Goal: Information Seeking & Learning: Learn about a topic

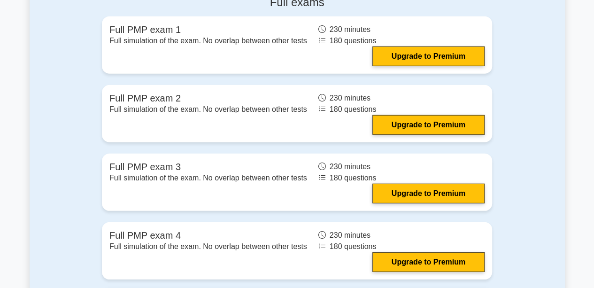
scroll to position [3036, 0]
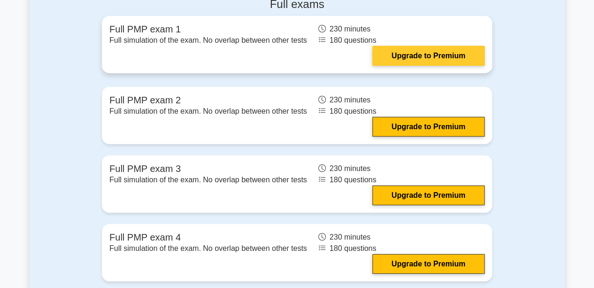
click at [399, 52] on link "Upgrade to Premium" at bounding box center [428, 56] width 112 height 20
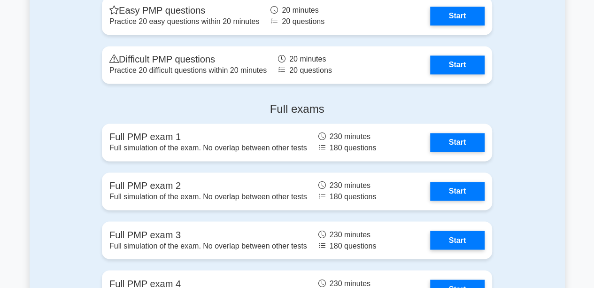
scroll to position [2444, 0]
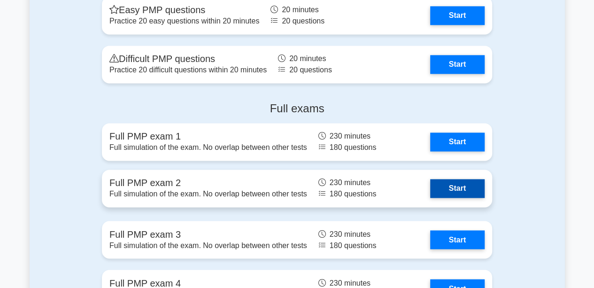
click at [430, 193] on link "Start" at bounding box center [457, 188] width 54 height 19
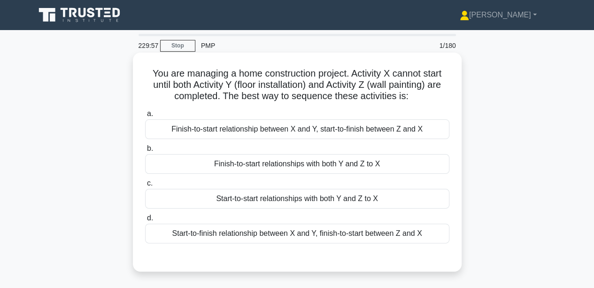
click at [273, 89] on h5 "You are managing a home construction project. Activity X cannot start until bot…" at bounding box center [297, 85] width 306 height 35
click at [180, 162] on div "Finish-to-start relationships with both Y and Z to X" at bounding box center [297, 164] width 304 height 20
click at [145, 152] on input "b. Finish-to-start relationships with both Y and Z to X" at bounding box center [145, 148] width 0 height 6
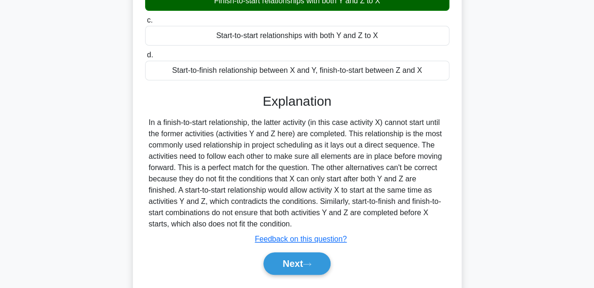
scroll to position [167, 0]
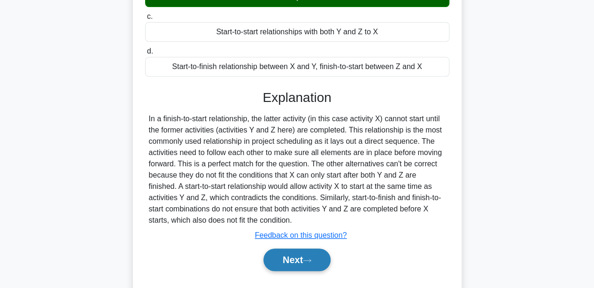
click at [266, 253] on button "Next" at bounding box center [296, 259] width 67 height 23
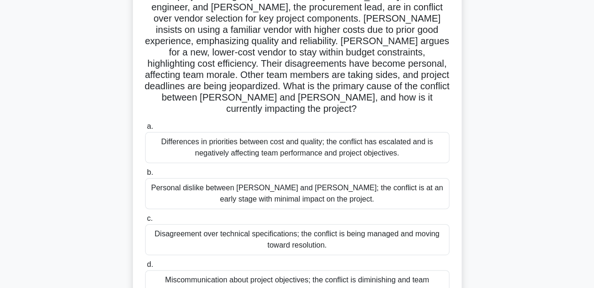
scroll to position [82, 0]
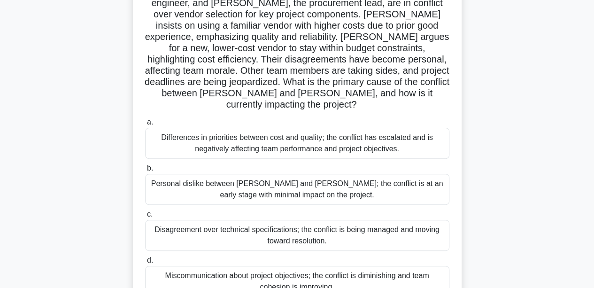
click at [246, 128] on div "Differences in priorities between cost and quality; the conflict has escalated …" at bounding box center [297, 143] width 304 height 31
click at [145, 119] on input "a. Differences in priorities between cost and quality; the conflict has escalat…" at bounding box center [145, 122] width 0 height 6
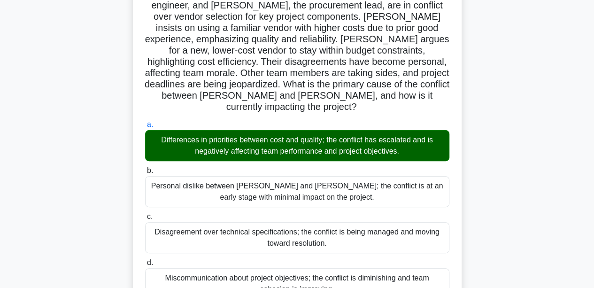
scroll to position [278, 0]
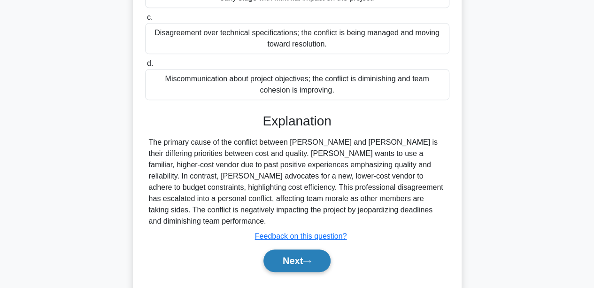
click at [279, 249] on button "Next" at bounding box center [296, 260] width 67 height 23
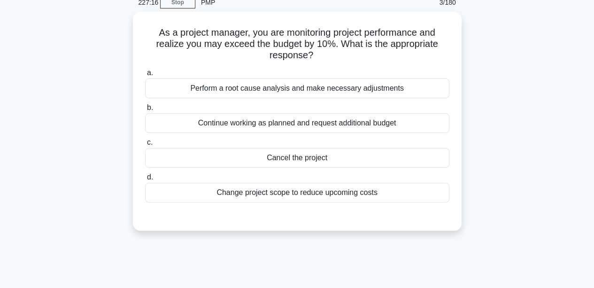
scroll to position [0, 0]
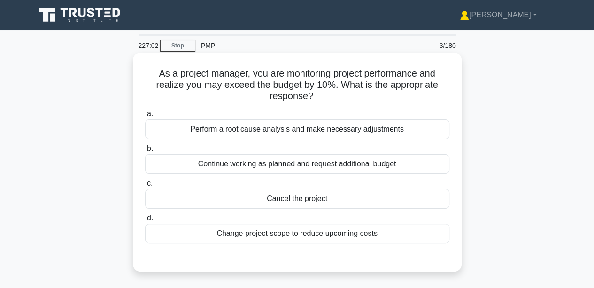
click at [191, 135] on div "Perform a root cause analysis and make necessary adjustments" at bounding box center [297, 129] width 304 height 20
click at [145, 117] on input "a. Perform a root cause analysis and make necessary adjustments" at bounding box center [145, 114] width 0 height 6
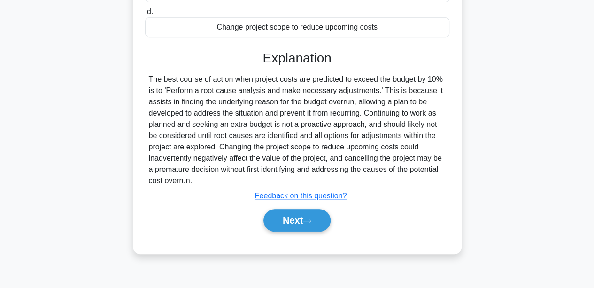
scroll to position [210, 0]
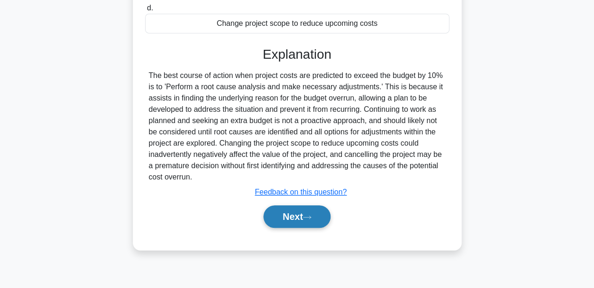
click at [267, 218] on button "Next" at bounding box center [296, 216] width 67 height 23
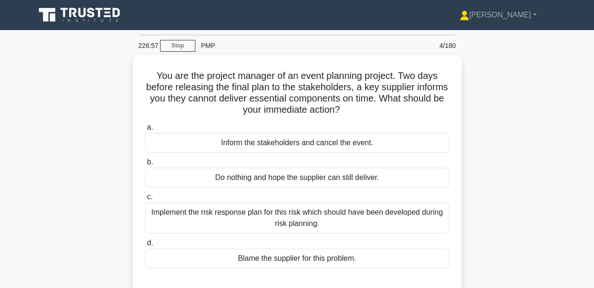
scroll to position [59, 0]
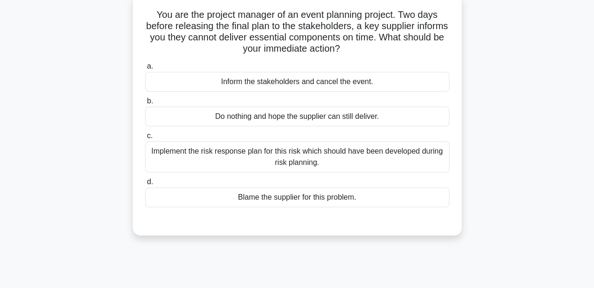
click at [191, 157] on div "Implement the risk response plan for this risk which should have been developed…" at bounding box center [297, 156] width 304 height 31
click at [145, 139] on input "c. Implement the risk response plan for this risk which should have been develo…" at bounding box center [145, 136] width 0 height 6
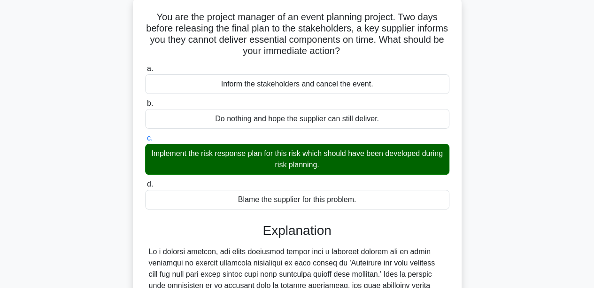
scroll to position [233, 0]
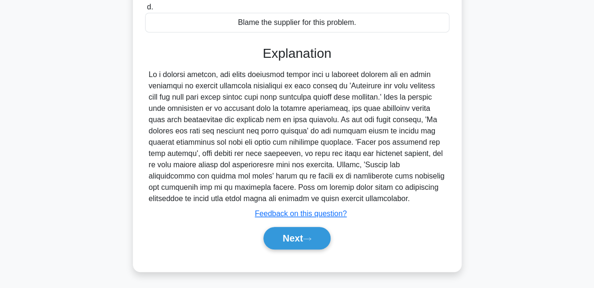
click at [296, 249] on div "Next" at bounding box center [297, 238] width 304 height 30
click at [288, 237] on button "Next" at bounding box center [296, 238] width 67 height 23
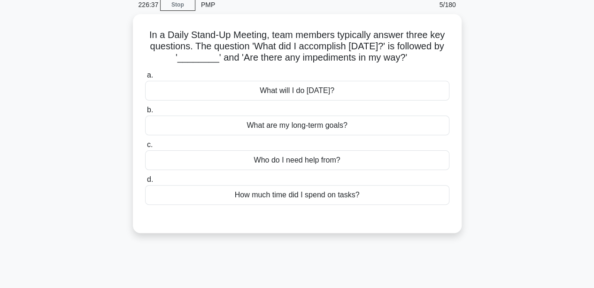
scroll to position [0, 0]
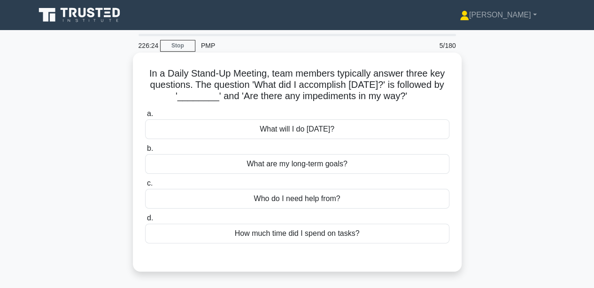
click at [246, 142] on div "a. What will I do today? b. What are my long-term goals? c. d." at bounding box center [296, 175] width 315 height 139
click at [239, 133] on div "What will I do today?" at bounding box center [297, 129] width 304 height 20
click at [145, 117] on input "a. What will I do today?" at bounding box center [145, 114] width 0 height 6
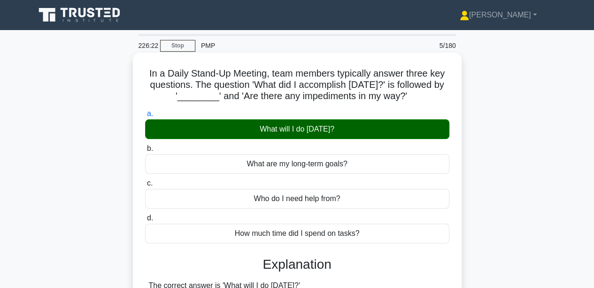
scroll to position [192, 0]
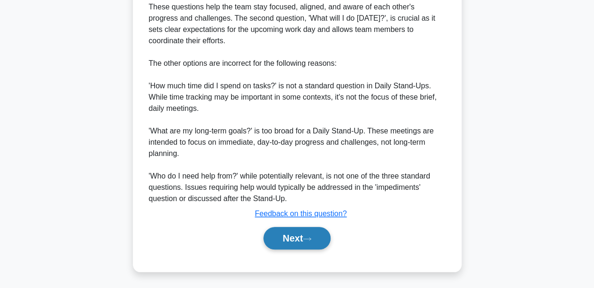
click at [271, 234] on button "Next" at bounding box center [296, 238] width 67 height 23
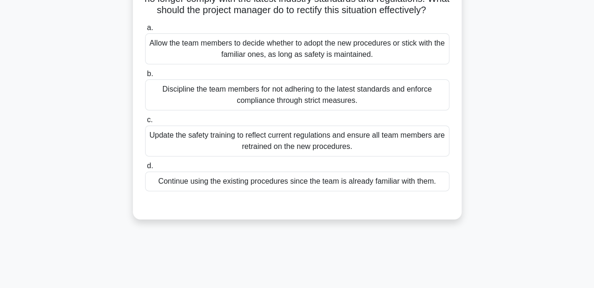
scroll to position [100, 0]
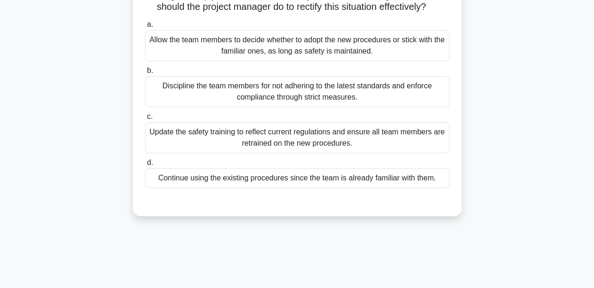
click at [185, 143] on div "Update the safety training to reflect current regulations and ensure all team m…" at bounding box center [297, 137] width 304 height 31
click at [145, 120] on input "c. Update the safety training to reflect current regulations and ensure all tea…" at bounding box center [145, 117] width 0 height 6
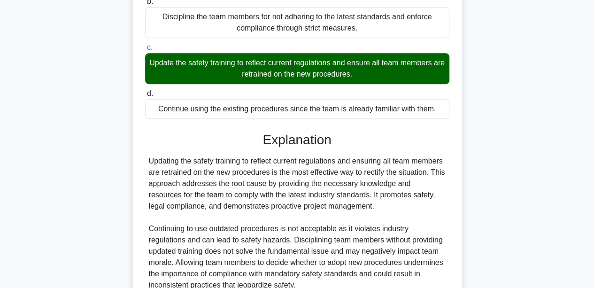
scroll to position [267, 0]
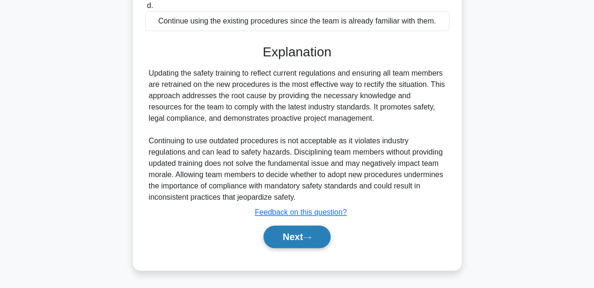
click at [284, 236] on button "Next" at bounding box center [296, 236] width 67 height 23
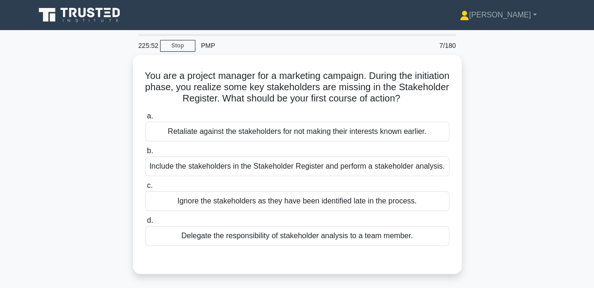
scroll to position [15, 0]
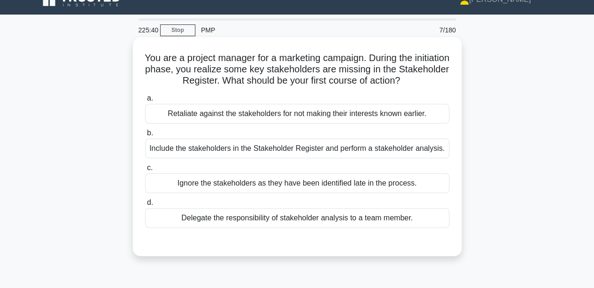
click at [187, 148] on div "Include the stakeholders in the Stakeholder Register and perform a stakeholder …" at bounding box center [297, 148] width 304 height 20
click at [145, 136] on input "b. Include the stakeholders in the Stakeholder Register and perform a stakehold…" at bounding box center [145, 133] width 0 height 6
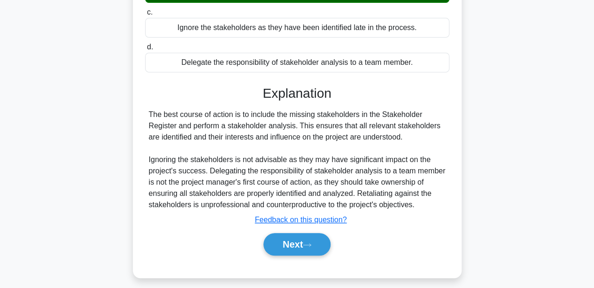
scroll to position [184, 0]
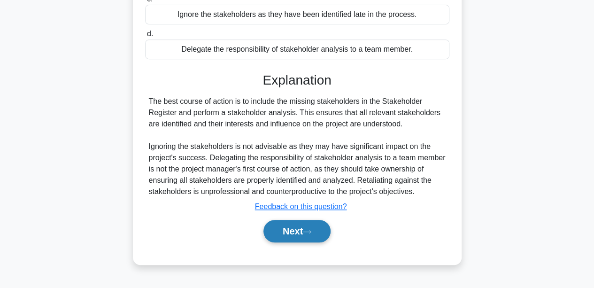
click at [285, 242] on button "Next" at bounding box center [296, 231] width 67 height 23
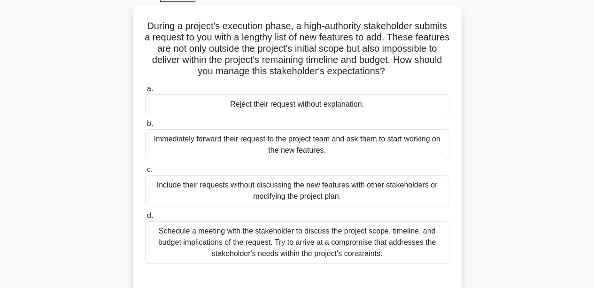
scroll to position [51, 0]
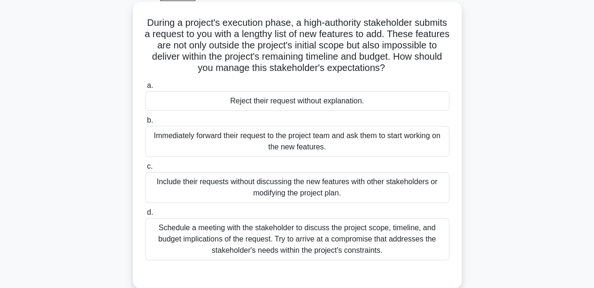
click at [237, 249] on div "Schedule a meeting with the stakeholder to discuss the project scope, timeline,…" at bounding box center [297, 239] width 304 height 42
click at [145, 215] on input "d. Schedule a meeting with the stakeholder to discuss the project scope, timeli…" at bounding box center [145, 212] width 0 height 6
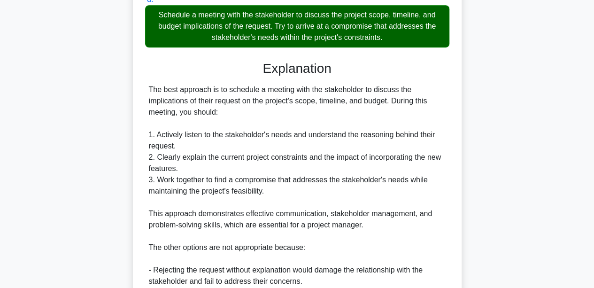
scroll to position [391, 0]
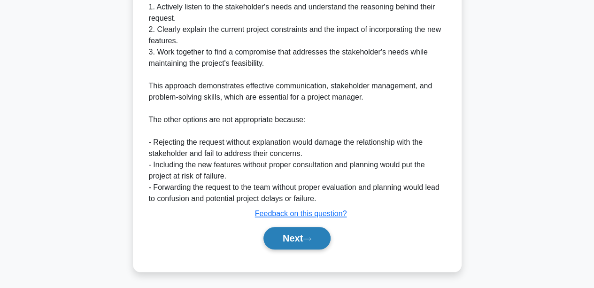
click at [267, 236] on button "Next" at bounding box center [296, 238] width 67 height 23
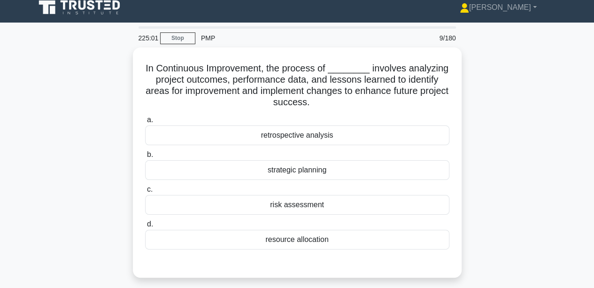
scroll to position [4, 0]
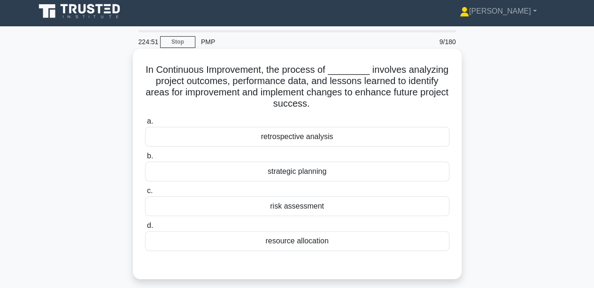
click at [218, 136] on div "retrospective analysis" at bounding box center [297, 137] width 304 height 20
click at [145, 124] on input "a. retrospective analysis" at bounding box center [145, 121] width 0 height 6
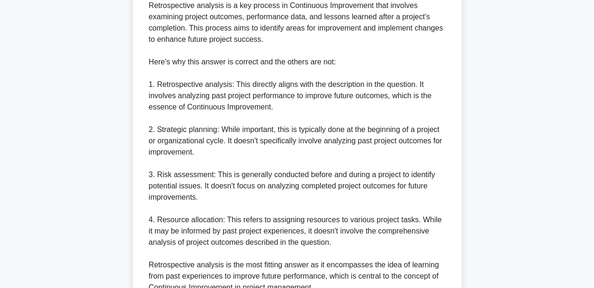
scroll to position [402, 0]
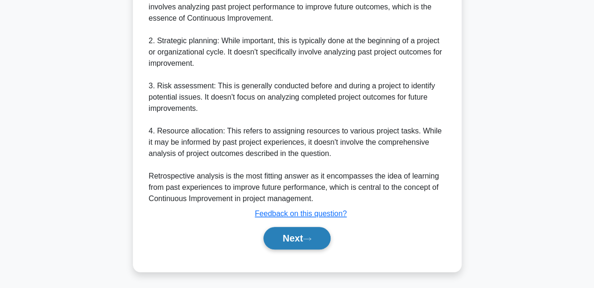
click at [303, 239] on button "Next" at bounding box center [296, 238] width 67 height 23
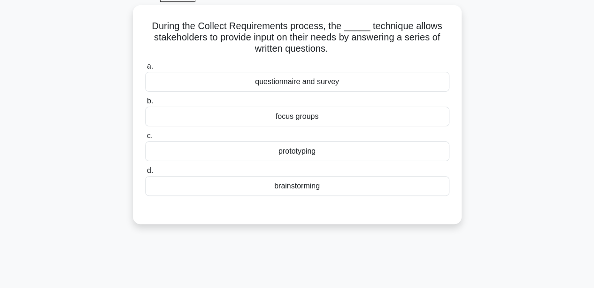
scroll to position [0, 0]
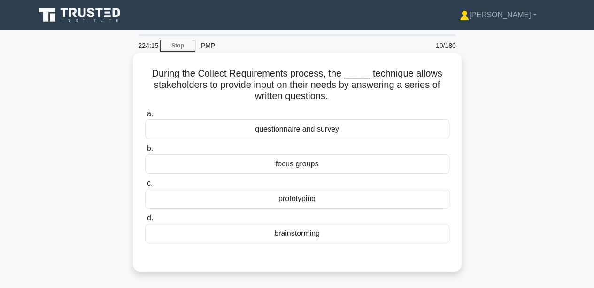
click at [228, 129] on div "questionnaire and survey" at bounding box center [297, 129] width 304 height 20
click at [145, 117] on input "a. questionnaire and survey" at bounding box center [145, 114] width 0 height 6
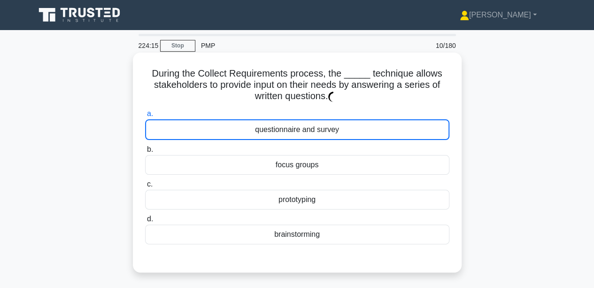
click at [228, 129] on div "questionnaire and survey" at bounding box center [297, 129] width 304 height 21
click at [145, 117] on input "a. questionnaire and survey" at bounding box center [145, 114] width 0 height 6
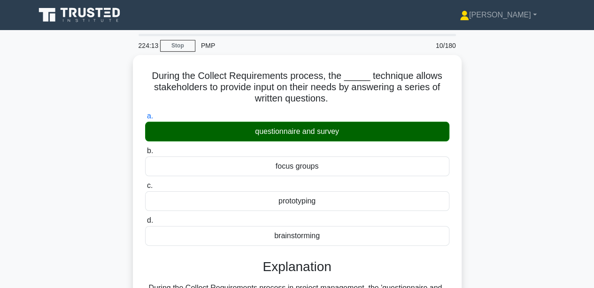
click at [109, 123] on div "During the Collect Requirements process, the _____ technique allows stakeholder…" at bounding box center [297, 292] width 535 height 474
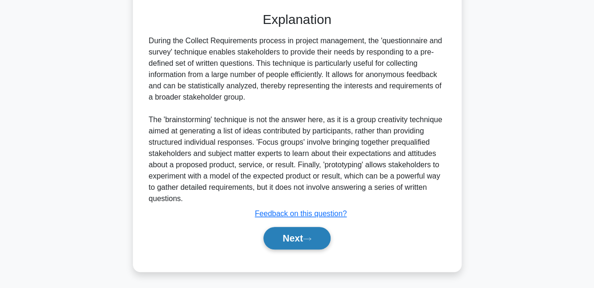
click at [301, 237] on button "Next" at bounding box center [296, 238] width 67 height 23
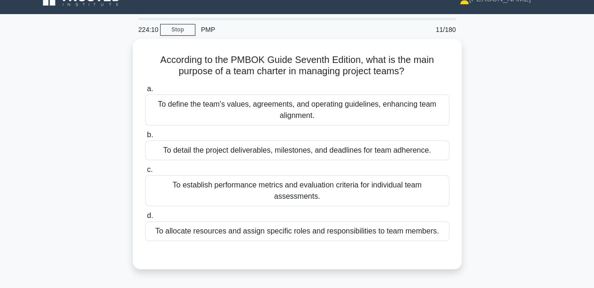
scroll to position [15, 0]
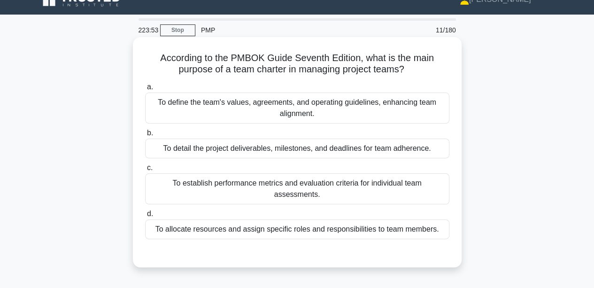
click at [180, 121] on div "To define the team's values, agreements, and operating guidelines, enhancing te…" at bounding box center [297, 107] width 304 height 31
click at [145, 90] on input "a. To define the team's values, agreements, and operating guidelines, enhancing…" at bounding box center [145, 87] width 0 height 6
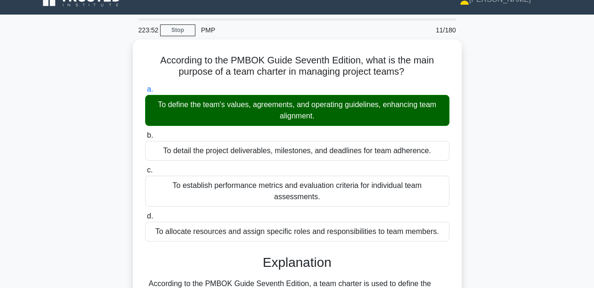
scroll to position [179, 0]
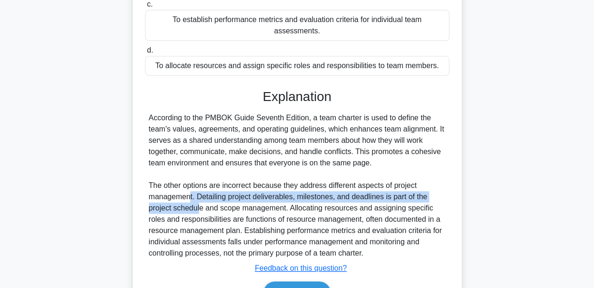
drag, startPoint x: 190, startPoint y: 185, endPoint x: 199, endPoint y: 198, distance: 15.4
click at [199, 198] on div "According to the PMBOK Guide Seventh Edition, a team charter is used to define …" at bounding box center [297, 185] width 297 height 146
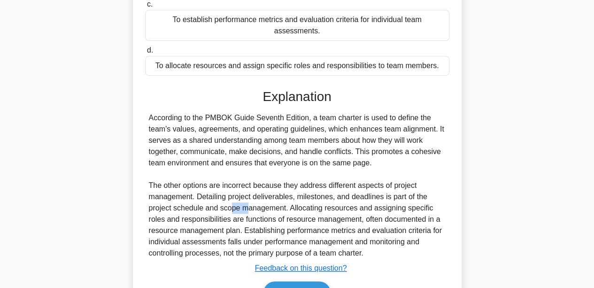
drag, startPoint x: 231, startPoint y: 194, endPoint x: 247, endPoint y: 195, distance: 16.0
click at [247, 195] on div "According to the PMBOK Guide Seventh Edition, a team charter is used to define …" at bounding box center [297, 185] width 297 height 146
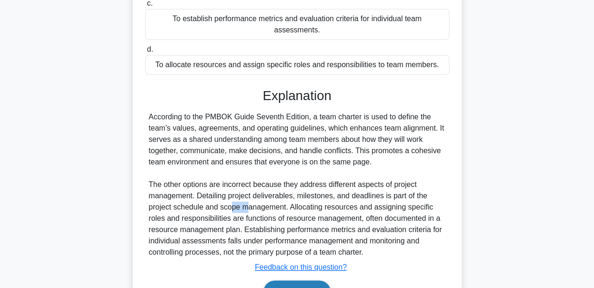
click at [301, 283] on button "Next" at bounding box center [296, 291] width 67 height 23
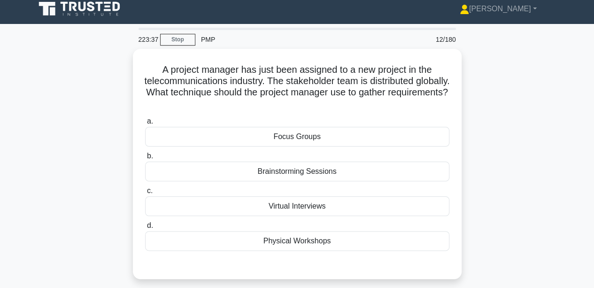
scroll to position [0, 0]
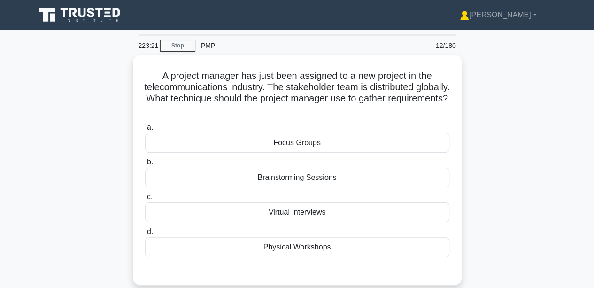
click at [103, 183] on div "A project manager has just been assigned to a new project in the telecommunicat…" at bounding box center [297, 175] width 535 height 241
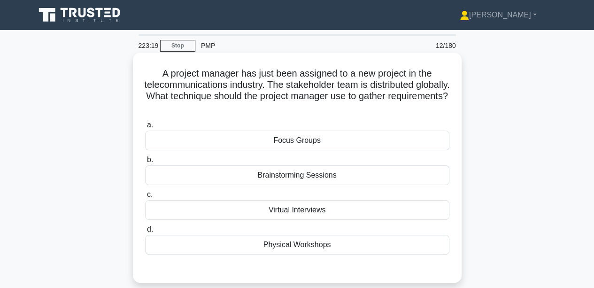
click at [236, 197] on label "c. Virtual Interviews" at bounding box center [297, 204] width 304 height 31
click at [145, 197] on input "c. Virtual Interviews" at bounding box center [145, 194] width 0 height 6
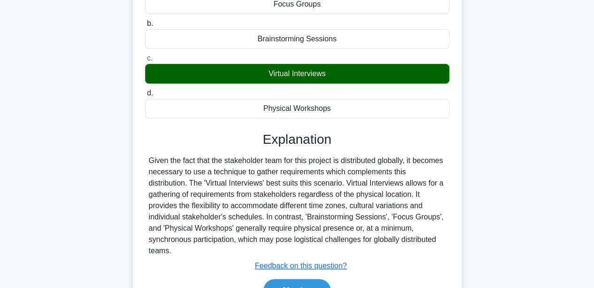
scroll to position [149, 0]
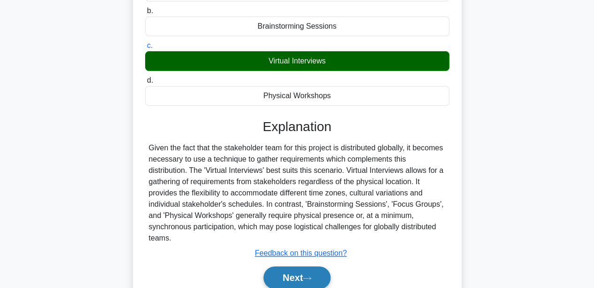
click at [290, 275] on button "Next" at bounding box center [296, 277] width 67 height 23
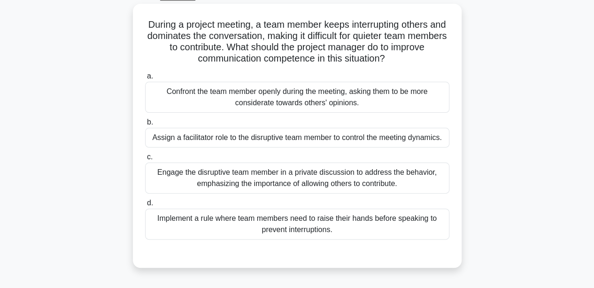
scroll to position [25, 0]
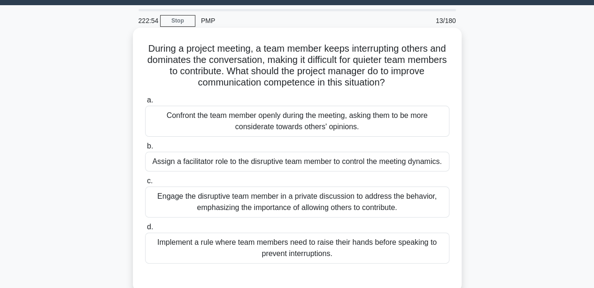
click at [231, 249] on div "Implement a rule where team members need to raise their hands before speaking t…" at bounding box center [297, 247] width 304 height 31
click at [145, 230] on input "d. Implement a rule where team members need to raise their hands before speakin…" at bounding box center [145, 227] width 0 height 6
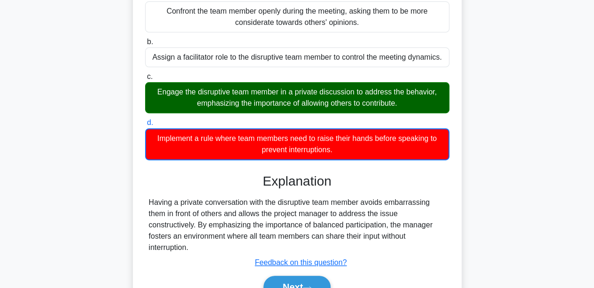
scroll to position [219, 0]
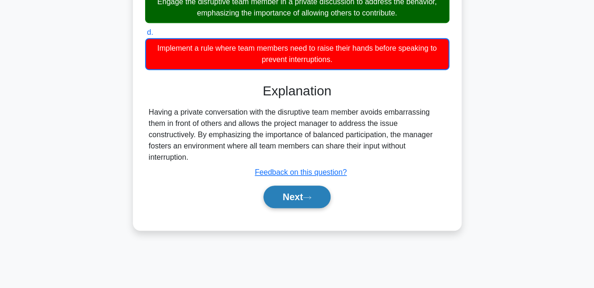
click at [295, 207] on button "Next" at bounding box center [296, 196] width 67 height 23
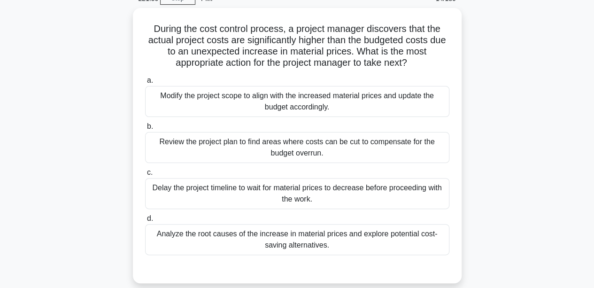
scroll to position [63, 0]
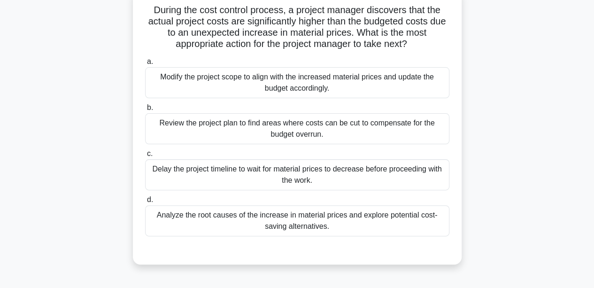
click at [254, 222] on div "Analyze the root causes of the increase in material prices and explore potentia…" at bounding box center [297, 220] width 304 height 31
click at [145, 203] on input "d. Analyze the root causes of the increase in material prices and explore poten…" at bounding box center [145, 200] width 0 height 6
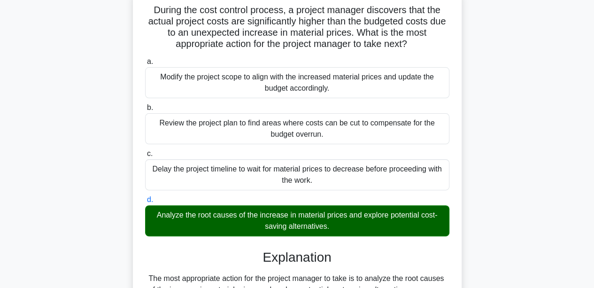
scroll to position [346, 0]
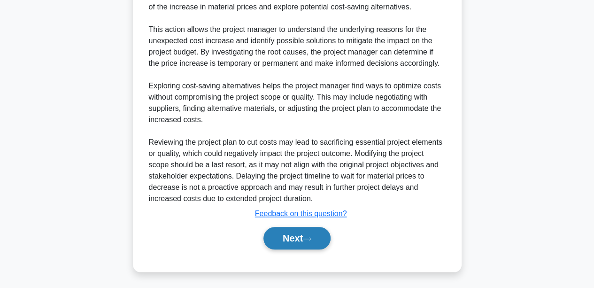
click at [281, 242] on button "Next" at bounding box center [296, 238] width 67 height 23
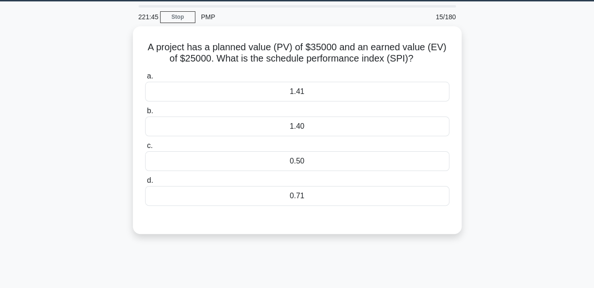
scroll to position [27, 0]
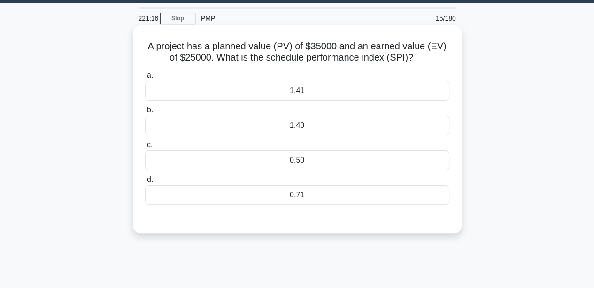
click at [291, 188] on div "0.71" at bounding box center [297, 195] width 304 height 20
click at [145, 183] on input "d. 0.71" at bounding box center [145, 179] width 0 height 6
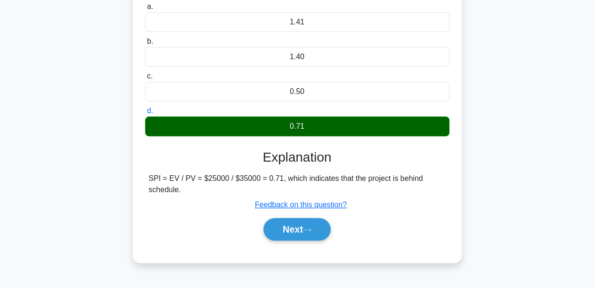
scroll to position [99, 0]
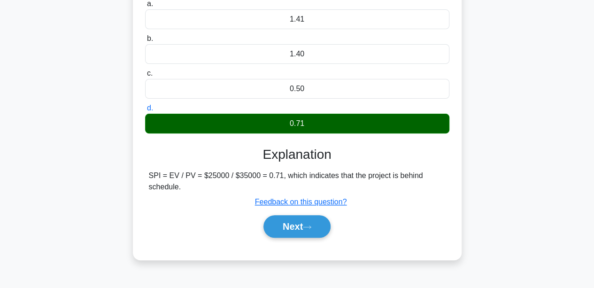
drag, startPoint x: 182, startPoint y: 190, endPoint x: 143, endPoint y: 178, distance: 41.0
click at [143, 178] on div "A project has a planned value (PV) of $35000 and an earned value (EV) of $25000…" at bounding box center [297, 107] width 321 height 298
click at [213, 228] on div "Next" at bounding box center [297, 226] width 308 height 23
click at [281, 231] on button "Next" at bounding box center [296, 226] width 67 height 23
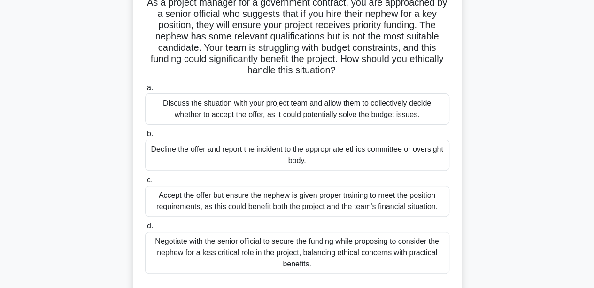
scroll to position [71, 0]
click at [222, 156] on div "Decline the offer and report the incident to the appropriate ethics committee o…" at bounding box center [297, 154] width 304 height 31
click at [145, 137] on input "b. Decline the offer and report the incident to the appropriate ethics committe…" at bounding box center [145, 133] width 0 height 6
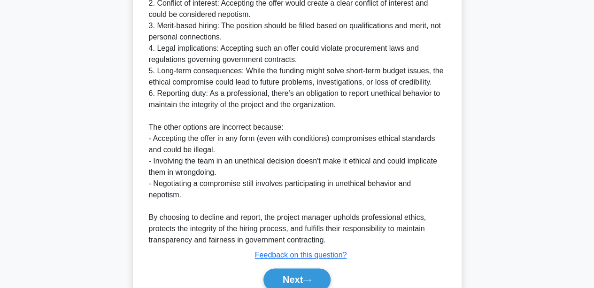
scroll to position [468, 0]
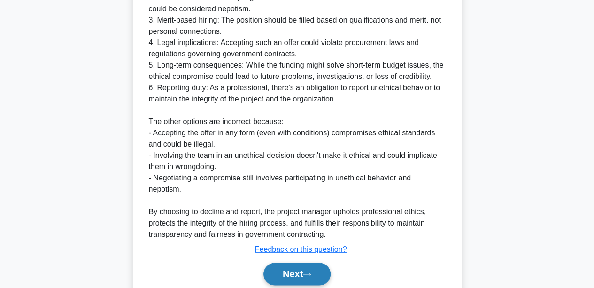
click at [298, 275] on button "Next" at bounding box center [296, 273] width 67 height 23
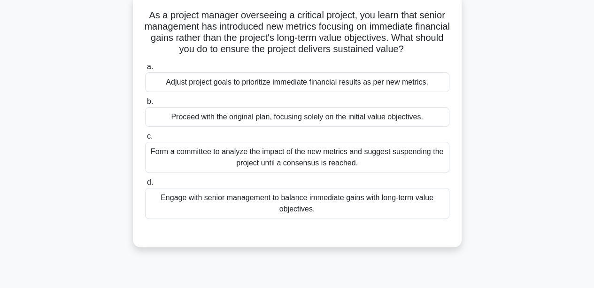
scroll to position [0, 0]
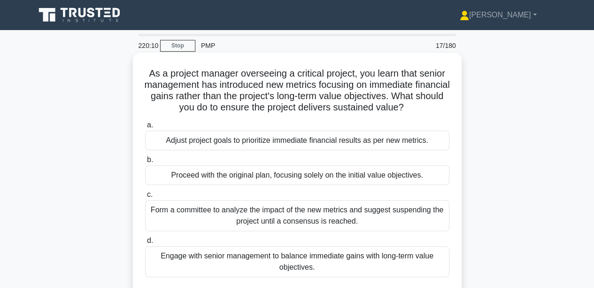
click at [301, 253] on div "Engage with senior management to balance immediate gains with long-term value o…" at bounding box center [297, 261] width 304 height 31
click at [145, 244] on input "d. Engage with senior management to balance immediate gains with long-term valu…" at bounding box center [145, 240] width 0 height 6
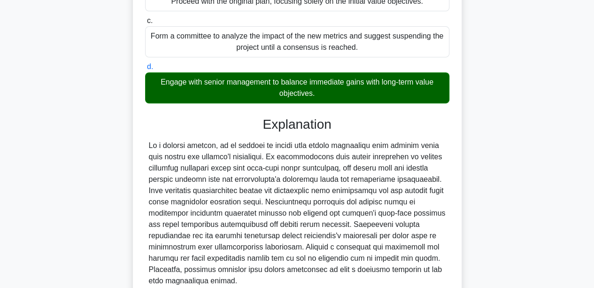
scroll to position [256, 0]
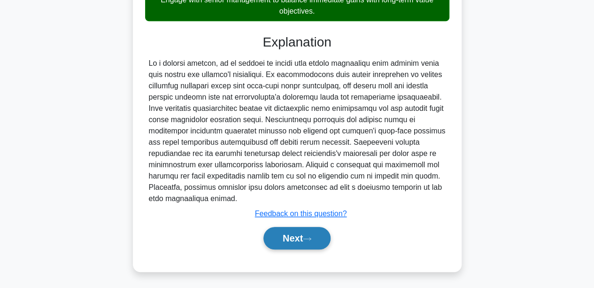
click at [275, 241] on button "Next" at bounding box center [296, 238] width 67 height 23
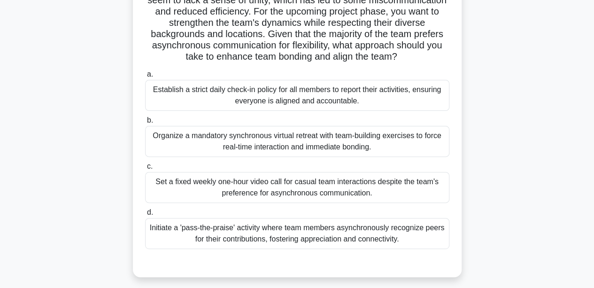
scroll to position [85, 0]
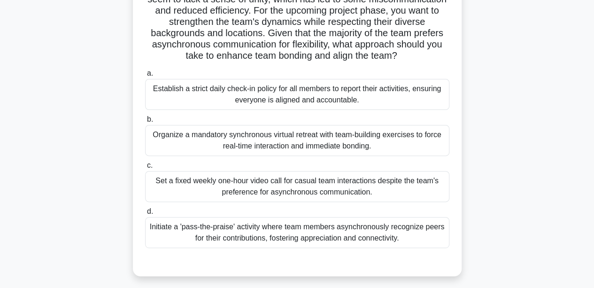
click at [202, 230] on div "Initiate a 'pass-the-praise' activity where team members asynchronously recogni…" at bounding box center [297, 232] width 304 height 31
click at [145, 214] on input "d. Initiate a 'pass-the-praise' activity where team members asynchronously reco…" at bounding box center [145, 211] width 0 height 6
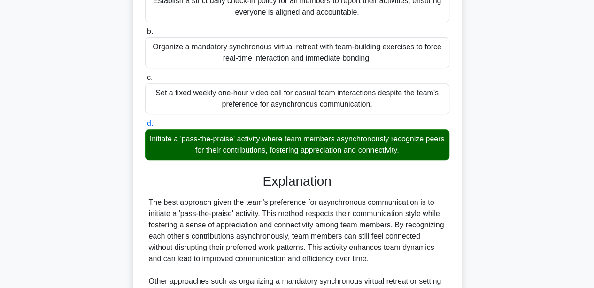
scroll to position [301, 0]
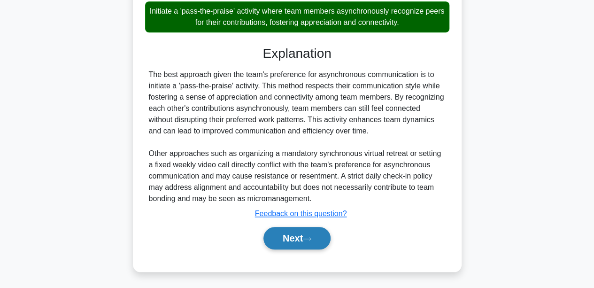
click at [280, 239] on button "Next" at bounding box center [296, 238] width 67 height 23
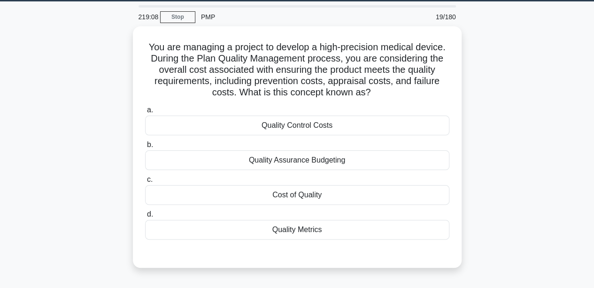
scroll to position [31, 0]
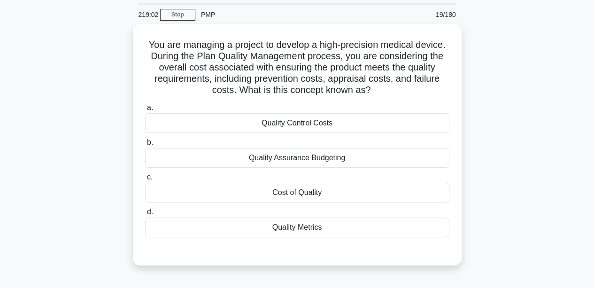
click at [70, 217] on div "You are managing a project to develop a high-precision medical device. During t…" at bounding box center [297, 150] width 535 height 252
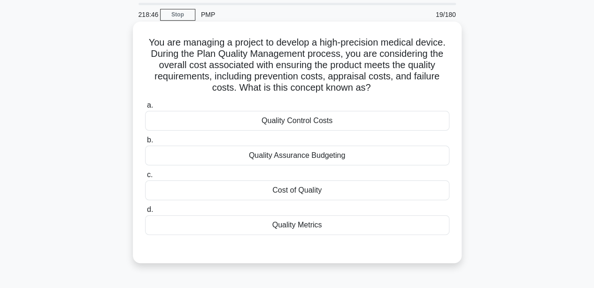
click at [230, 148] on div "Quality Assurance Budgeting" at bounding box center [297, 155] width 304 height 20
click at [145, 143] on input "b. Quality Assurance Budgeting" at bounding box center [145, 140] width 0 height 6
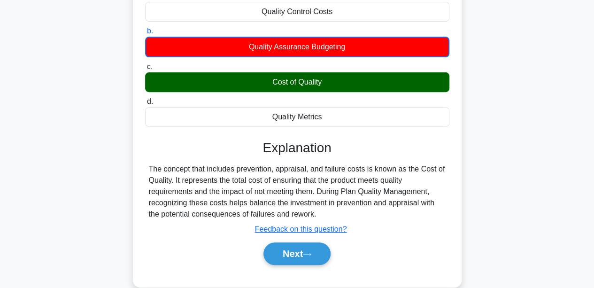
scroll to position [143, 0]
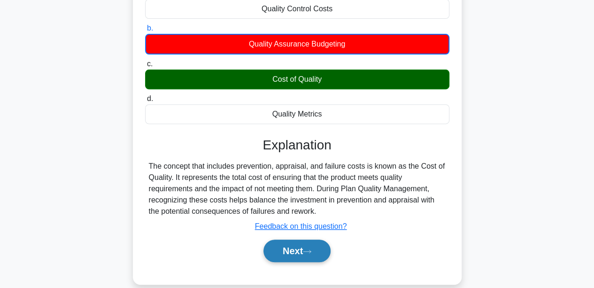
click at [287, 257] on button "Next" at bounding box center [296, 250] width 67 height 23
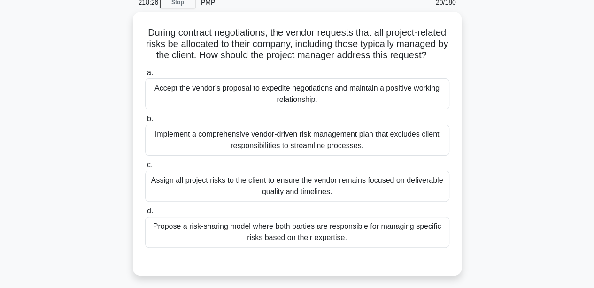
scroll to position [46, 0]
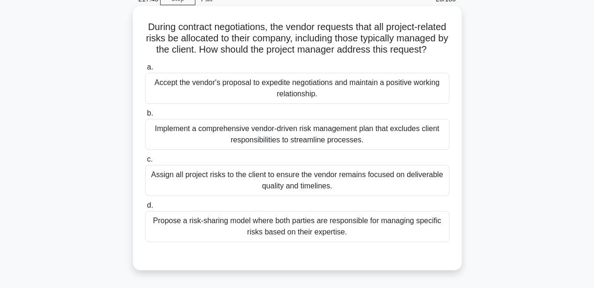
click at [173, 232] on div "Propose a risk-sharing model where both parties are responsible for managing sp…" at bounding box center [297, 226] width 304 height 31
click at [145, 208] on input "d. Propose a risk-sharing model where both parties are responsible for managing…" at bounding box center [145, 205] width 0 height 6
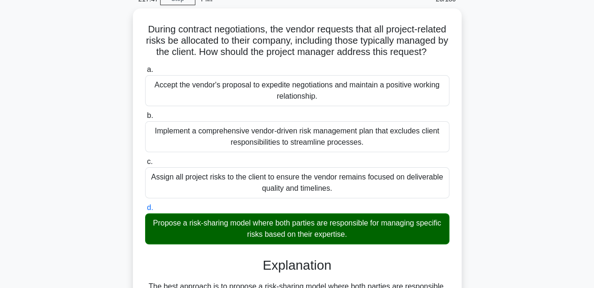
scroll to position [222, 0]
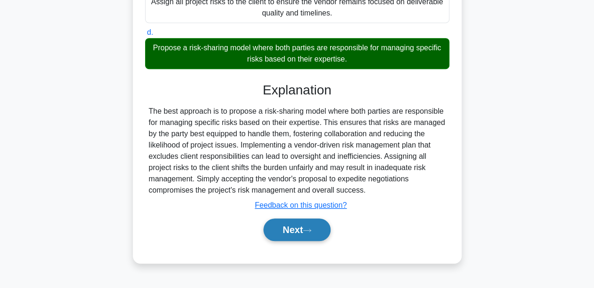
click at [264, 231] on button "Next" at bounding box center [296, 229] width 67 height 23
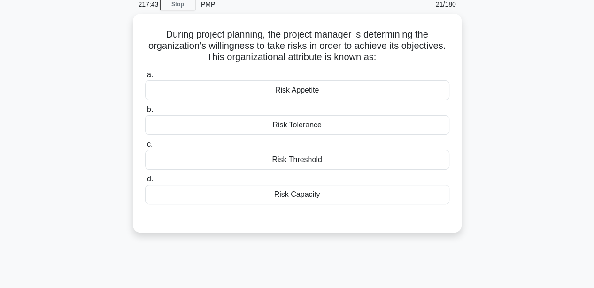
scroll to position [41, 0]
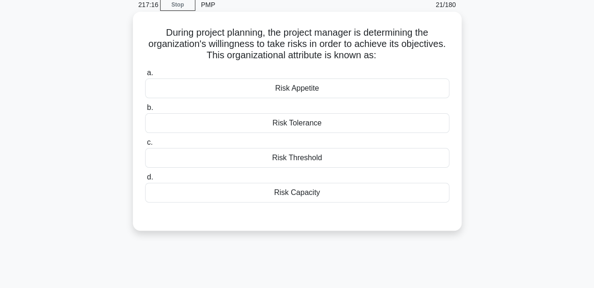
click at [266, 93] on div "Risk Appetite" at bounding box center [297, 88] width 304 height 20
click at [145, 76] on input "a. Risk Appetite" at bounding box center [145, 73] width 0 height 6
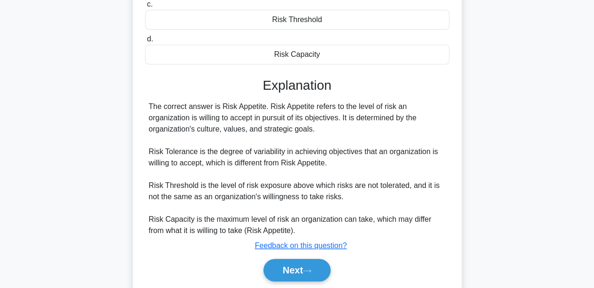
scroll to position [219, 0]
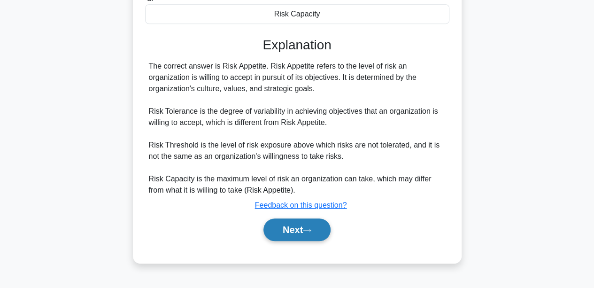
click at [295, 233] on button "Next" at bounding box center [296, 229] width 67 height 23
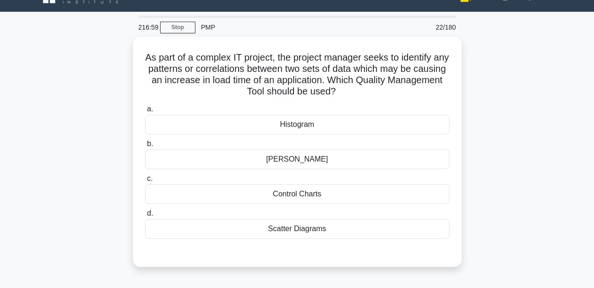
scroll to position [1, 0]
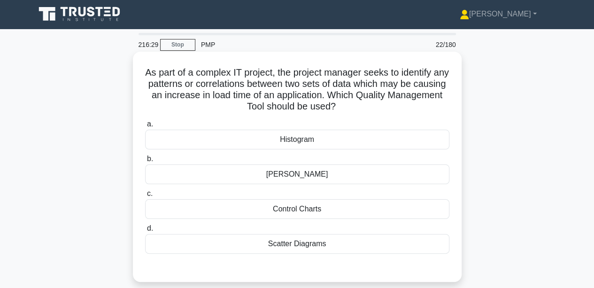
click at [273, 250] on div "Scatter Diagrams" at bounding box center [297, 244] width 304 height 20
click at [145, 231] on input "d. Scatter Diagrams" at bounding box center [145, 228] width 0 height 6
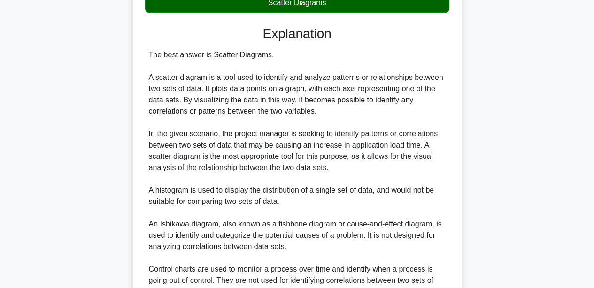
scroll to position [242, 0]
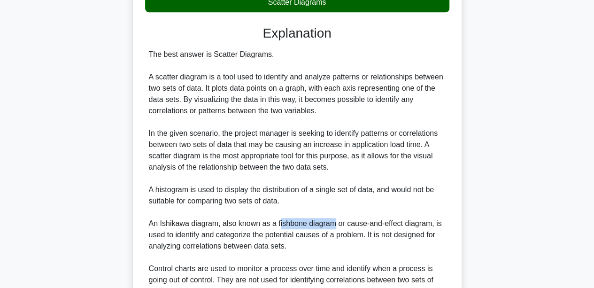
drag, startPoint x: 277, startPoint y: 227, endPoint x: 332, endPoint y: 222, distance: 55.6
click at [332, 222] on div "The best answer is Scatter Diagrams. A scatter diagram is a tool used to identi…" at bounding box center [297, 173] width 297 height 248
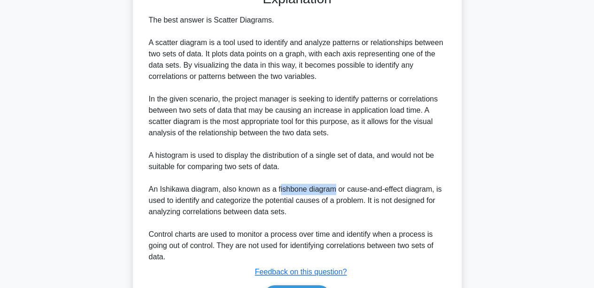
scroll to position [335, 0]
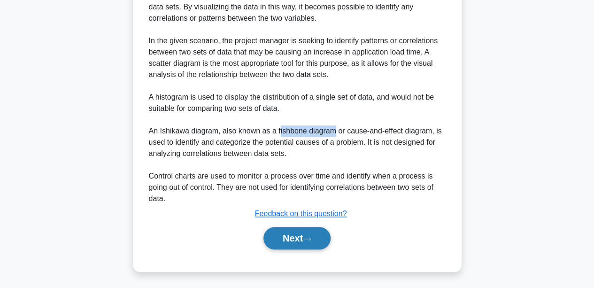
click at [286, 232] on button "Next" at bounding box center [296, 238] width 67 height 23
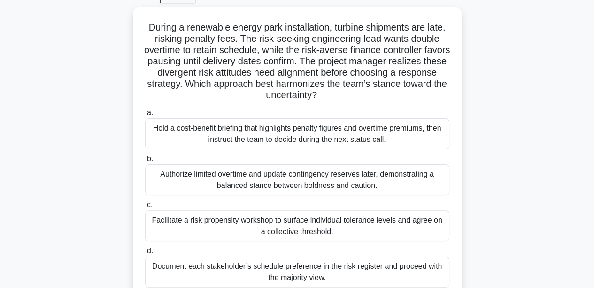
scroll to position [53, 0]
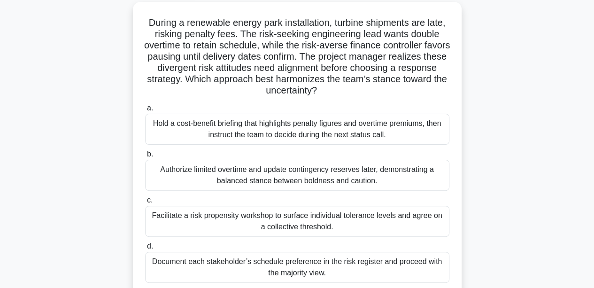
click at [70, 160] on div "During a renewable energy park installation, turbine shipments are late, riskin…" at bounding box center [297, 162] width 535 height 320
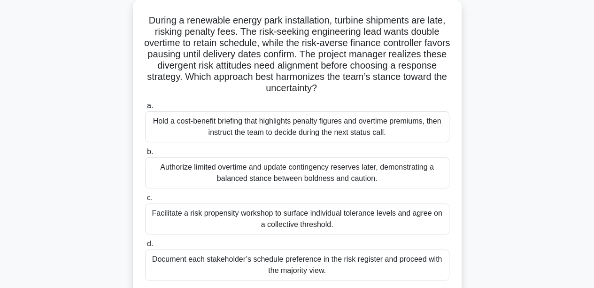
click at [205, 121] on div "Hold a cost-benefit briefing that highlights penalty figures and overtime premi…" at bounding box center [297, 126] width 304 height 31
click at [145, 109] on input "a. Hold a cost-benefit briefing that highlights penalty figures and overtime pr…" at bounding box center [145, 106] width 0 height 6
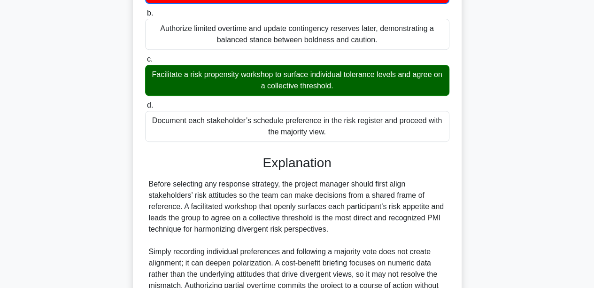
scroll to position [313, 0]
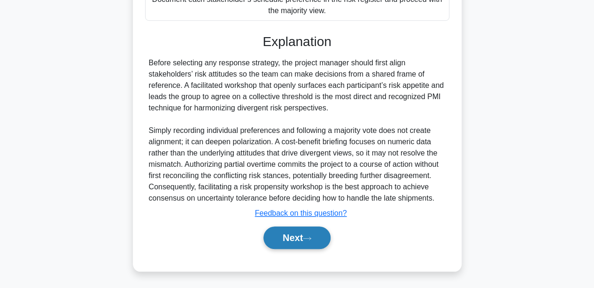
click at [283, 229] on button "Next" at bounding box center [296, 237] width 67 height 23
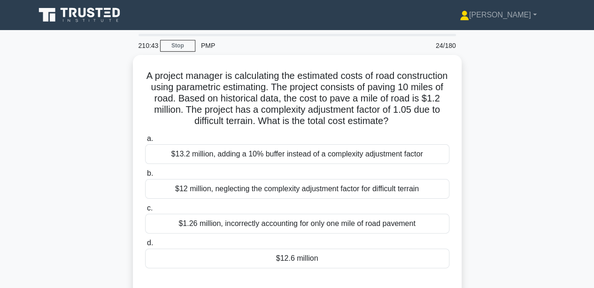
scroll to position [35, 0]
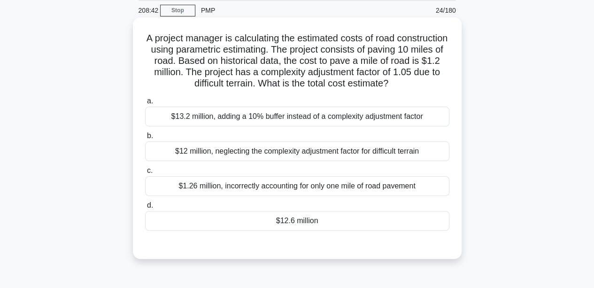
click at [278, 220] on div "$12.6 million" at bounding box center [297, 221] width 304 height 20
click at [145, 208] on input "d. $12.6 million" at bounding box center [145, 205] width 0 height 6
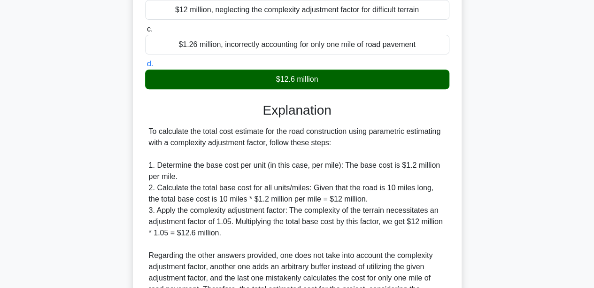
scroll to position [278, 0]
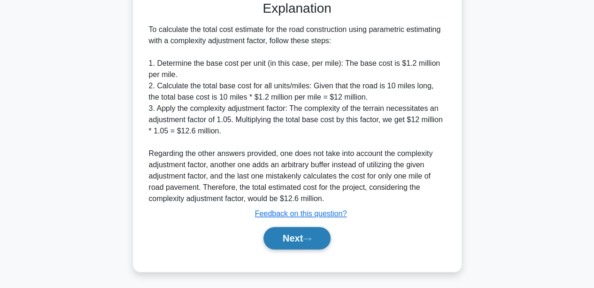
click at [273, 242] on button "Next" at bounding box center [296, 238] width 67 height 23
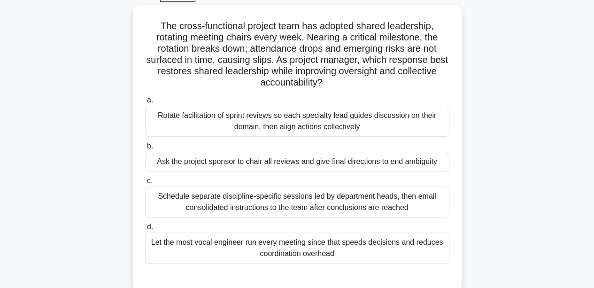
scroll to position [49, 0]
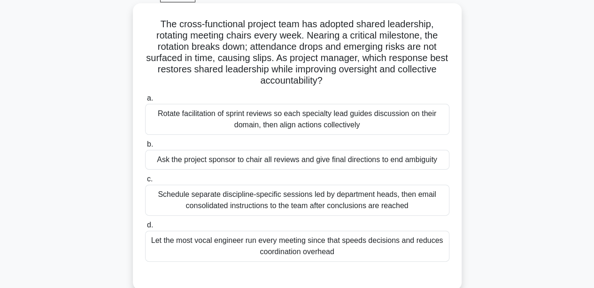
click at [215, 120] on div "Rotate facilitation of sprint reviews so each specialty lead guides discussion …" at bounding box center [297, 119] width 304 height 31
click at [145, 101] on input "a. Rotate facilitation of sprint reviews so each specialty lead guides discussi…" at bounding box center [145, 98] width 0 height 6
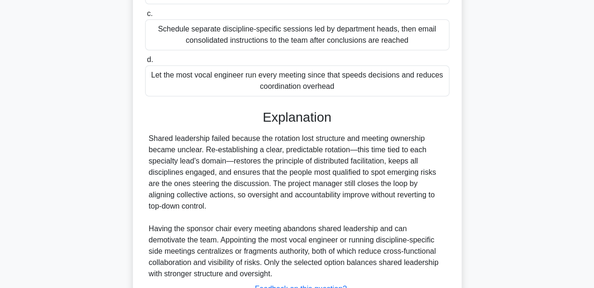
scroll to position [290, 0]
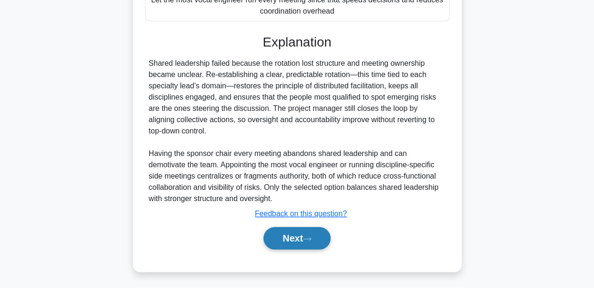
click at [291, 239] on button "Next" at bounding box center [296, 238] width 67 height 23
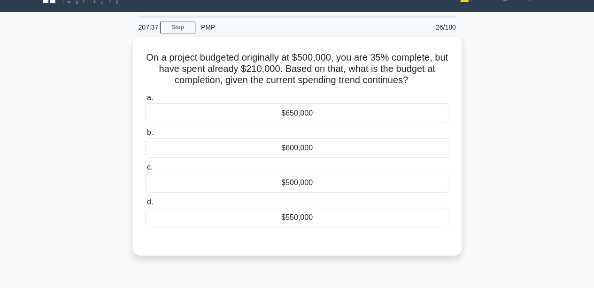
scroll to position [17, 0]
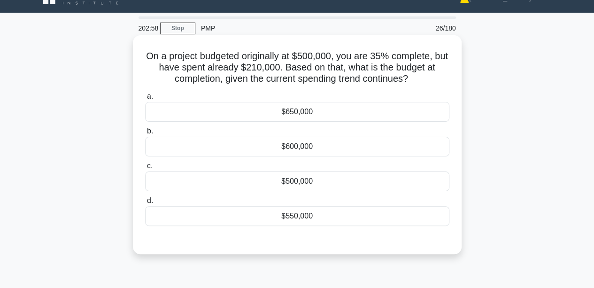
click at [290, 212] on div "$550,000" at bounding box center [297, 216] width 304 height 20
click at [145, 204] on input "d. $550,000" at bounding box center [145, 201] width 0 height 6
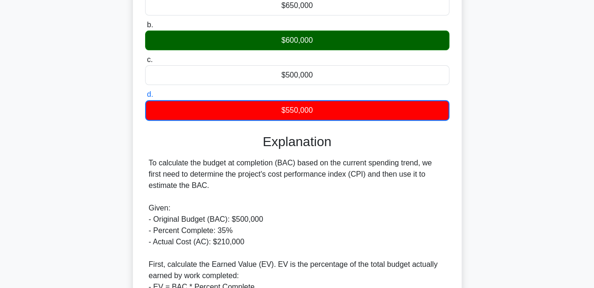
scroll to position [126, 0]
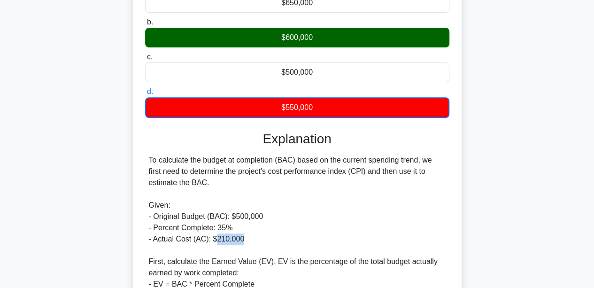
drag, startPoint x: 213, startPoint y: 241, endPoint x: 256, endPoint y: 243, distance: 42.7
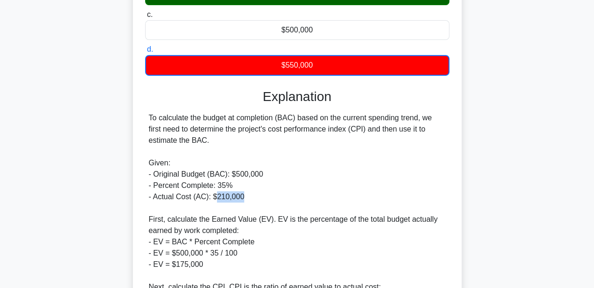
scroll to position [169, 0]
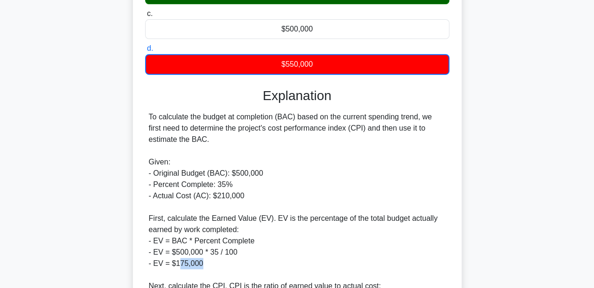
drag, startPoint x: 177, startPoint y: 265, endPoint x: 210, endPoint y: 267, distance: 32.4
click at [210, 267] on div "To calculate the budget at completion (BAC) based on the current spending trend…" at bounding box center [297, 268] width 297 height 315
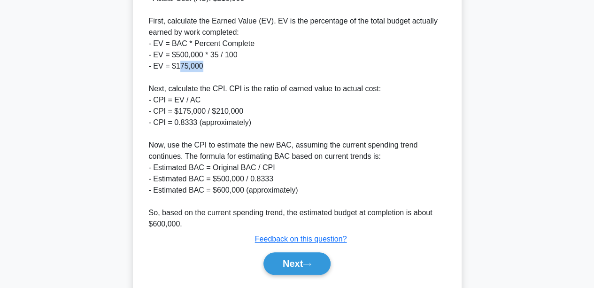
scroll to position [367, 0]
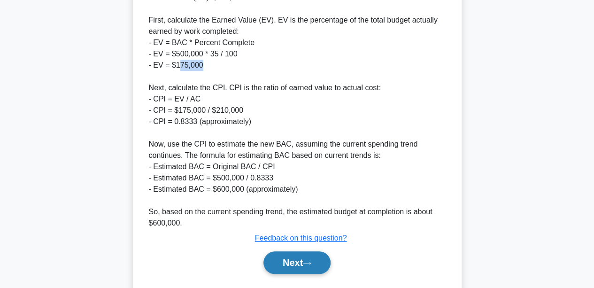
click at [283, 257] on button "Next" at bounding box center [296, 262] width 67 height 23
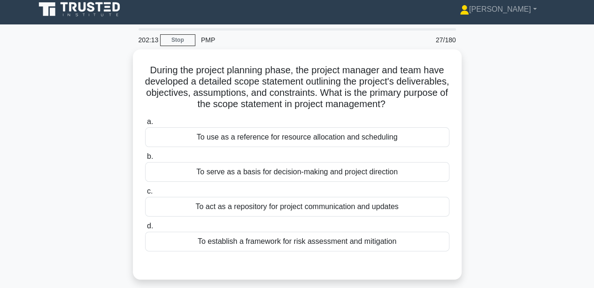
scroll to position [0, 0]
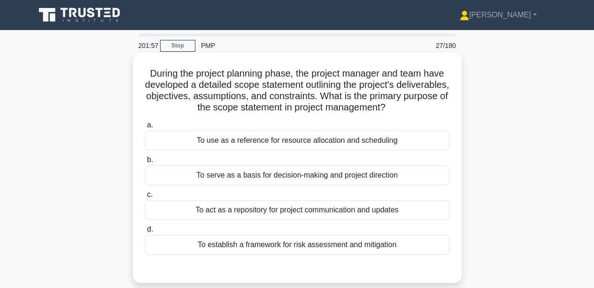
click at [317, 180] on div "To serve as a basis for decision-making and project direction" at bounding box center [297, 175] width 304 height 20
click at [145, 163] on input "b. To serve as a basis for decision-making and project direction" at bounding box center [145, 160] width 0 height 6
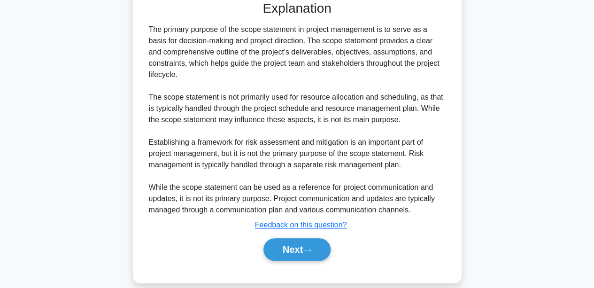
scroll to position [278, 0]
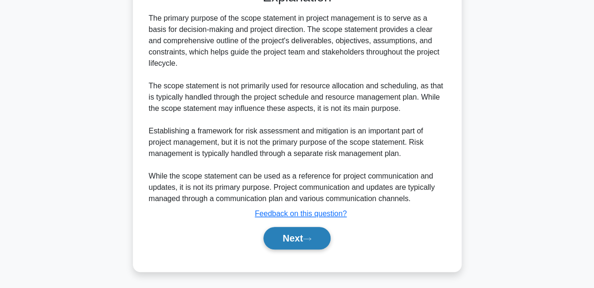
click at [317, 237] on button "Next" at bounding box center [296, 238] width 67 height 23
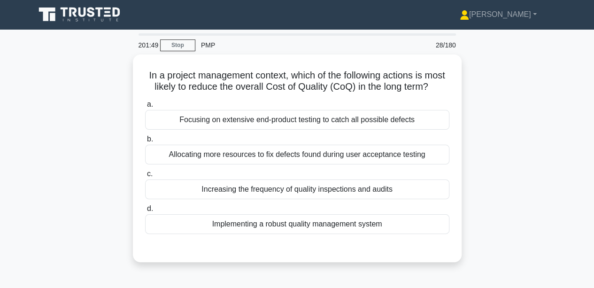
scroll to position [0, 0]
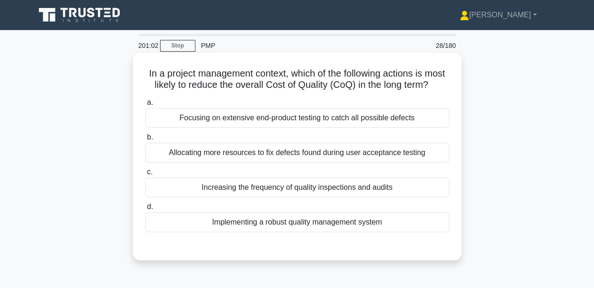
click at [235, 224] on div "Implementing a robust quality management system" at bounding box center [297, 222] width 304 height 20
click at [145, 210] on input "d. Implementing a robust quality management system" at bounding box center [145, 207] width 0 height 6
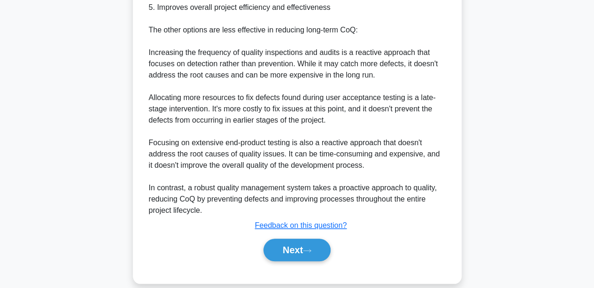
scroll to position [402, 0]
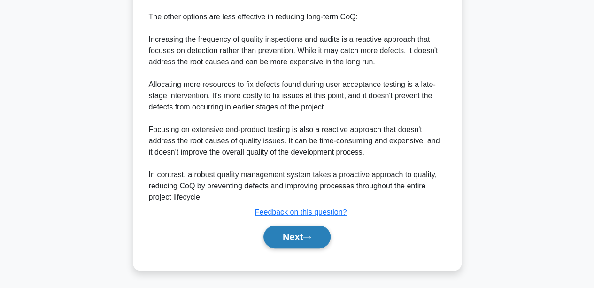
click at [284, 239] on button "Next" at bounding box center [296, 236] width 67 height 23
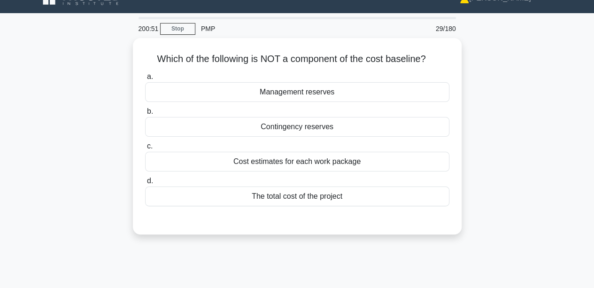
scroll to position [0, 0]
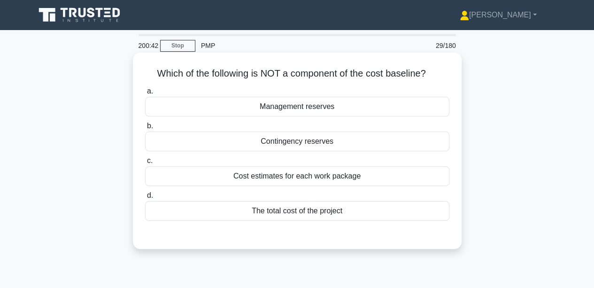
click at [272, 104] on div "Management reserves" at bounding box center [297, 107] width 304 height 20
click at [145, 94] on input "a. Management reserves" at bounding box center [145, 91] width 0 height 6
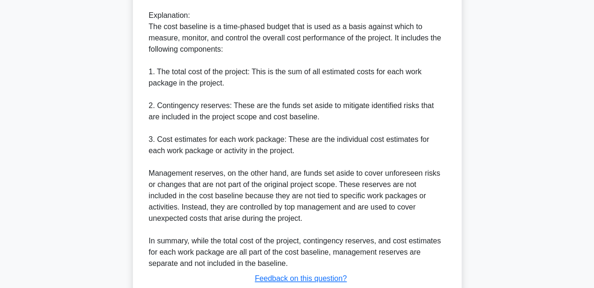
scroll to position [335, 0]
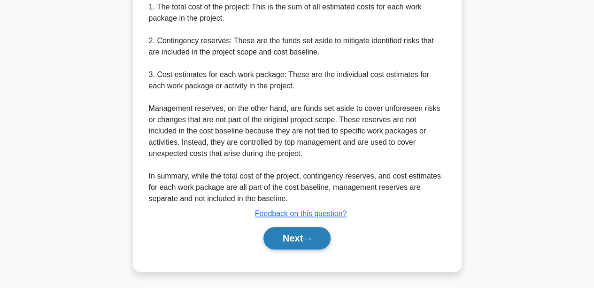
click at [302, 234] on button "Next" at bounding box center [296, 238] width 67 height 23
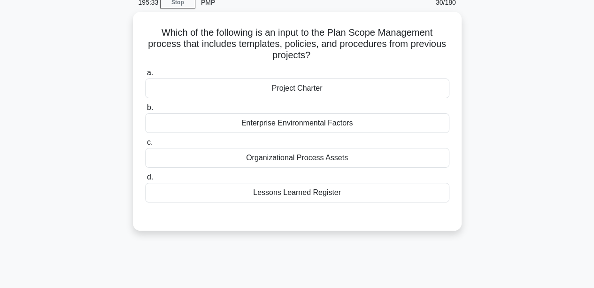
scroll to position [0, 0]
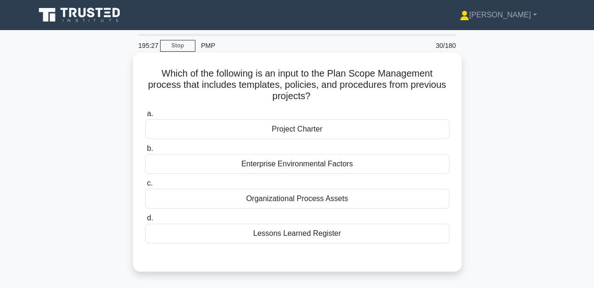
click at [259, 200] on div "Organizational Process Assets" at bounding box center [297, 199] width 304 height 20
click at [145, 186] on input "c. Organizational Process Assets" at bounding box center [145, 183] width 0 height 6
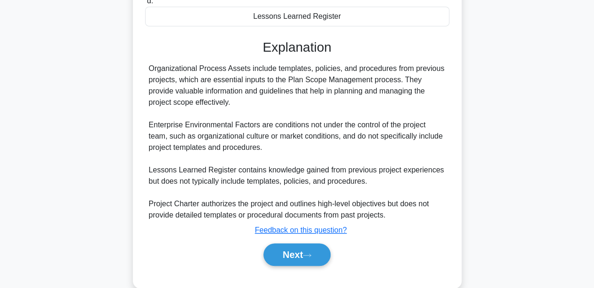
scroll to position [233, 0]
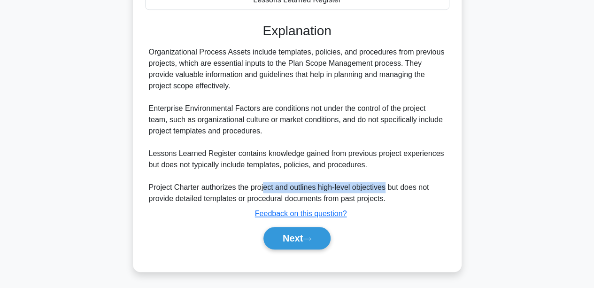
drag, startPoint x: 262, startPoint y: 183, endPoint x: 384, endPoint y: 185, distance: 121.6
click at [384, 185] on div "Organizational Process Assets include templates, policies, and procedures from …" at bounding box center [297, 125] width 297 height 158
click at [289, 235] on button "Next" at bounding box center [296, 238] width 67 height 23
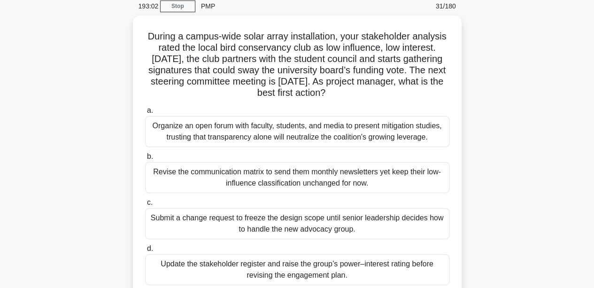
scroll to position [39, 0]
click at [206, 172] on div "Revise the communication matrix to send them monthly newsletters yet keep their…" at bounding box center [297, 177] width 304 height 31
click at [145, 160] on input "b. Revise the communication matrix to send them monthly newsletters yet keep th…" at bounding box center [145, 157] width 0 height 6
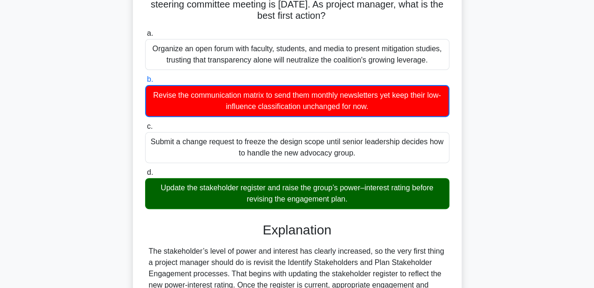
scroll to position [163, 0]
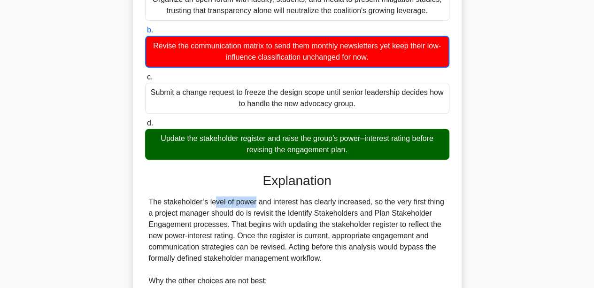
drag, startPoint x: 160, startPoint y: 200, endPoint x: 202, endPoint y: 204, distance: 42.4
click at [202, 204] on div "The stakeholder’s level of power and interest has clearly increased, so the ver…" at bounding box center [297, 286] width 297 height 180
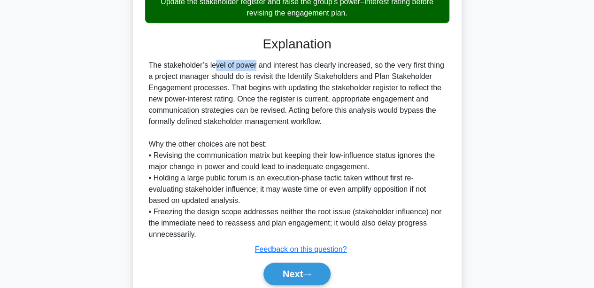
scroll to position [336, 0]
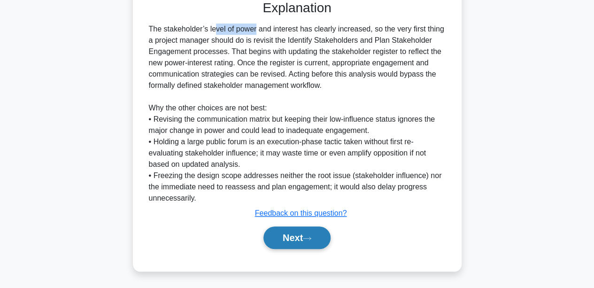
click at [283, 234] on button "Next" at bounding box center [296, 237] width 67 height 23
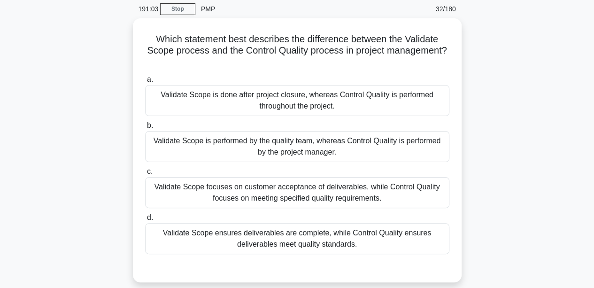
scroll to position [38, 0]
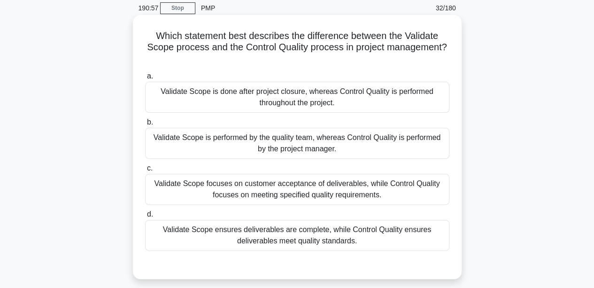
click at [255, 239] on div "Validate Scope ensures deliverables are complete, while Control Quality ensures…" at bounding box center [297, 235] width 304 height 31
click at [145, 217] on input "d. Validate Scope ensures deliverables are complete, while Control Quality ensu…" at bounding box center [145, 214] width 0 height 6
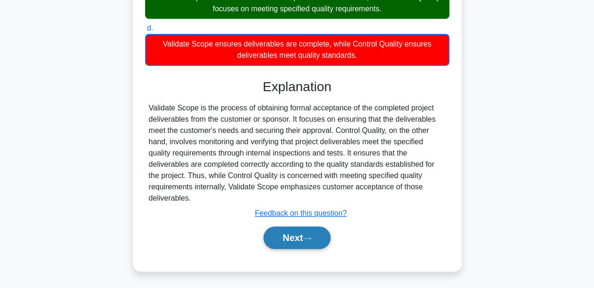
scroll to position [195, 0]
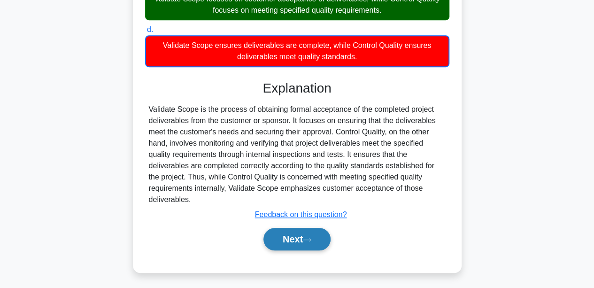
click at [295, 237] on button "Next" at bounding box center [296, 239] width 67 height 23
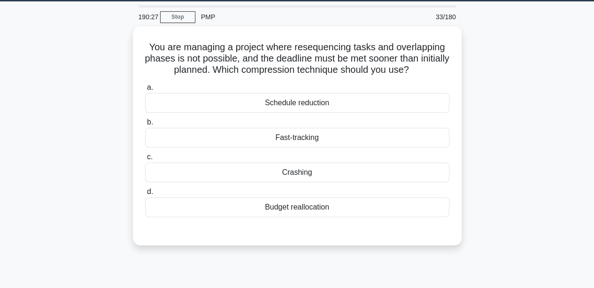
scroll to position [26, 0]
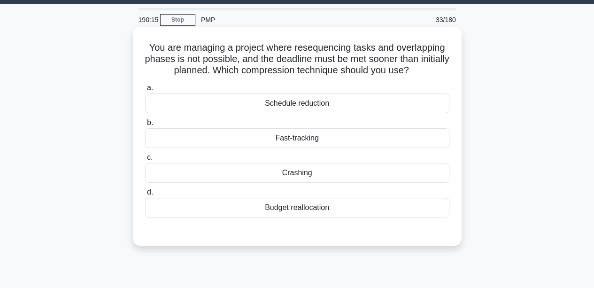
click at [226, 168] on div "Crashing" at bounding box center [297, 173] width 304 height 20
click at [145, 160] on input "c. Crashing" at bounding box center [145, 157] width 0 height 6
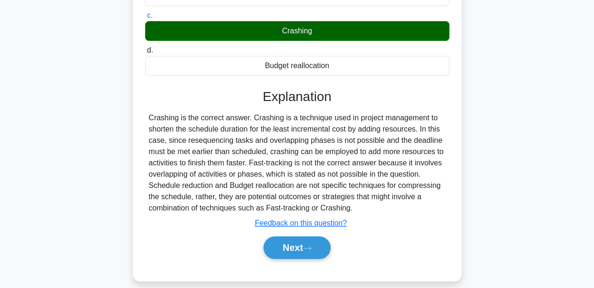
scroll to position [170, 0]
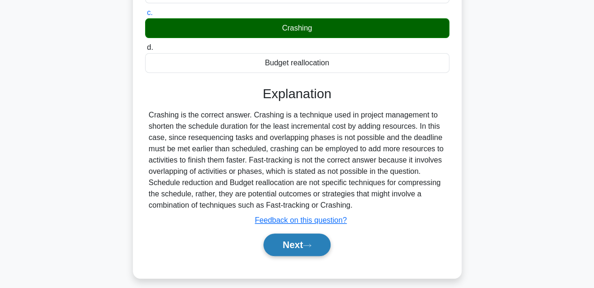
click at [310, 236] on button "Next" at bounding box center [296, 244] width 67 height 23
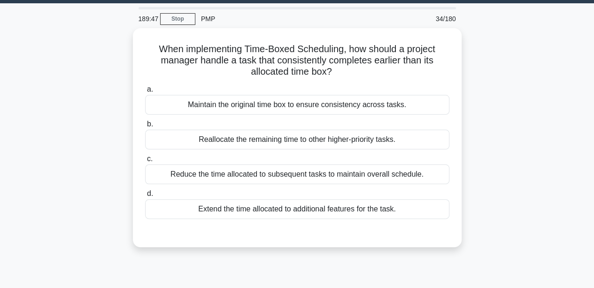
scroll to position [0, 0]
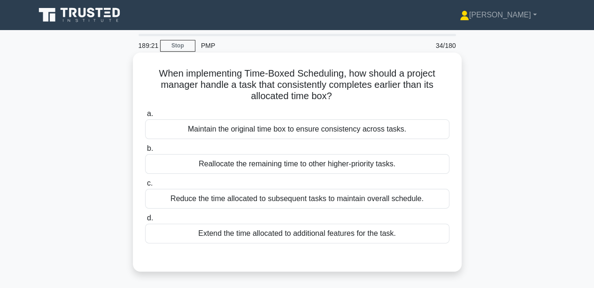
click at [264, 160] on div "Reallocate the remaining time to other higher-priority tasks." at bounding box center [297, 164] width 304 height 20
click at [145, 152] on input "b. Reallocate the remaining time to other higher-priority tasks." at bounding box center [145, 148] width 0 height 6
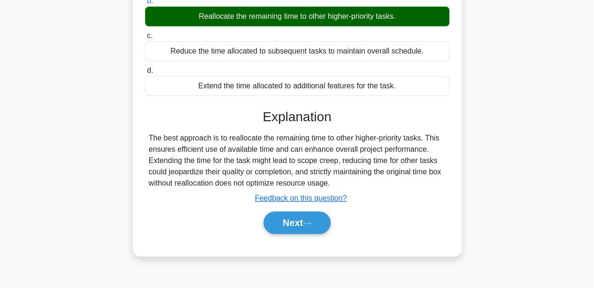
scroll to position [153, 0]
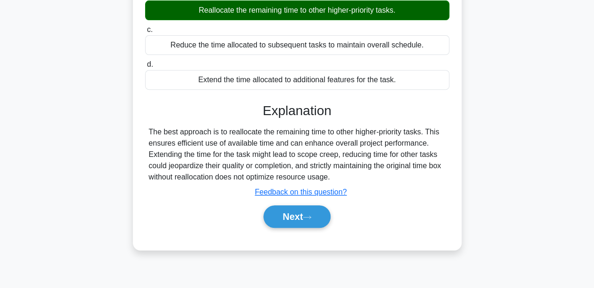
click at [275, 230] on div "a. Maintain the original time box to ensure consistency across tasks. b. Reallo…" at bounding box center [297, 96] width 306 height 286
click at [285, 220] on button "Next" at bounding box center [296, 216] width 67 height 23
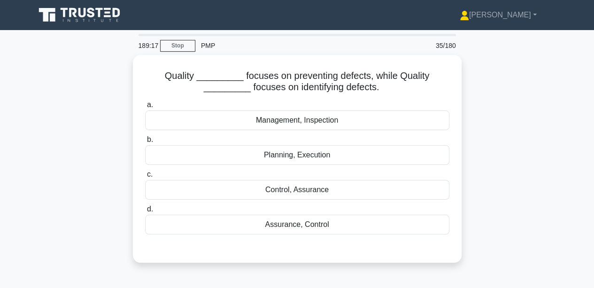
scroll to position [0, 0]
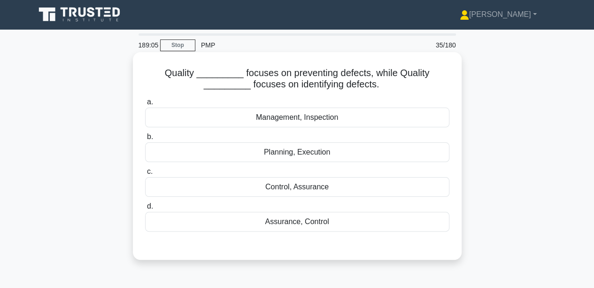
click at [254, 188] on div "Control, Assurance" at bounding box center [297, 187] width 304 height 20
click at [145, 175] on input "c. Control, Assurance" at bounding box center [145, 171] width 0 height 6
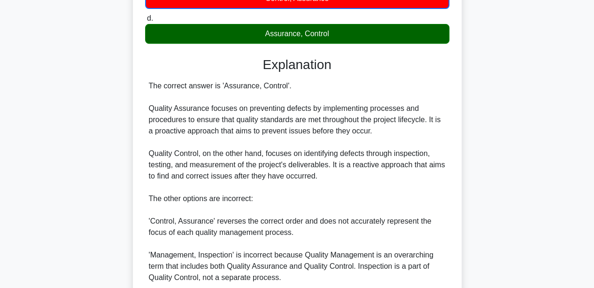
scroll to position [285, 0]
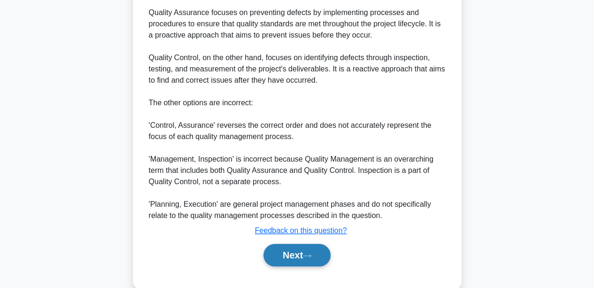
click at [289, 258] on button "Next" at bounding box center [296, 255] width 67 height 23
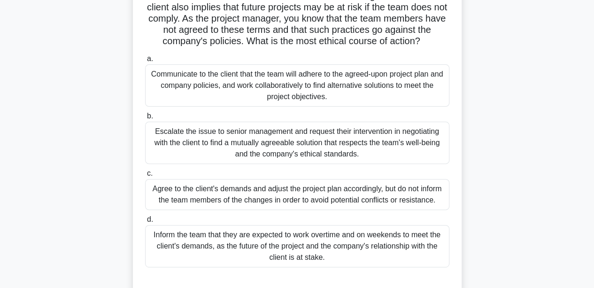
scroll to position [92, 0]
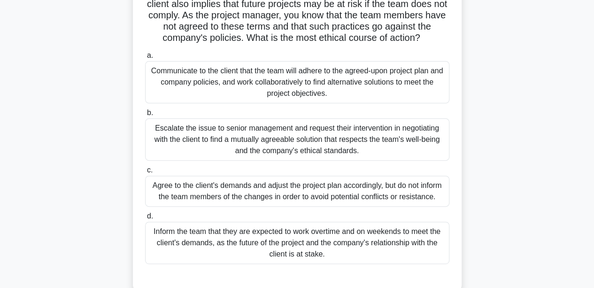
click at [229, 83] on div "Communicate to the client that the team will adhere to the agreed-upon project …" at bounding box center [297, 82] width 304 height 42
click at [145, 59] on input "a. Communicate to the client that the team will adhere to the agreed-upon proje…" at bounding box center [145, 56] width 0 height 6
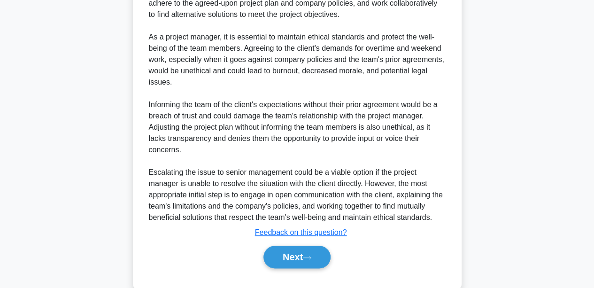
scroll to position [407, 0]
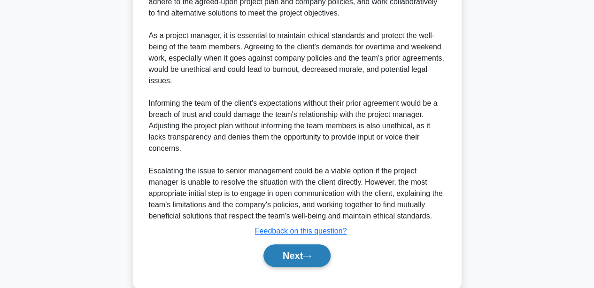
click at [288, 254] on button "Next" at bounding box center [296, 255] width 67 height 23
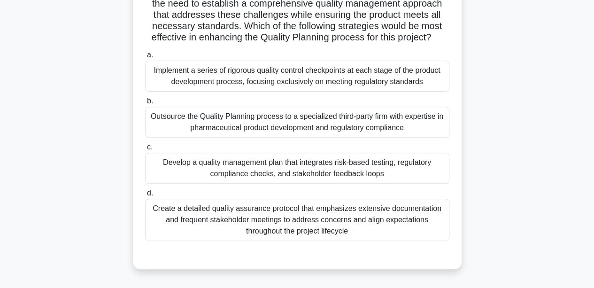
scroll to position [129, 0]
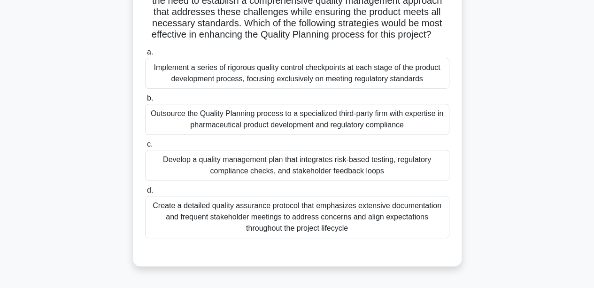
click at [266, 180] on div "Develop a quality management plan that integrates risk-based testing, regulator…" at bounding box center [297, 165] width 304 height 31
click at [145, 147] on input "c. Develop a quality management plan that integrates risk-based testing, regula…" at bounding box center [145, 144] width 0 height 6
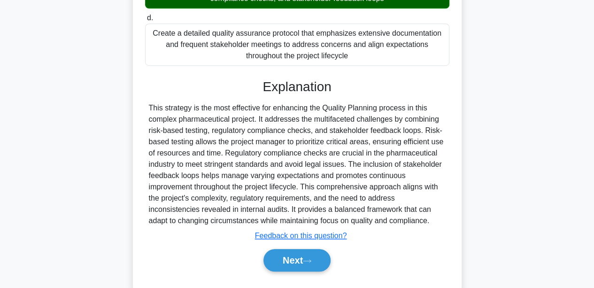
scroll to position [335, 0]
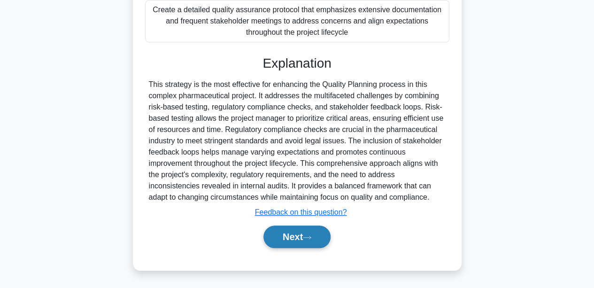
click at [305, 236] on button "Next" at bounding box center [296, 236] width 67 height 23
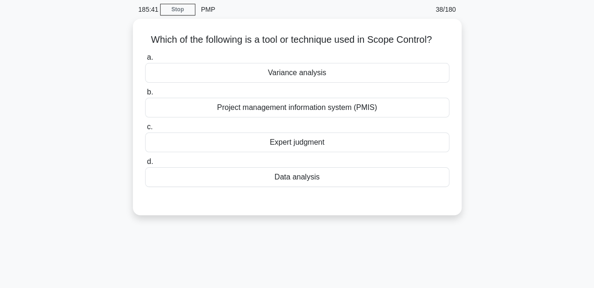
scroll to position [0, 0]
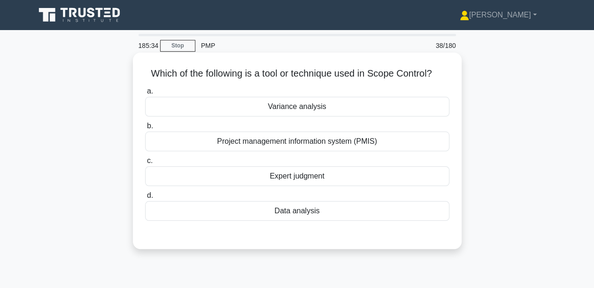
click at [211, 106] on div "Variance analysis" at bounding box center [297, 107] width 304 height 20
click at [145, 94] on input "a. Variance analysis" at bounding box center [145, 91] width 0 height 6
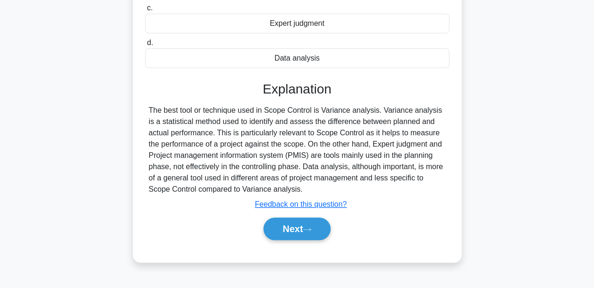
scroll to position [153, 0]
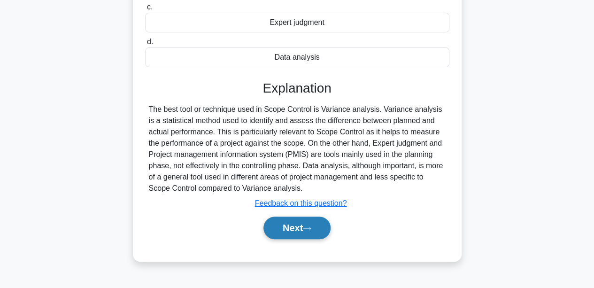
click at [308, 222] on button "Next" at bounding box center [296, 227] width 67 height 23
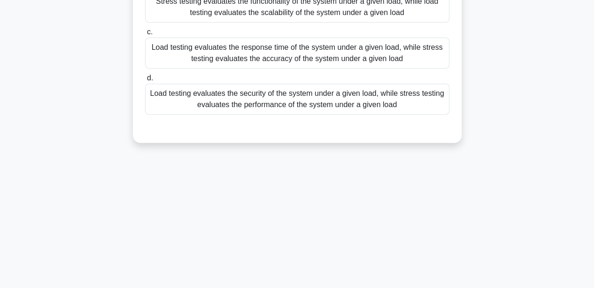
scroll to position [0, 0]
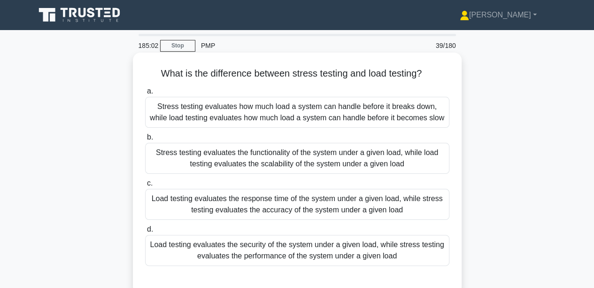
click at [259, 108] on div "Stress testing evaluates how much load a system can handle before it breaks dow…" at bounding box center [297, 112] width 304 height 31
click at [145, 94] on input "a. Stress testing evaluates how much load a system can handle before it breaks …" at bounding box center [145, 91] width 0 height 6
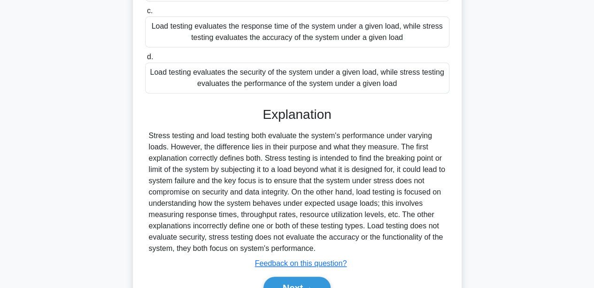
scroll to position [233, 0]
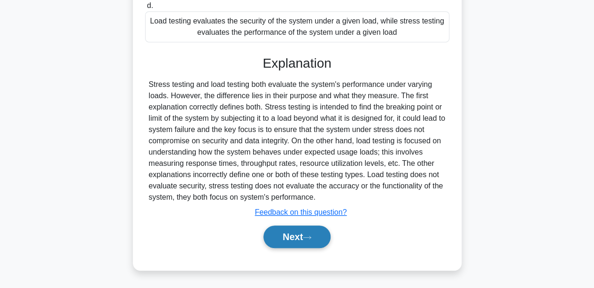
click at [285, 235] on button "Next" at bounding box center [296, 236] width 67 height 23
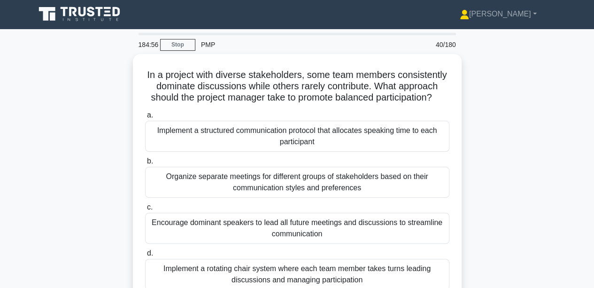
scroll to position [0, 0]
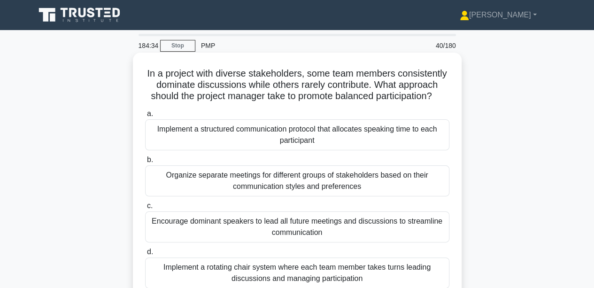
click at [187, 262] on div "Implement a rotating chair system where each team member takes turns leading di…" at bounding box center [297, 272] width 304 height 31
click at [145, 255] on input "d. Implement a rotating chair system where each team member takes turns leading…" at bounding box center [145, 252] width 0 height 6
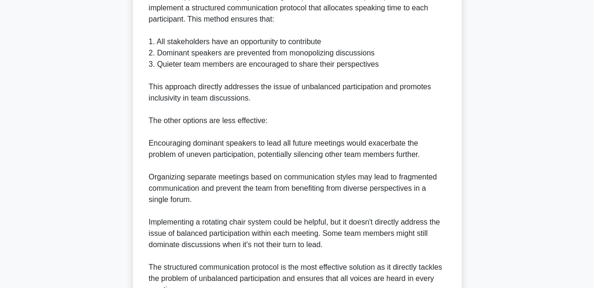
scroll to position [335, 0]
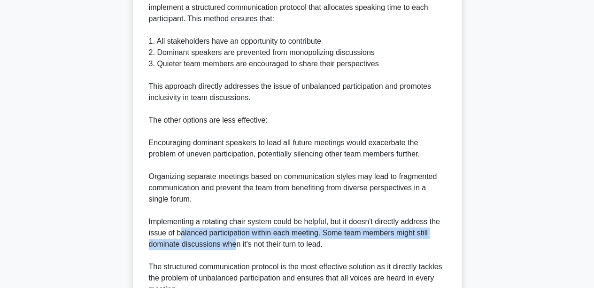
drag, startPoint x: 180, startPoint y: 233, endPoint x: 234, endPoint y: 239, distance: 54.3
click at [234, 239] on div "The best approach for the project manager to promote balanced participation is …" at bounding box center [297, 143] width 297 height 304
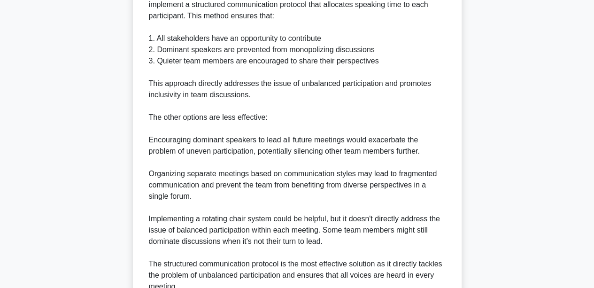
scroll to position [426, 0]
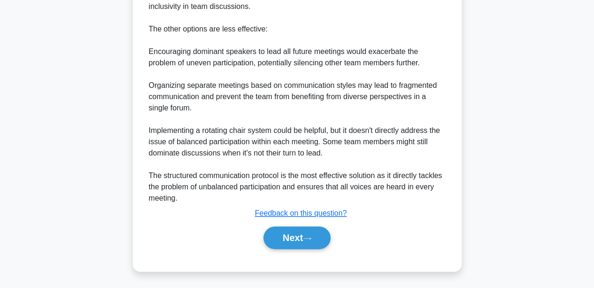
click at [292, 250] on div "Next" at bounding box center [297, 237] width 304 height 30
click at [281, 240] on button "Next" at bounding box center [296, 237] width 67 height 23
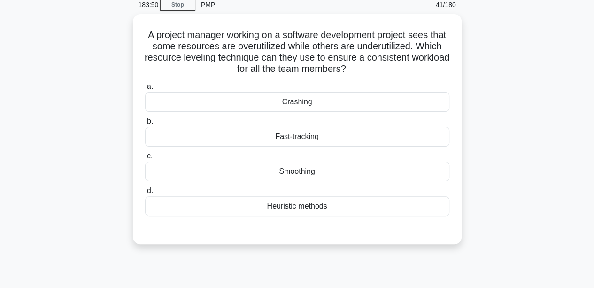
scroll to position [32, 0]
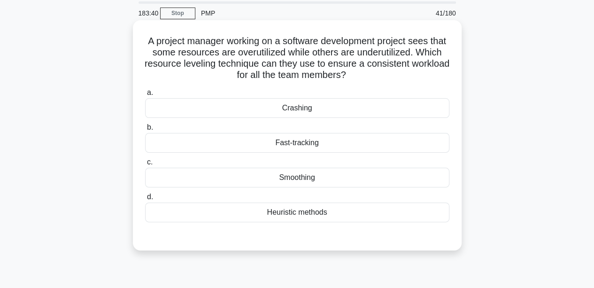
click at [218, 180] on div "Smoothing" at bounding box center [297, 178] width 304 height 20
click at [145, 165] on input "c. Smoothing" at bounding box center [145, 162] width 0 height 6
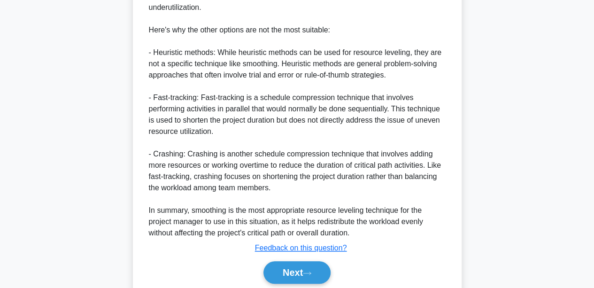
scroll to position [402, 0]
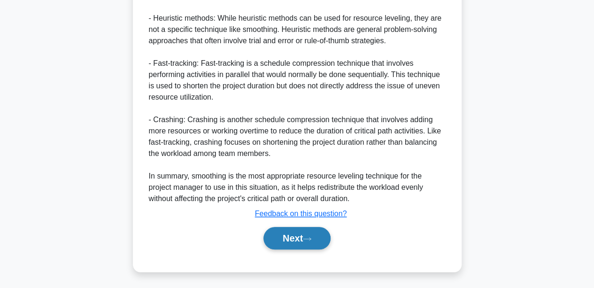
click at [285, 248] on button "Next" at bounding box center [296, 238] width 67 height 23
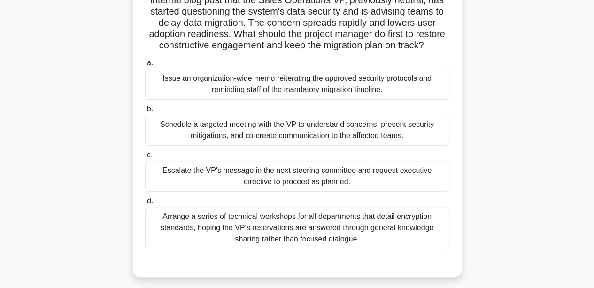
scroll to position [90, 0]
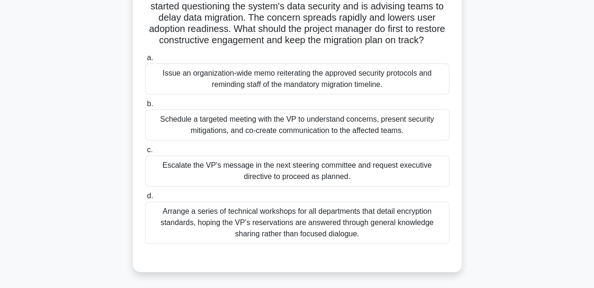
click at [197, 236] on div "Arrange a series of technical workshops for all departments that detail encrypt…" at bounding box center [297, 222] width 304 height 42
click at [145, 199] on input "d. Arrange a series of technical workshops for all departments that detail encr…" at bounding box center [145, 196] width 0 height 6
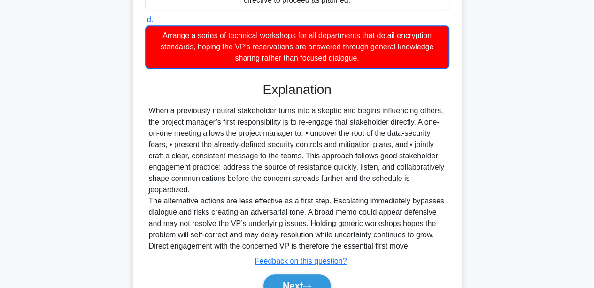
scroll to position [325, 0]
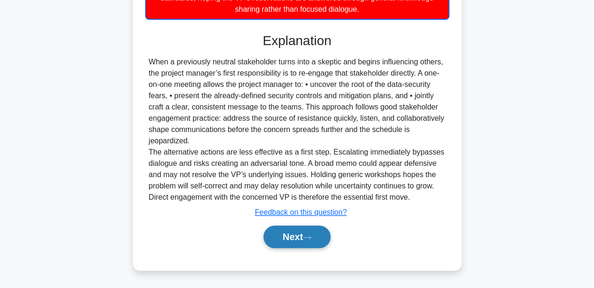
click at [321, 238] on button "Next" at bounding box center [296, 236] width 67 height 23
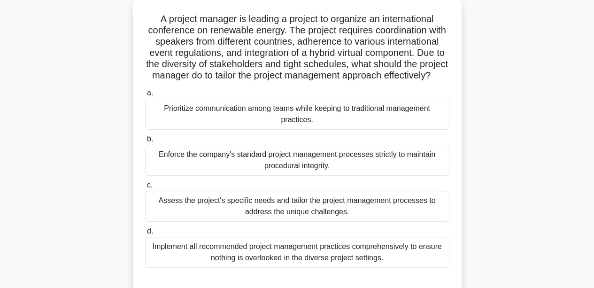
scroll to position [57, 0]
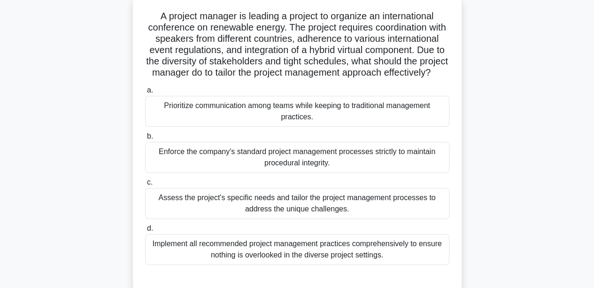
click at [241, 219] on div "Assess the project's specific needs and tailor the project management processes…" at bounding box center [297, 203] width 304 height 31
click at [145, 185] on input "c. Assess the project's specific needs and tailor the project management proces…" at bounding box center [145, 182] width 0 height 6
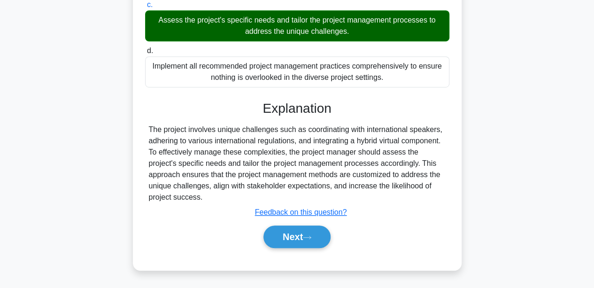
scroll to position [245, 0]
click at [289, 234] on button "Next" at bounding box center [296, 236] width 67 height 23
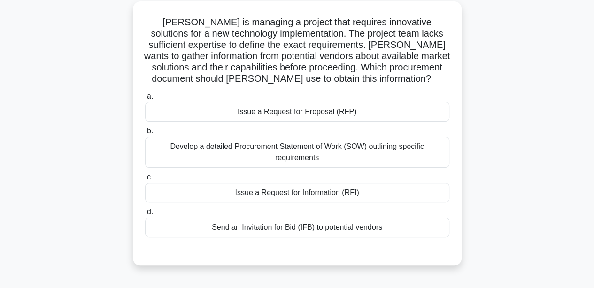
scroll to position [54, 0]
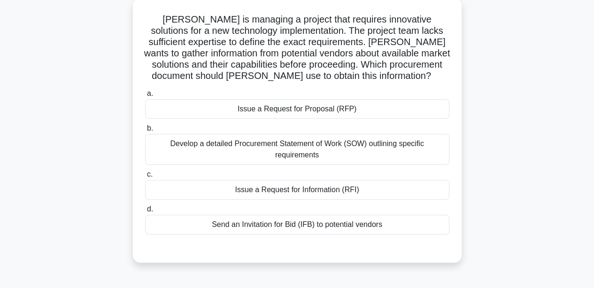
click at [205, 157] on div "Develop a detailed Procurement Statement of Work (SOW) outlining specific requi…" at bounding box center [297, 149] width 304 height 31
click at [145, 131] on input "b. Develop a detailed Procurement Statement of Work (SOW) outlining specific re…" at bounding box center [145, 128] width 0 height 6
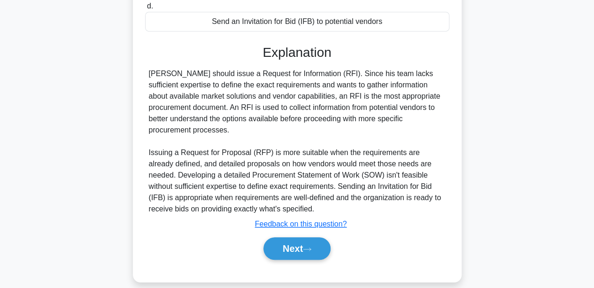
scroll to position [268, 0]
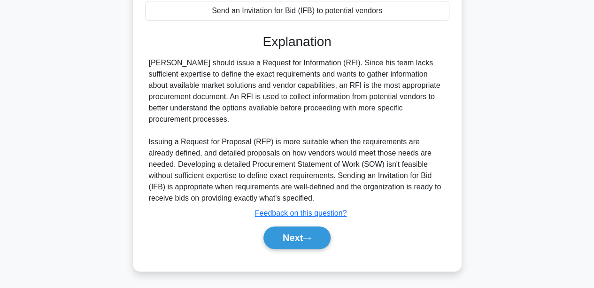
click at [307, 253] on div "a. Issue a Request for Proposal (RFP) b. Develop a detailed Procurement Stateme…" at bounding box center [297, 65] width 306 height 389
click at [301, 244] on button "Next" at bounding box center [296, 237] width 67 height 23
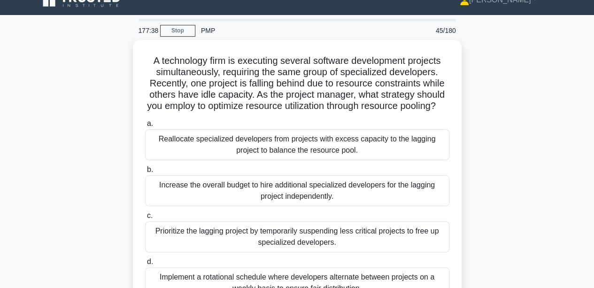
scroll to position [42, 0]
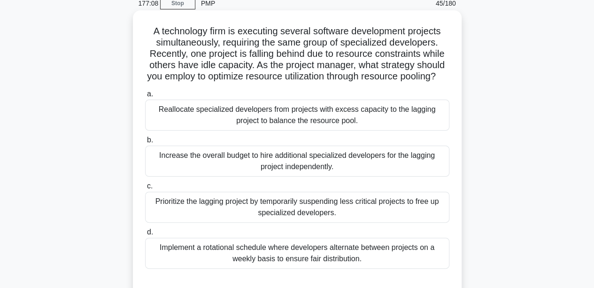
click at [209, 253] on div "Implement a rotational schedule where developers alternate between projects on …" at bounding box center [297, 252] width 304 height 31
click at [145, 235] on input "d. Implement a rotational schedule where developers alternate between projects …" at bounding box center [145, 232] width 0 height 6
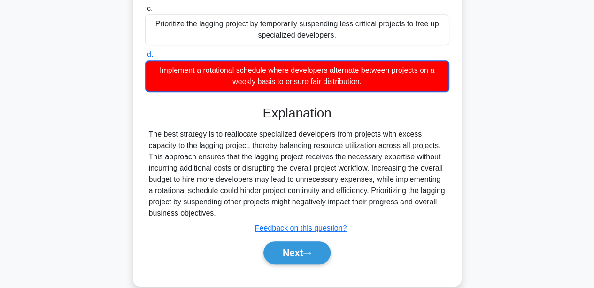
scroll to position [246, 0]
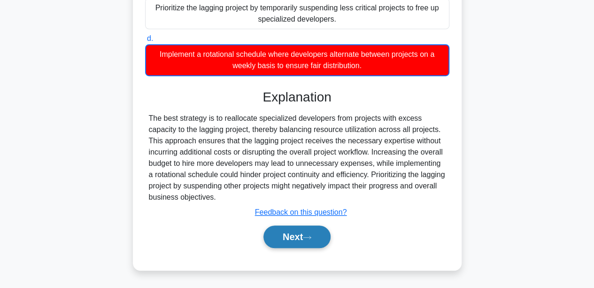
click at [312, 233] on button "Next" at bounding box center [296, 236] width 67 height 23
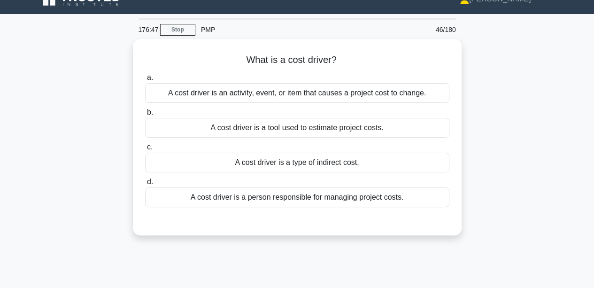
scroll to position [15, 0]
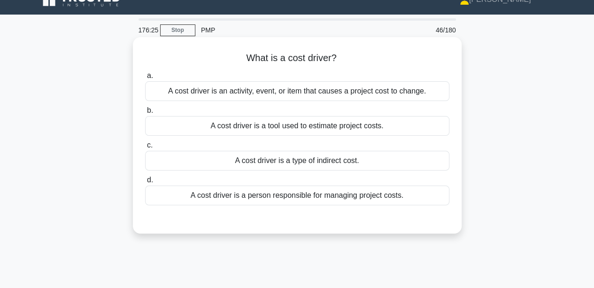
click at [298, 202] on div "A cost driver is a person responsible for managing project costs." at bounding box center [297, 195] width 304 height 20
click at [145, 183] on input "d. A cost driver is a person responsible for managing project costs." at bounding box center [145, 180] width 0 height 6
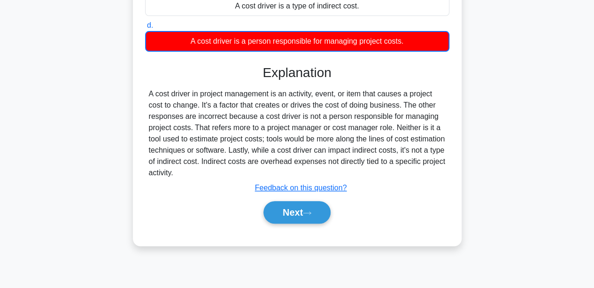
scroll to position [170, 0]
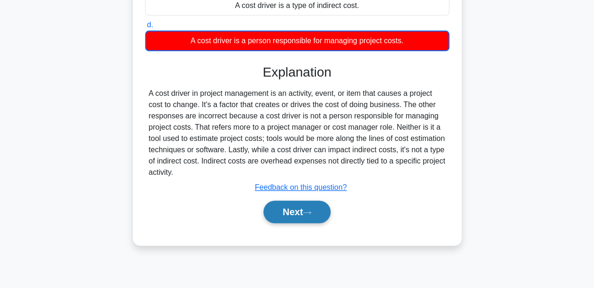
click at [304, 214] on button "Next" at bounding box center [296, 211] width 67 height 23
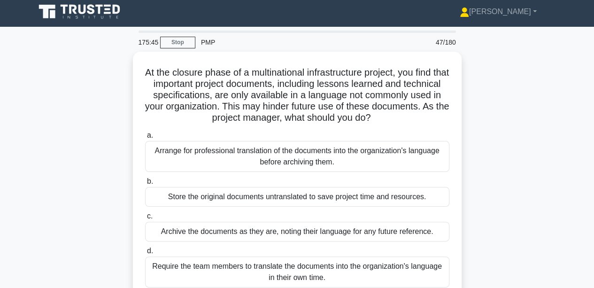
scroll to position [17, 0]
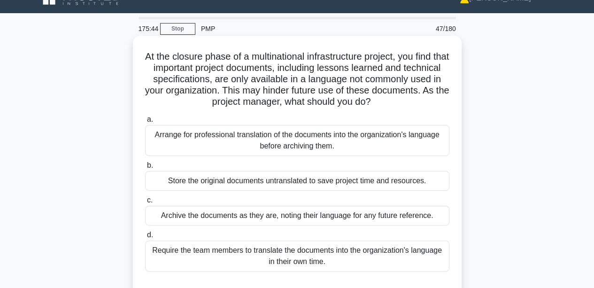
click at [211, 149] on div "Arrange for professional translation of the documents into the organization's l…" at bounding box center [297, 140] width 304 height 31
click at [145, 122] on input "a. Arrange for professional translation of the documents into the organization'…" at bounding box center [145, 119] width 0 height 6
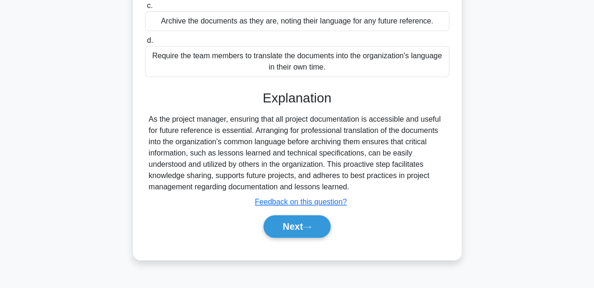
scroll to position [217, 0]
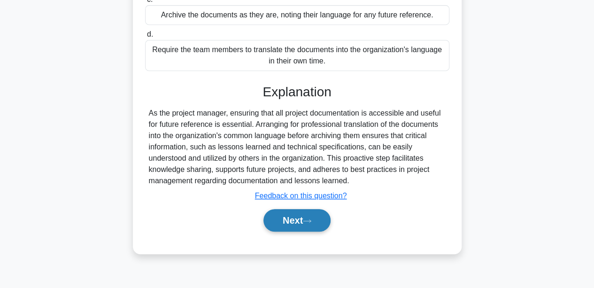
click at [290, 214] on button "Next" at bounding box center [296, 220] width 67 height 23
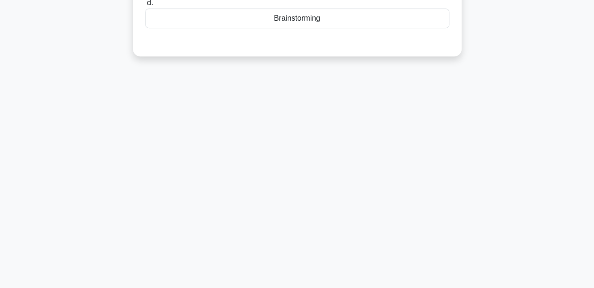
scroll to position [0, 0]
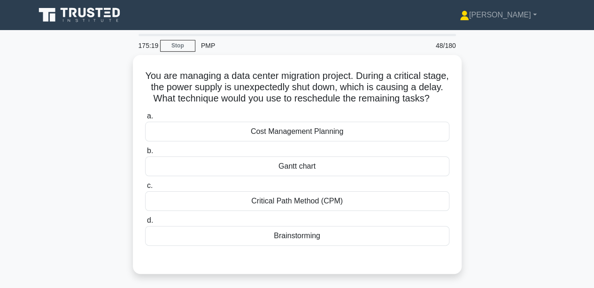
click at [92, 84] on div "You are managing a data center migration project. During a critical stage, the …" at bounding box center [297, 170] width 535 height 230
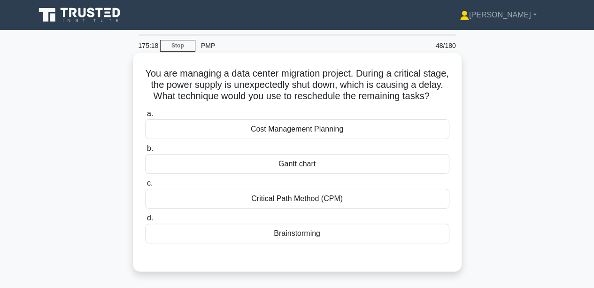
click at [213, 207] on div "Critical Path Method (CPM)" at bounding box center [297, 199] width 304 height 20
click at [145, 186] on input "c. Critical Path Method (CPM)" at bounding box center [145, 183] width 0 height 6
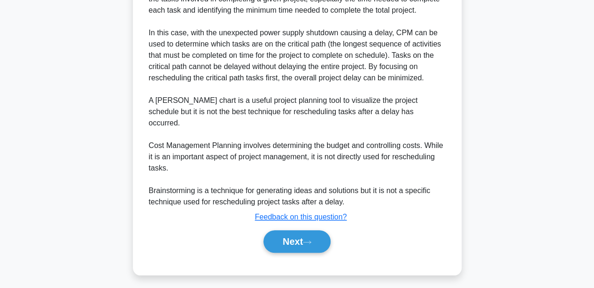
scroll to position [312, 0]
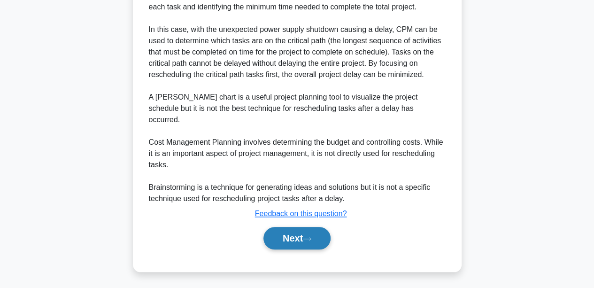
click at [309, 239] on icon at bounding box center [307, 238] width 8 height 5
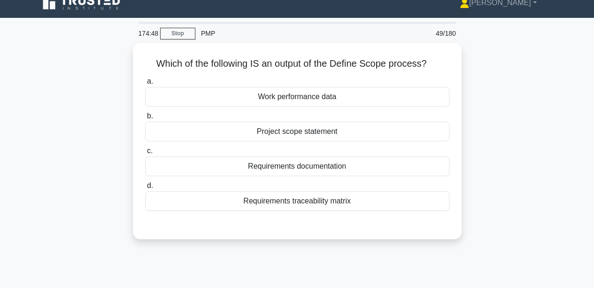
scroll to position [0, 0]
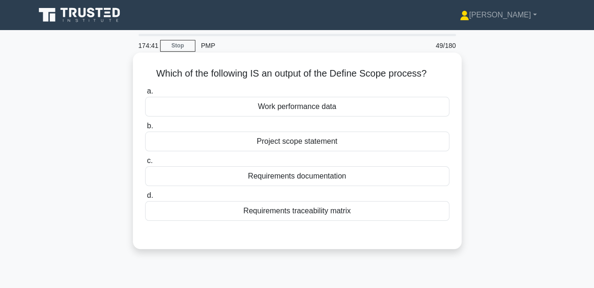
click at [268, 138] on div "Project scope statement" at bounding box center [297, 141] width 304 height 20
click at [145, 129] on input "b. Project scope statement" at bounding box center [145, 126] width 0 height 6
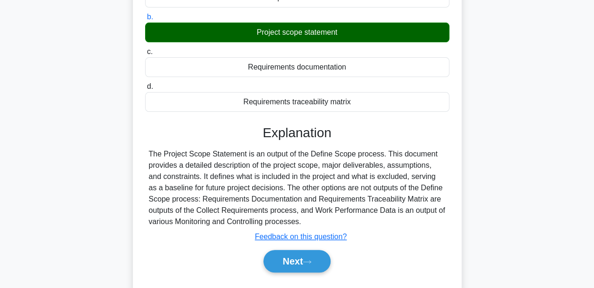
scroll to position [112, 0]
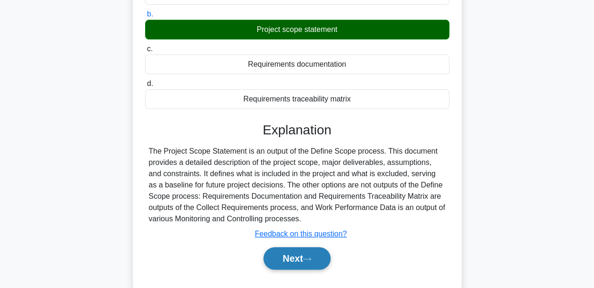
click at [297, 261] on button "Next" at bounding box center [296, 258] width 67 height 23
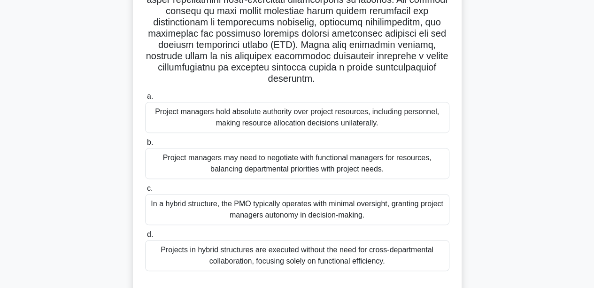
scroll to position [199, 0]
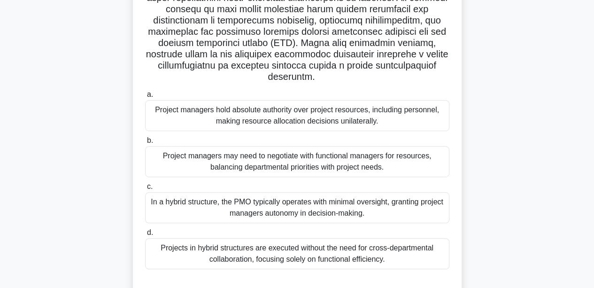
click at [194, 208] on div "In a hybrid structure, the PMO typically operates with minimal oversight, grant…" at bounding box center [297, 207] width 304 height 31
click at [145, 190] on input "c. In a hybrid structure, the PMO typically operates with minimal oversight, gr…" at bounding box center [145, 186] width 0 height 6
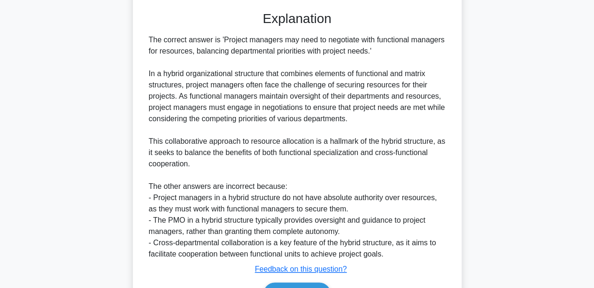
scroll to position [527, 0]
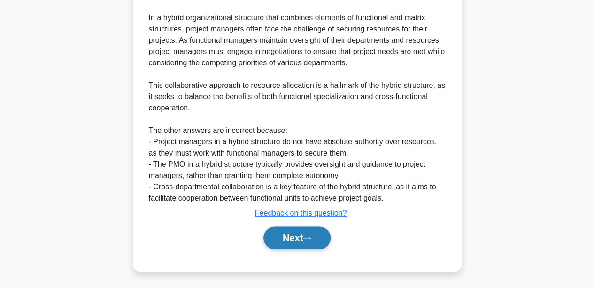
click at [288, 235] on button "Next" at bounding box center [296, 237] width 67 height 23
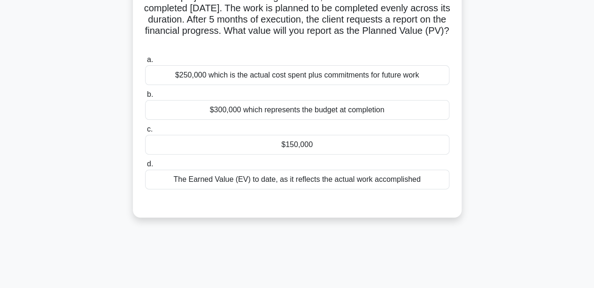
scroll to position [0, 0]
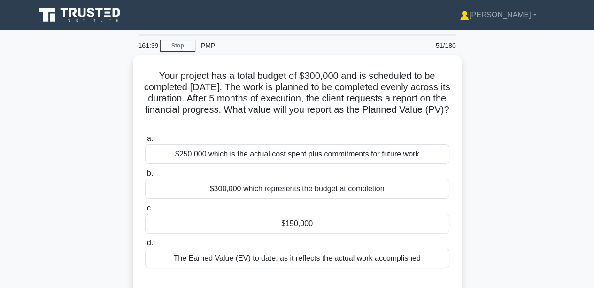
click at [103, 122] on div "Your project has a total budget of $300,000 and is scheduled to be completed in…" at bounding box center [297, 181] width 535 height 252
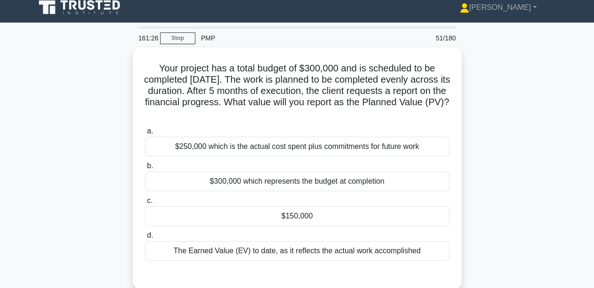
click at [104, 97] on div "Your project has a total budget of $300,000 and is scheduled to be completed in…" at bounding box center [297, 173] width 535 height 252
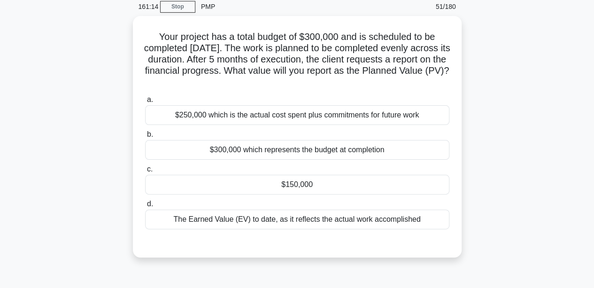
scroll to position [39, 0]
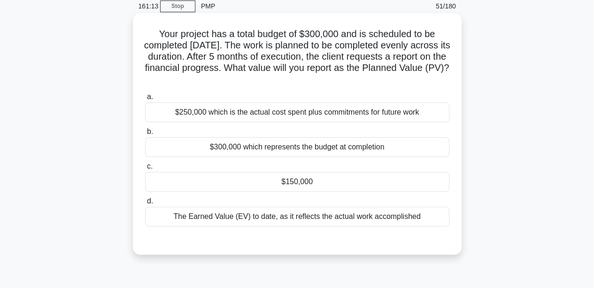
click at [266, 215] on div "The Earned Value (EV) to date, as it reflects the actual work accomplished" at bounding box center [297, 216] width 304 height 20
click at [145, 204] on input "d. The Earned Value (EV) to date, as it reflects the actual work accomplished" at bounding box center [145, 201] width 0 height 6
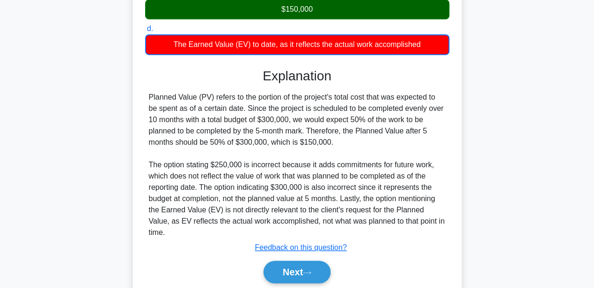
scroll to position [217, 0]
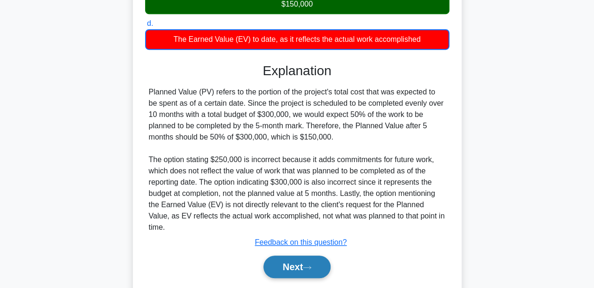
click at [311, 262] on button "Next" at bounding box center [296, 266] width 67 height 23
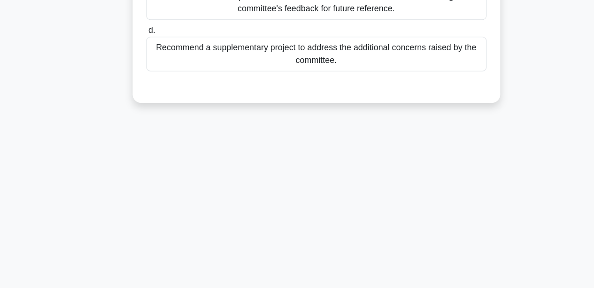
click at [168, 171] on div "155:00 Stop PMP 52/180 You are the project manager in charge of an urban redeve…" at bounding box center [297, 49] width 535 height 469
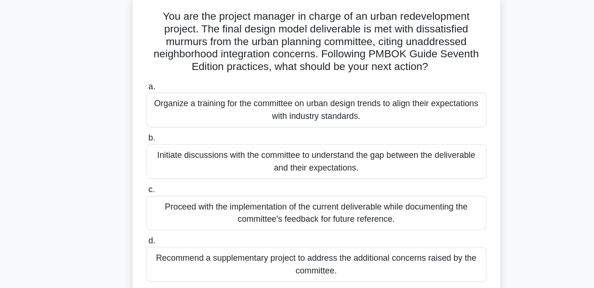
scroll to position [46, 0]
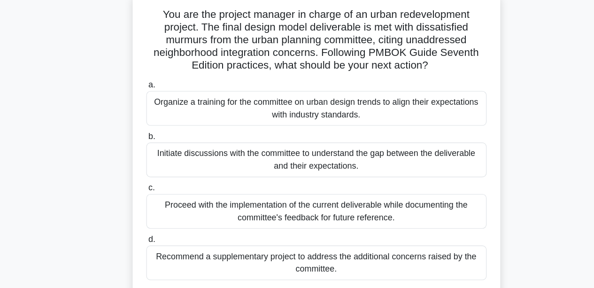
click at [286, 160] on div "Initiate discussions with the committee to understand the gap between the deliv…" at bounding box center [297, 157] width 304 height 31
click at [145, 140] on input "b. Initiate discussions with the committee to understand the gap between the de…" at bounding box center [145, 137] width 0 height 6
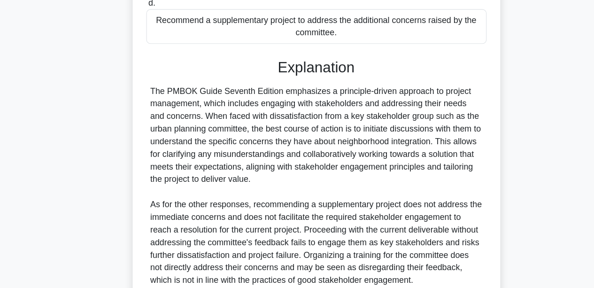
scroll to position [323, 0]
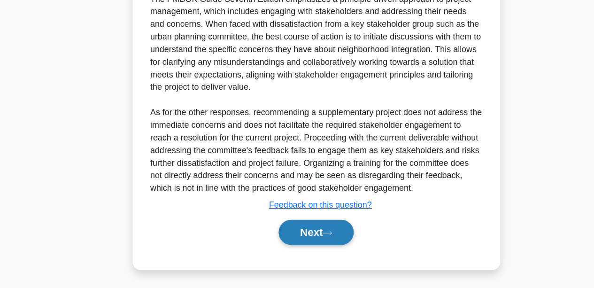
click at [299, 247] on button "Next" at bounding box center [296, 238] width 67 height 23
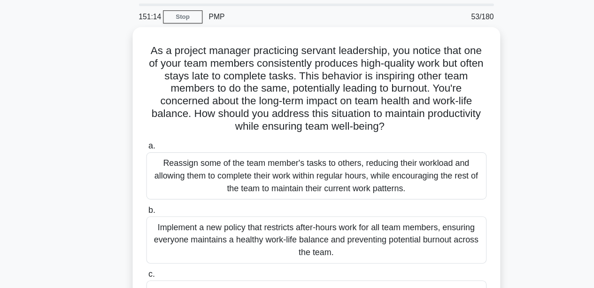
scroll to position [1, 0]
click at [543, 119] on div "As a project manager practicing servant leadership, you notice that one of your…" at bounding box center [297, 236] width 535 height 365
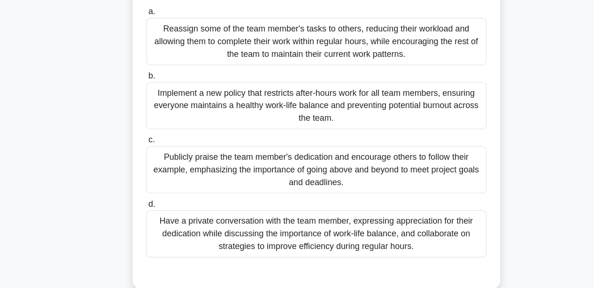
scroll to position [125, 0]
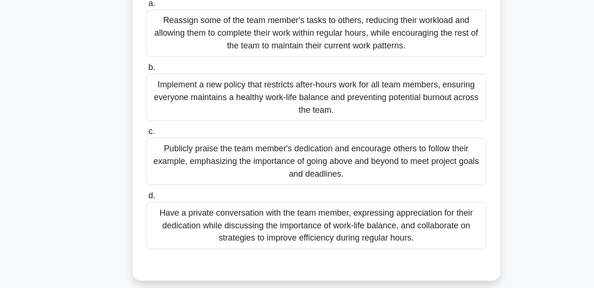
click at [312, 219] on div "Have a private conversation with the team member, expressing appreciation for t…" at bounding box center [297, 232] width 304 height 42
click at [145, 208] on input "d. Have a private conversation with the team member, expressing appreciation fo…" at bounding box center [145, 205] width 0 height 6
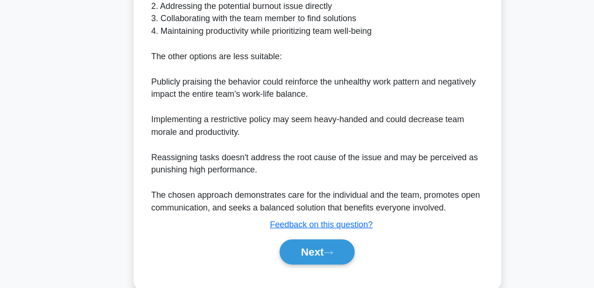
scroll to position [481, 0]
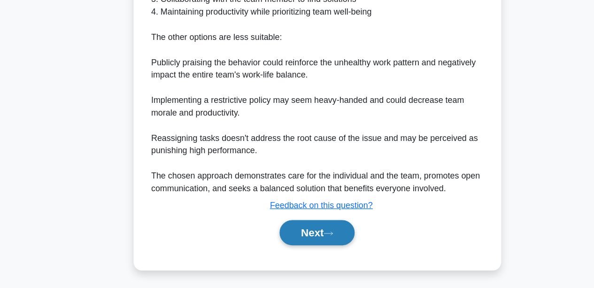
click at [278, 239] on button "Next" at bounding box center [296, 238] width 67 height 23
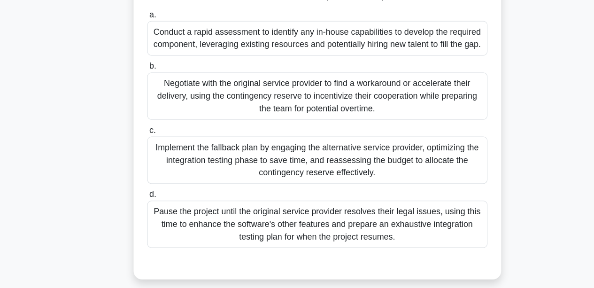
scroll to position [221, 0]
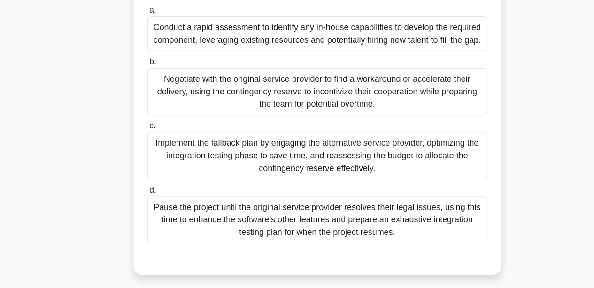
click at [203, 164] on div "Implement the fallback plan by engaging the alternative service provider, optim…" at bounding box center [297, 169] width 304 height 42
click at [145, 146] on input "c. Implement the fallback plan by engaging the alternative service provider, op…" at bounding box center [145, 143] width 0 height 6
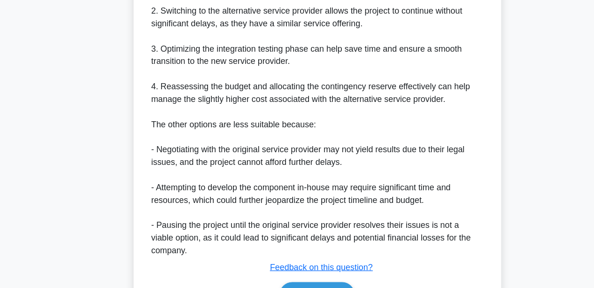
scroll to position [594, 0]
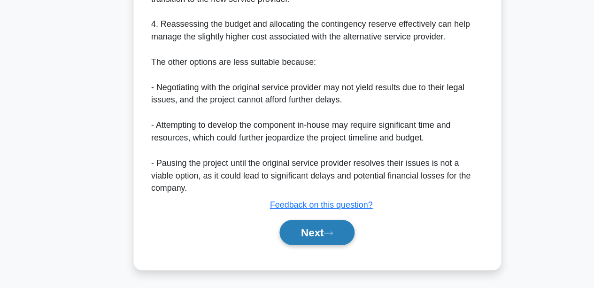
click at [283, 231] on button "Next" at bounding box center [296, 238] width 67 height 23
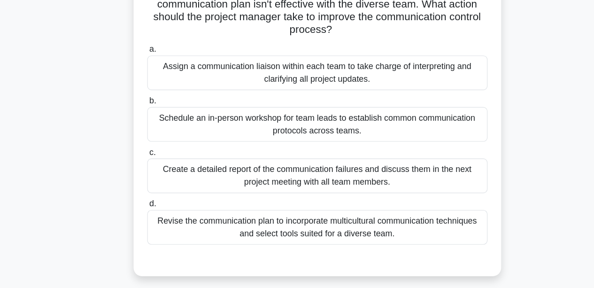
scroll to position [76, 0]
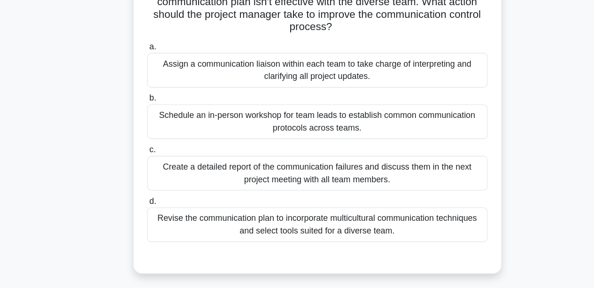
click at [246, 234] on div "Revise the communication plan to incorporate multicultural communication techni…" at bounding box center [297, 230] width 304 height 31
click at [145, 213] on input "d. Revise the communication plan to incorporate multicultural communication tec…" at bounding box center [145, 210] width 0 height 6
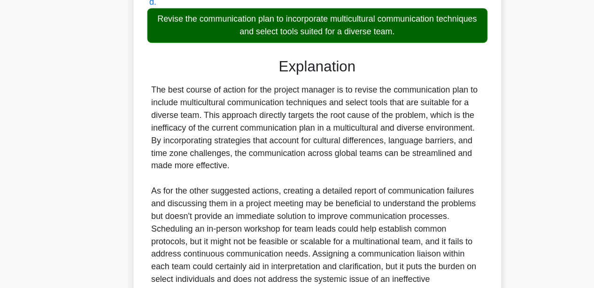
scroll to position [346, 0]
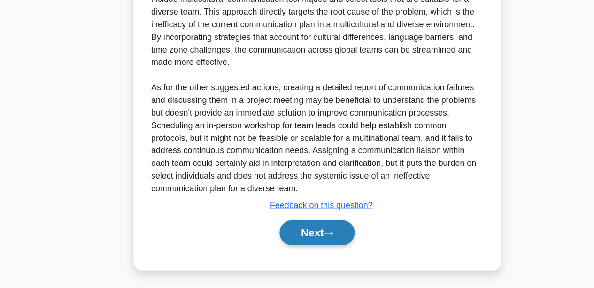
click at [270, 241] on button "Next" at bounding box center [296, 238] width 67 height 23
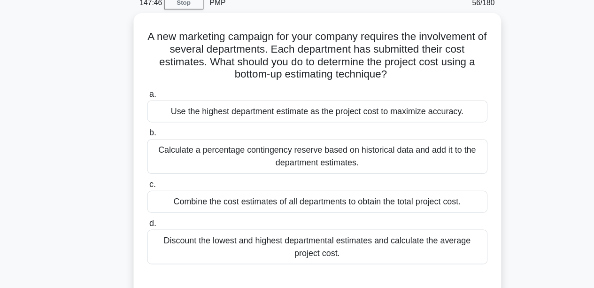
scroll to position [14, 0]
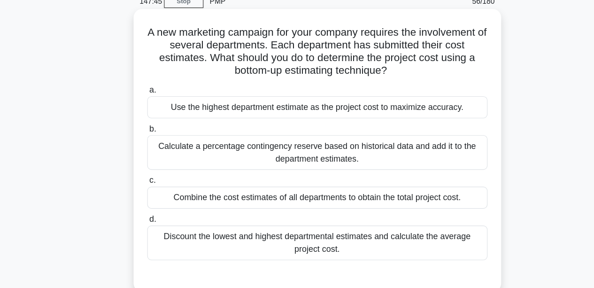
click at [208, 236] on div "Discount the lowest and highest departmental estimates and calculate the averag…" at bounding box center [297, 247] width 304 height 31
click at [145, 229] on input "d. Discount the lowest and highest departmental estimates and calculate the ave…" at bounding box center [145, 226] width 0 height 6
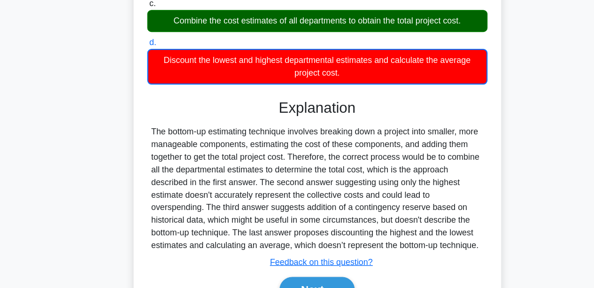
scroll to position [223, 0]
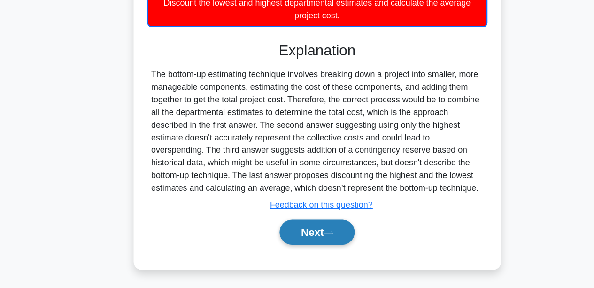
click at [298, 245] on button "Next" at bounding box center [296, 237] width 67 height 23
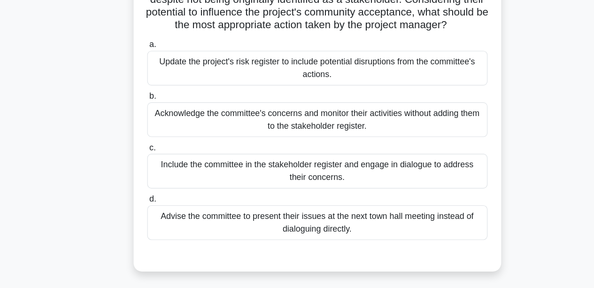
scroll to position [82, 0]
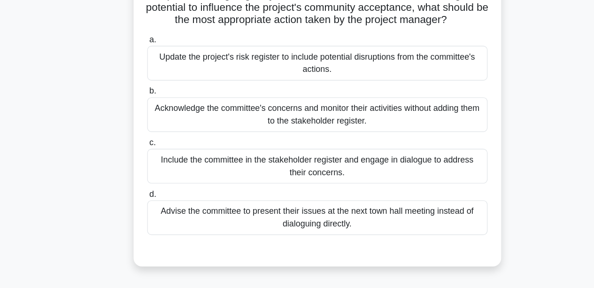
click at [213, 185] on div "Include the committee in the stakeholder register and engage in dialogue to add…" at bounding box center [297, 178] width 304 height 31
click at [145, 161] on input "c. Include the committee in the stakeholder register and engage in dialogue to …" at bounding box center [145, 158] width 0 height 6
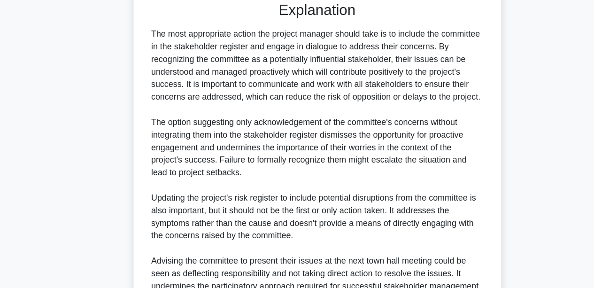
scroll to position [323, 0]
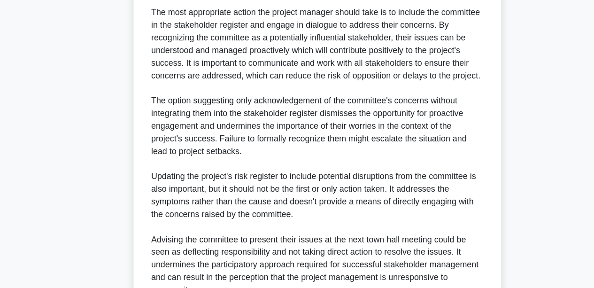
click at [153, 183] on div "The most appropriate action the project manager should take is to include the c…" at bounding box center [297, 165] width 297 height 259
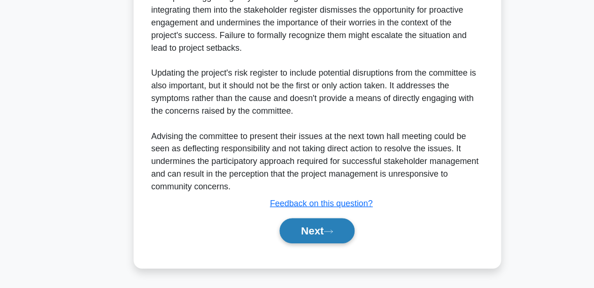
click at [282, 229] on button "Next" at bounding box center [296, 236] width 67 height 23
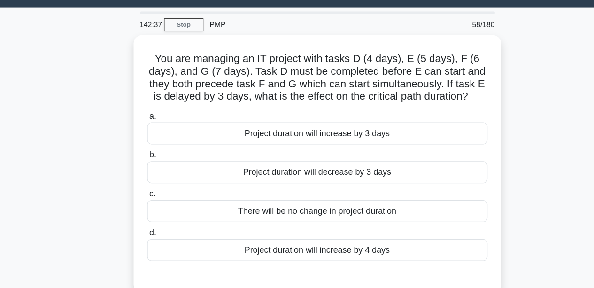
scroll to position [0, 0]
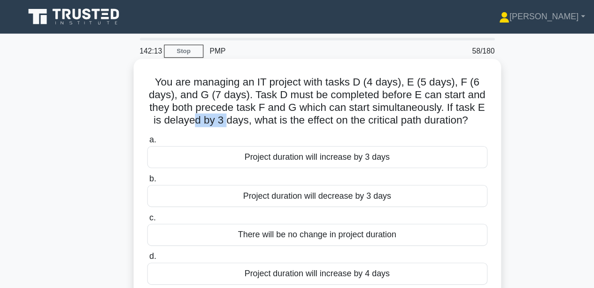
drag, startPoint x: 182, startPoint y: 107, endPoint x: 213, endPoint y: 109, distance: 31.0
click at [213, 109] on h5 "You are managing an IT project with tasks D (4 days), E (5 days), F (6 days), a…" at bounding box center [297, 91] width 306 height 46
drag, startPoint x: 390, startPoint y: 71, endPoint x: 403, endPoint y: 72, distance: 13.2
click at [403, 72] on h5 "You are managing an IT project with tasks D (4 days), E (5 days), F (6 days), a…" at bounding box center [297, 91] width 306 height 46
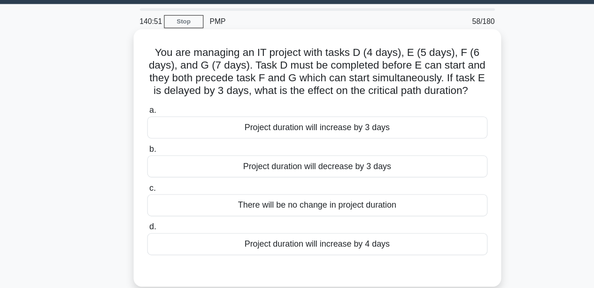
click at [332, 149] on div "Project duration will increase by 3 days" at bounding box center [297, 140] width 304 height 20
click at [145, 128] on input "a. Project duration will increase by 3 days" at bounding box center [145, 125] width 0 height 6
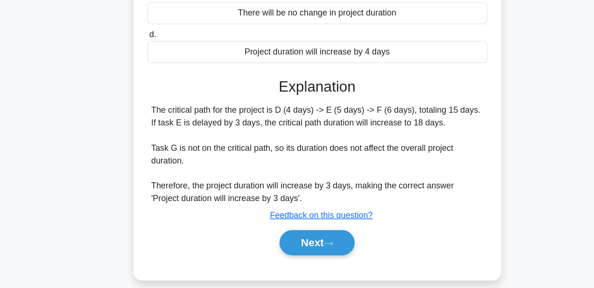
scroll to position [179, 0]
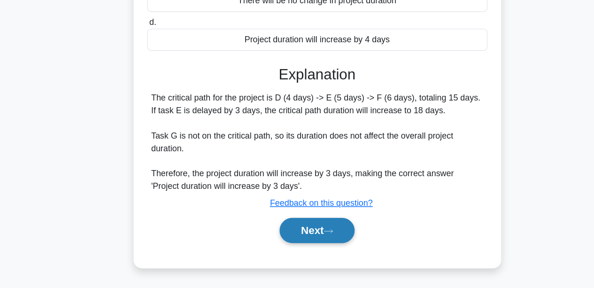
click at [290, 234] on button "Next" at bounding box center [296, 236] width 67 height 23
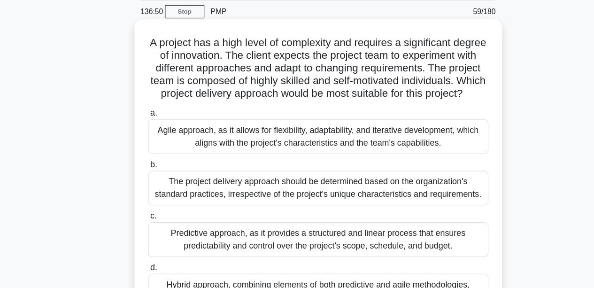
scroll to position [35, 0]
click at [208, 138] on div "Agile approach, as it allows for flexibility, adaptability, and iterative devel…" at bounding box center [297, 122] width 304 height 31
click at [145, 105] on input "a. Agile approach, as it allows for flexibility, adaptability, and iterative de…" at bounding box center [145, 102] width 0 height 6
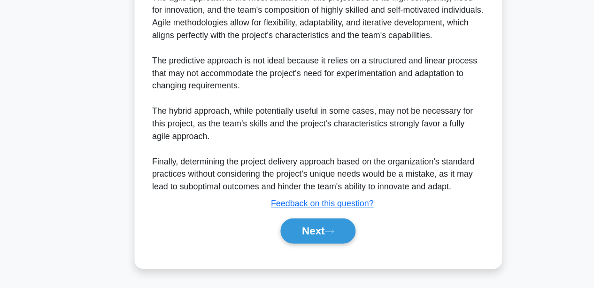
scroll to position [337, 0]
click at [273, 245] on button "Next" at bounding box center [296, 236] width 67 height 23
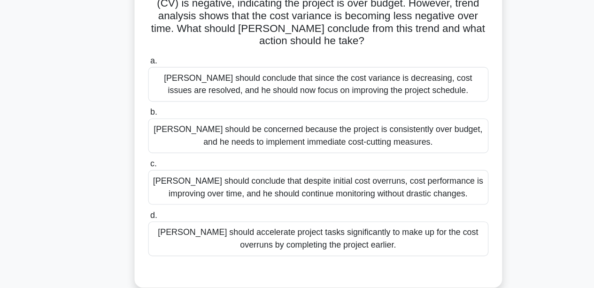
scroll to position [63, 0]
click at [248, 182] on div "David should conclude that despite initial cost overruns, cost performance is i…" at bounding box center [297, 197] width 304 height 31
click at [145, 179] on input "c. David should conclude that despite initial cost overruns, cost performance i…" at bounding box center [145, 176] width 0 height 6
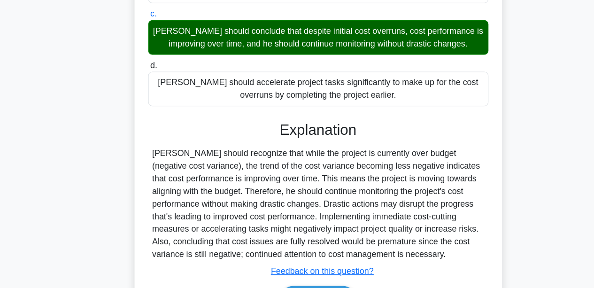
scroll to position [245, 0]
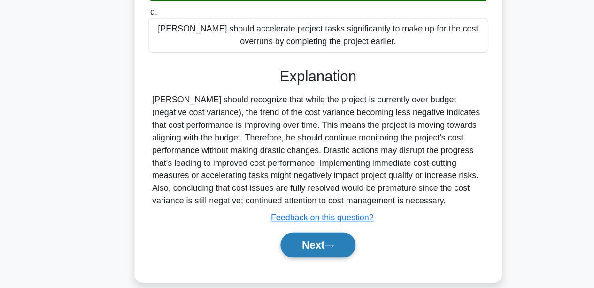
click at [319, 238] on button "Next" at bounding box center [296, 249] width 67 height 23
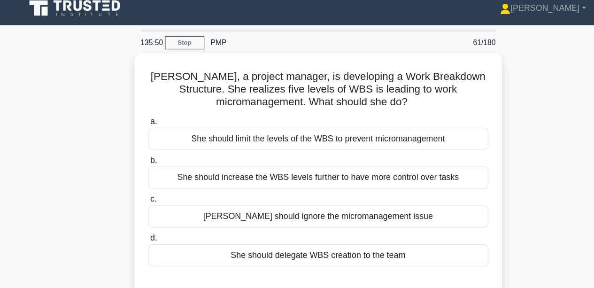
scroll to position [7, 0]
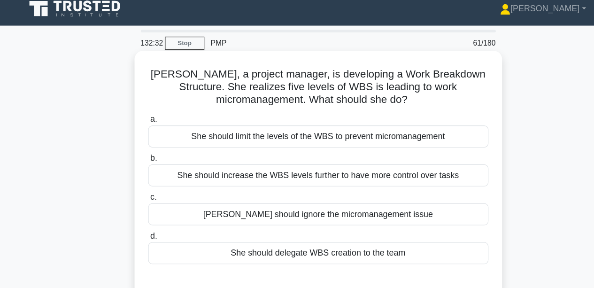
click at [301, 131] on div "She should limit the levels of the WBS to prevent micromanagement" at bounding box center [297, 122] width 304 height 20
click at [145, 110] on input "a. She should limit the levels of the WBS to prevent micromanagement" at bounding box center [145, 107] width 0 height 6
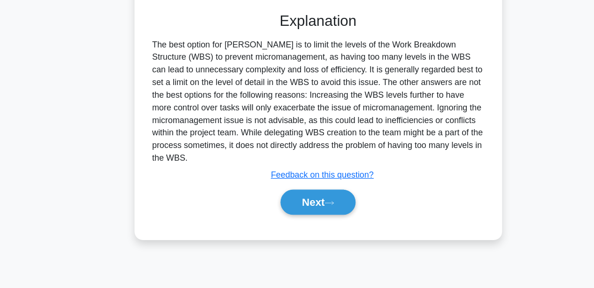
scroll to position [216, 0]
click at [299, 219] on button "Next" at bounding box center [296, 210] width 67 height 23
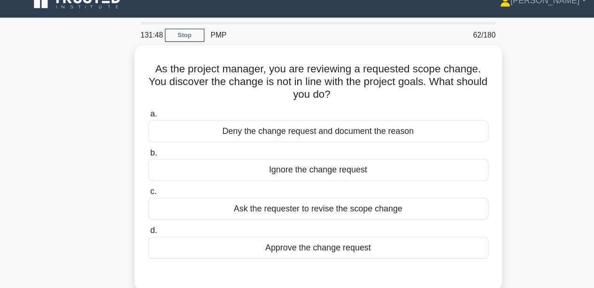
scroll to position [0, 0]
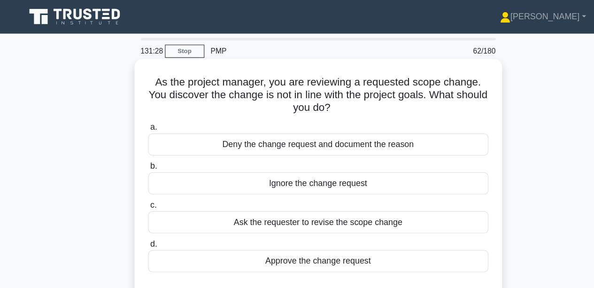
click at [235, 126] on div "Deny the change request and document the reason" at bounding box center [297, 129] width 304 height 20
click at [145, 117] on input "a. Deny the change request and document the reason" at bounding box center [145, 114] width 0 height 6
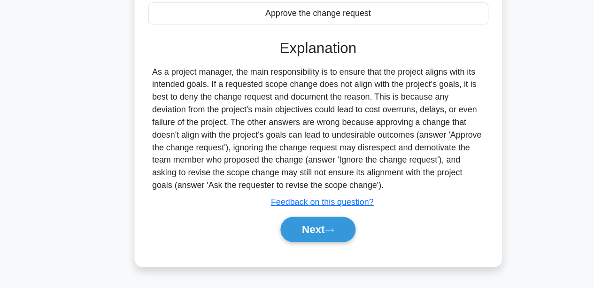
scroll to position [219, 0]
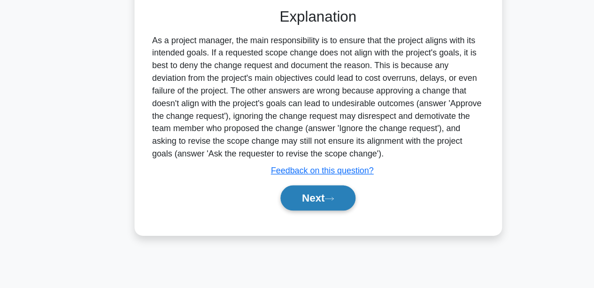
click at [285, 214] on button "Next" at bounding box center [296, 207] width 67 height 23
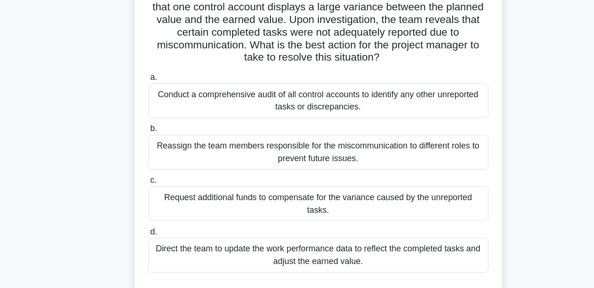
scroll to position [49, 0]
click at [286, 127] on div "Conduct a comprehensive audit of all control accounts to identify any other unr…" at bounding box center [297, 119] width 304 height 31
click at [145, 102] on input "a. Conduct a comprehensive audit of all control accounts to identify any other …" at bounding box center [145, 99] width 0 height 6
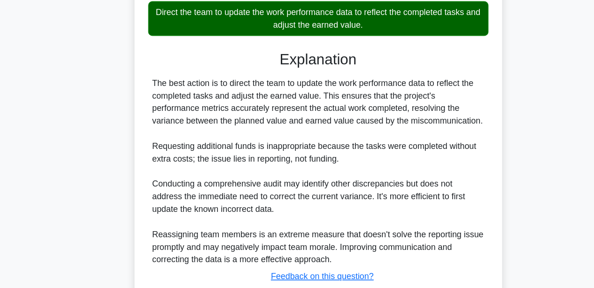
scroll to position [313, 0]
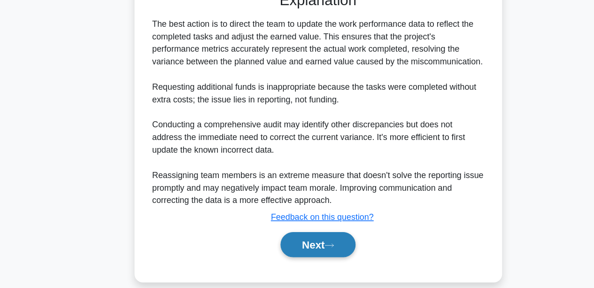
click at [299, 239] on button "Next" at bounding box center [296, 248] width 67 height 23
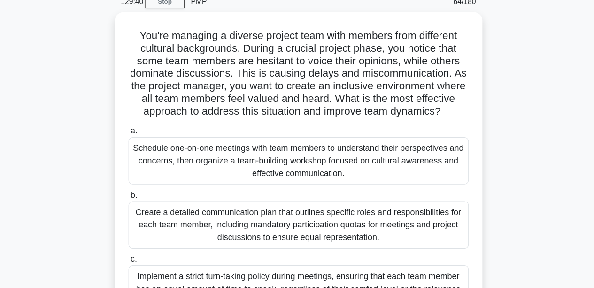
scroll to position [30, 0]
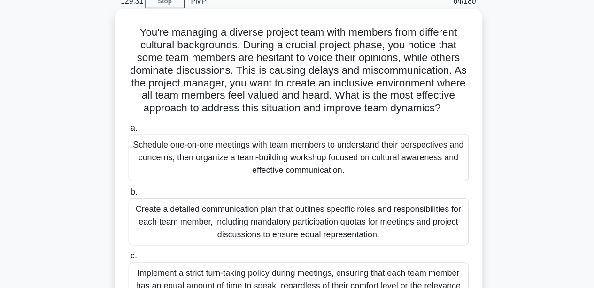
click at [262, 163] on div "Schedule one-on-one meetings with team members to understand their perspectives…" at bounding box center [297, 156] width 304 height 42
click at [145, 132] on input "a. Schedule one-on-one meetings with team members to understand their perspecti…" at bounding box center [145, 129] width 0 height 6
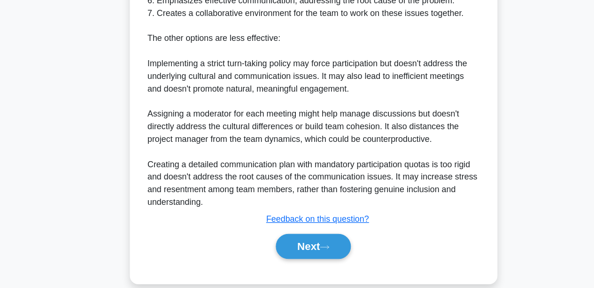
scroll to position [549, 0]
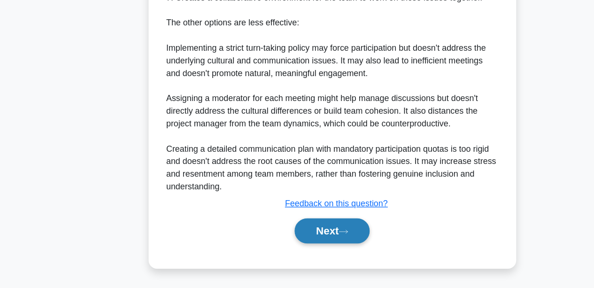
click at [274, 237] on button "Next" at bounding box center [296, 236] width 67 height 23
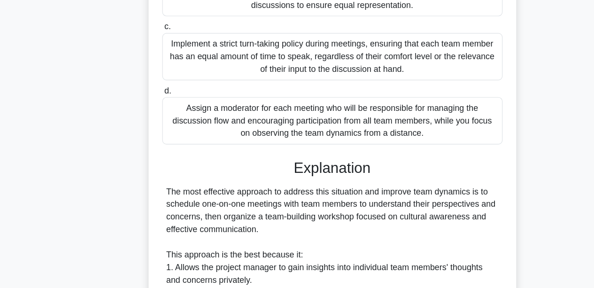
click at [296, 246] on div "129:21 Stop PMP 65/180 .spinner_0XTQ{transform-origin:center;animation:spinner_…" at bounding box center [297, 209] width 535 height 788
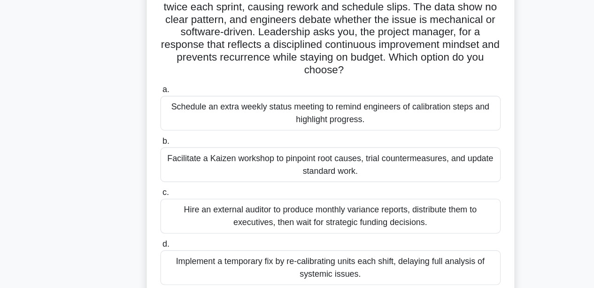
scroll to position [54, 0]
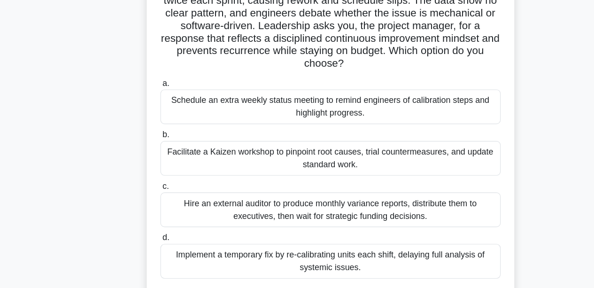
click at [177, 165] on div "Facilitate a Kaizen workshop to pinpoint root causes, trial countermeasures, an…" at bounding box center [297, 171] width 304 height 31
click at [145, 154] on input "b. Facilitate a Kaizen workshop to pinpoint root causes, trial countermeasures,…" at bounding box center [145, 151] width 0 height 6
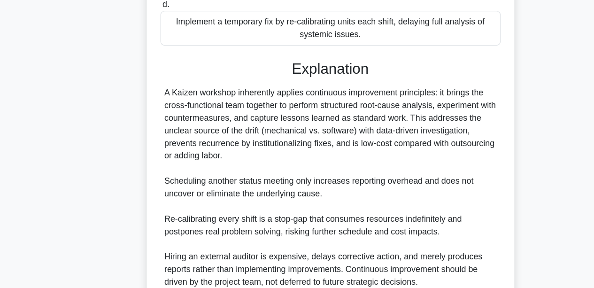
scroll to position [346, 0]
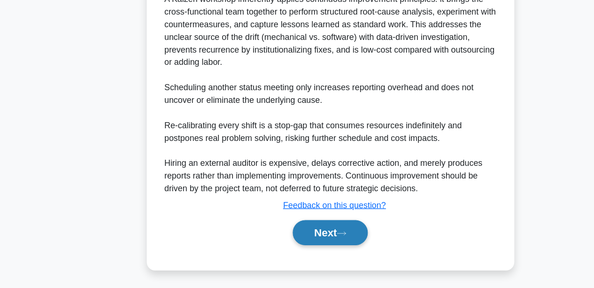
click at [303, 235] on button "Next" at bounding box center [296, 238] width 67 height 23
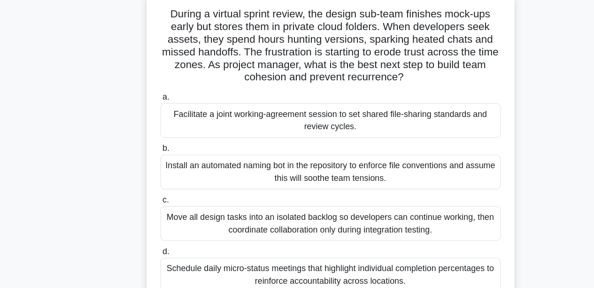
scroll to position [44, 0]
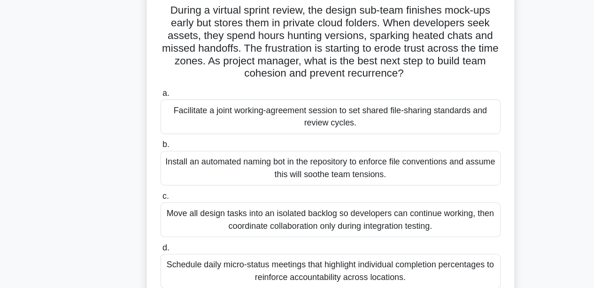
click at [308, 134] on div "Facilitate a joint working-agreement session to set shared file-sharing standar…" at bounding box center [297, 124] width 304 height 31
click at [145, 107] on input "a. Facilitate a joint working-agreement session to set shared file-sharing stan…" at bounding box center [145, 103] width 0 height 6
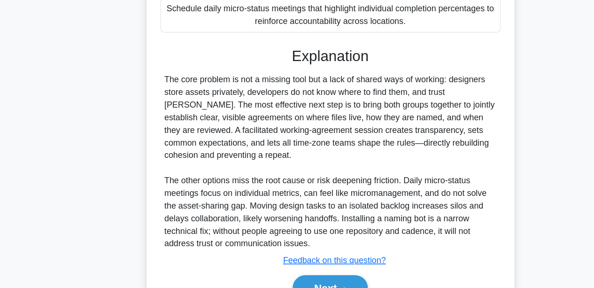
scroll to position [312, 0]
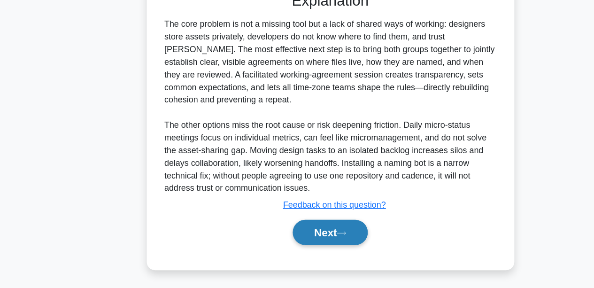
click at [311, 237] on icon at bounding box center [307, 238] width 8 height 5
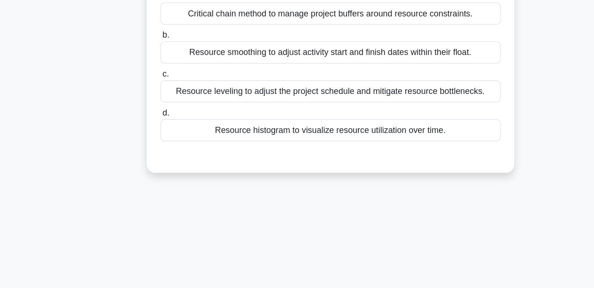
scroll to position [40, 0]
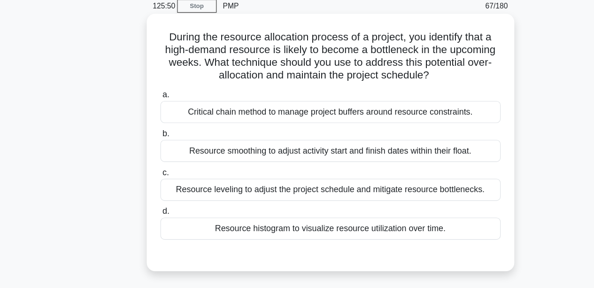
click at [273, 175] on div "Resource leveling to adjust the project schedule and mitigate resource bottlene…" at bounding box center [297, 170] width 304 height 20
click at [145, 157] on input "c. Resource leveling to adjust the project schedule and mitigate resource bottl…" at bounding box center [145, 154] width 0 height 6
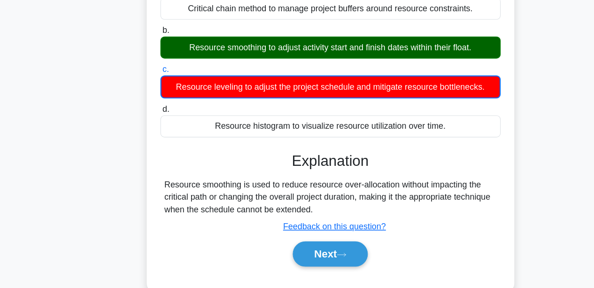
scroll to position [103, 0]
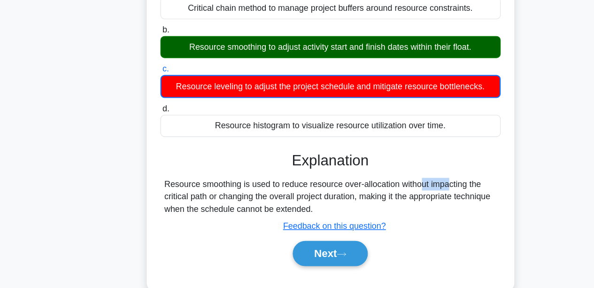
drag, startPoint x: 321, startPoint y: 194, endPoint x: 343, endPoint y: 193, distance: 21.6
click at [343, 193] on div "Resource smoothing is used to reduce resource over-allocation without impacting…" at bounding box center [297, 206] width 297 height 34
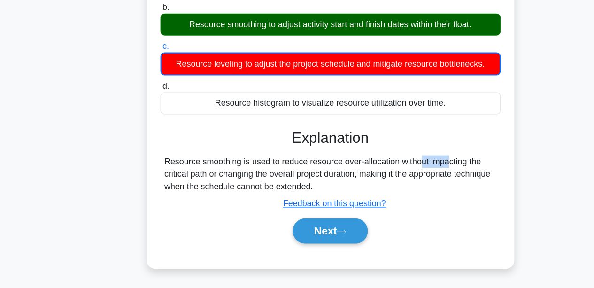
scroll to position [123, 0]
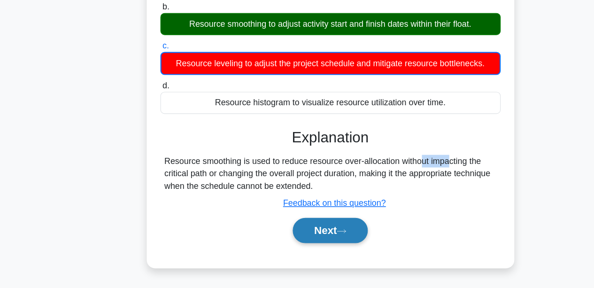
click at [310, 241] on button "Next" at bounding box center [296, 236] width 67 height 23
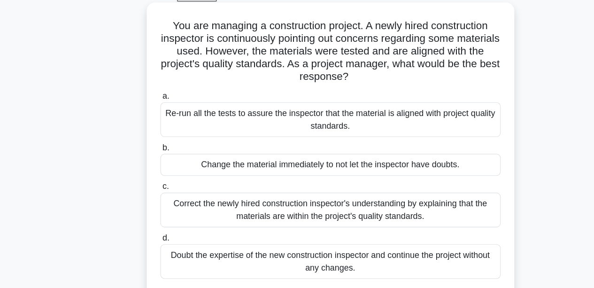
scroll to position [21, 0]
click at [219, 222] on div "Correct the newly hired construction inspector's understanding by explaining th…" at bounding box center [297, 217] width 304 height 31
click at [145, 199] on input "c. Correct the newly hired construction inspector's understanding by explaining…" at bounding box center [145, 196] width 0 height 6
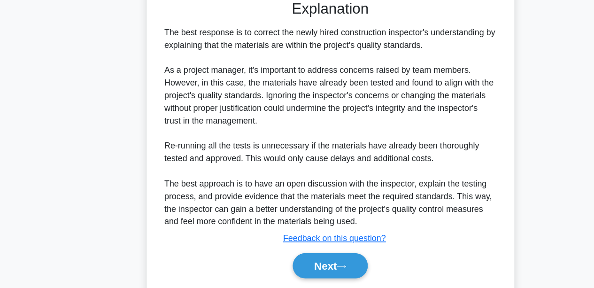
scroll to position [283, 0]
click at [305, 274] on button "Next" at bounding box center [296, 267] width 67 height 23
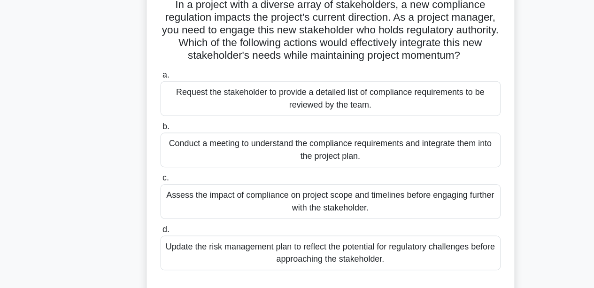
scroll to position [57, 0]
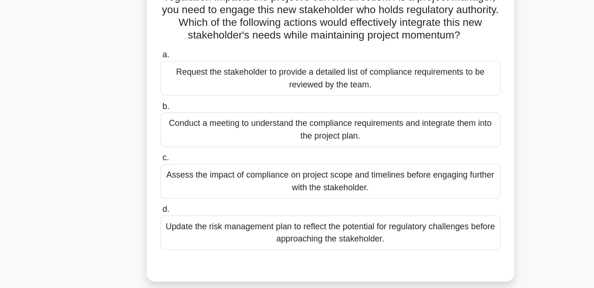
click at [229, 237] on div "Update the risk management plan to reflect the potential for regulatory challen…" at bounding box center [297, 237] width 304 height 31
click at [145, 220] on input "d. Update the risk management plan to reflect the potential for regulatory chal…" at bounding box center [145, 217] width 0 height 6
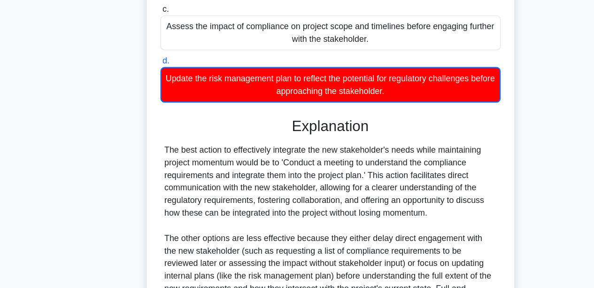
scroll to position [302, 0]
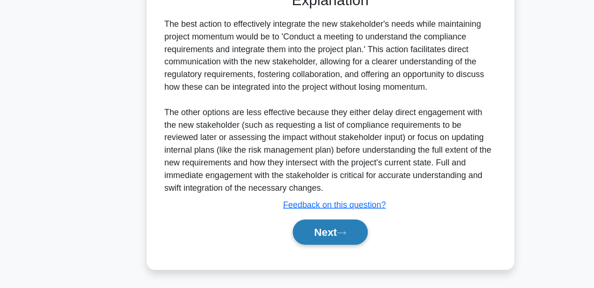
click at [296, 238] on button "Next" at bounding box center [296, 237] width 67 height 23
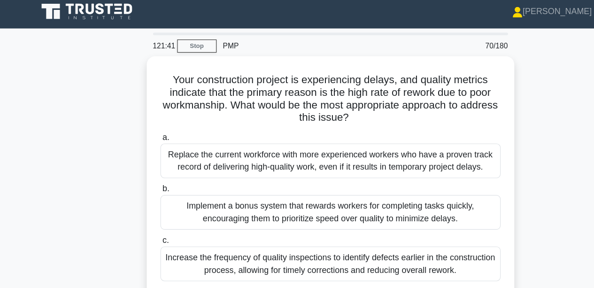
scroll to position [3, 0]
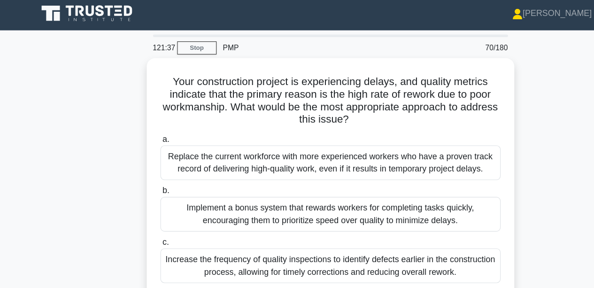
click at [121, 175] on div "Your construction project is experiencing delays, and quality metrics indicate …" at bounding box center [297, 195] width 535 height 286
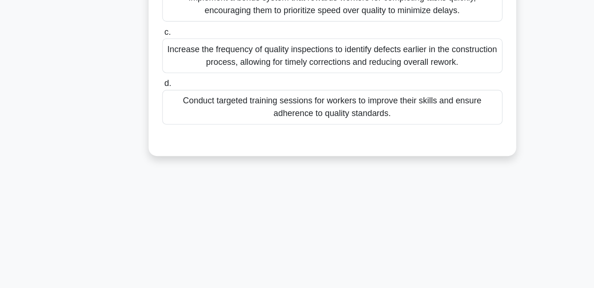
scroll to position [179, 0]
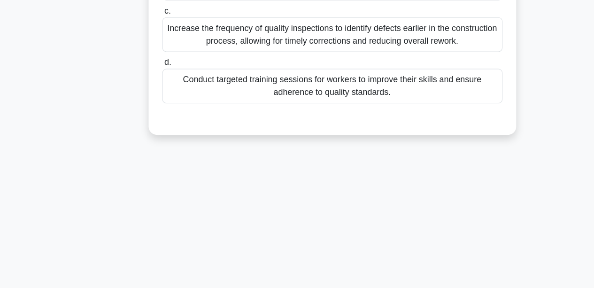
click at [260, 166] on div "120:43 Stop PMP 70/180 Your construction project is experiencing delays, and qu…" at bounding box center [297, 89] width 535 height 469
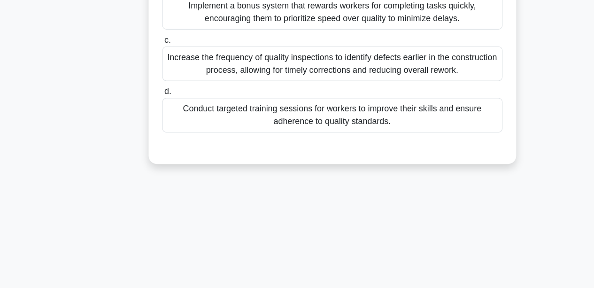
scroll to position [167, 0]
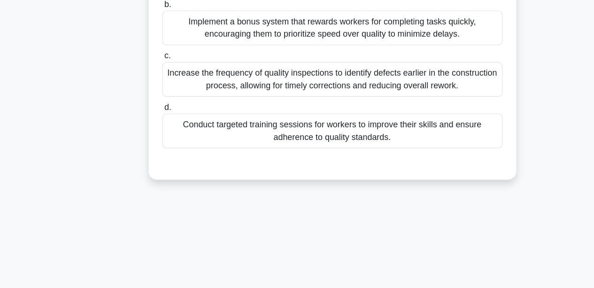
click at [260, 124] on div "Conduct targeted training sessions for workers to improve their skills and ensu…" at bounding box center [297, 116] width 304 height 31
click at [145, 99] on input "d. Conduct targeted training sessions for workers to improve their skills and e…" at bounding box center [145, 96] width 0 height 6
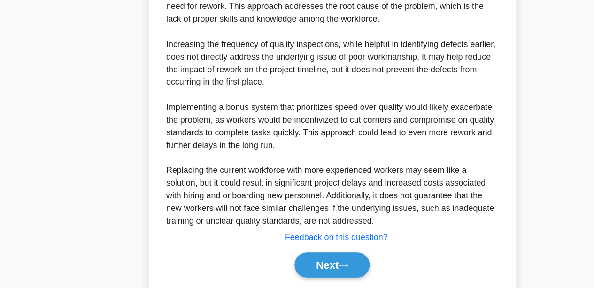
scroll to position [402, 0]
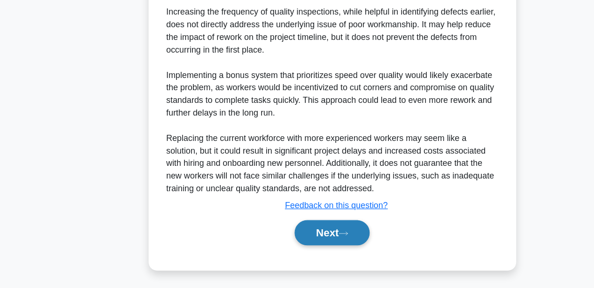
click at [263, 233] on button "Next" at bounding box center [296, 238] width 67 height 23
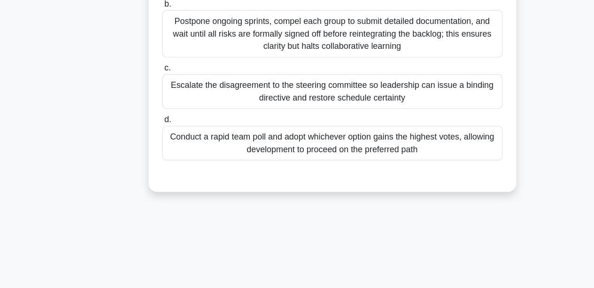
scroll to position [0, 0]
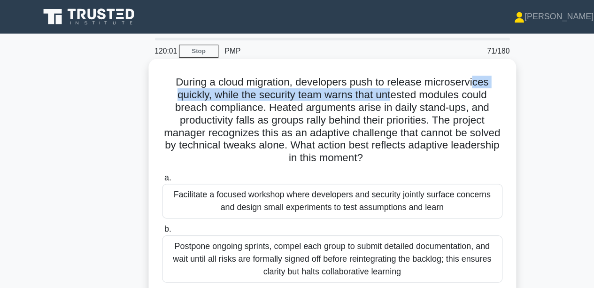
drag, startPoint x: 350, startPoint y: 84, endPoint x: 428, endPoint y: 73, distance: 79.2
click at [428, 73] on h5 "During a cloud migration, developers push to release microservices quickly, whi…" at bounding box center [297, 108] width 306 height 80
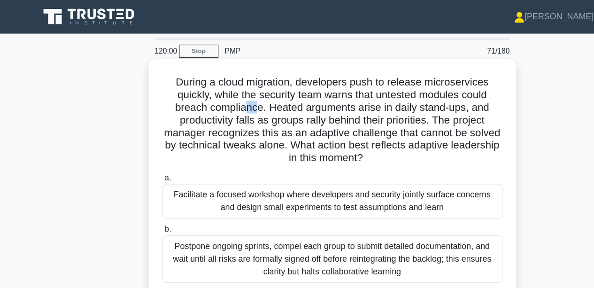
drag, startPoint x: 218, startPoint y: 92, endPoint x: 229, endPoint y: 92, distance: 10.3
click at [229, 92] on h5 "During a cloud migration, developers push to release microservices quickly, whi…" at bounding box center [297, 108] width 306 height 80
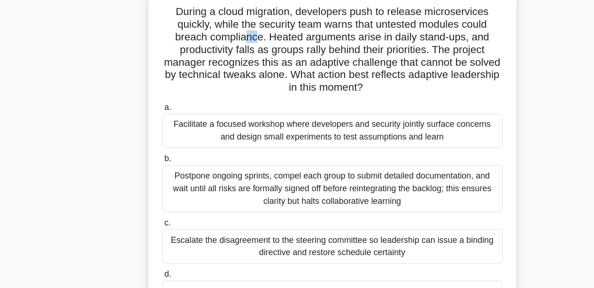
scroll to position [53, 0]
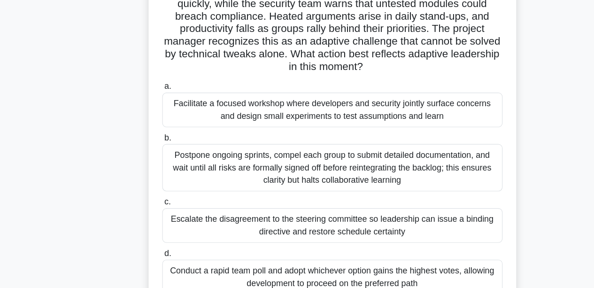
click at [119, 147] on div "During a cloud migration, developers push to release microservices quickly, whi…" at bounding box center [297, 166] width 535 height 331
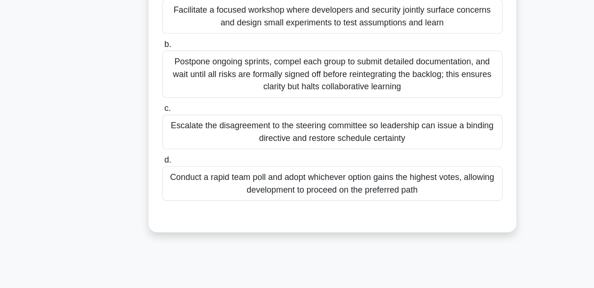
scroll to position [125, 0]
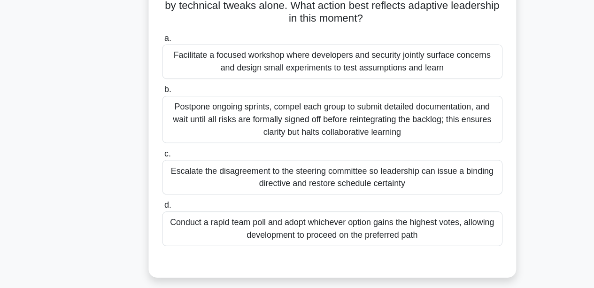
click at [281, 49] on div "Facilitate a focused workshop where developers and security jointly surface con…" at bounding box center [297, 54] width 304 height 31
click at [145, 37] on input "a. Facilitate a focused workshop where developers and security jointly surface …" at bounding box center [145, 34] width 0 height 6
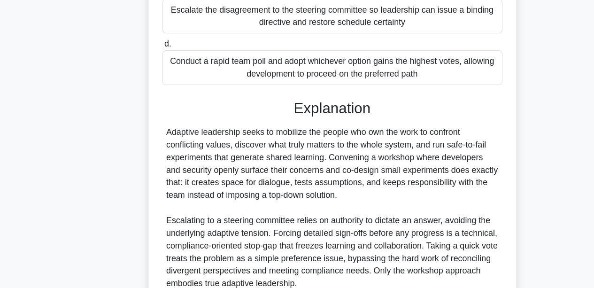
scroll to position [323, 0]
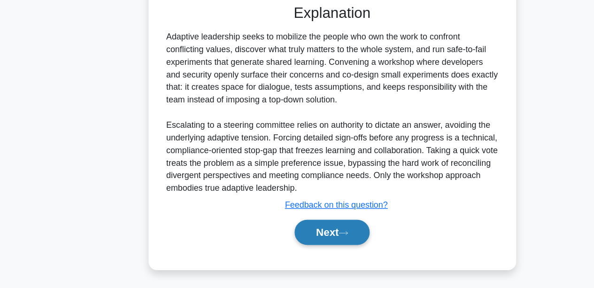
click at [273, 233] on button "Next" at bounding box center [296, 238] width 67 height 23
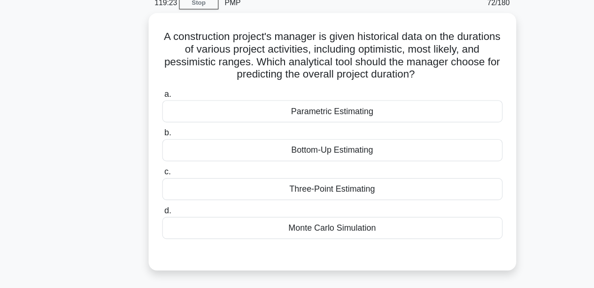
scroll to position [0, 0]
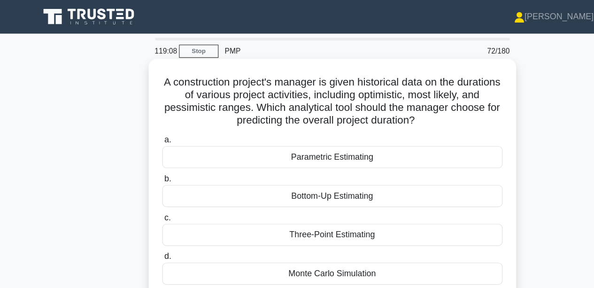
click at [279, 202] on div "Three-Point Estimating" at bounding box center [297, 210] width 304 height 20
click at [145, 198] on input "c. Three-Point Estimating" at bounding box center [145, 194] width 0 height 6
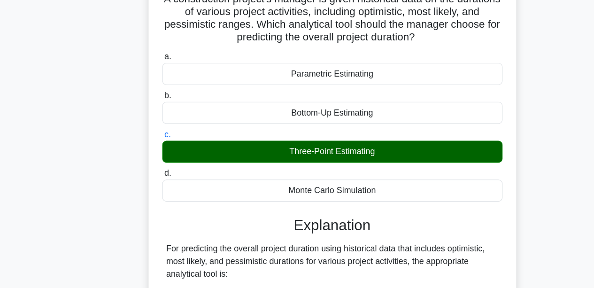
scroll to position [179, 0]
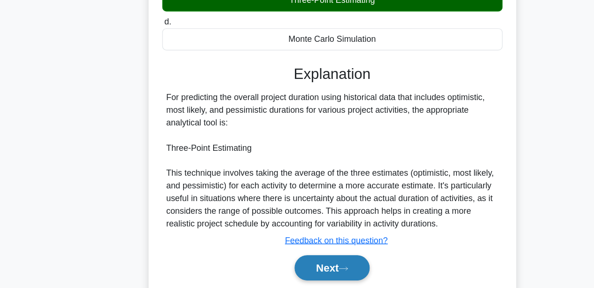
click at [298, 274] on button "Next" at bounding box center [296, 269] width 67 height 23
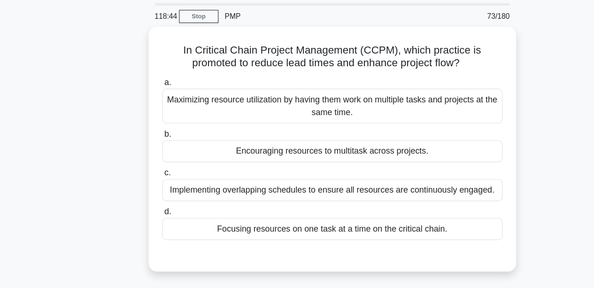
scroll to position [11, 0]
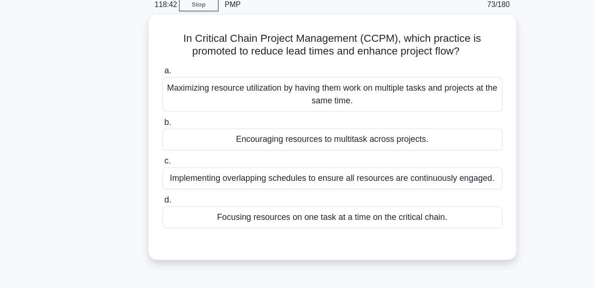
click at [236, 259] on div "In Critical Chain Project Management (CCPM), which practice is promoted to redu…" at bounding box center [297, 159] width 535 height 230
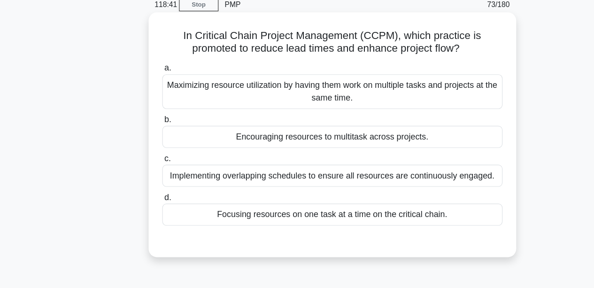
click at [202, 214] on div "Focusing resources on one task at a time on the critical chain." at bounding box center [297, 222] width 304 height 20
click at [145, 210] on input "d. Focusing resources on one task at a time on the critical chain." at bounding box center [145, 207] width 0 height 6
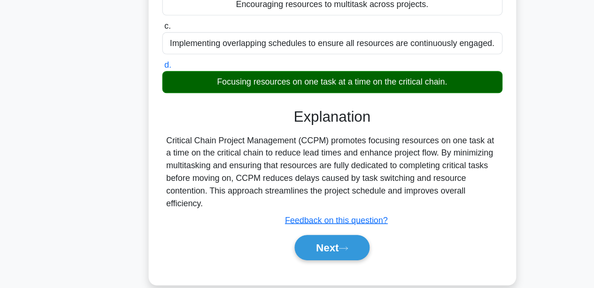
scroll to position [179, 0]
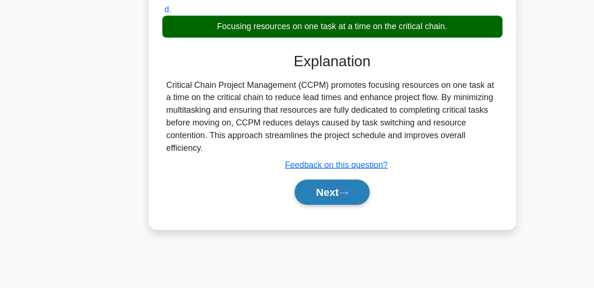
click at [286, 204] on button "Next" at bounding box center [296, 202] width 67 height 23
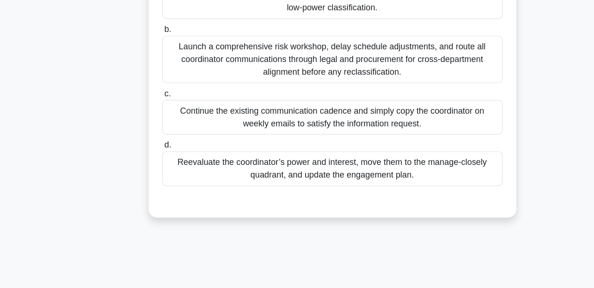
scroll to position [0, 0]
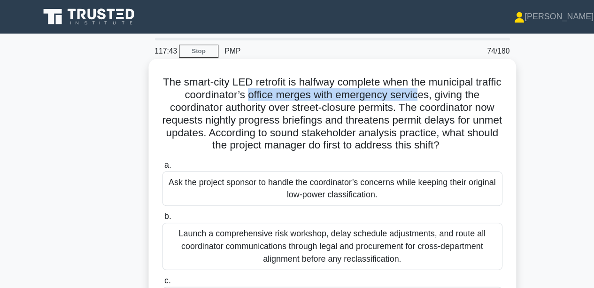
drag, startPoint x: 233, startPoint y: 86, endPoint x: 388, endPoint y: 80, distance: 155.4
click at [388, 80] on h5 "The smart-city LED retrofit is halfway complete when the municipal traffic coor…" at bounding box center [297, 102] width 306 height 69
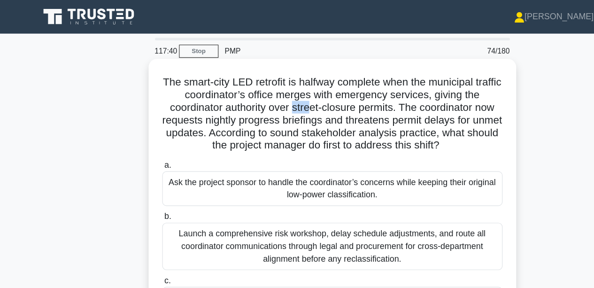
drag, startPoint x: 260, startPoint y: 99, endPoint x: 279, endPoint y: 96, distance: 19.0
click at [279, 96] on h5 "The smart-city LED retrofit is halfway complete when the municipal traffic coor…" at bounding box center [297, 102] width 306 height 69
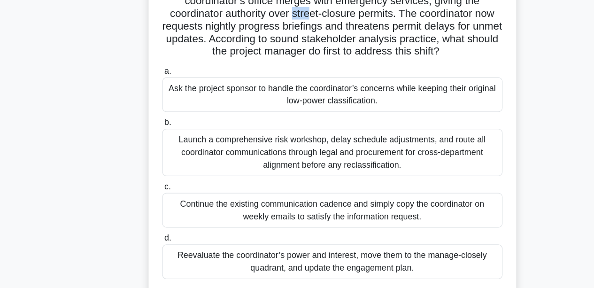
scroll to position [95, 0]
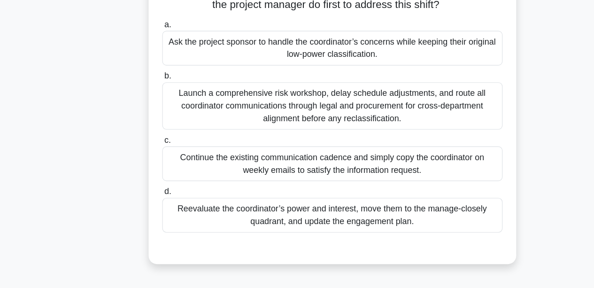
click at [238, 221] on div "Reevaluate the coordinator’s power and interest, move them to the manage-closel…" at bounding box center [297, 222] width 304 height 31
click at [145, 205] on input "d. Reevaluate the coordinator’s power and interest, move them to the manage-clo…" at bounding box center [145, 202] width 0 height 6
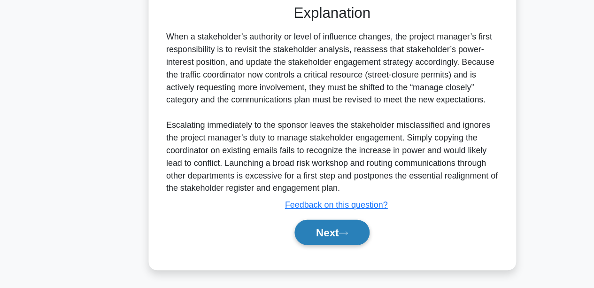
click at [307, 233] on button "Next" at bounding box center [296, 238] width 67 height 23
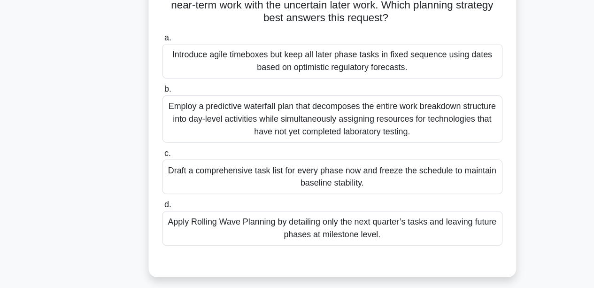
scroll to position [95, 0]
click at [233, 223] on div "Apply Rolling Wave Planning by detailing only the next quarter’s tasks and leav…" at bounding box center [297, 234] width 304 height 31
click at [145, 216] on input "d. Apply Rolling Wave Planning by detailing only the next quarter’s tasks and l…" at bounding box center [145, 213] width 0 height 6
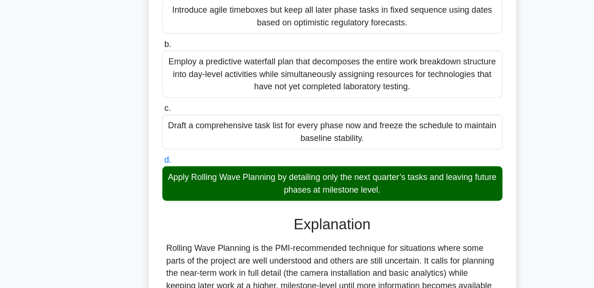
scroll to position [221, 0]
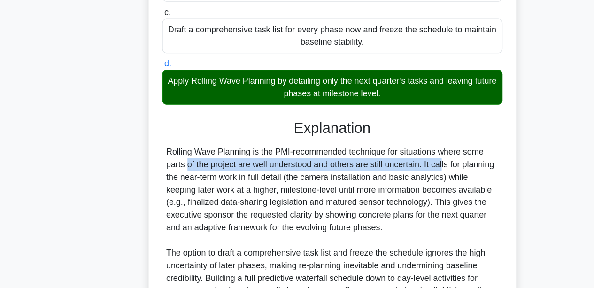
drag, startPoint x: 346, startPoint y: 176, endPoint x: 391, endPoint y: 170, distance: 45.5
click at [391, 170] on div "Rolling Wave Planning is the PMI-recommended technique for situations where som…" at bounding box center [297, 250] width 297 height 180
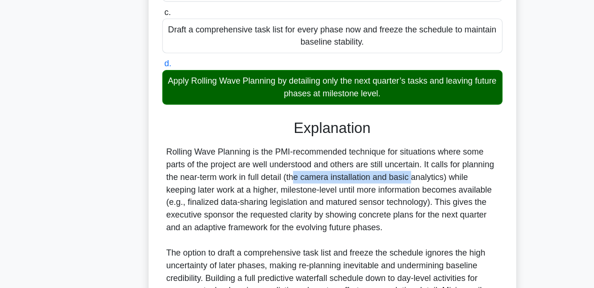
drag, startPoint x: 217, startPoint y: 186, endPoint x: 314, endPoint y: 182, distance: 96.7
click at [314, 182] on div "Rolling Wave Planning is the PMI-recommended technique for situations where som…" at bounding box center [297, 250] width 297 height 180
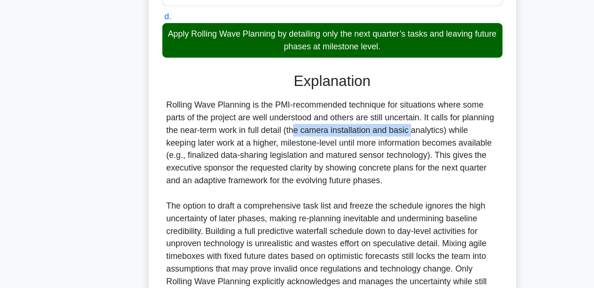
scroll to position [357, 0]
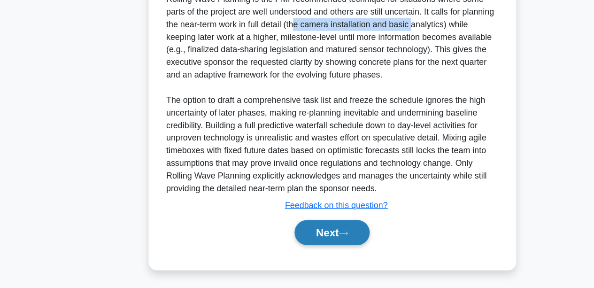
click at [310, 236] on icon at bounding box center [307, 238] width 8 height 5
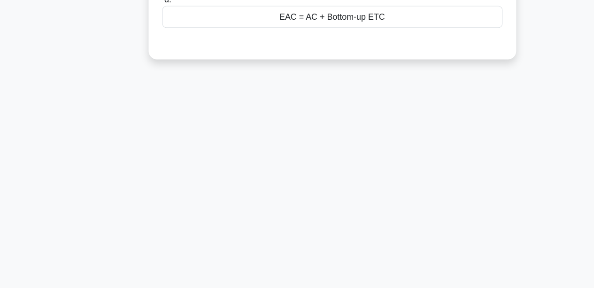
scroll to position [0, 0]
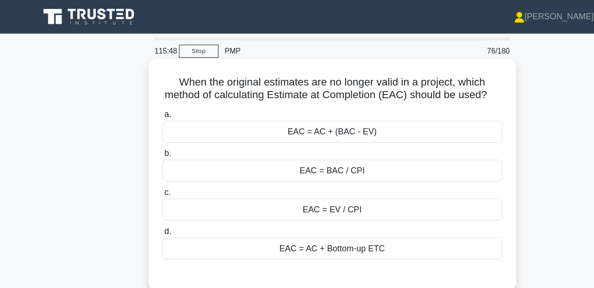
click at [219, 162] on div "EAC = BAC / CPI" at bounding box center [297, 153] width 304 height 20
click at [145, 140] on input "b. EAC = BAC / CPI" at bounding box center [145, 137] width 0 height 6
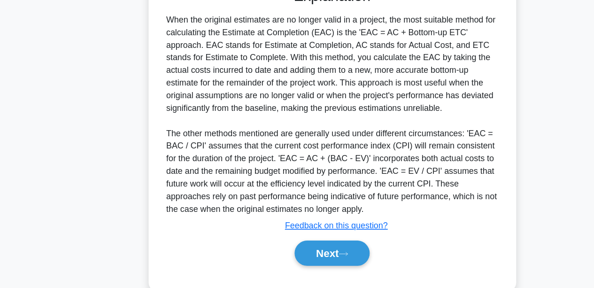
scroll to position [257, 0]
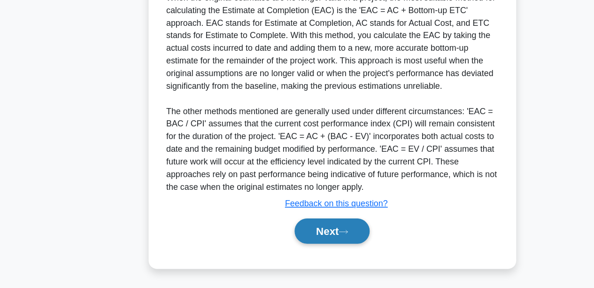
click at [277, 239] on button "Next" at bounding box center [296, 236] width 67 height 23
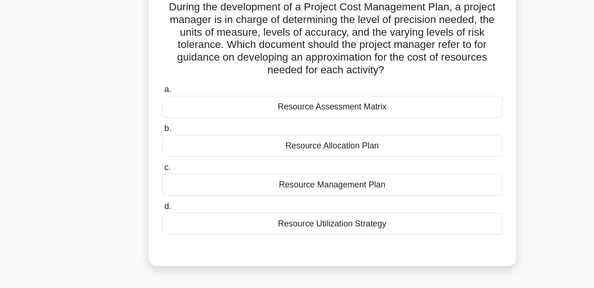
scroll to position [53, 0]
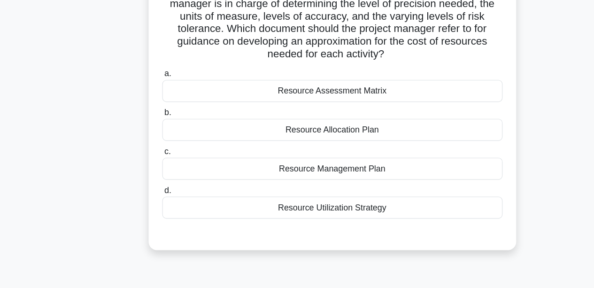
click at [288, 256] on div "During the development of a Project Cost Management Plan, a project manager is …" at bounding box center [297, 133] width 535 height 264
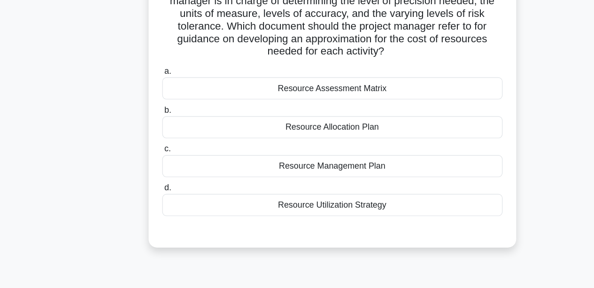
click at [290, 176] on div "Resource Management Plan" at bounding box center [297, 179] width 304 height 20
click at [145, 167] on input "c. Resource Management Plan" at bounding box center [145, 163] width 0 height 6
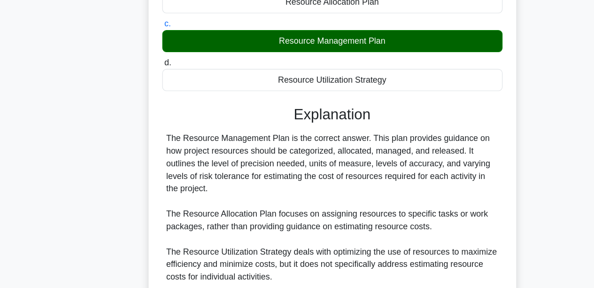
scroll to position [179, 0]
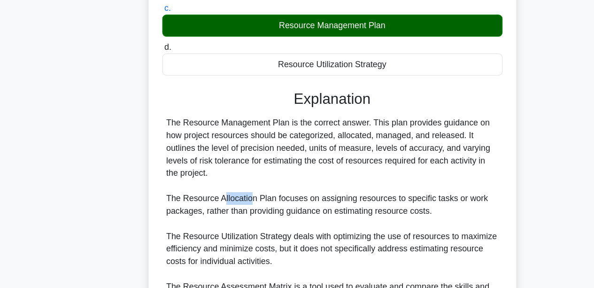
drag, startPoint x: 198, startPoint y: 203, endPoint x: 225, endPoint y: 202, distance: 27.2
click at [225, 202] on div "The Resource Management Plan is the correct answer. This plan provides guidance…" at bounding box center [297, 224] width 297 height 180
drag, startPoint x: 239, startPoint y: 245, endPoint x: 290, endPoint y: 239, distance: 51.5
click at [290, 239] on div "The Resource Management Plan is the correct answer. This plan provides guidance…" at bounding box center [297, 224] width 297 height 180
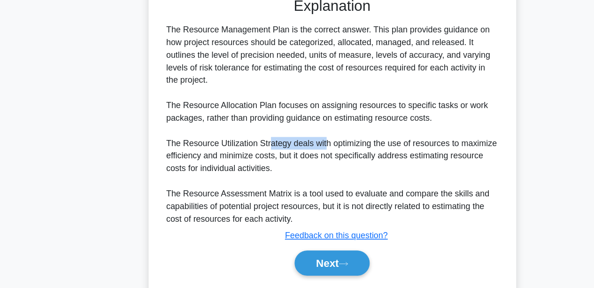
scroll to position [263, 0]
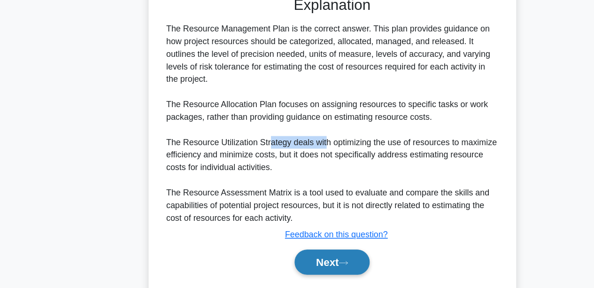
click at [283, 269] on button "Next" at bounding box center [296, 264] width 67 height 23
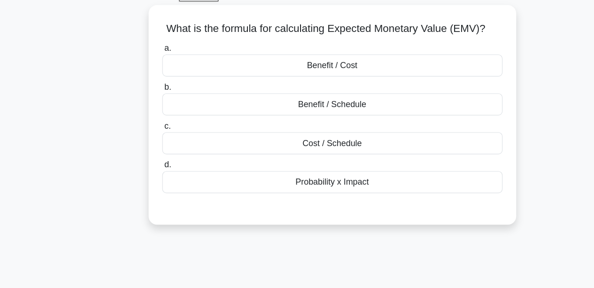
scroll to position [0, 0]
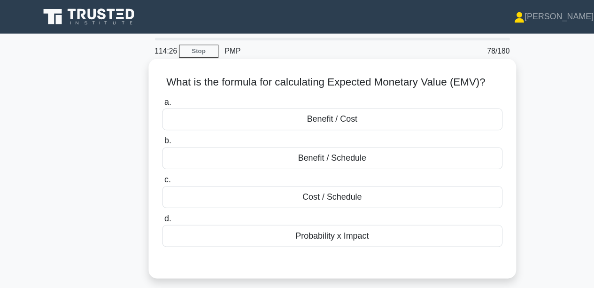
click at [241, 106] on div "Benefit / Cost" at bounding box center [297, 107] width 304 height 20
click at [145, 94] on input "a. Benefit / Cost" at bounding box center [145, 91] width 0 height 6
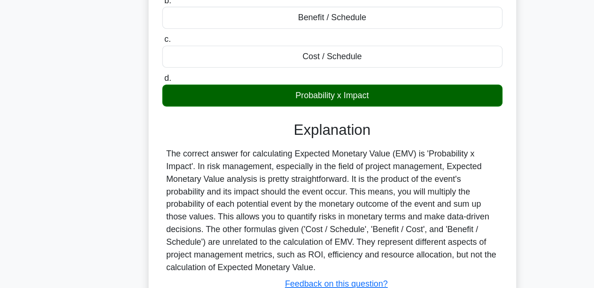
scroll to position [179, 0]
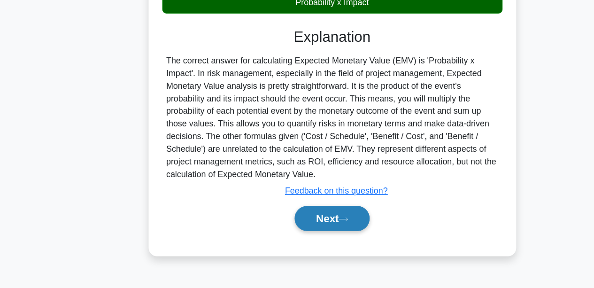
click at [299, 219] on button "Next" at bounding box center [296, 225] width 67 height 23
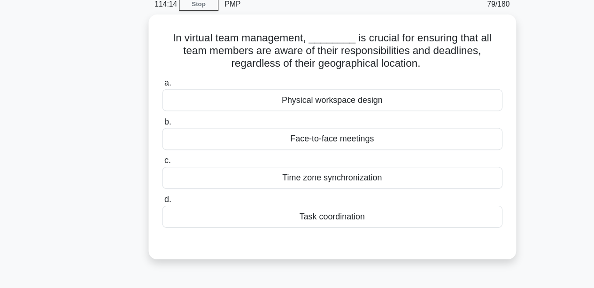
scroll to position [11, 0]
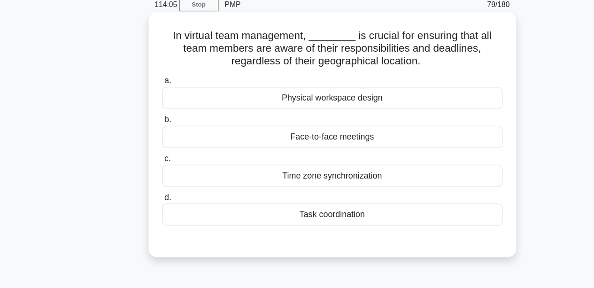
click at [226, 220] on div "Task coordination" at bounding box center [297, 222] width 304 height 20
click at [145, 210] on input "d. Task coordination" at bounding box center [145, 207] width 0 height 6
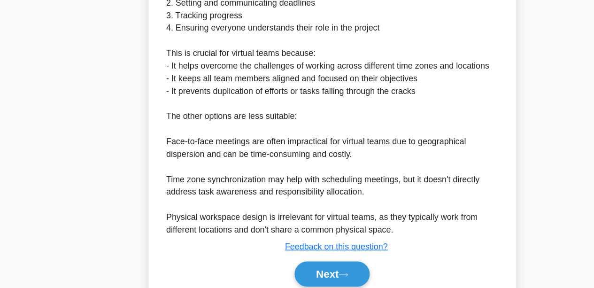
scroll to position [346, 0]
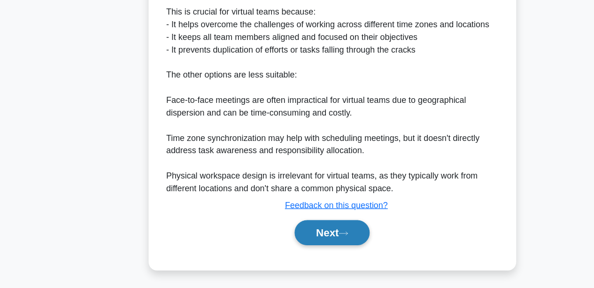
click at [293, 233] on button "Next" at bounding box center [296, 238] width 67 height 23
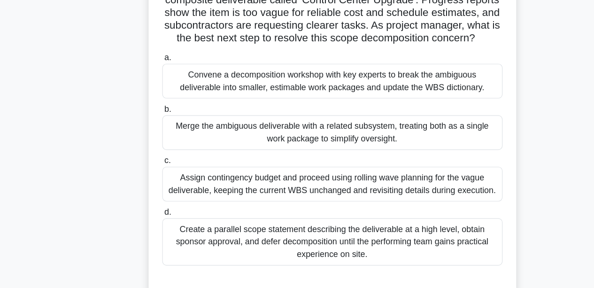
scroll to position [83, 0]
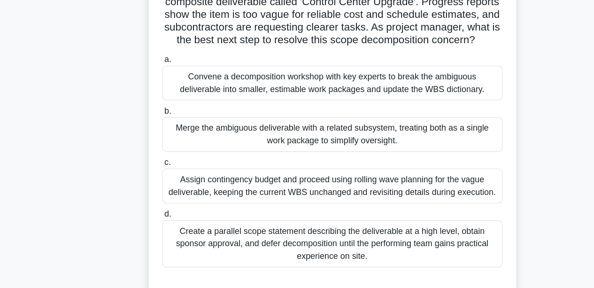
click at [241, 87] on div "Convene a decomposition workshop with key experts to break the ambiguous delive…" at bounding box center [297, 74] width 304 height 31
click at [145, 56] on input "a. Convene a decomposition workshop with key experts to break the ambiguous del…" at bounding box center [145, 53] width 0 height 6
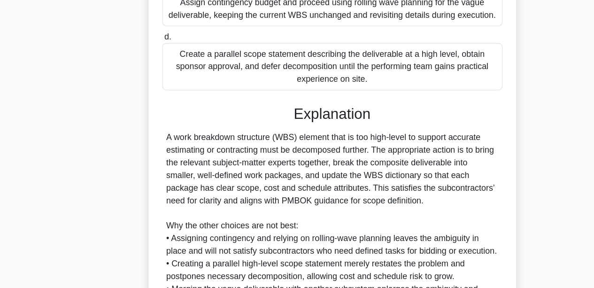
scroll to position [323, 0]
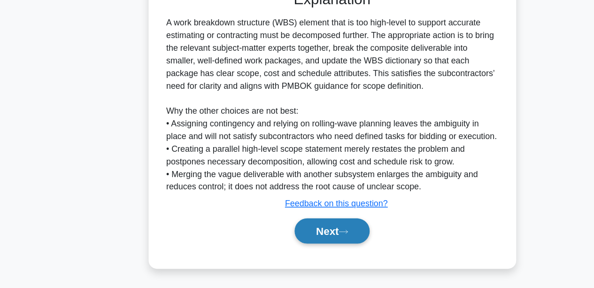
click at [286, 239] on button "Next" at bounding box center [296, 236] width 67 height 23
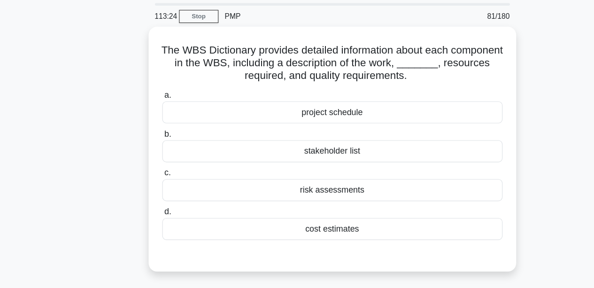
scroll to position [11, 0]
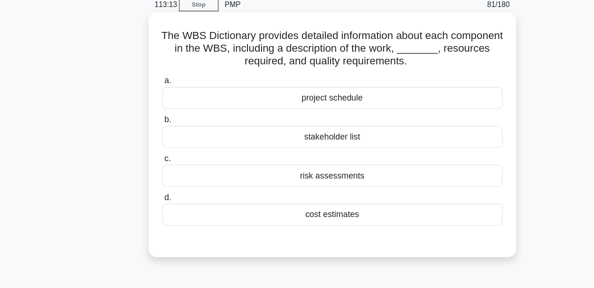
click at [229, 222] on div "cost estimates" at bounding box center [297, 222] width 304 height 20
click at [145, 210] on input "d. cost estimates" at bounding box center [145, 207] width 0 height 6
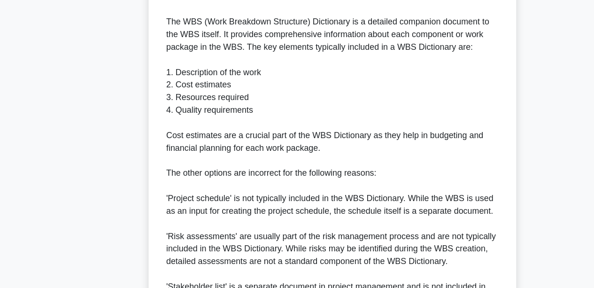
scroll to position [368, 0]
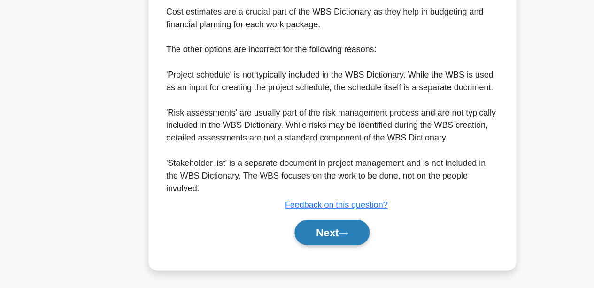
click at [311, 230] on button "Next" at bounding box center [296, 238] width 67 height 23
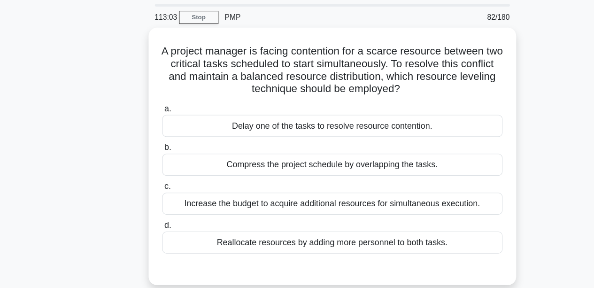
scroll to position [0, 0]
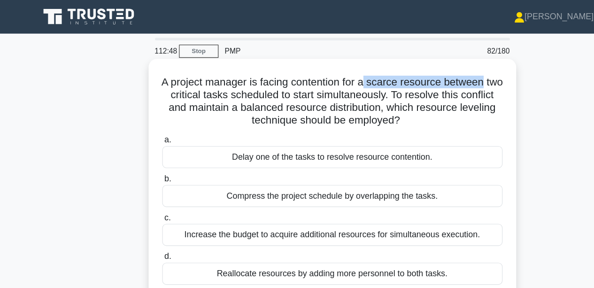
drag, startPoint x: 338, startPoint y: 68, endPoint x: 448, endPoint y: 68, distance: 109.3
click at [448, 68] on h5 "A project manager is facing contention for a scarce resource between two critic…" at bounding box center [297, 91] width 306 height 46
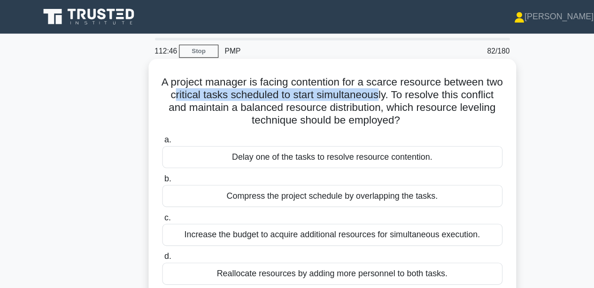
drag, startPoint x: 179, startPoint y: 83, endPoint x: 366, endPoint y: 83, distance: 186.3
click at [366, 83] on h5 "A project manager is facing contention for a scarce resource between two critic…" at bounding box center [297, 91] width 306 height 46
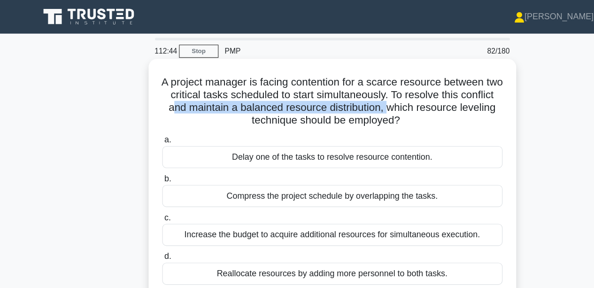
drag, startPoint x: 186, startPoint y: 97, endPoint x: 382, endPoint y: 98, distance: 196.6
click at [382, 98] on h5 "A project manager is facing contention for a scarce resource between two critic…" at bounding box center [297, 91] width 306 height 46
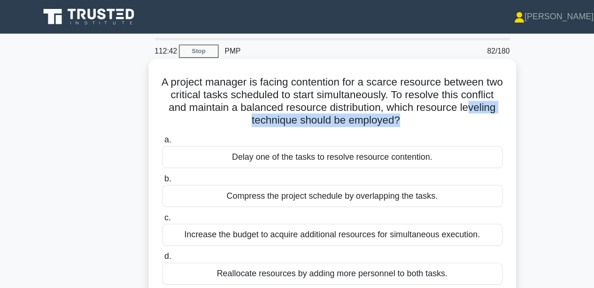
drag, startPoint x: 214, startPoint y: 115, endPoint x: 376, endPoint y: 107, distance: 163.0
click at [376, 107] on div "A project manager is facing contention for a scarce resource between two critic…" at bounding box center [297, 167] width 321 height 222
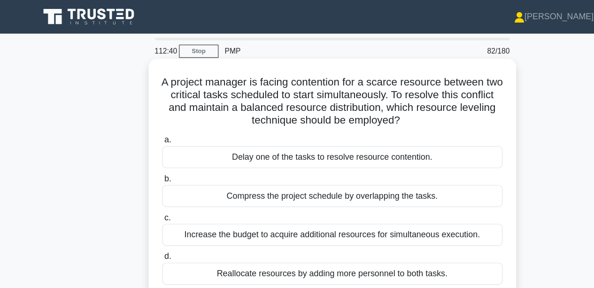
click at [278, 118] on div "a. Delay one of the tasks to resolve resource contention. b. Compress the proje…" at bounding box center [296, 186] width 315 height 139
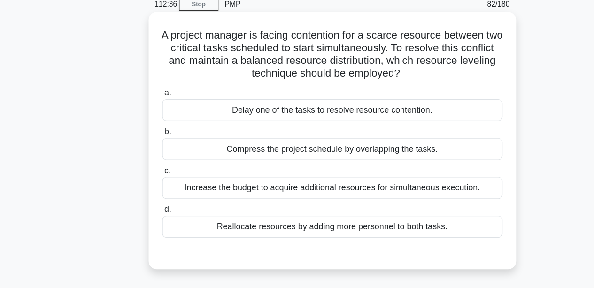
scroll to position [11, 0]
click at [254, 166] on div "Compress the project schedule by overlapping the tasks." at bounding box center [297, 164] width 304 height 20
click at [145, 152] on input "b. Compress the project schedule by overlapping the tasks." at bounding box center [145, 148] width 0 height 6
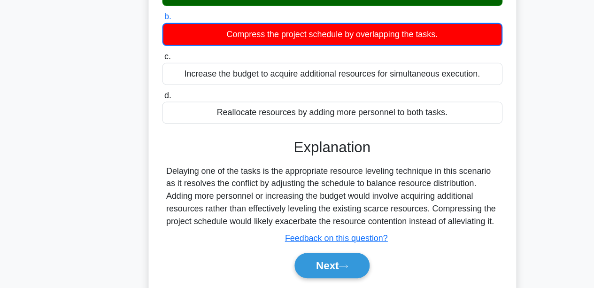
scroll to position [137, 0]
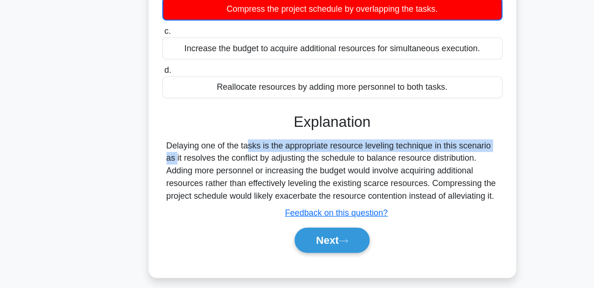
drag, startPoint x: 165, startPoint y: 162, endPoint x: 396, endPoint y: 157, distance: 230.5
click at [396, 157] on div "Delaying one of the tasks is the appropriate resource leveling technique in thi…" at bounding box center [297, 183] width 297 height 56
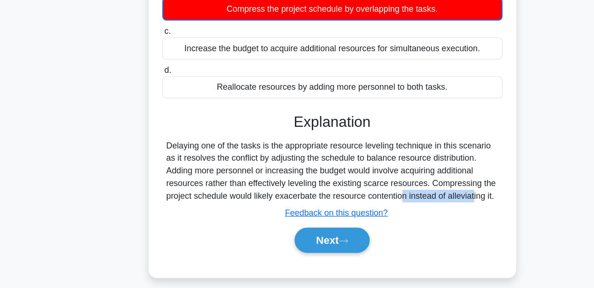
drag, startPoint x: 302, startPoint y: 204, endPoint x: 372, endPoint y: 203, distance: 70.4
click at [372, 203] on div "Delaying one of the tasks is the appropriate resource leveling technique in thi…" at bounding box center [297, 183] width 297 height 56
click at [312, 242] on button "Next" at bounding box center [296, 245] width 67 height 23
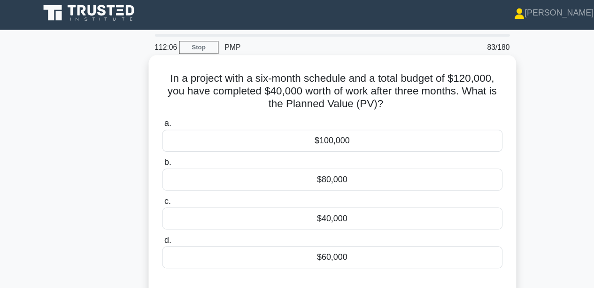
scroll to position [0, 0]
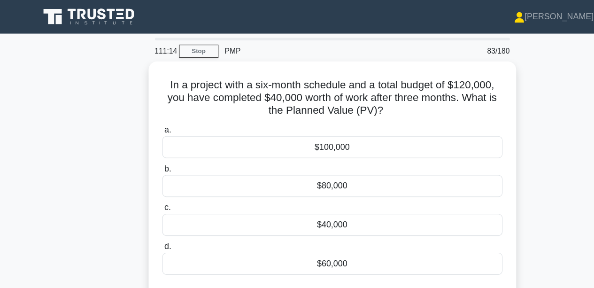
click at [27, 126] on main "111:14 Stop PMP 83/180 In a project with a six-month schedule and a total budge…" at bounding box center [297, 268] width 594 height 477
click at [43, 139] on div "In a project with a six-month schedule and a total budget of $120,000, you have…" at bounding box center [297, 170] width 535 height 230
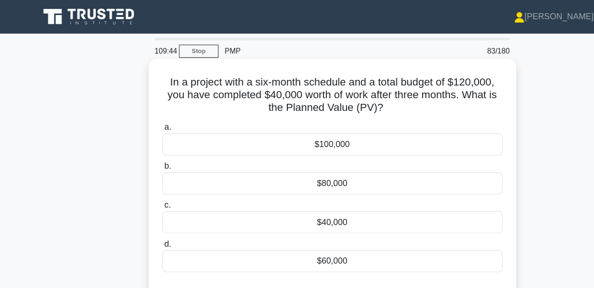
click at [192, 205] on div "$40,000" at bounding box center [297, 199] width 304 height 20
click at [145, 186] on input "c. $40,000" at bounding box center [145, 183] width 0 height 6
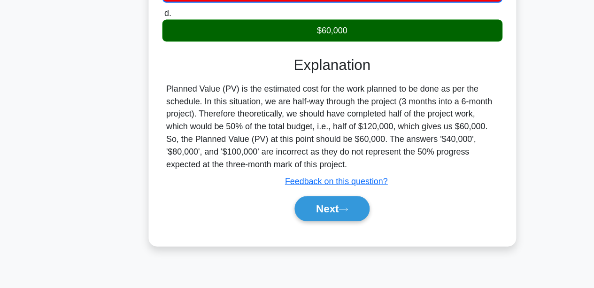
scroll to position [177, 0]
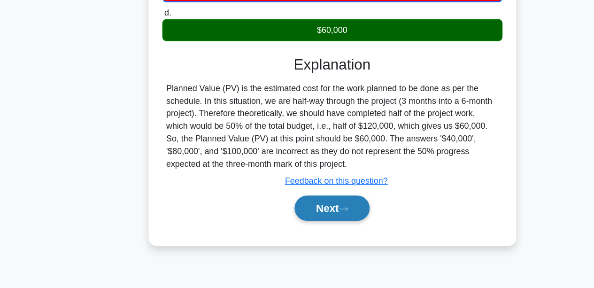
click at [270, 214] on button "Next" at bounding box center [296, 216] width 67 height 23
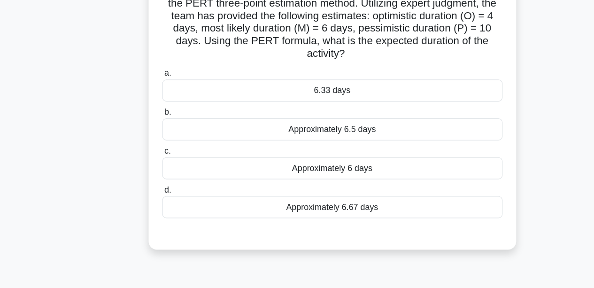
scroll to position [51, 0]
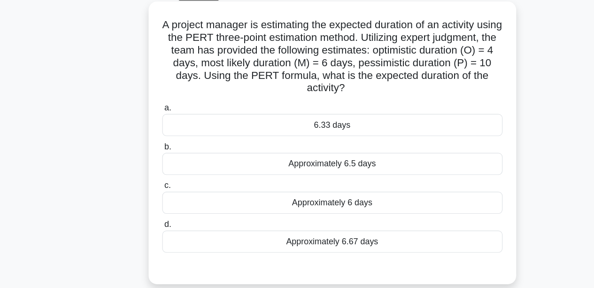
click at [298, 209] on div "Approximately 6.67 days" at bounding box center [297, 216] width 304 height 20
click at [145, 204] on input "d. Approximately 6.67 days" at bounding box center [145, 201] width 0 height 6
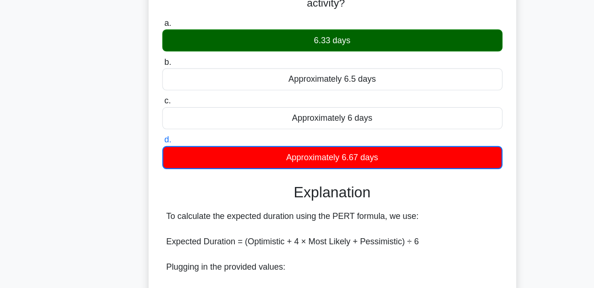
scroll to position [146, 0]
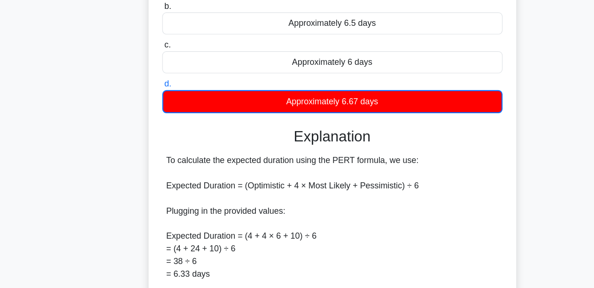
drag, startPoint x: 248, startPoint y: 195, endPoint x: 263, endPoint y: 194, distance: 15.5
click at [263, 194] on div "To calculate the expected duration using the PERT formula, we use: Expected Dur…" at bounding box center [297, 235] width 297 height 135
drag, startPoint x: 232, startPoint y: 194, endPoint x: 256, endPoint y: 193, distance: 24.0
click at [256, 193] on div "To calculate the expected duration using the PERT formula, we use: Expected Dur…" at bounding box center [297, 235] width 297 height 135
drag, startPoint x: 273, startPoint y: 241, endPoint x: 294, endPoint y: 239, distance: 21.2
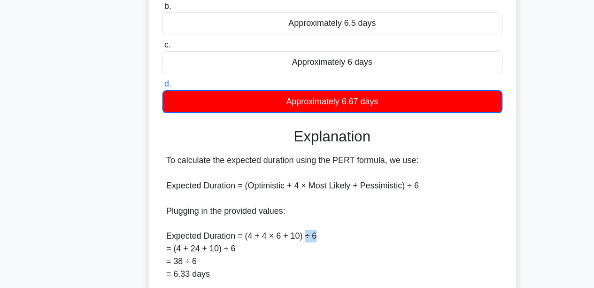
click at [294, 239] on div "To calculate the expected duration using the PERT formula, we use: Expected Dur…" at bounding box center [297, 235] width 297 height 135
click at [297, 239] on div "To calculate the expected duration using the PERT formula, we use: Expected Dur…" at bounding box center [297, 235] width 297 height 135
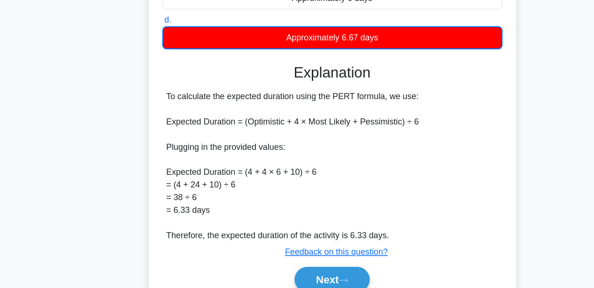
scroll to position [246, 0]
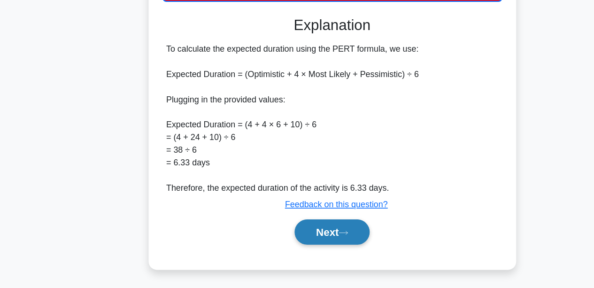
click at [329, 232] on button "Next" at bounding box center [296, 237] width 67 height 23
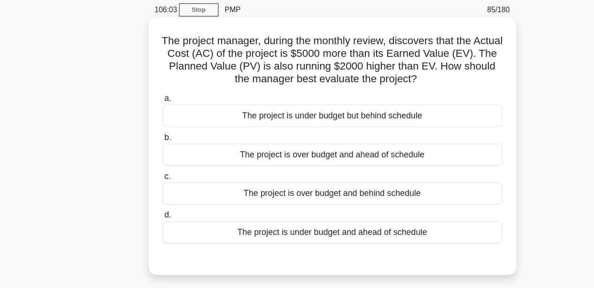
scroll to position [7, 0]
click at [303, 187] on label "c. The project is over budget and behind schedule" at bounding box center [297, 197] width 304 height 31
click at [145, 187] on input "c. The project is over budget and behind schedule" at bounding box center [145, 188] width 0 height 6
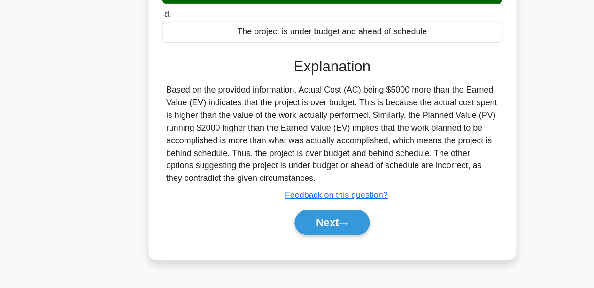
scroll to position [219, 0]
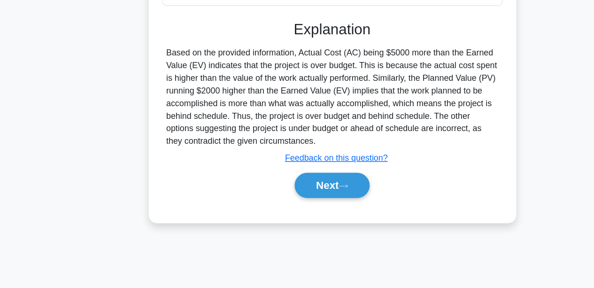
click at [289, 207] on div "Next" at bounding box center [297, 196] width 304 height 30
click at [283, 198] on button "Next" at bounding box center [296, 195] width 67 height 23
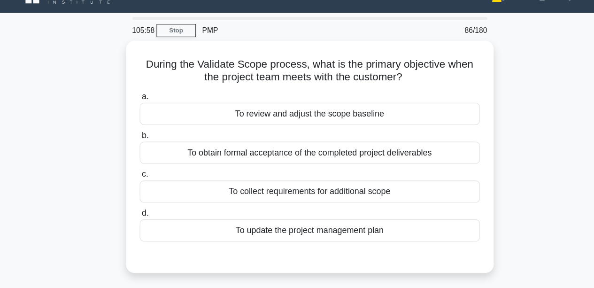
scroll to position [18, 0]
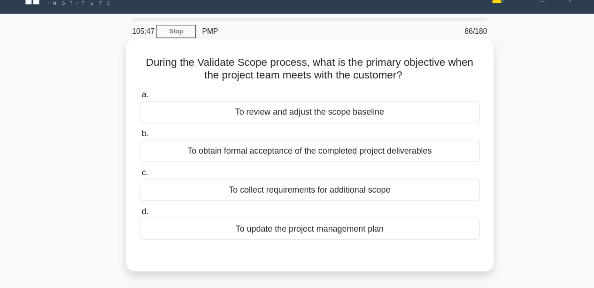
click at [260, 107] on div "To review and adjust the scope baseline" at bounding box center [297, 100] width 304 height 20
click at [145, 88] on input "a. To review and adjust the scope baseline" at bounding box center [145, 85] width 0 height 6
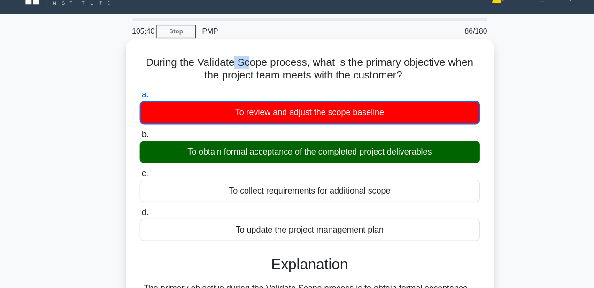
drag, startPoint x: 228, startPoint y: 54, endPoint x: 243, endPoint y: 58, distance: 15.5
click at [243, 58] on h5 "During the Validate Scope process, what is the primary objective when the proje…" at bounding box center [297, 61] width 306 height 23
drag, startPoint x: 207, startPoint y: 58, endPoint x: 247, endPoint y: 53, distance: 39.7
click at [247, 53] on h5 "During the Validate Scope process, what is the primary objective when the proje…" at bounding box center [297, 61] width 306 height 23
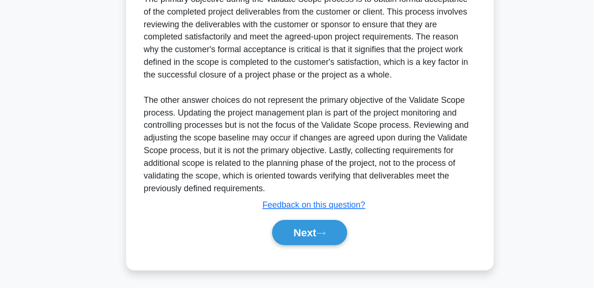
scroll to position [246, 0]
click at [273, 229] on button "Next" at bounding box center [296, 237] width 67 height 23
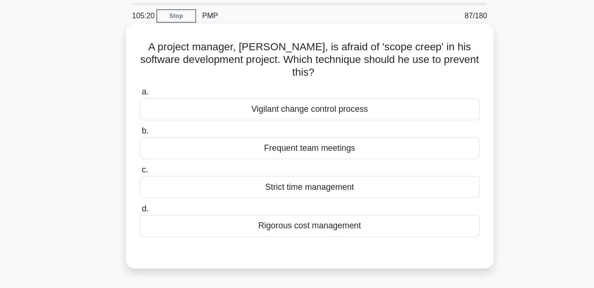
scroll to position [11, 0]
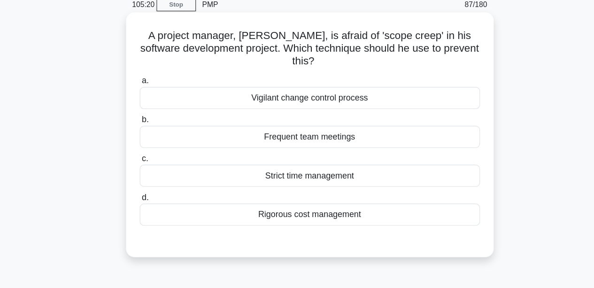
click at [283, 124] on div "Vigilant change control process" at bounding box center [297, 118] width 304 height 20
click at [145, 106] on input "a. Vigilant change control process" at bounding box center [145, 102] width 0 height 6
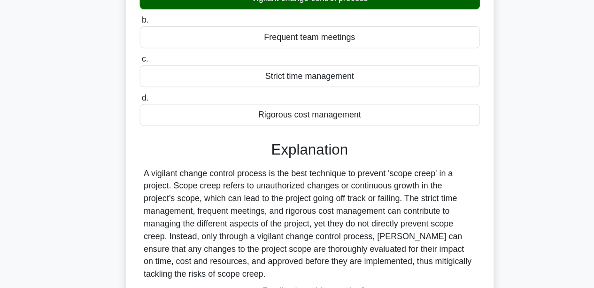
scroll to position [219, 0]
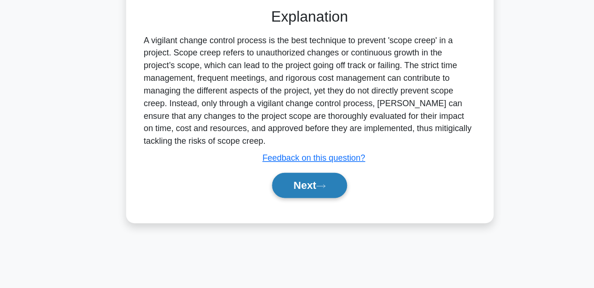
click at [297, 199] on button "Next" at bounding box center [296, 195] width 67 height 23
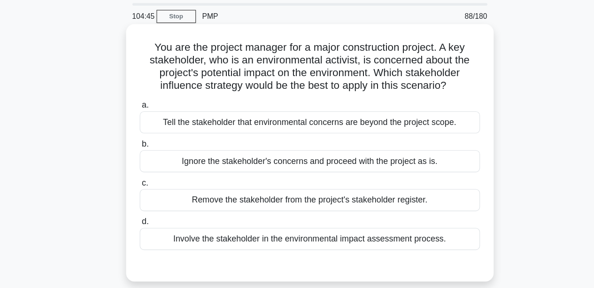
scroll to position [11, 0]
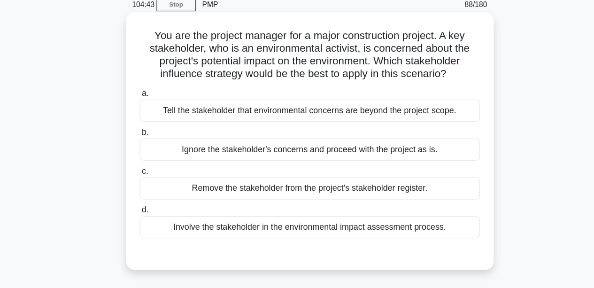
click at [191, 235] on div "Involve the stakeholder in the environmental impact assessment process." at bounding box center [297, 233] width 304 height 20
click at [145, 221] on input "d. Involve the stakeholder in the environmental impact assessment process." at bounding box center [145, 218] width 0 height 6
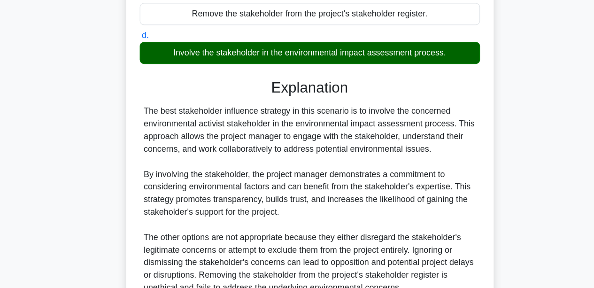
scroll to position [256, 0]
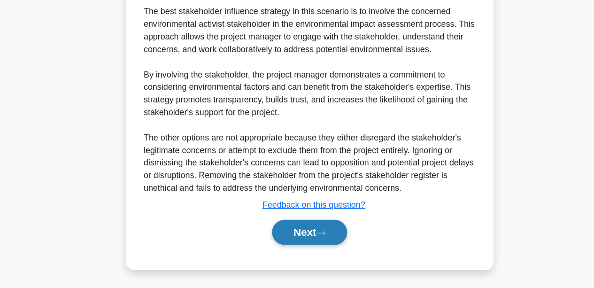
click at [267, 237] on button "Next" at bounding box center [296, 238] width 67 height 23
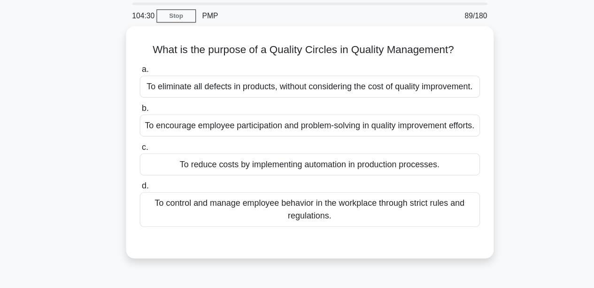
scroll to position [11, 0]
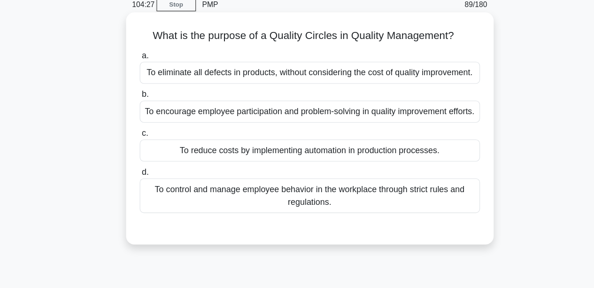
click at [209, 221] on div "To control and manage employee behavior in the workplace through strict rules a…" at bounding box center [297, 205] width 304 height 31
click at [145, 187] on input "d. To control and manage employee behavior in the workplace through strict rule…" at bounding box center [145, 184] width 0 height 6
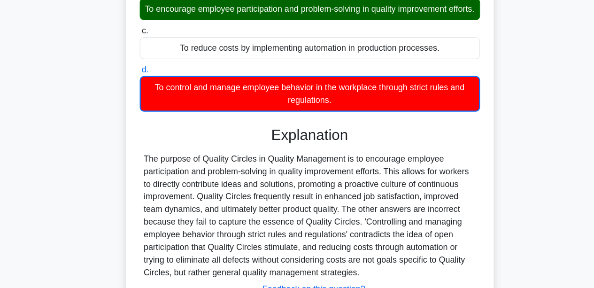
scroll to position [219, 0]
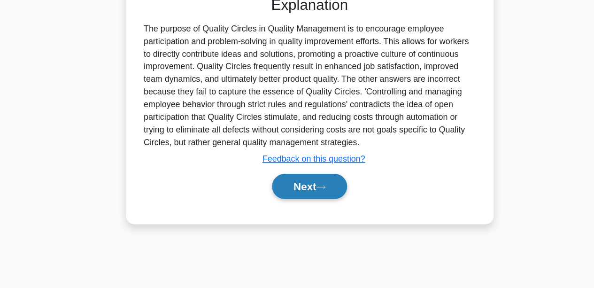
click at [297, 208] on button "Next" at bounding box center [296, 196] width 67 height 23
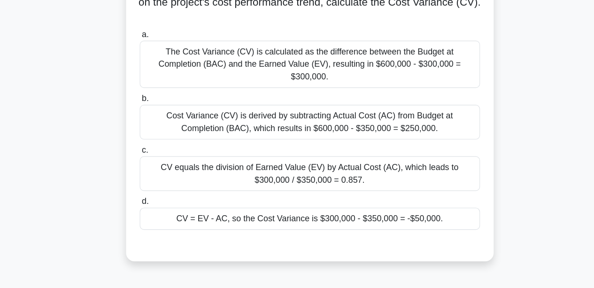
scroll to position [95, 0]
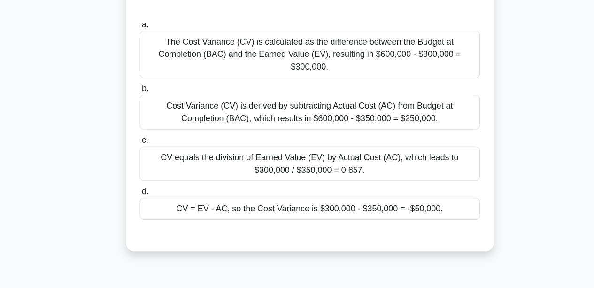
click at [318, 207] on div "CV = EV - AC, so the Cost Variance is $300,000 - $350,000 = -$50,000." at bounding box center [297, 217] width 304 height 20
click at [145, 205] on input "d. CV = EV - AC, so the Cost Variance is $300,000 - $350,000 = -$50,000." at bounding box center [145, 202] width 0 height 6
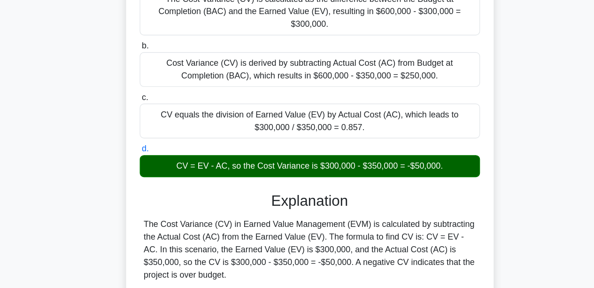
scroll to position [256, 0]
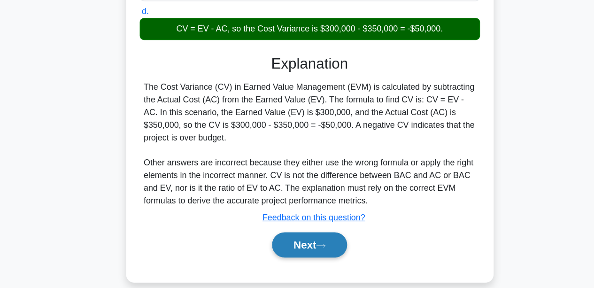
click at [326, 241] on button "Next" at bounding box center [296, 249] width 67 height 23
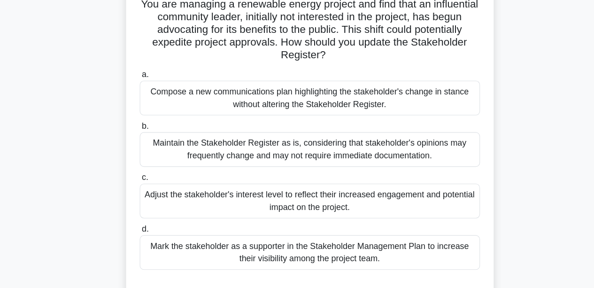
scroll to position [53, 0]
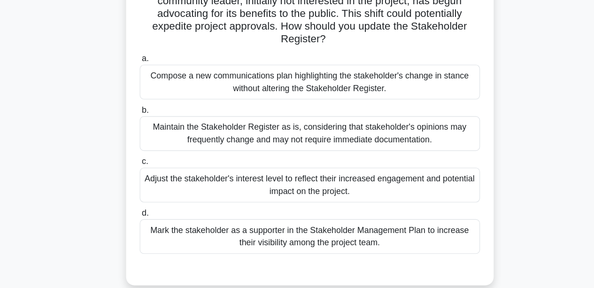
click at [199, 191] on div "Adjust the stakeholder's interest level to reflect their increased engagement a…" at bounding box center [297, 195] width 304 height 31
click at [145, 178] on input "c. Adjust the stakeholder's interest level to reflect their increased engagemen…" at bounding box center [145, 175] width 0 height 6
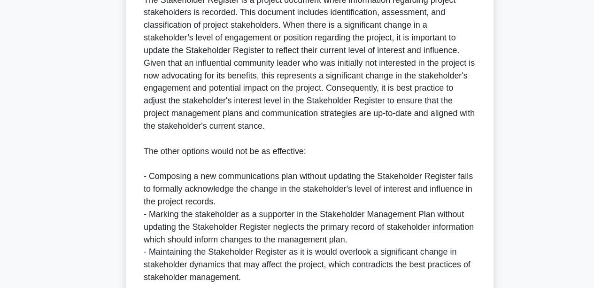
scroll to position [402, 0]
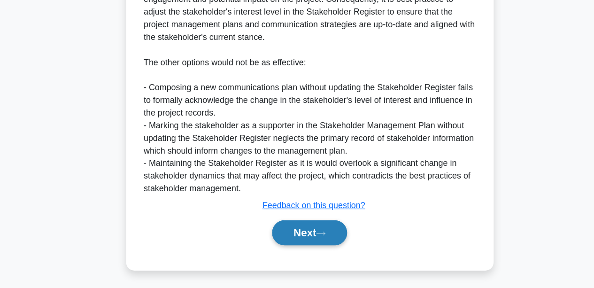
click at [278, 246] on button "Next" at bounding box center [296, 238] width 67 height 23
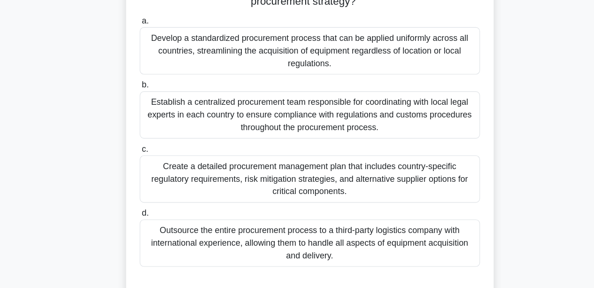
scroll to position [137, 0]
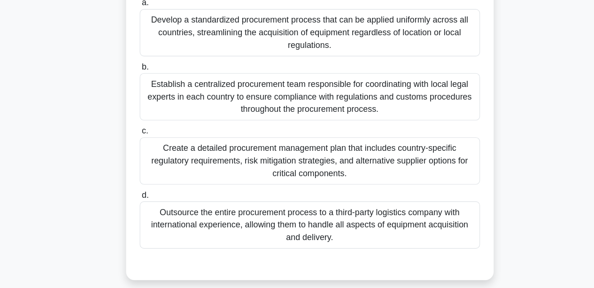
click at [216, 161] on div "Create a detailed procurement management plan that includes country-specific re…" at bounding box center [297, 174] width 304 height 42
click at [145, 151] on input "c. Create a detailed procurement management plan that includes country-specific…" at bounding box center [145, 148] width 0 height 6
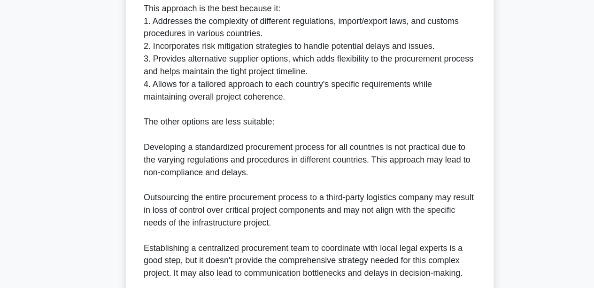
scroll to position [571, 0]
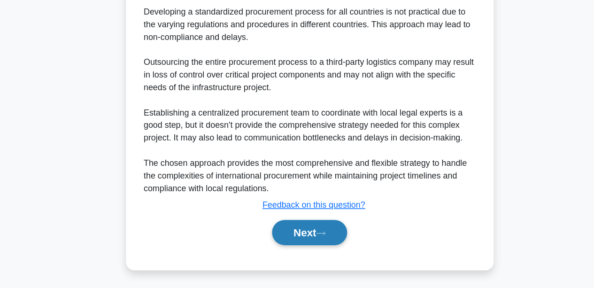
click at [265, 229] on button "Next" at bounding box center [296, 238] width 67 height 23
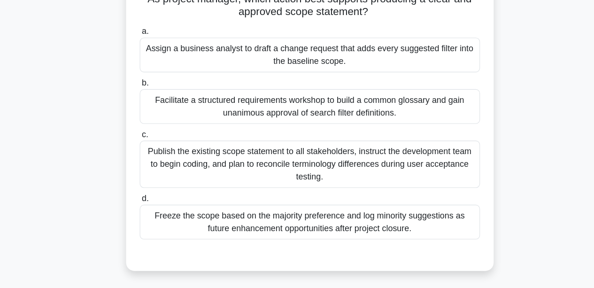
scroll to position [95, 0]
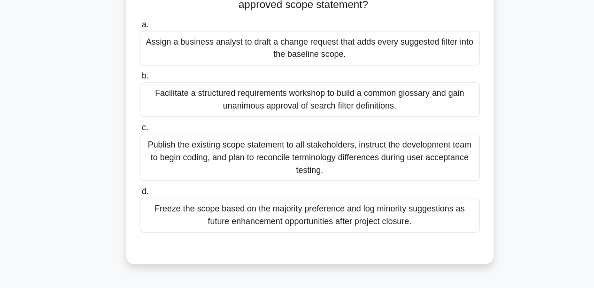
click at [177, 129] on div "Facilitate a structured requirements workshop to build a common glossary and ga…" at bounding box center [297, 119] width 304 height 31
click at [145, 101] on input "b. Facilitate a structured requirements workshop to build a common glossary and…" at bounding box center [145, 98] width 0 height 6
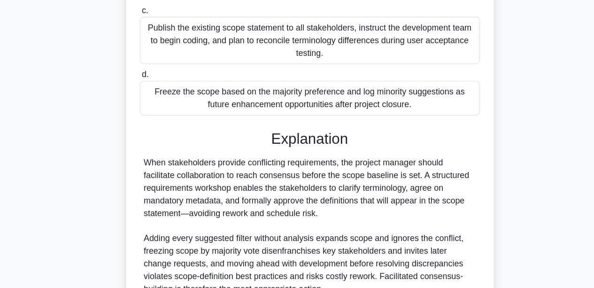
scroll to position [290, 0]
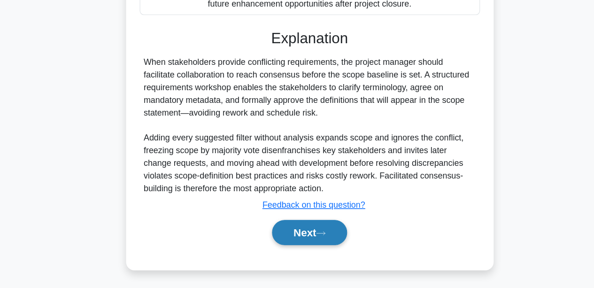
click at [300, 234] on button "Next" at bounding box center [296, 238] width 67 height 23
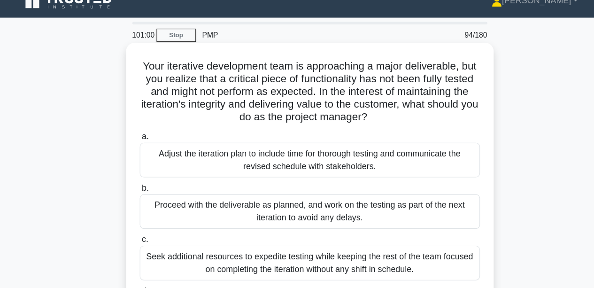
scroll to position [0, 0]
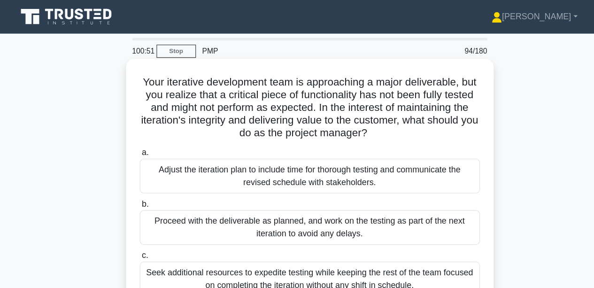
click at [313, 157] on div "Adjust the iteration plan to include time for thorough testing and communicate …" at bounding box center [297, 157] width 304 height 31
click at [145, 139] on input "a. Adjust the iteration plan to include time for thorough testing and communica…" at bounding box center [145, 136] width 0 height 6
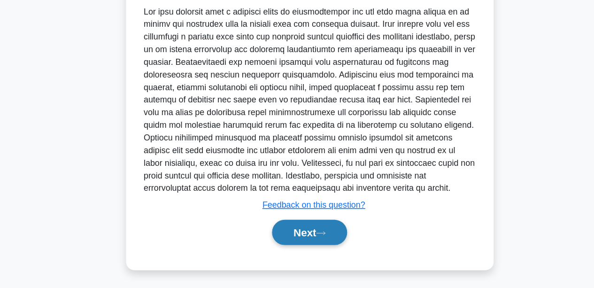
click at [305, 233] on button "Next" at bounding box center [296, 238] width 67 height 23
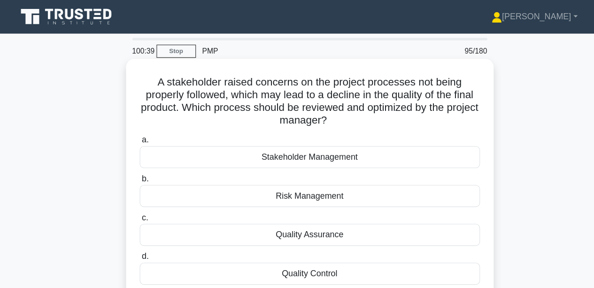
scroll to position [11, 0]
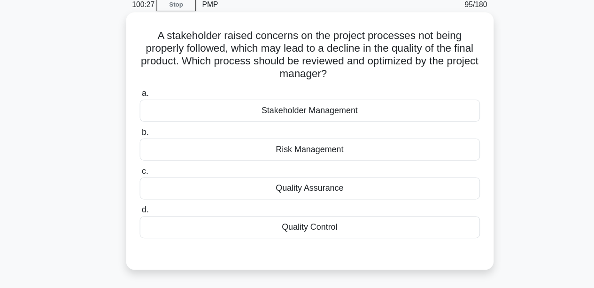
click at [263, 229] on div "Quality Control" at bounding box center [297, 233] width 304 height 20
click at [145, 221] on input "d. Quality Control" at bounding box center [145, 218] width 0 height 6
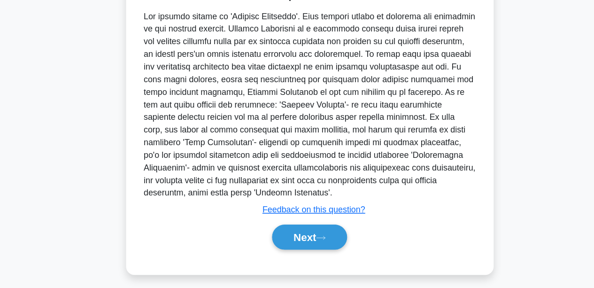
scroll to position [257, 0]
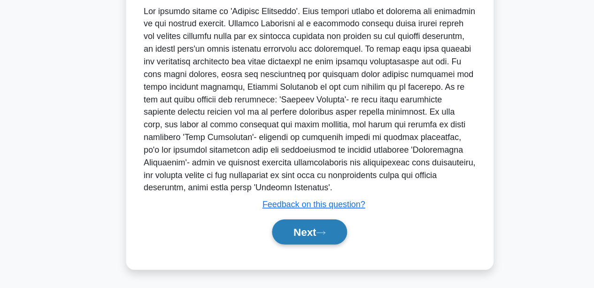
click at [305, 238] on button "Next" at bounding box center [296, 237] width 67 height 23
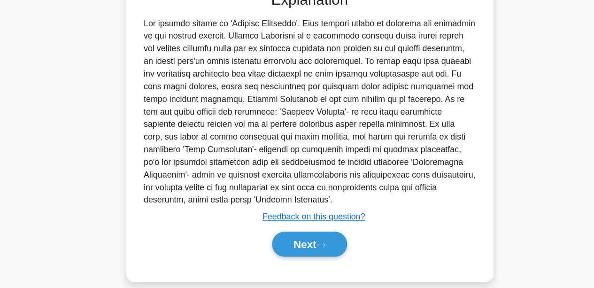
scroll to position [256, 0]
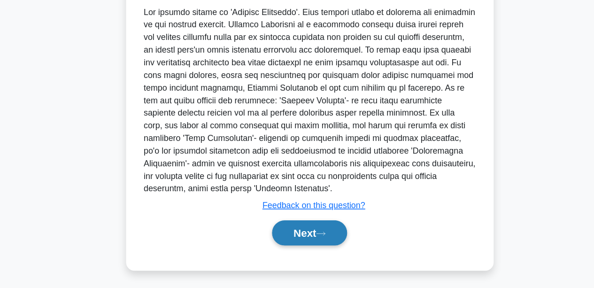
click at [286, 243] on button "Next" at bounding box center [296, 238] width 67 height 23
click at [295, 237] on button "Next" at bounding box center [296, 238] width 67 height 23
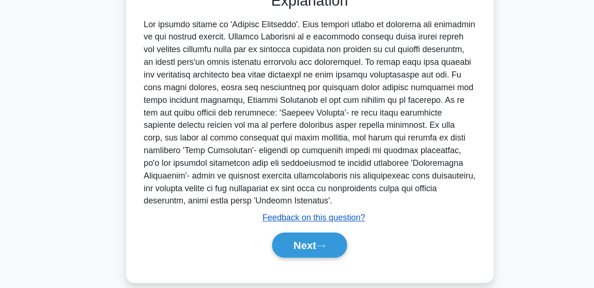
scroll to position [256, 0]
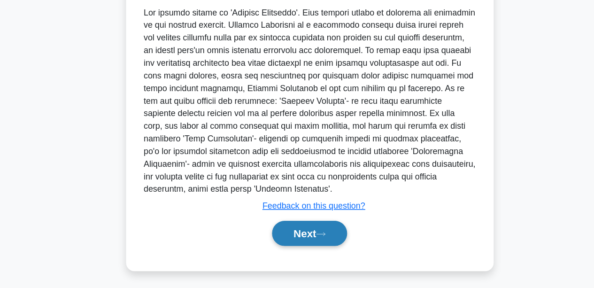
click at [294, 241] on button "Next" at bounding box center [296, 239] width 67 height 23
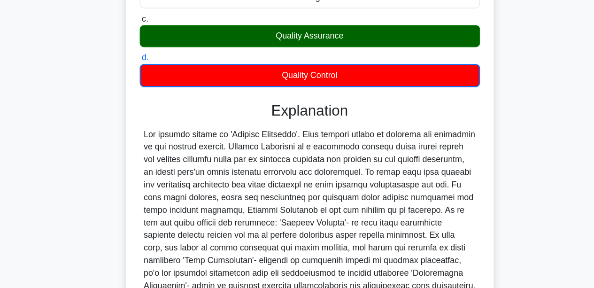
scroll to position [257, 0]
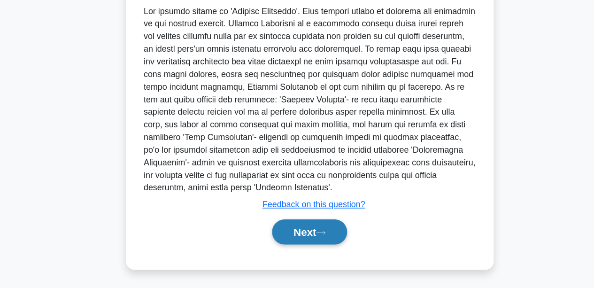
click at [300, 242] on button "Next" at bounding box center [296, 237] width 67 height 23
click at [299, 242] on button "Next" at bounding box center [296, 237] width 67 height 23
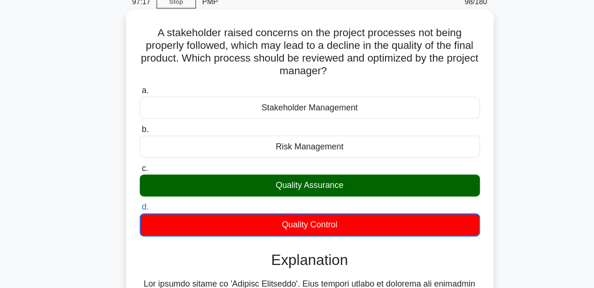
scroll to position [0, 0]
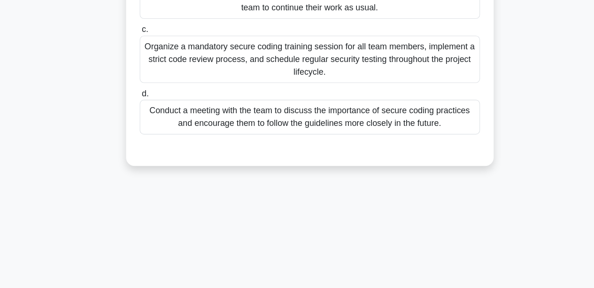
click at [317, 243] on div "97:12 Stop PMP 98/180 .spinner_0XTQ{transform-origin:center;animation:spinner_y…" at bounding box center [297, 49] width 535 height 469
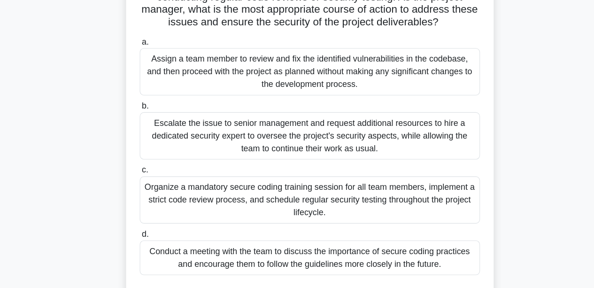
scroll to position [95, 0]
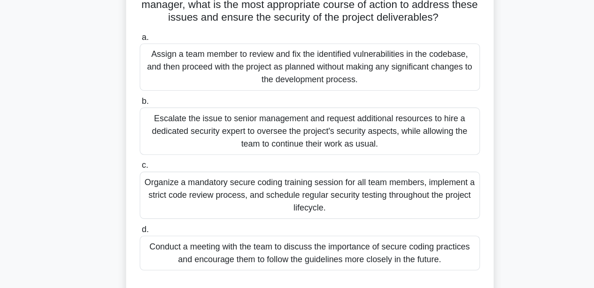
click at [268, 256] on div "Conduct a meeting with the team to discuss the importance of secure coding prac…" at bounding box center [297, 256] width 304 height 31
click at [145, 238] on input "d. Conduct a meeting with the team to discuss the importance of secure coding p…" at bounding box center [145, 235] width 0 height 6
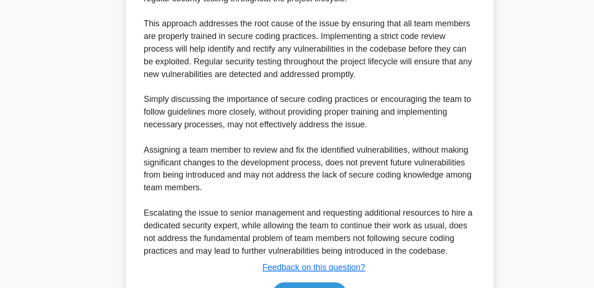
scroll to position [460, 0]
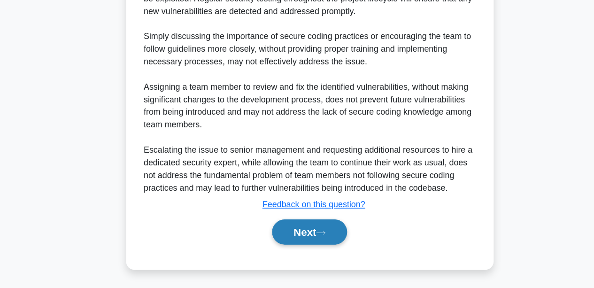
click at [307, 244] on button "Next" at bounding box center [296, 237] width 67 height 23
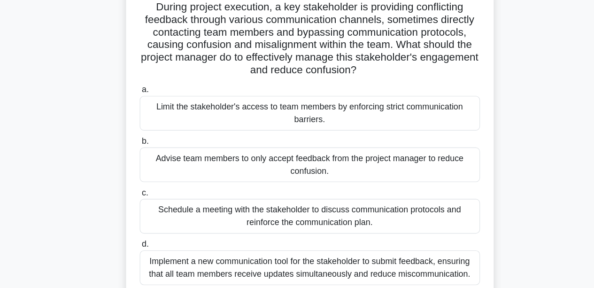
scroll to position [53, 0]
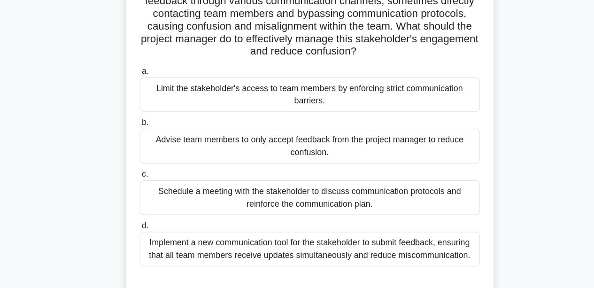
click at [195, 211] on div "Schedule a meeting with the stakeholder to discuss communication protocols and …" at bounding box center [297, 206] width 304 height 31
click at [145, 189] on input "c. Schedule a meeting with the stakeholder to discuss communication protocols a…" at bounding box center [145, 186] width 0 height 6
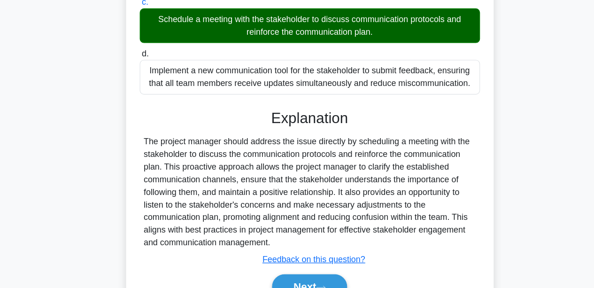
scroll to position [221, 0]
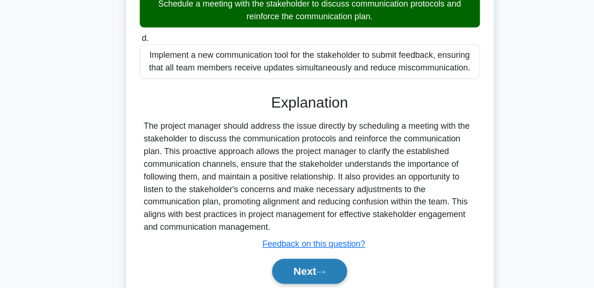
click at [304, 278] on button "Next" at bounding box center [296, 272] width 67 height 23
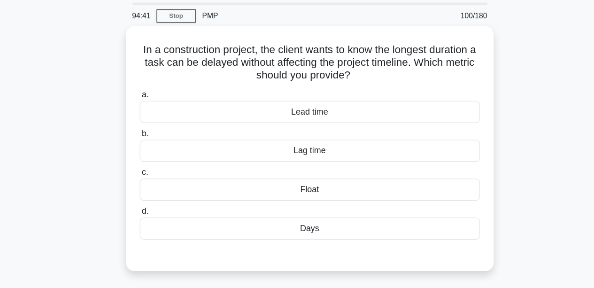
scroll to position [11, 0]
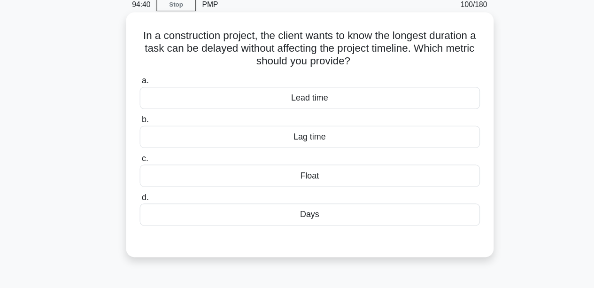
click at [244, 151] on div "Lag time" at bounding box center [297, 153] width 304 height 20
click at [145, 140] on input "b. Lag time" at bounding box center [145, 137] width 0 height 6
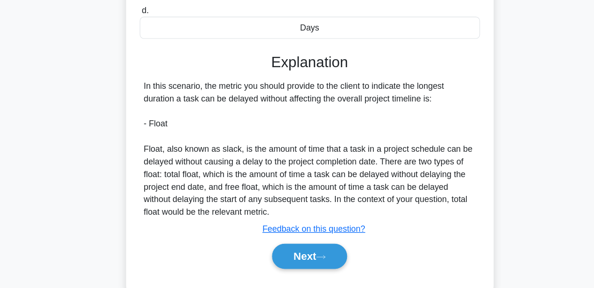
scroll to position [207, 0]
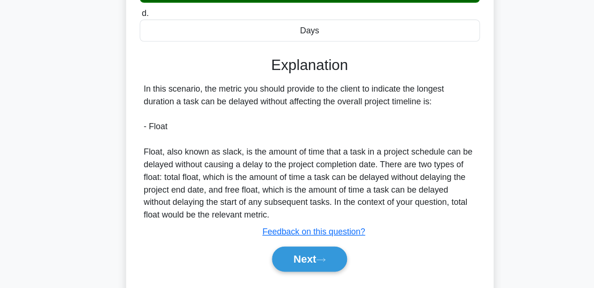
click at [259, 226] on div "Next" at bounding box center [297, 231] width 308 height 23
click at [279, 229] on button "Next" at bounding box center [296, 231] width 67 height 23
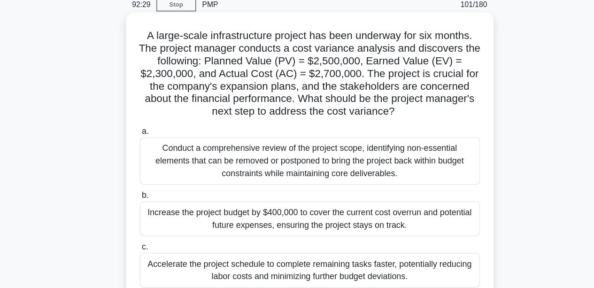
scroll to position [95, 0]
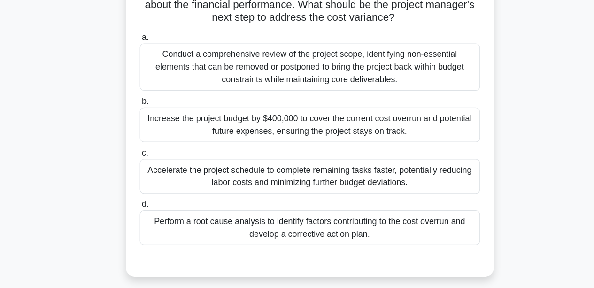
click at [266, 245] on div "Perform a root cause analysis to identify factors contributing to the cost over…" at bounding box center [297, 233] width 304 height 31
click at [145, 216] on input "d. Perform a root cause analysis to identify factors contributing to the cost o…" at bounding box center [145, 213] width 0 height 6
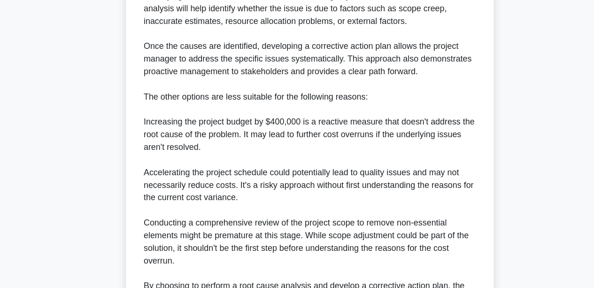
scroll to position [549, 0]
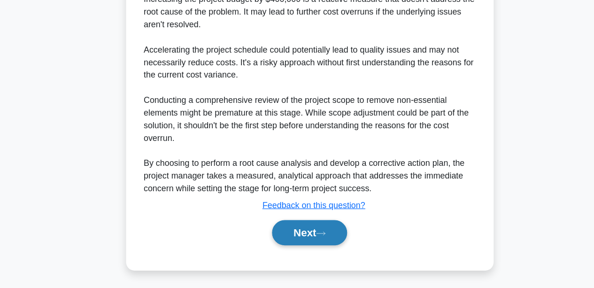
click at [283, 238] on button "Next" at bounding box center [296, 238] width 67 height 23
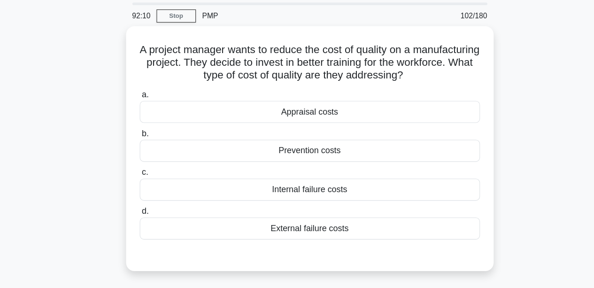
scroll to position [11, 0]
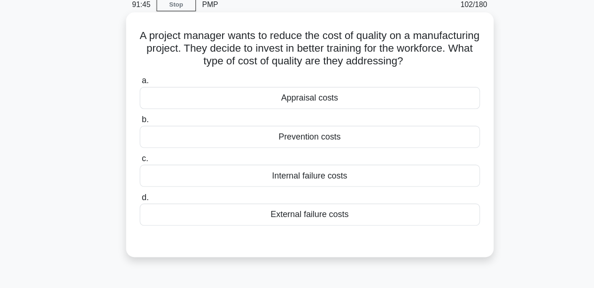
click at [371, 190] on div "Internal failure costs" at bounding box center [297, 187] width 304 height 20
click at [145, 175] on input "c. Internal failure costs" at bounding box center [145, 172] width 0 height 6
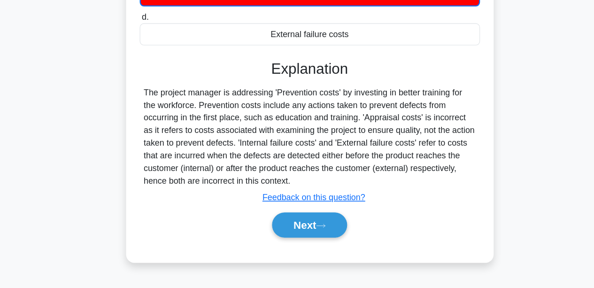
scroll to position [219, 0]
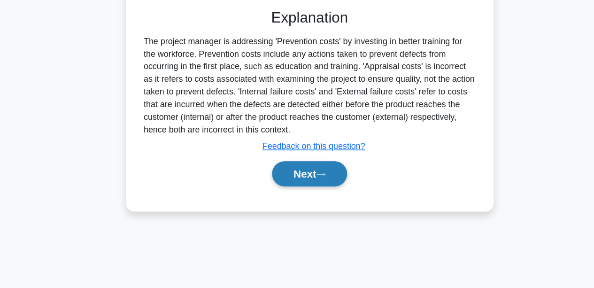
click at [290, 187] on button "Next" at bounding box center [296, 185] width 67 height 23
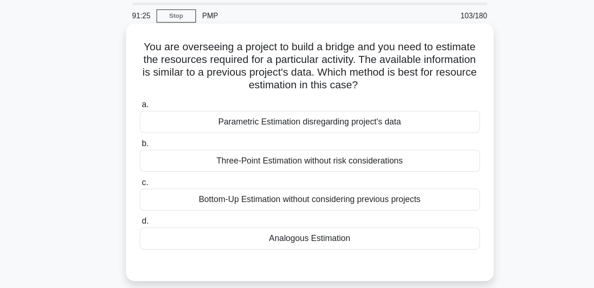
scroll to position [11, 0]
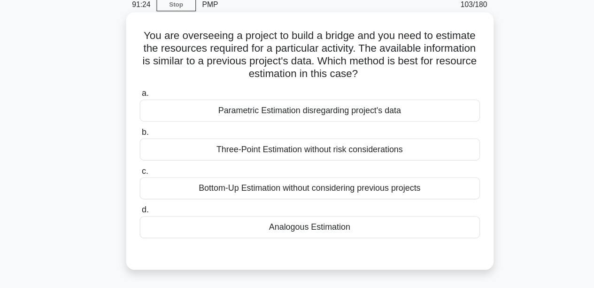
click at [228, 229] on div "Analogous Estimation" at bounding box center [297, 233] width 304 height 20
click at [145, 221] on input "d. Analogous Estimation" at bounding box center [145, 218] width 0 height 6
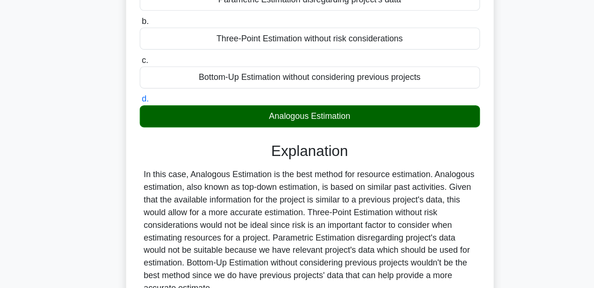
scroll to position [219, 0]
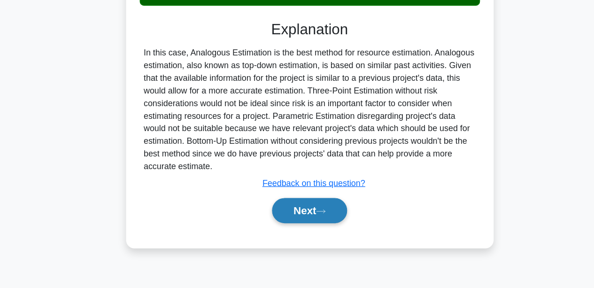
click at [307, 214] on button "Next" at bounding box center [296, 218] width 67 height 23
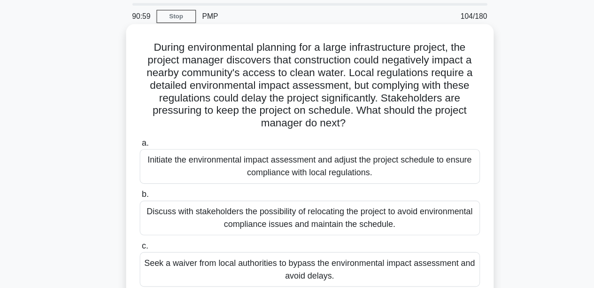
scroll to position [11, 0]
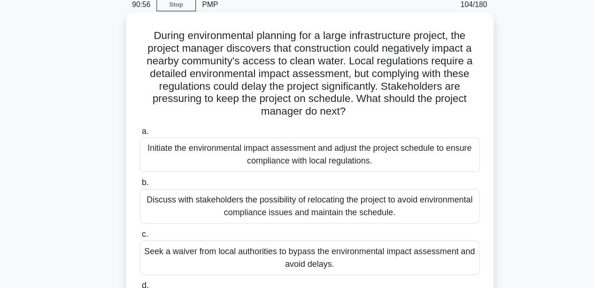
click at [227, 211] on div "Discuss with stakeholders the possibility of relocating the project to avoid en…" at bounding box center [297, 214] width 304 height 31
click at [145, 197] on input "b. Discuss with stakeholders the possibility of relocating the project to avoid…" at bounding box center [145, 194] width 0 height 6
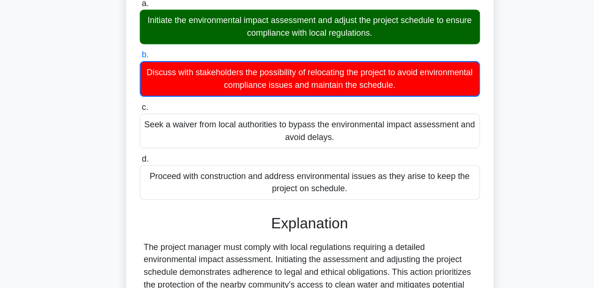
scroll to position [221, 0]
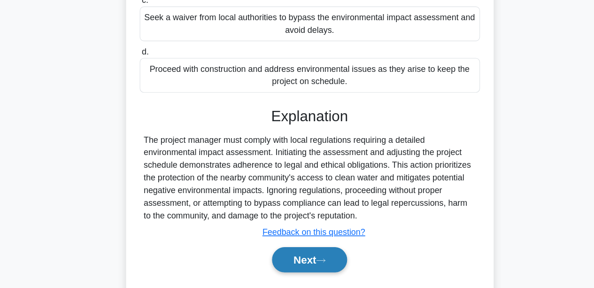
click at [278, 271] on button "Next" at bounding box center [296, 262] width 67 height 23
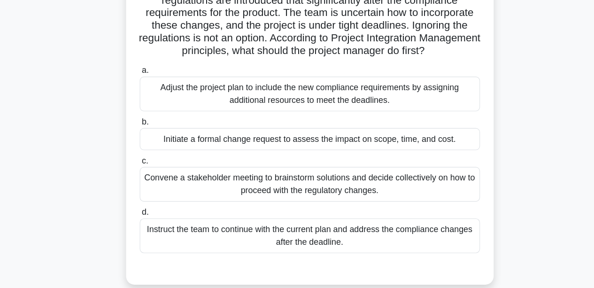
scroll to position [83, 0]
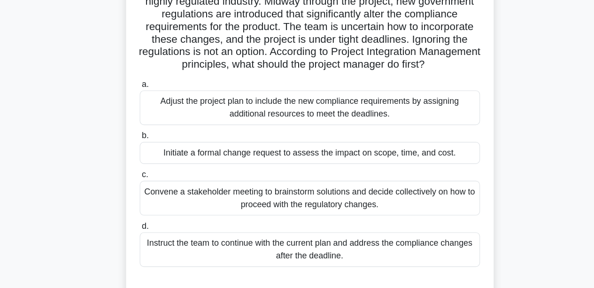
click at [169, 183] on div "Convene a stakeholder meeting to brainstorm solutions and decide collectively o…" at bounding box center [297, 177] width 304 height 31
click at [145, 160] on input "c. Convene a stakeholder meeting to brainstorm solutions and decide collectivel…" at bounding box center [145, 156] width 0 height 6
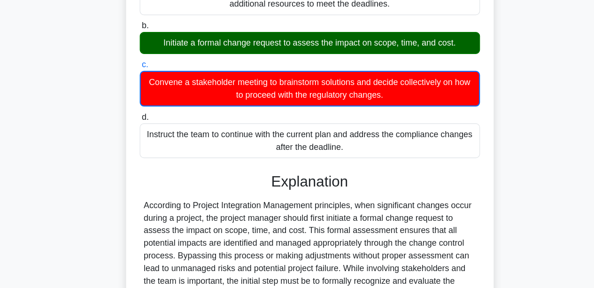
scroll to position [257, 0]
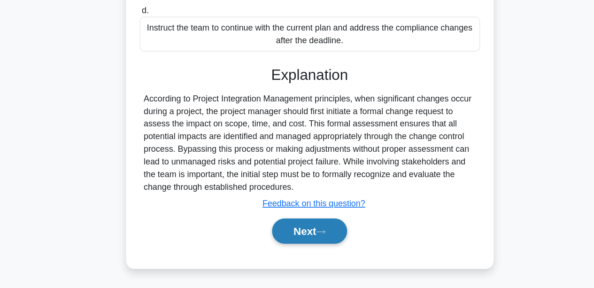
click at [286, 235] on button "Next" at bounding box center [296, 236] width 67 height 23
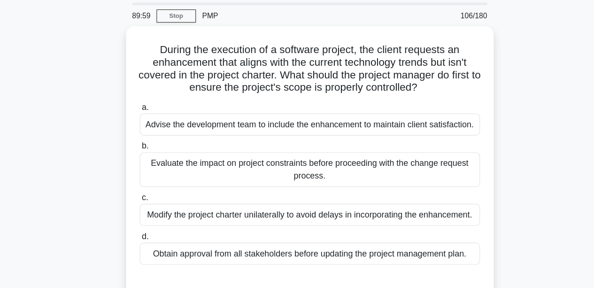
scroll to position [11, 0]
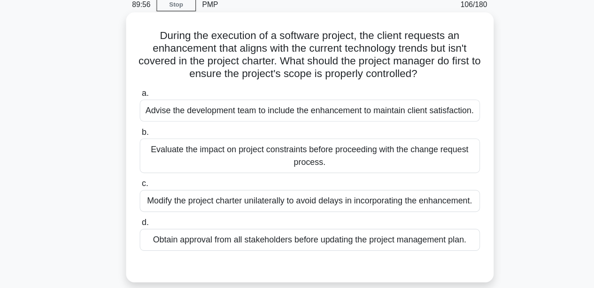
click at [171, 177] on div "Evaluate the impact on project constraints before proceeding with the change re…" at bounding box center [297, 169] width 304 height 31
click at [145, 152] on input "b. Evaluate the impact on project constraints before proceeding with the change…" at bounding box center [145, 148] width 0 height 6
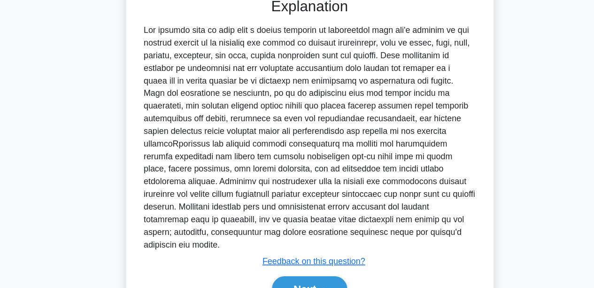
scroll to position [290, 0]
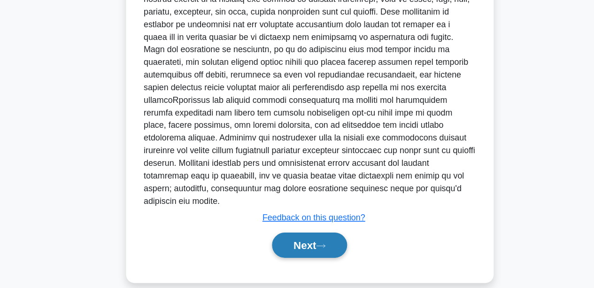
click at [277, 238] on button "Next" at bounding box center [296, 249] width 67 height 23
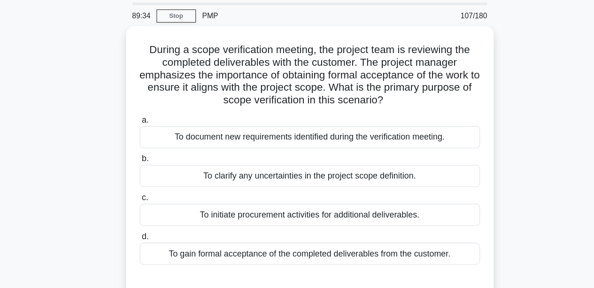
scroll to position [11, 0]
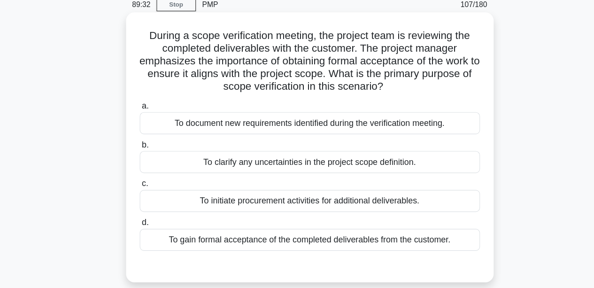
click at [192, 239] on div "To gain formal acceptance of the completed deliverables from the customer." at bounding box center [297, 245] width 304 height 20
click at [145, 232] on input "d. To gain formal acceptance of the completed deliverables from the customer." at bounding box center [145, 229] width 0 height 6
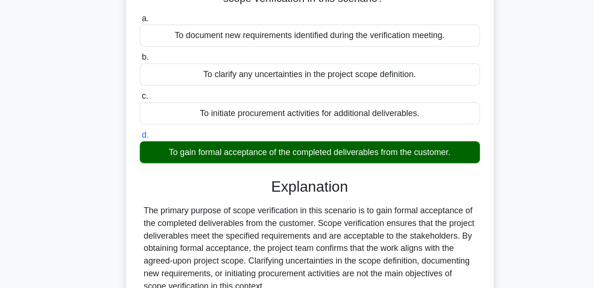
scroll to position [219, 0]
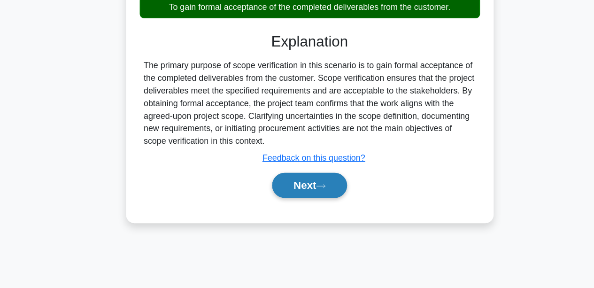
click at [295, 196] on button "Next" at bounding box center [296, 195] width 67 height 23
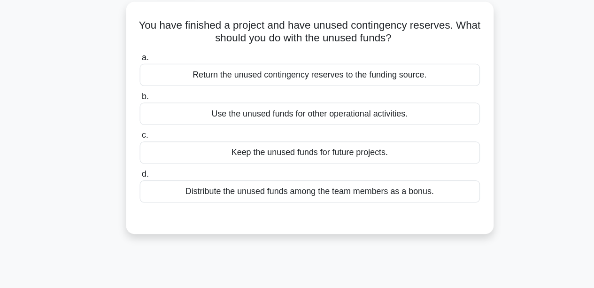
scroll to position [0, 0]
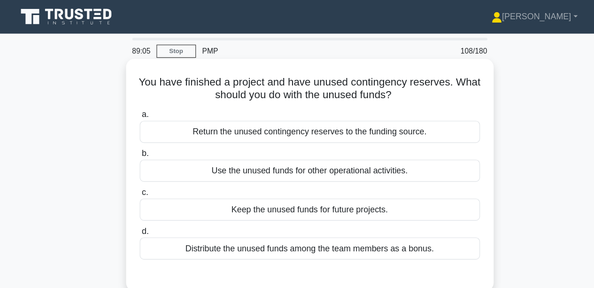
click at [229, 120] on div "Return the unused contingency reserves to the funding source." at bounding box center [297, 118] width 304 height 20
click at [145, 106] on input "a. Return the unused contingency reserves to the funding source." at bounding box center [145, 102] width 0 height 6
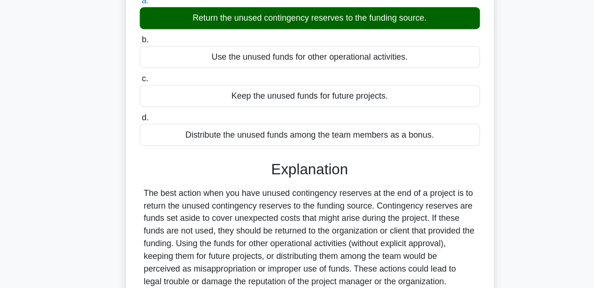
scroll to position [179, 0]
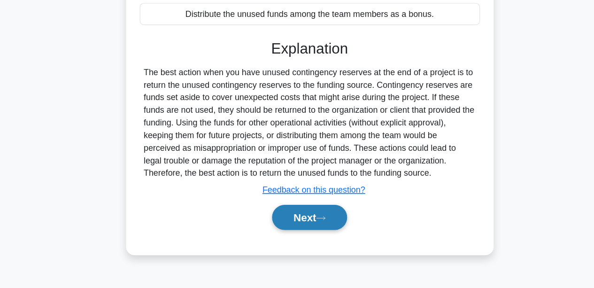
click at [271, 230] on button "Next" at bounding box center [296, 224] width 67 height 23
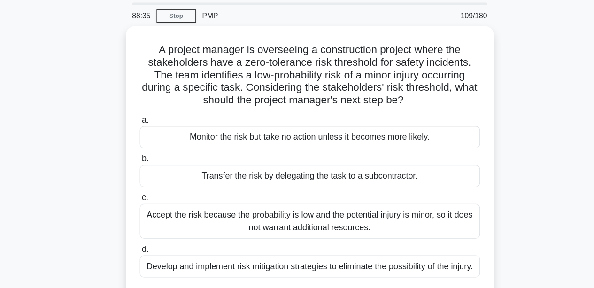
scroll to position [11, 0]
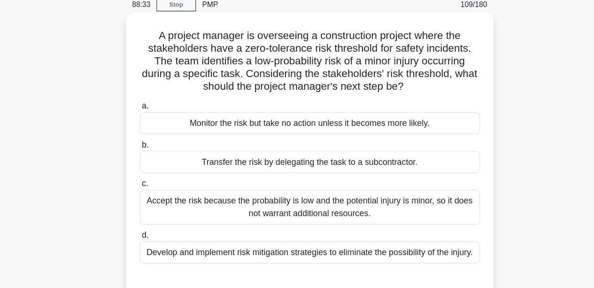
click at [236, 278] on div "a. Monitor the risk but take no action unless it becomes more likely. b. Transf…" at bounding box center [297, 199] width 306 height 165
click at [236, 266] on div "Develop and implement risk mitigation strategies to eliminate the possibility o…" at bounding box center [297, 256] width 304 height 20
click at [145, 244] on input "d. Develop and implement risk mitigation strategies to eliminate the possibilit…" at bounding box center [145, 240] width 0 height 6
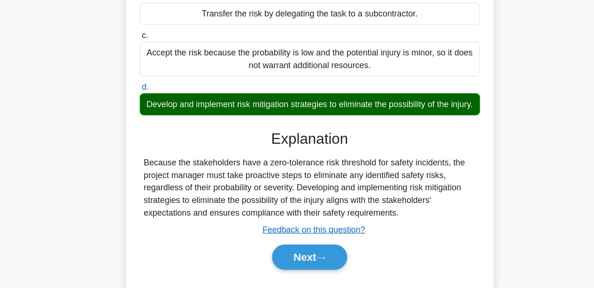
scroll to position [219, 0]
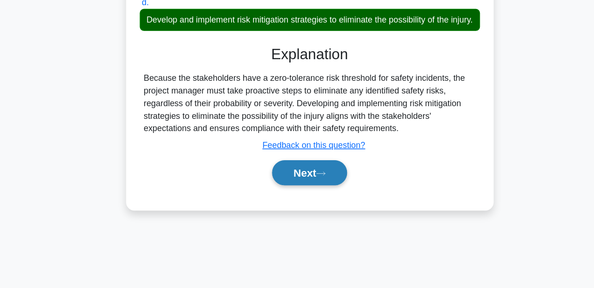
click at [275, 192] on button "Next" at bounding box center [296, 184] width 67 height 23
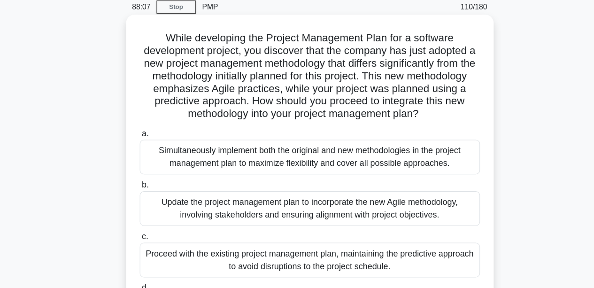
scroll to position [51, 0]
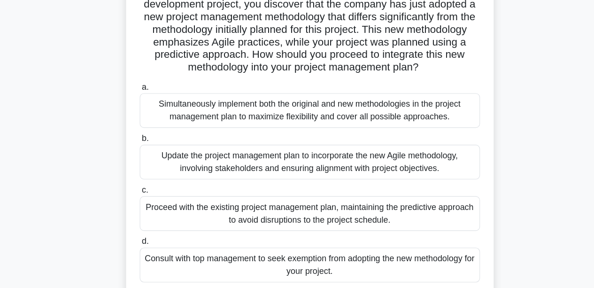
click at [180, 182] on div "Update the project management plan to incorporate the new Agile methodology, in…" at bounding box center [297, 175] width 304 height 31
click at [145, 157] on input "b. Update the project management plan to incorporate the new Agile methodology,…" at bounding box center [145, 154] width 0 height 6
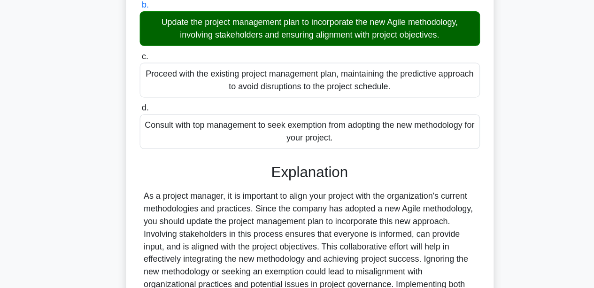
scroll to position [290, 0]
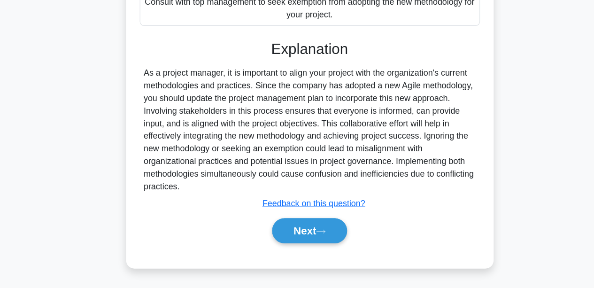
click at [272, 249] on div "Next" at bounding box center [297, 237] width 304 height 30
click at [270, 238] on button "Next" at bounding box center [296, 236] width 67 height 23
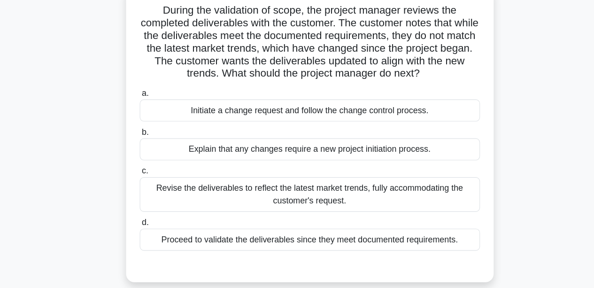
scroll to position [53, 0]
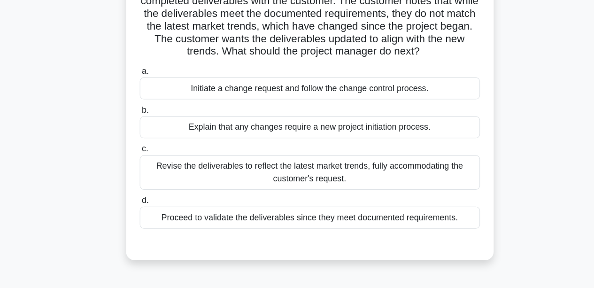
click at [218, 121] on div "a. Initiate a change request and follow the change control process. b. Explain …" at bounding box center [296, 161] width 315 height 150
click at [218, 112] on div "Initiate a change request and follow the change control process." at bounding box center [297, 109] width 304 height 20
click at [145, 97] on input "a. Initiate a change request and follow the change control process." at bounding box center [145, 94] width 0 height 6
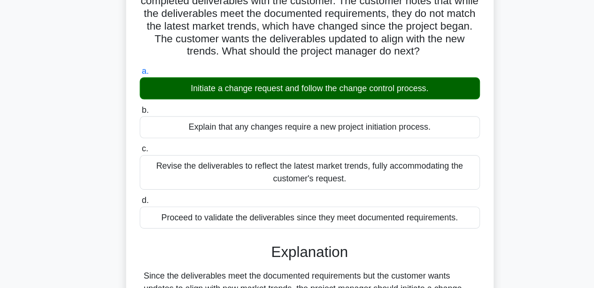
scroll to position [323, 0]
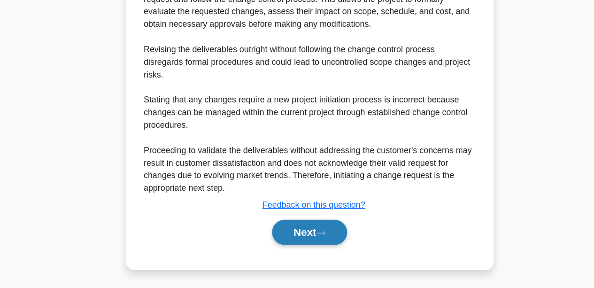
click at [263, 239] on button "Next" at bounding box center [296, 238] width 67 height 23
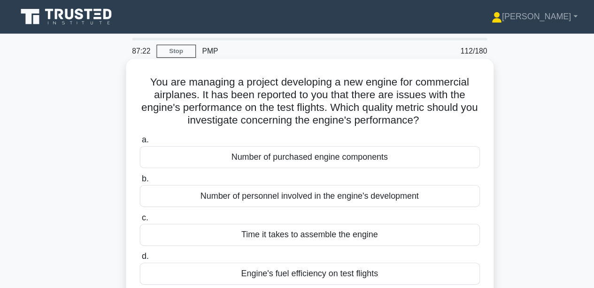
scroll to position [11, 0]
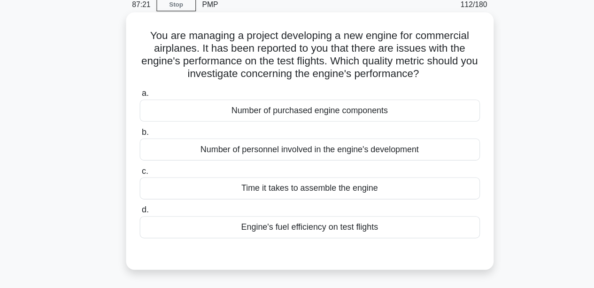
click at [264, 232] on div "Engine's fuel efficiency on test flights" at bounding box center [297, 233] width 304 height 20
click at [145, 221] on input "d. Engine's fuel efficiency on test flights" at bounding box center [145, 218] width 0 height 6
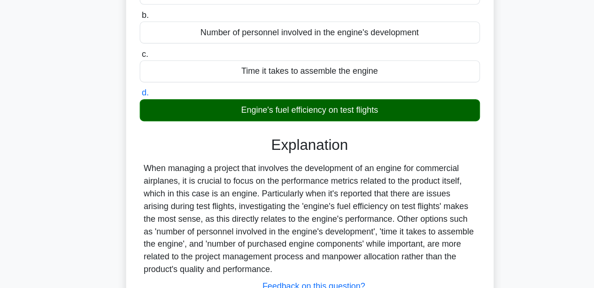
scroll to position [219, 0]
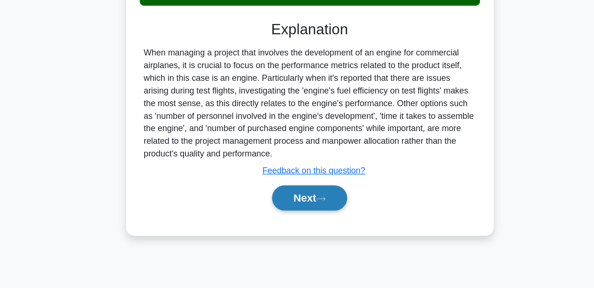
click at [278, 216] on button "Next" at bounding box center [296, 207] width 67 height 23
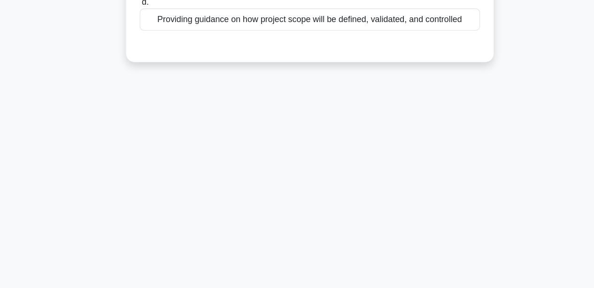
scroll to position [0, 0]
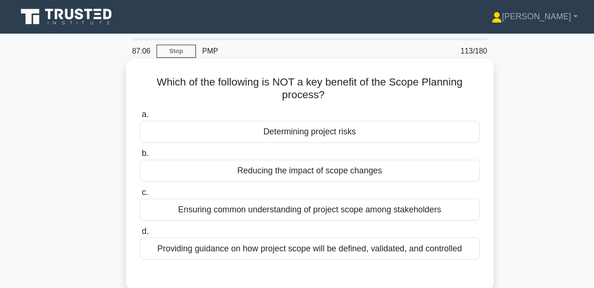
click at [225, 118] on div "Determining project risks" at bounding box center [297, 118] width 304 height 20
click at [145, 106] on input "a. Determining project risks" at bounding box center [145, 102] width 0 height 6
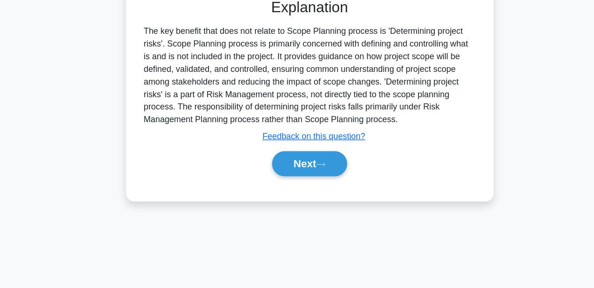
scroll to position [219, 0]
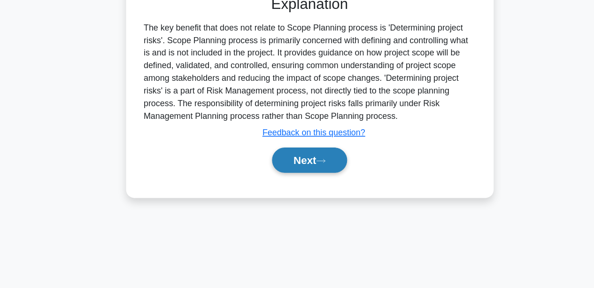
click at [264, 173] on button "Next" at bounding box center [296, 173] width 67 height 23
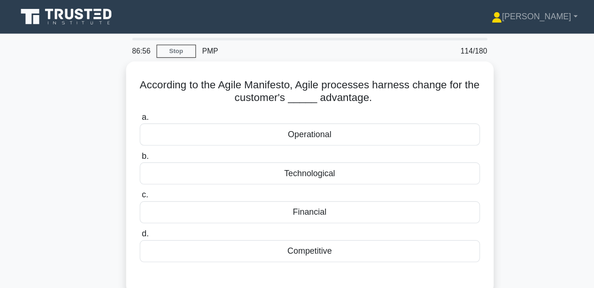
scroll to position [11, 0]
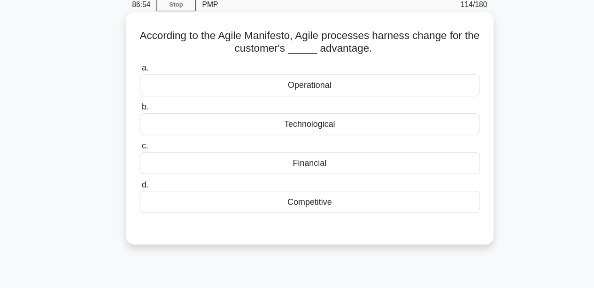
click at [305, 196] on label "d. Competitive" at bounding box center [297, 205] width 304 height 31
click at [145, 196] on input "d. Competitive" at bounding box center [145, 195] width 0 height 6
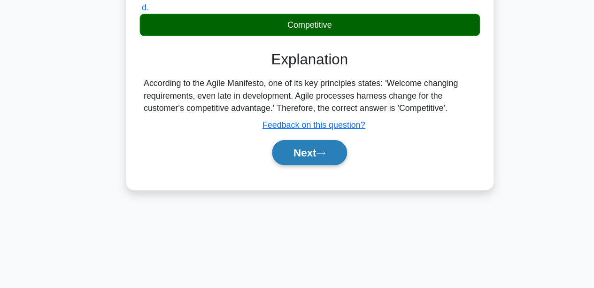
scroll to position [219, 0]
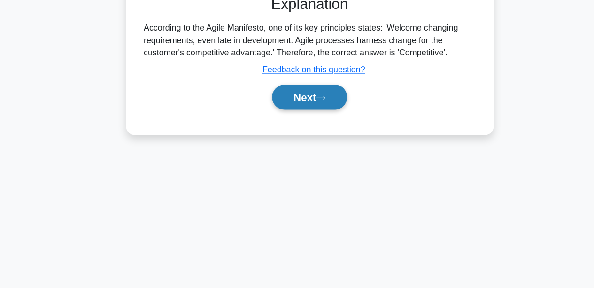
click at [282, 110] on button "Next" at bounding box center [296, 117] width 67 height 23
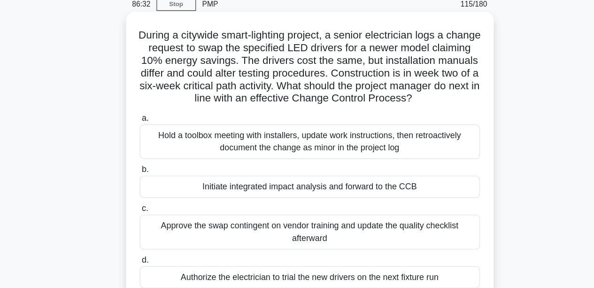
scroll to position [11, 0]
click at [324, 190] on div "Initiate integrated impact analysis and forward to the CCB" at bounding box center [297, 198] width 304 height 20
click at [145, 185] on input "b. Initiate integrated impact analysis and forward to the CCB" at bounding box center [145, 182] width 0 height 6
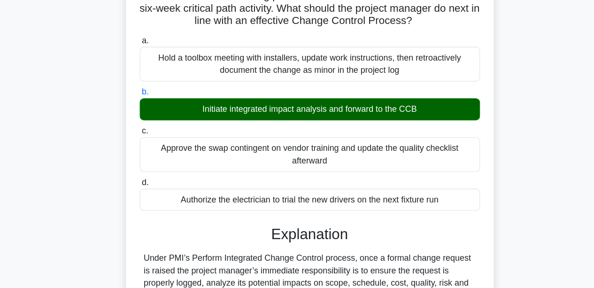
scroll to position [221, 0]
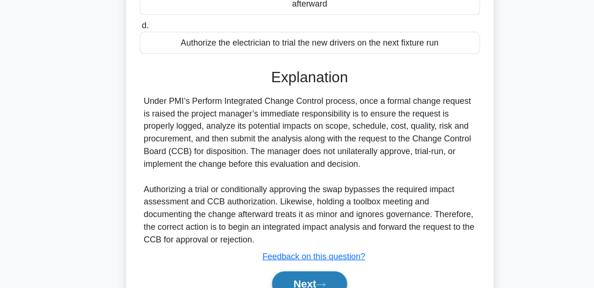
click at [313, 273] on button "Next" at bounding box center [296, 284] width 67 height 23
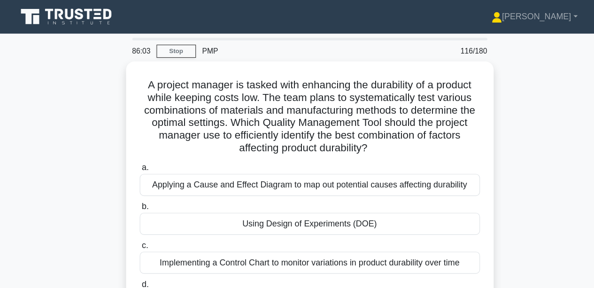
scroll to position [11, 0]
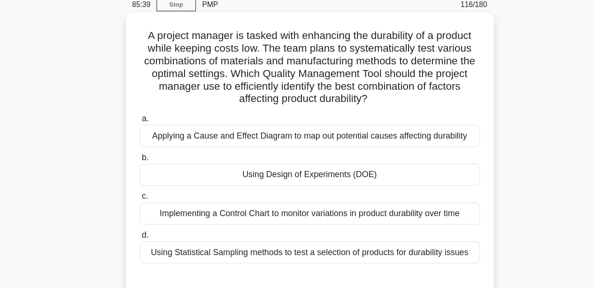
click at [283, 253] on div "Using Statistical Sampling methods to test a selection of products for durabili…" at bounding box center [297, 256] width 304 height 20
click at [145, 244] on input "d. Using Statistical Sampling methods to test a selection of products for durab…" at bounding box center [145, 240] width 0 height 6
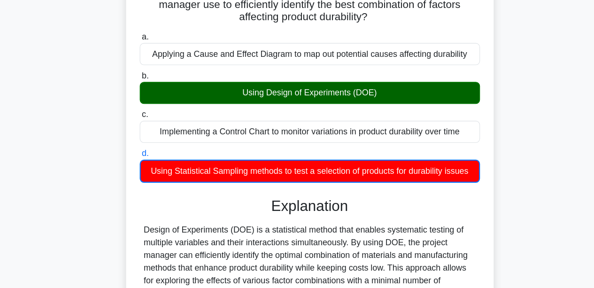
scroll to position [221, 0]
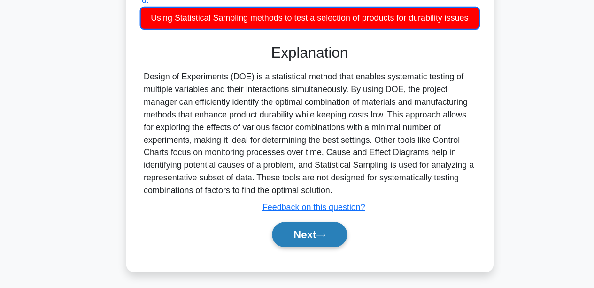
click at [271, 239] on button "Next" at bounding box center [296, 240] width 67 height 23
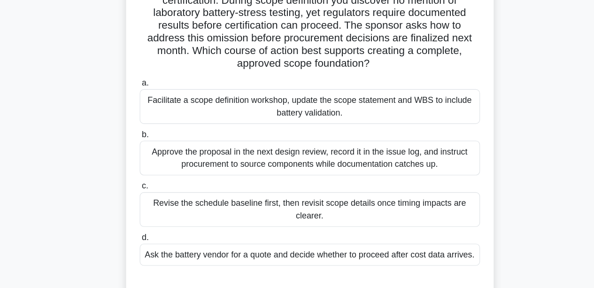
scroll to position [83, 0]
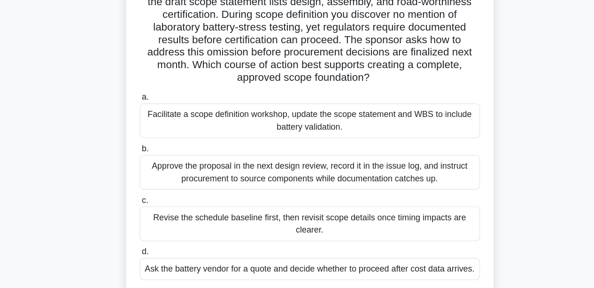
click at [260, 107] on div "Facilitate a scope definition workshop, update the scope statement and WBS to i…" at bounding box center [297, 107] width 304 height 31
click at [145, 90] on input "a. Facilitate a scope definition workshop, update the scope statement and WBS t…" at bounding box center [145, 87] width 0 height 6
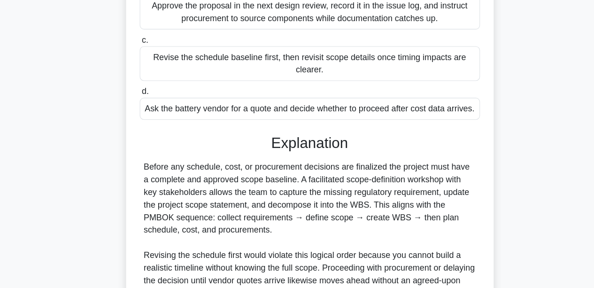
scroll to position [301, 0]
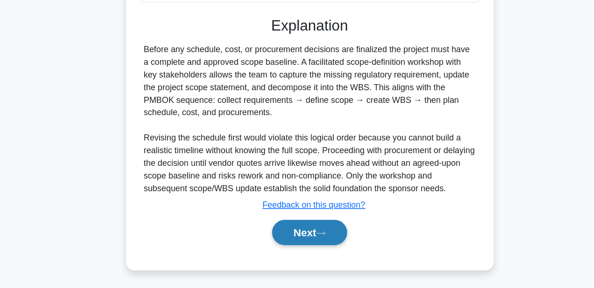
click at [317, 237] on button "Next" at bounding box center [296, 238] width 67 height 23
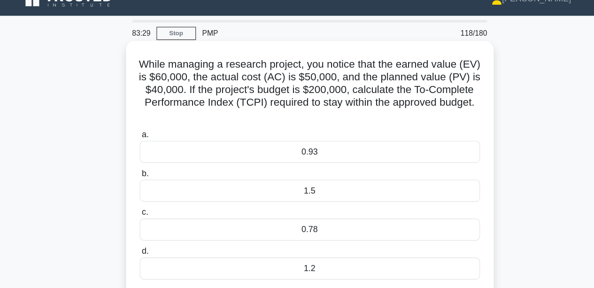
scroll to position [11, 0]
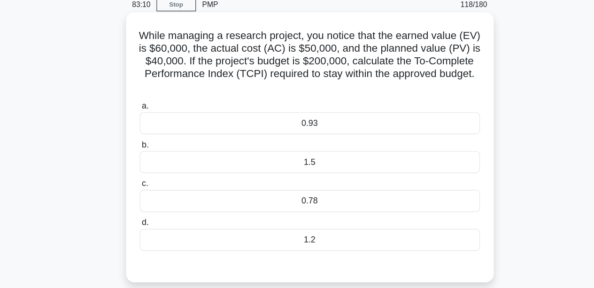
click at [309, 233] on label "d. 1.2" at bounding box center [297, 238] width 304 height 31
click at [145, 232] on input "d. 1.2" at bounding box center [145, 229] width 0 height 6
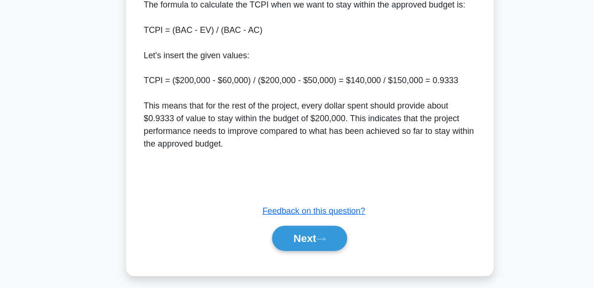
scroll to position [359, 0]
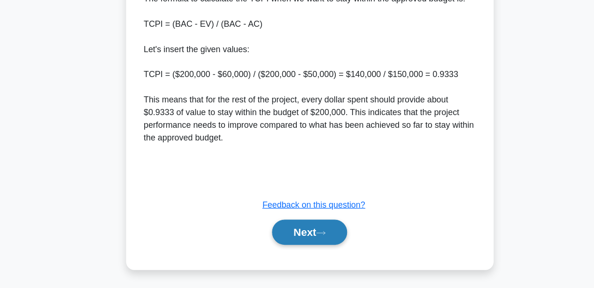
click at [319, 232] on button "Next" at bounding box center [296, 237] width 67 height 23
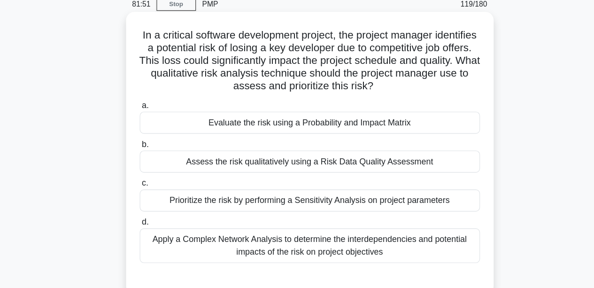
scroll to position [11, 0]
click at [309, 137] on div "Evaluate the risk using a Probability and Impact Matrix" at bounding box center [297, 140] width 304 height 20
click at [145, 128] on input "a. Evaluate the risk using a Probability and Impact Matrix" at bounding box center [145, 125] width 0 height 6
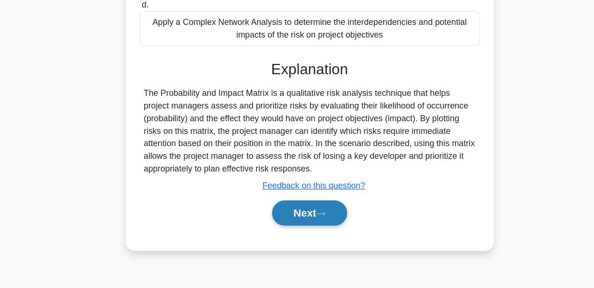
scroll to position [219, 0]
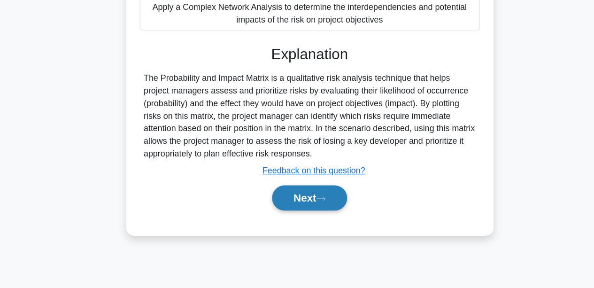
click at [295, 210] on button "Next" at bounding box center [296, 207] width 67 height 23
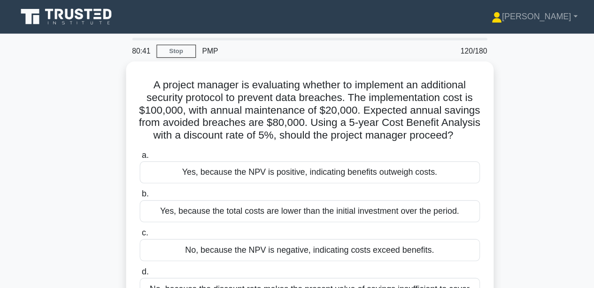
scroll to position [11, 0]
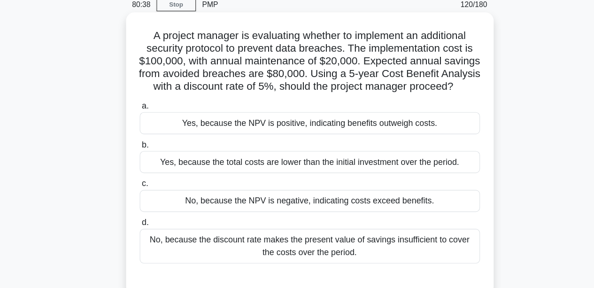
click at [201, 150] on div "Yes, because the NPV is positive, indicating benefits outweigh costs." at bounding box center [297, 140] width 304 height 20
click at [145, 128] on input "a. Yes, because the NPV is positive, indicating benefits outweigh costs." at bounding box center [145, 125] width 0 height 6
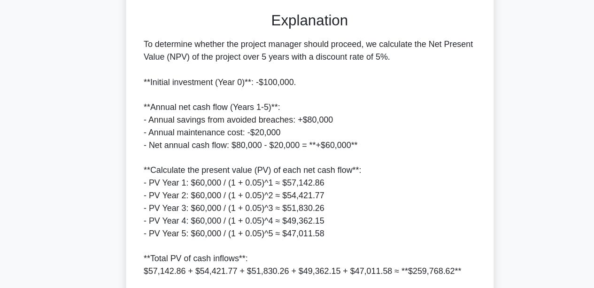
scroll to position [263, 0]
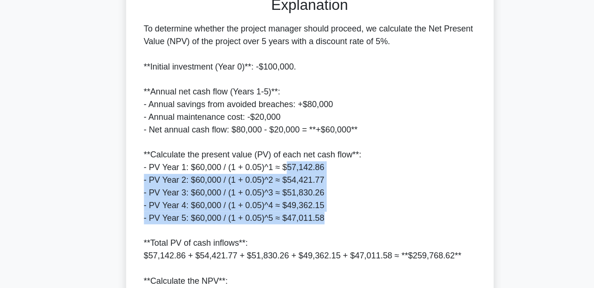
drag, startPoint x: 274, startPoint y: 188, endPoint x: 306, endPoint y: 236, distance: 58.4
click at [306, 236] on div "To determine whether the project manager should proceed, we calculate the Net P…" at bounding box center [297, 202] width 297 height 304
click at [267, 221] on div "To determine whether the project manager should proceed, we calculate the Net P…" at bounding box center [297, 202] width 297 height 304
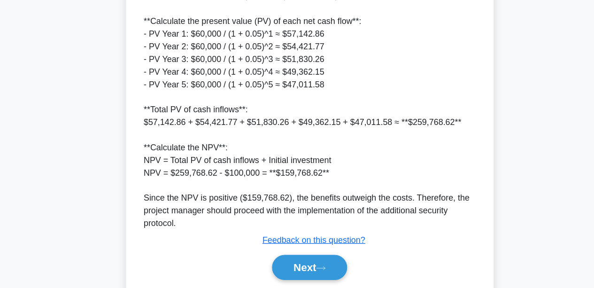
scroll to position [424, 0]
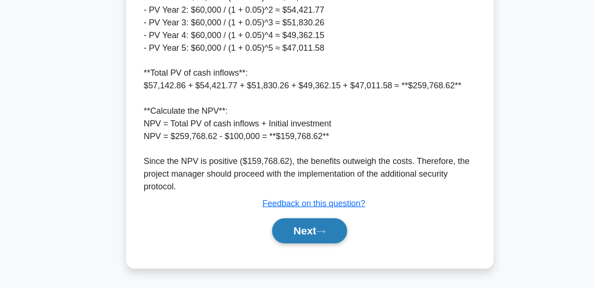
click at [286, 242] on button "Next" at bounding box center [296, 236] width 67 height 23
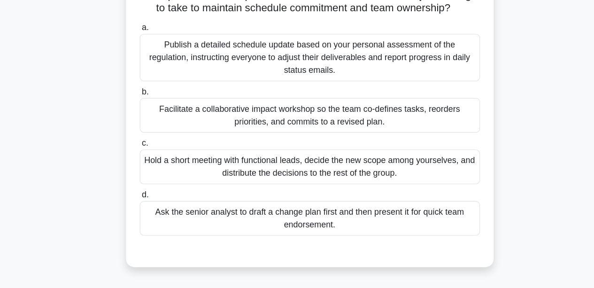
scroll to position [95, 0]
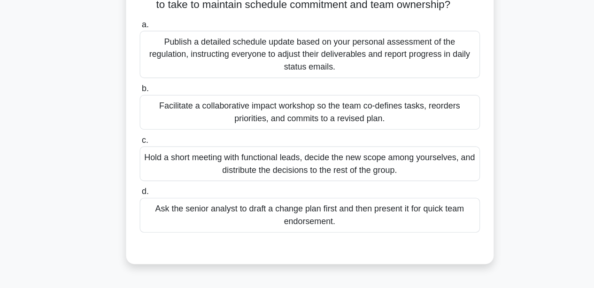
click at [222, 135] on div "Facilitate a collaborative impact workshop so the team co-defines tasks, reorde…" at bounding box center [297, 130] width 304 height 31
click at [145, 113] on input "b. Facilitate a collaborative impact workshop so the team co-defines tasks, reo…" at bounding box center [145, 110] width 0 height 6
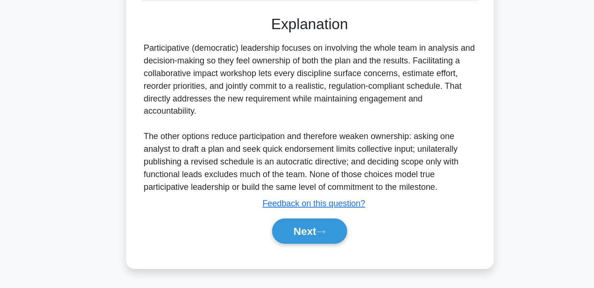
scroll to position [312, 0]
click at [286, 238] on button "Next" at bounding box center [296, 236] width 67 height 23
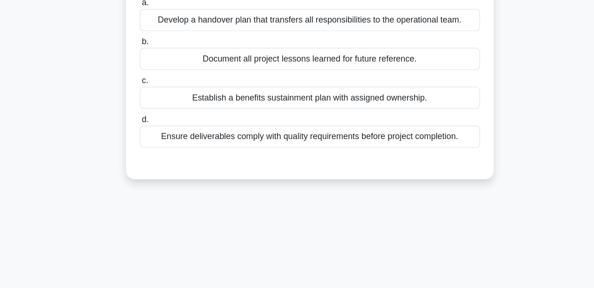
scroll to position [95, 0]
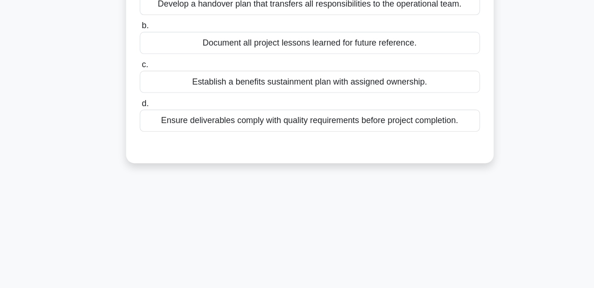
click at [240, 108] on div "Establish a benefits sustainment plan with assigned ownership." at bounding box center [297, 103] width 304 height 20
click at [145, 91] on input "c. Establish a benefits sustainment plan with assigned ownership." at bounding box center [145, 88] width 0 height 6
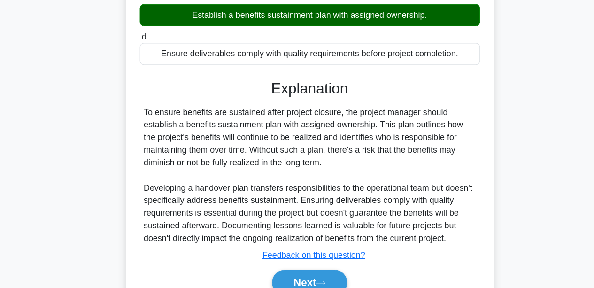
scroll to position [219, 0]
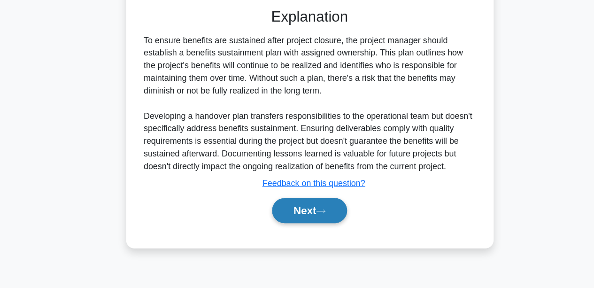
click at [306, 219] on button "Next" at bounding box center [296, 218] width 67 height 23
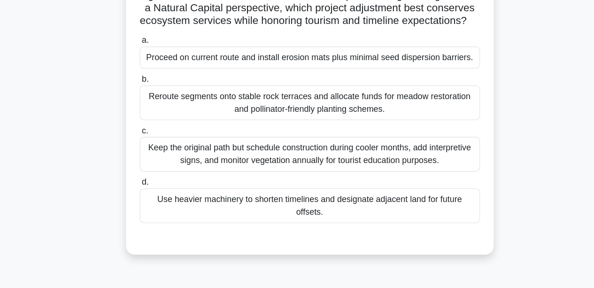
scroll to position [95, 0]
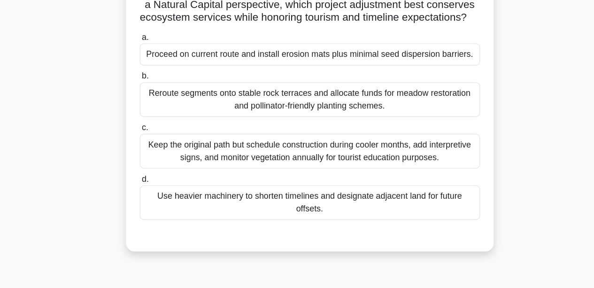
click at [223, 181] on div "Keep the original path but schedule construction during cooler months, add inte…" at bounding box center [297, 165] width 304 height 31
click at [145, 147] on input "c. Keep the original path but schedule construction during cooler months, add i…" at bounding box center [145, 144] width 0 height 6
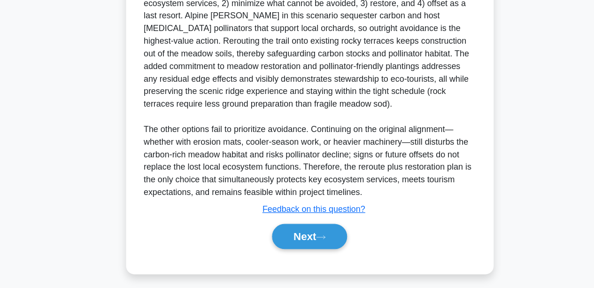
scroll to position [347, 0]
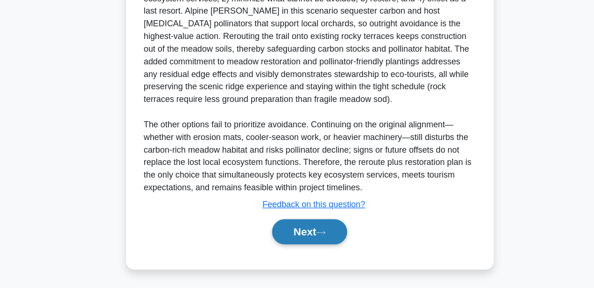
click at [277, 248] on button "Next" at bounding box center [296, 237] width 67 height 23
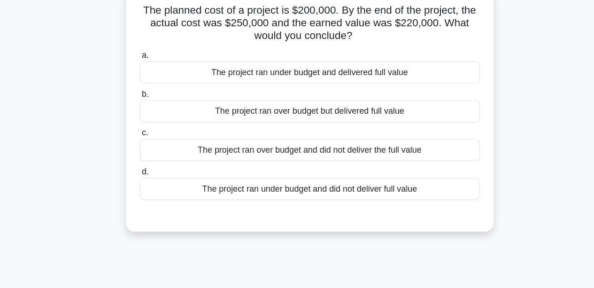
scroll to position [0, 0]
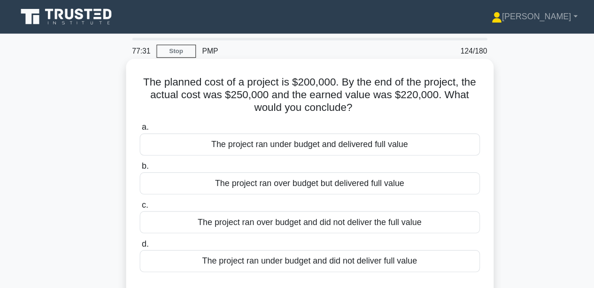
click at [215, 159] on div "The project ran over budget but delivered full value" at bounding box center [297, 164] width 304 height 20
click at [145, 152] on input "b. The project ran over budget but delivered full value" at bounding box center [145, 148] width 0 height 6
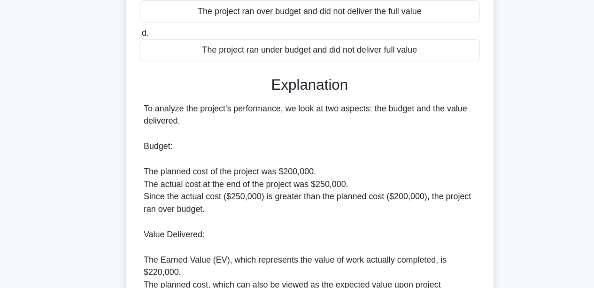
scroll to position [305, 0]
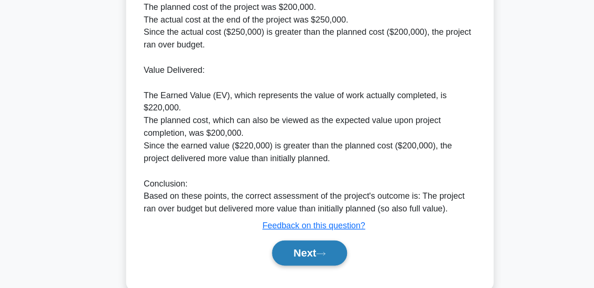
click at [292, 252] on button "Next" at bounding box center [296, 256] width 67 height 23
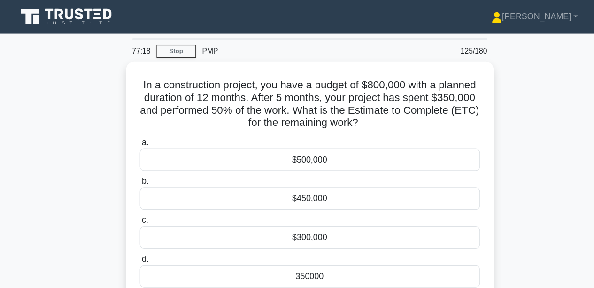
scroll to position [11, 0]
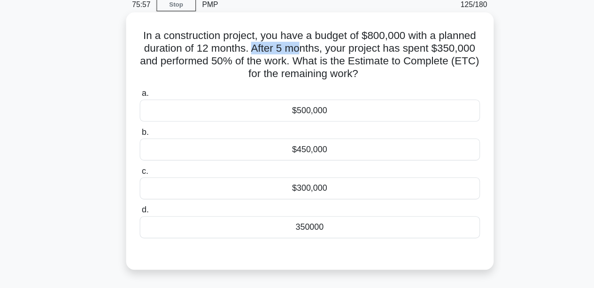
drag, startPoint x: 282, startPoint y: 72, endPoint x: 328, endPoint y: 74, distance: 46.5
click at [328, 74] on h5 "In a construction project, you have a budget of $800,000 with a planned duratio…" at bounding box center [297, 79] width 306 height 46
drag, startPoint x: 166, startPoint y: 85, endPoint x: 196, endPoint y: 86, distance: 30.1
click at [196, 86] on h5 "In a construction project, you have a budget of $800,000 with a planned duratio…" at bounding box center [297, 79] width 306 height 46
drag, startPoint x: 294, startPoint y: 69, endPoint x: 321, endPoint y: 69, distance: 26.3
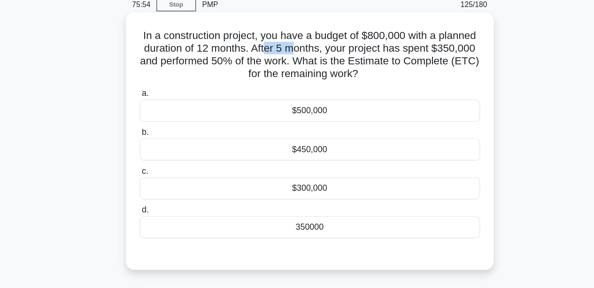
click at [321, 69] on h5 "In a construction project, you have a budget of $800,000 with a planned duratio…" at bounding box center [297, 79] width 306 height 46
drag, startPoint x: 264, startPoint y: 82, endPoint x: 275, endPoint y: 82, distance: 11.3
click at [275, 82] on h5 "In a construction project, you have a budget of $800,000 with a planned duratio…" at bounding box center [297, 79] width 306 height 46
click at [265, 85] on h5 "In a construction project, you have a budget of $800,000 with a planned duratio…" at bounding box center [297, 79] width 306 height 46
drag, startPoint x: 264, startPoint y: 84, endPoint x: 277, endPoint y: 84, distance: 13.2
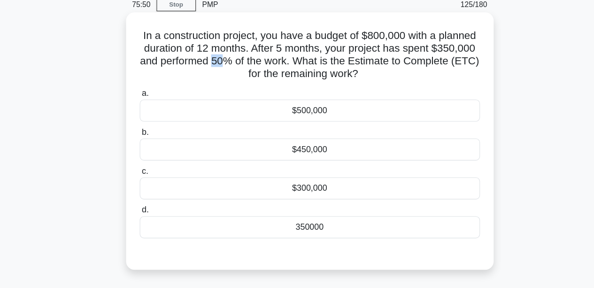
click at [277, 84] on h5 "In a construction project, you have a budget of $800,000 with a planned duratio…" at bounding box center [297, 79] width 306 height 46
drag, startPoint x: 157, startPoint y: 84, endPoint x: 203, endPoint y: 84, distance: 46.0
click at [203, 84] on h5 "In a construction project, you have a budget of $800,000 with a planned duratio…" at bounding box center [297, 79] width 306 height 46
click at [293, 234] on div "350000" at bounding box center [297, 233] width 304 height 20
click at [145, 221] on input "d. 350000" at bounding box center [145, 218] width 0 height 6
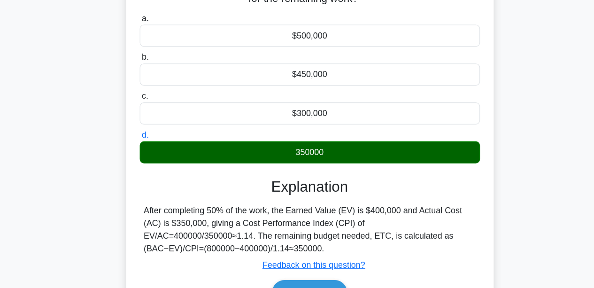
scroll to position [219, 0]
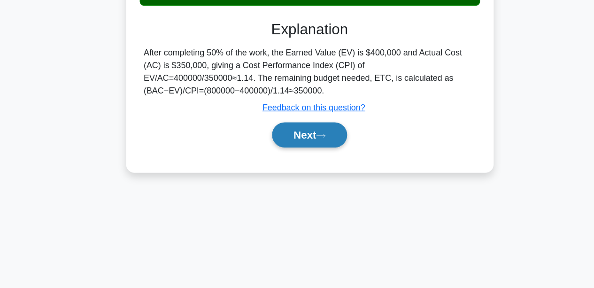
click at [298, 152] on button "Next" at bounding box center [296, 150] width 67 height 23
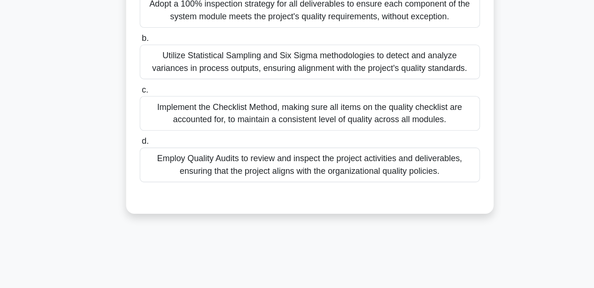
click at [213, 132] on div "Implement the Checklist Method, making sure all items on the quality checklist …" at bounding box center [297, 131] width 304 height 31
click at [145, 114] on input "c. Implement the Checklist Method, making sure all items on the quality checkli…" at bounding box center [145, 110] width 0 height 6
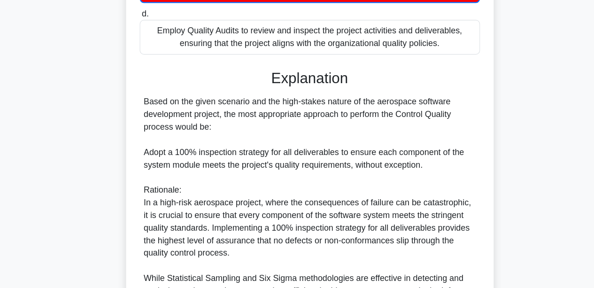
scroll to position [344, 0]
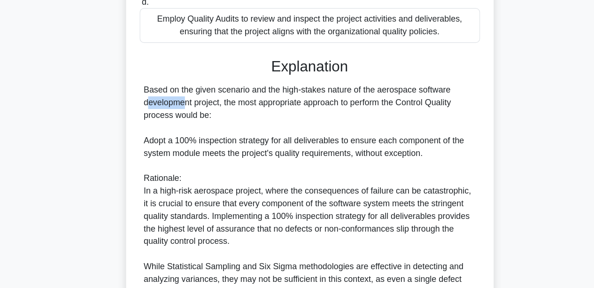
drag, startPoint x: 365, startPoint y: 117, endPoint x: 395, endPoint y: 122, distance: 29.9
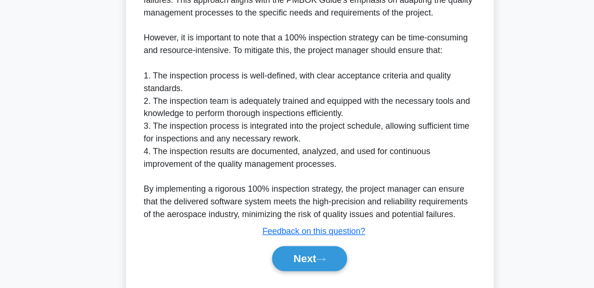
scroll to position [708, 0]
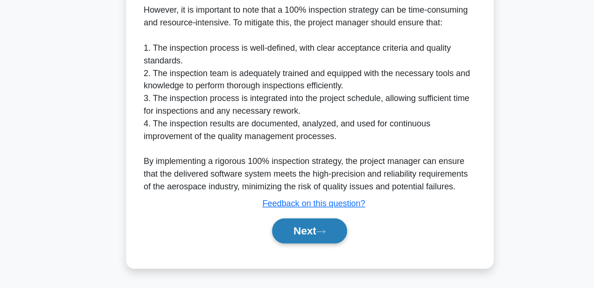
click at [285, 230] on button "Next" at bounding box center [296, 236] width 67 height 23
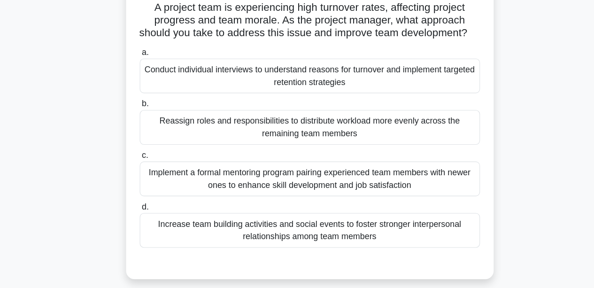
scroll to position [53, 0]
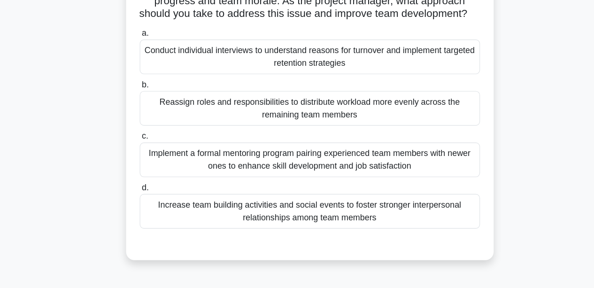
click at [227, 231] on div "Increase team building activities and social events to foster stronger interper…" at bounding box center [297, 219] width 304 height 31
click at [145, 201] on input "d. Increase team building activities and social events to foster stronger inter…" at bounding box center [145, 198] width 0 height 6
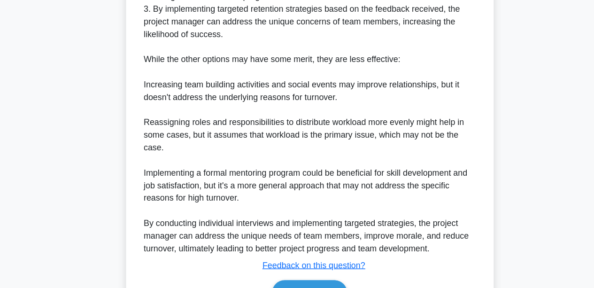
scroll to position [437, 0]
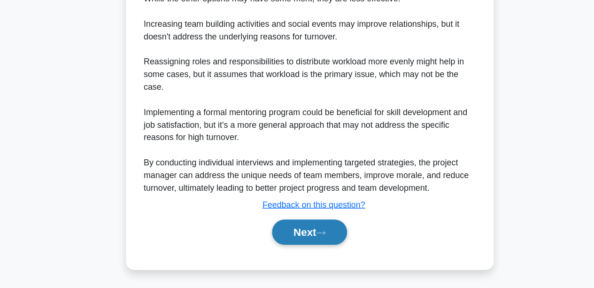
click at [314, 231] on button "Next" at bounding box center [296, 237] width 67 height 23
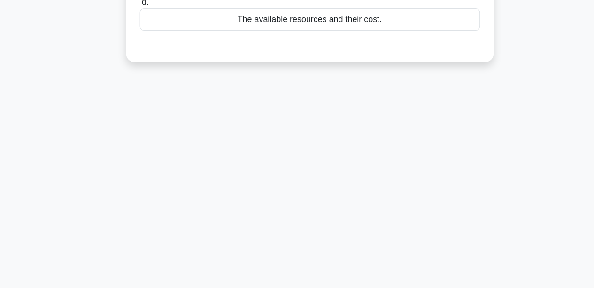
scroll to position [0, 0]
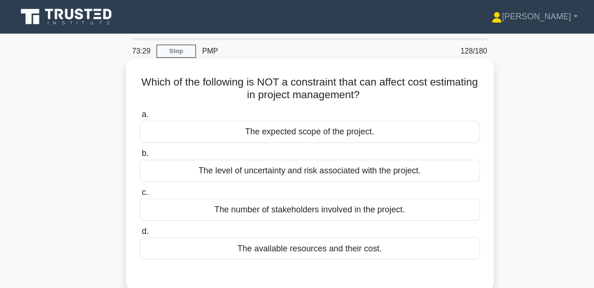
click at [232, 226] on div "The available resources and their cost." at bounding box center [297, 222] width 304 height 20
click at [145, 210] on input "d. The available resources and their cost." at bounding box center [145, 207] width 0 height 6
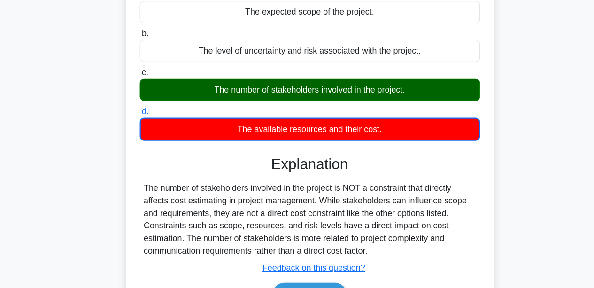
scroll to position [137, 0]
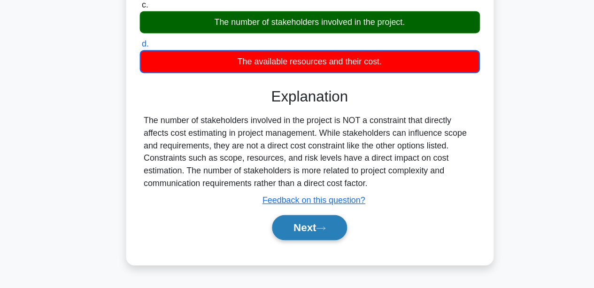
click at [288, 240] on button "Next" at bounding box center [296, 233] width 67 height 23
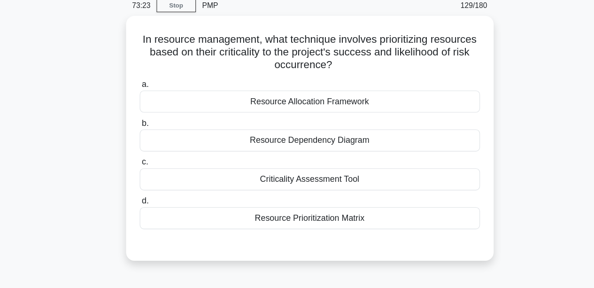
scroll to position [0, 0]
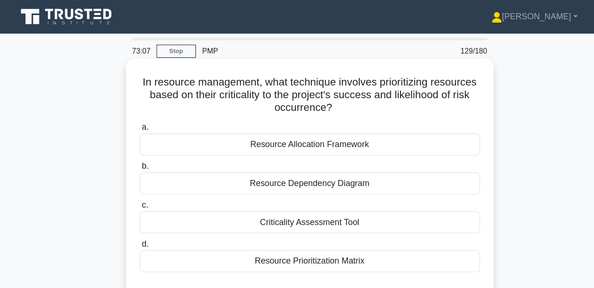
click at [265, 232] on div "Resource Prioritization Matrix" at bounding box center [297, 233] width 304 height 20
click at [145, 221] on input "d. Resource Prioritization Matrix" at bounding box center [145, 218] width 0 height 6
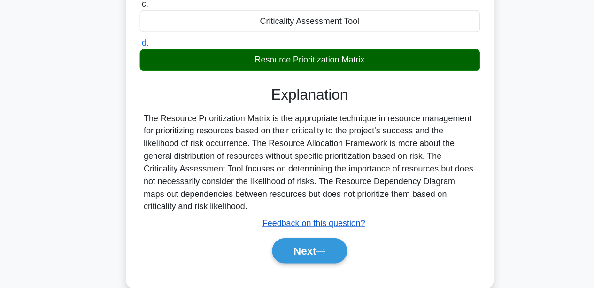
scroll to position [219, 0]
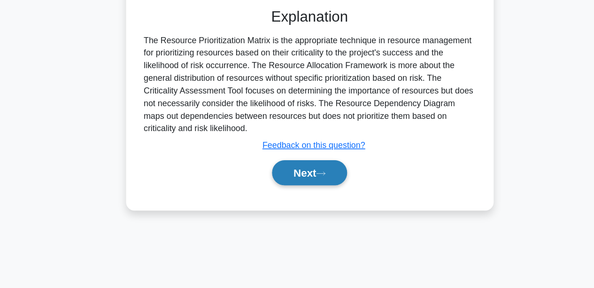
click at [283, 181] on button "Next" at bounding box center [296, 184] width 67 height 23
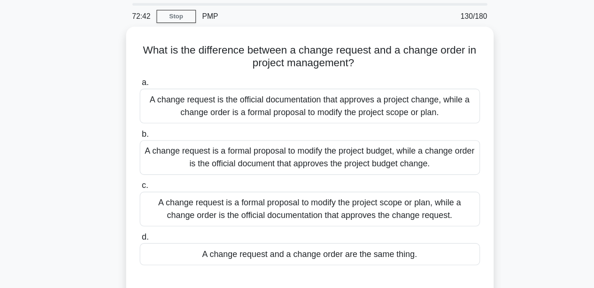
scroll to position [11, 0]
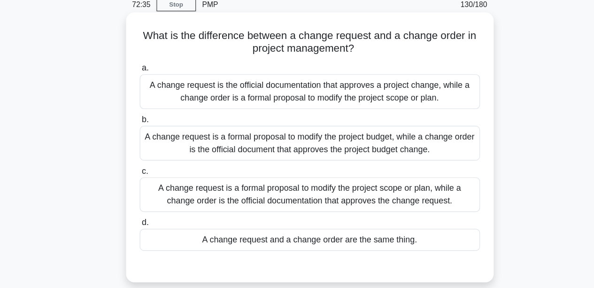
click at [196, 197] on div "A change request is a formal proposal to modify the project scope or plan, whil…" at bounding box center [297, 204] width 304 height 31
click at [145, 186] on input "c. A change request is a formal proposal to modify the project scope or plan, w…" at bounding box center [145, 183] width 0 height 6
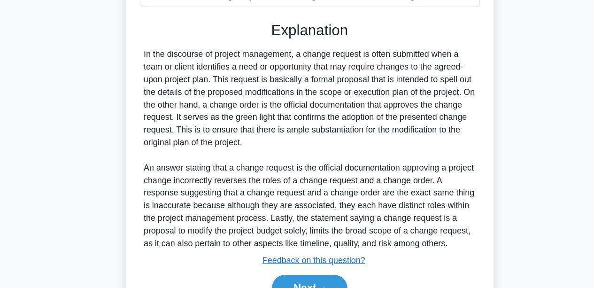
scroll to position [278, 0]
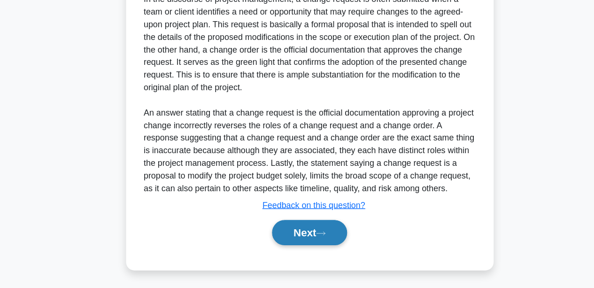
click at [273, 235] on button "Next" at bounding box center [296, 238] width 67 height 23
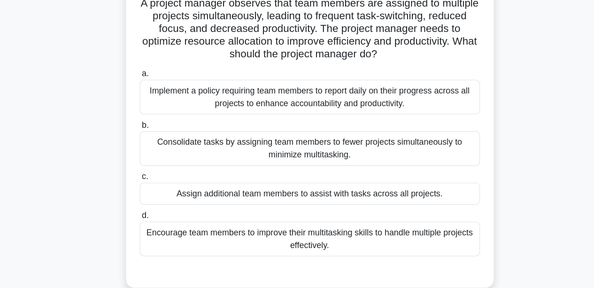
scroll to position [51, 0]
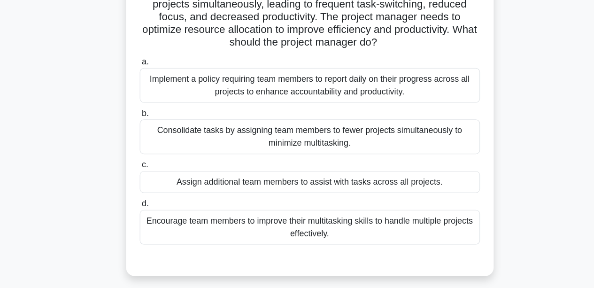
click at [202, 150] on div "Consolidate tasks by assigning team members to fewer projects simultaneously to…" at bounding box center [297, 152] width 304 height 31
click at [145, 135] on input "b. Consolidate tasks by assigning team members to fewer projects simultaneously…" at bounding box center [145, 132] width 0 height 6
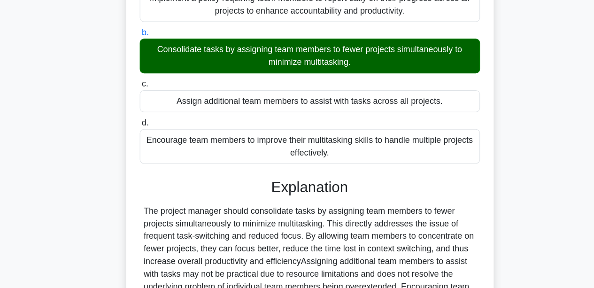
scroll to position [267, 0]
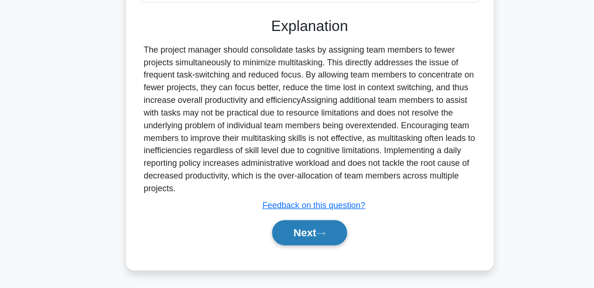
click at [317, 240] on button "Next" at bounding box center [296, 238] width 67 height 23
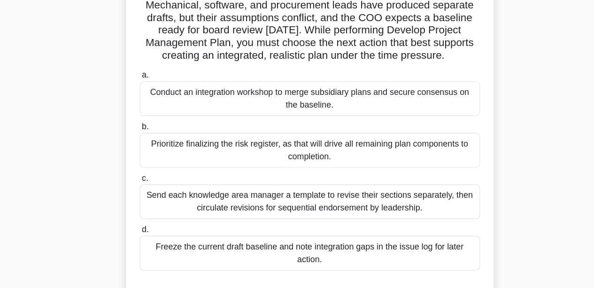
scroll to position [95, 0]
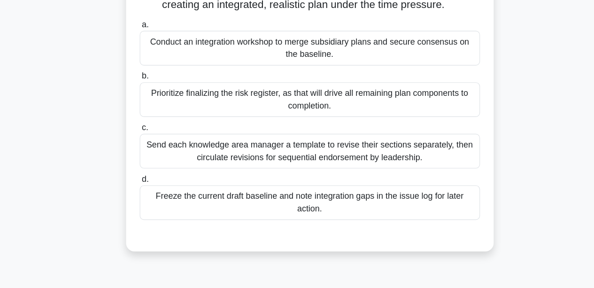
click at [307, 78] on div "Conduct an integration workshop to merge subsidiary plans and secure consensus …" at bounding box center [297, 73] width 304 height 31
click at [145, 55] on input "a. Conduct an integration workshop to merge subsidiary plans and secure consens…" at bounding box center [145, 52] width 0 height 6
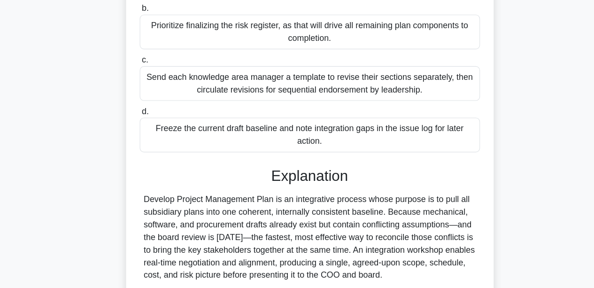
scroll to position [301, 0]
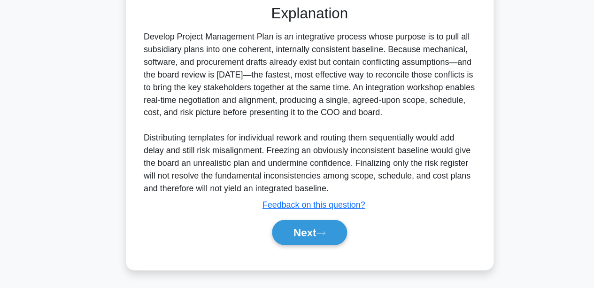
click at [295, 252] on div "a. Conduct an integration workshop to merge subsidiary plans and secure consens…" at bounding box center [297, 49] width 306 height 421
click at [284, 237] on button "Next" at bounding box center [296, 238] width 67 height 23
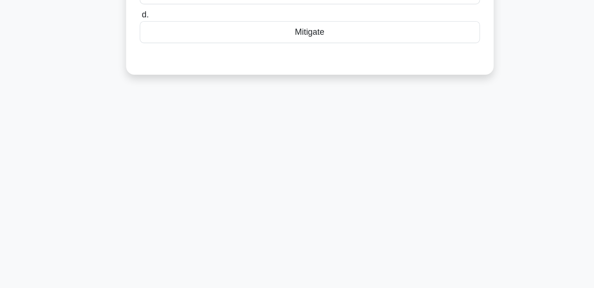
scroll to position [0, 0]
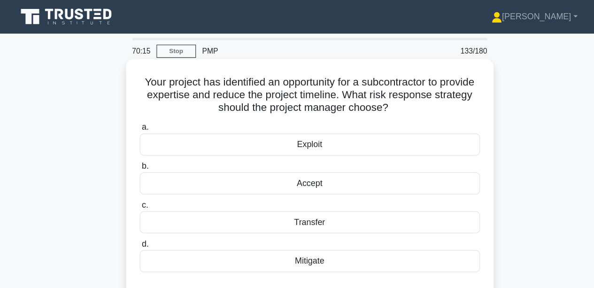
click at [256, 129] on div "Exploit" at bounding box center [297, 129] width 304 height 20
click at [145, 117] on input "a. Exploit" at bounding box center [145, 114] width 0 height 6
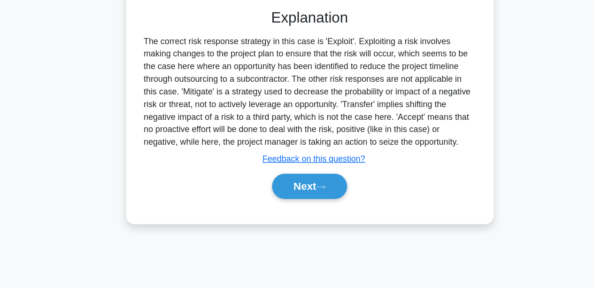
scroll to position [219, 0]
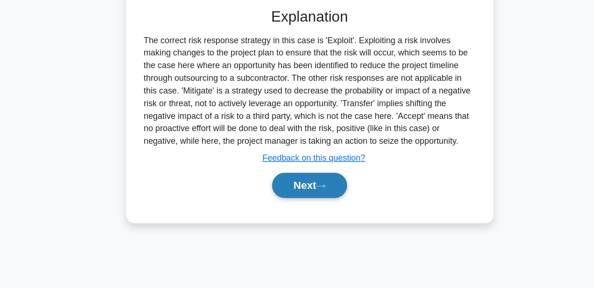
click at [264, 200] on button "Next" at bounding box center [296, 195] width 67 height 23
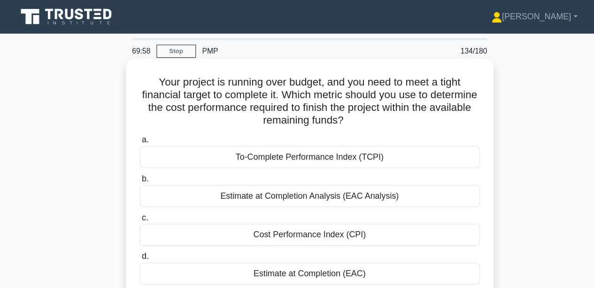
scroll to position [11, 0]
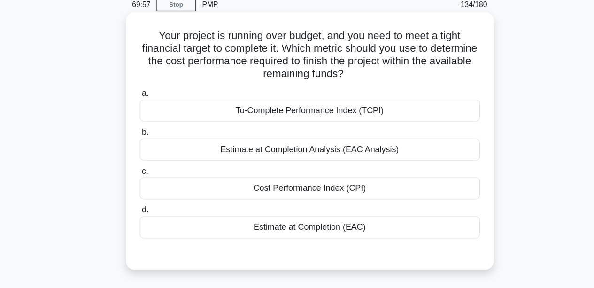
click at [255, 133] on div "To-Complete Performance Index (TCPI)" at bounding box center [297, 129] width 304 height 20
click at [145, 117] on input "a. To-Complete Performance Index (TCPI)" at bounding box center [145, 114] width 0 height 6
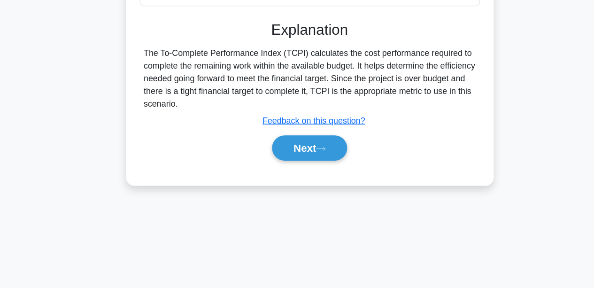
scroll to position [219, 0]
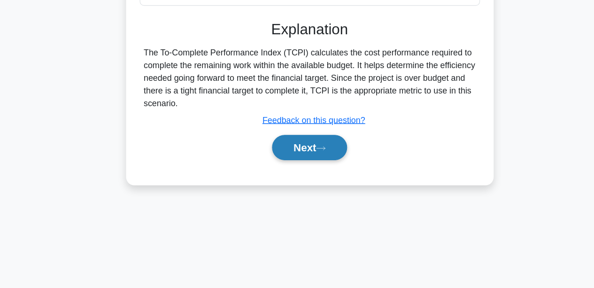
click at [268, 165] on button "Next" at bounding box center [296, 162] width 67 height 23
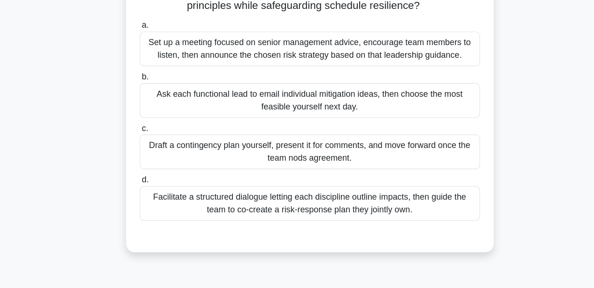
scroll to position [39, 0]
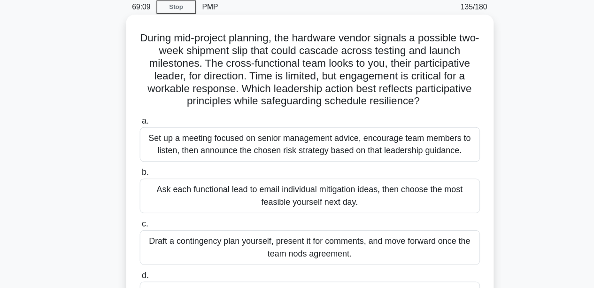
drag, startPoint x: 346, startPoint y: 92, endPoint x: 380, endPoint y: 92, distance: 33.8
click at [380, 92] on h5 "During mid-project planning, the hardware vendor signals a possible two-week sh…" at bounding box center [297, 62] width 306 height 69
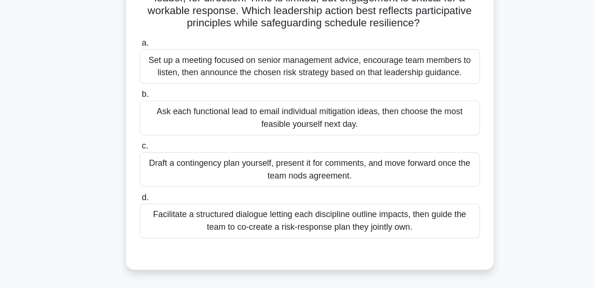
scroll to position [93, 0]
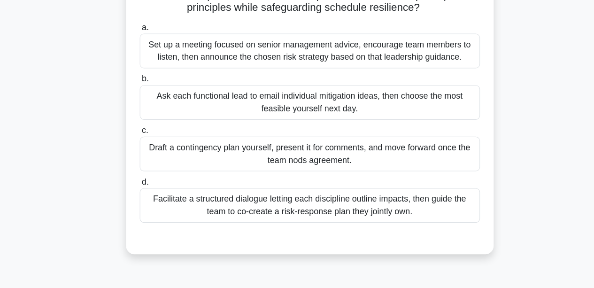
click at [250, 224] on div "Facilitate a structured dialogue letting each discipline outline impacts, then …" at bounding box center [297, 213] width 304 height 31
click at [145, 196] on input "d. Facilitate a structured dialogue letting each discipline outline impacts, th…" at bounding box center [145, 193] width 0 height 6
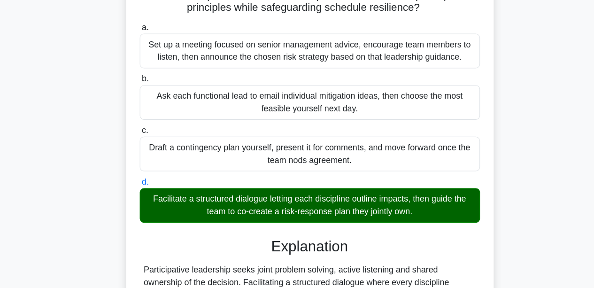
scroll to position [290, 0]
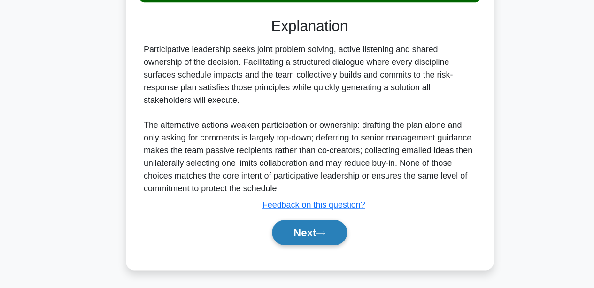
click at [319, 236] on button "Next" at bounding box center [296, 238] width 67 height 23
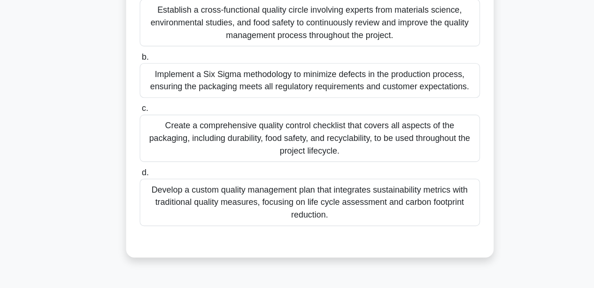
scroll to position [125, 0]
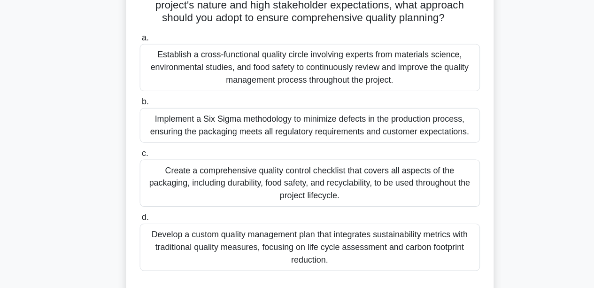
click at [196, 70] on div "Establish a cross-functional quality circle involving experts from materials sc…" at bounding box center [297, 60] width 304 height 42
click at [145, 37] on input "a. Establish a cross-functional quality circle involving experts from materials…" at bounding box center [145, 34] width 0 height 6
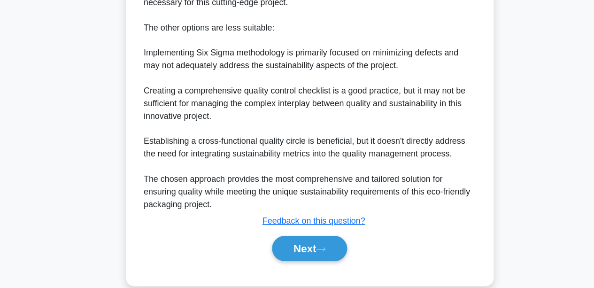
scroll to position [539, 0]
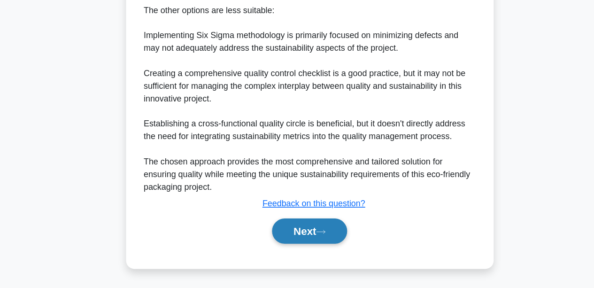
click at [279, 226] on button "Next" at bounding box center [296, 236] width 67 height 23
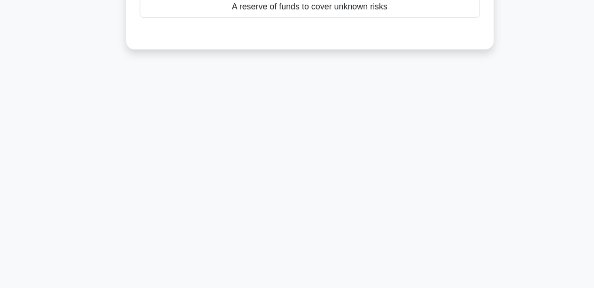
scroll to position [0, 0]
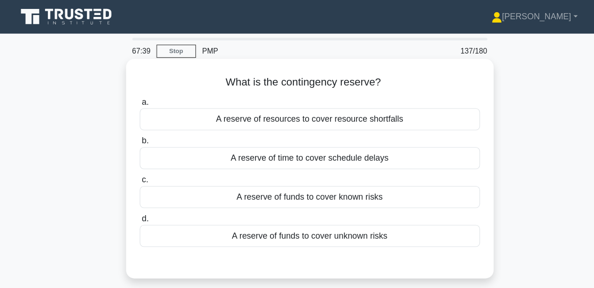
click at [245, 209] on div "A reserve of funds to cover unknown risks" at bounding box center [297, 211] width 304 height 20
click at [145, 199] on input "d. A reserve of funds to cover unknown risks" at bounding box center [145, 195] width 0 height 6
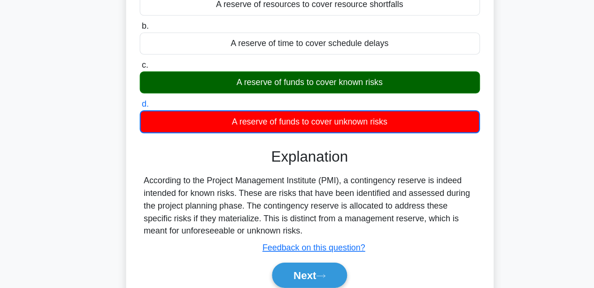
scroll to position [219, 0]
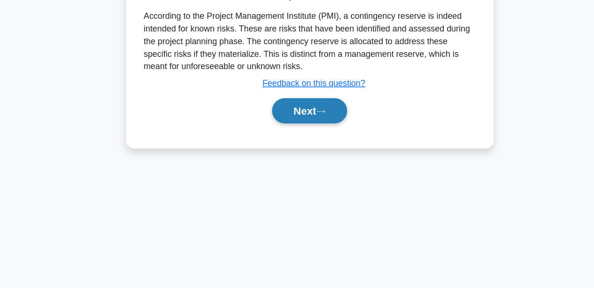
click at [269, 133] on button "Next" at bounding box center [296, 129] width 67 height 23
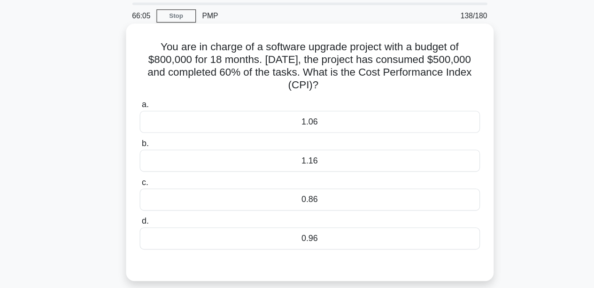
scroll to position [11, 0]
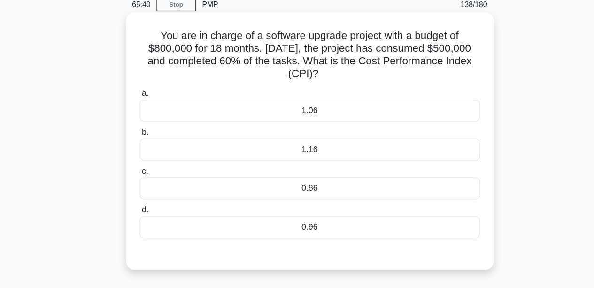
click at [250, 191] on div "0.86" at bounding box center [297, 199] width 304 height 20
click at [145, 186] on input "c. 0.86" at bounding box center [145, 183] width 0 height 6
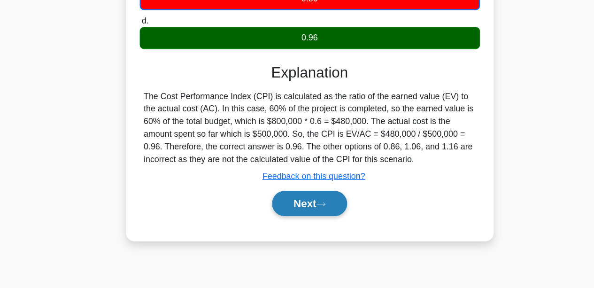
scroll to position [219, 0]
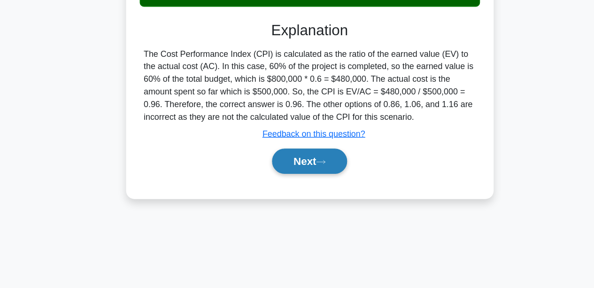
click at [284, 172] on button "Next" at bounding box center [296, 174] width 67 height 23
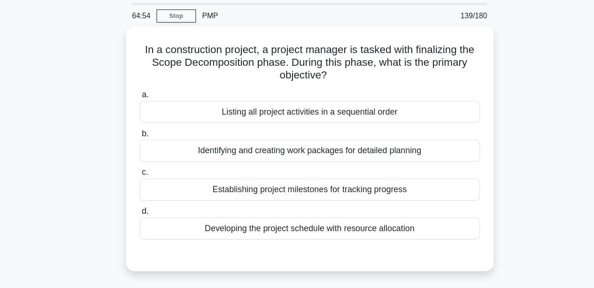
scroll to position [11, 0]
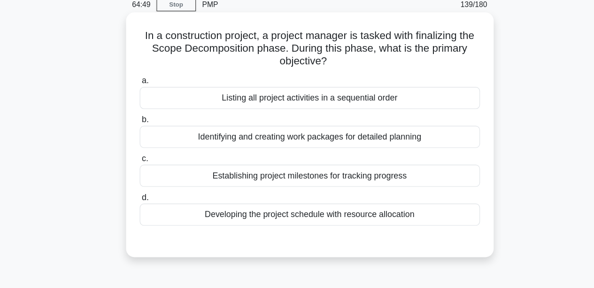
click at [275, 154] on div "Identifying and creating work packages for detailed planning" at bounding box center [297, 153] width 304 height 20
click at [145, 140] on input "b. Identifying and creating work packages for detailed planning" at bounding box center [145, 137] width 0 height 6
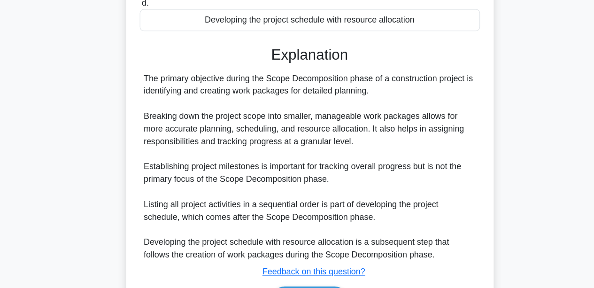
scroll to position [245, 0]
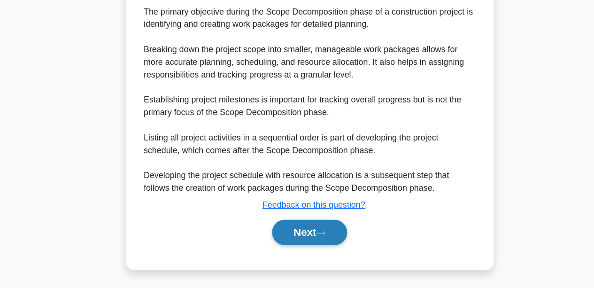
click at [296, 227] on button "Next" at bounding box center [296, 238] width 67 height 23
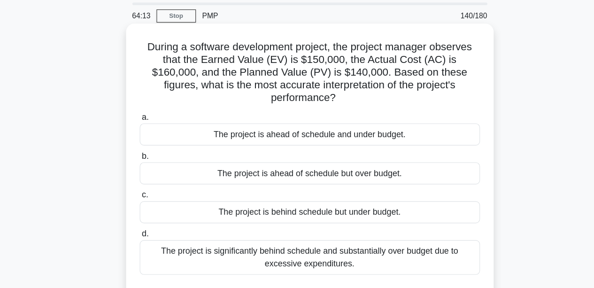
scroll to position [11, 0]
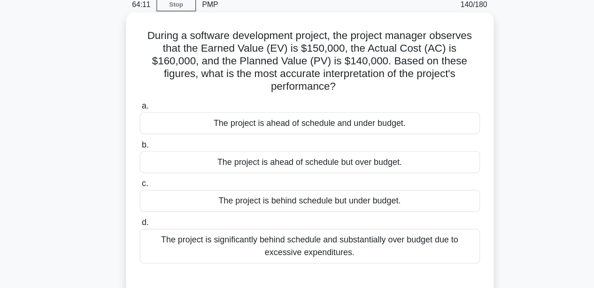
click at [326, 166] on div "The project is ahead of schedule but over budget." at bounding box center [297, 175] width 304 height 20
click at [145, 163] on input "b. The project is ahead of schedule but over budget." at bounding box center [145, 160] width 0 height 6
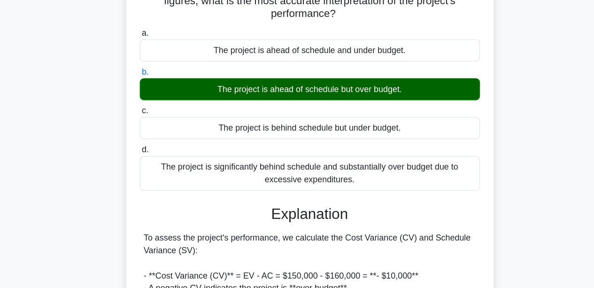
scroll to position [179, 0]
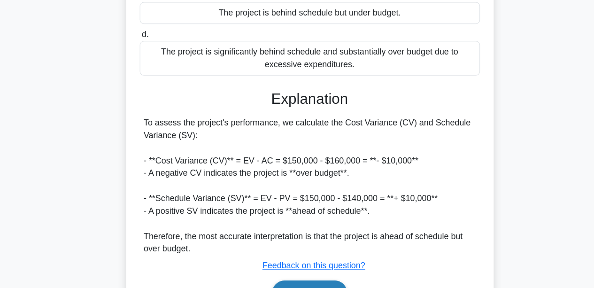
click at [310, 281] on button "Next" at bounding box center [296, 292] width 67 height 23
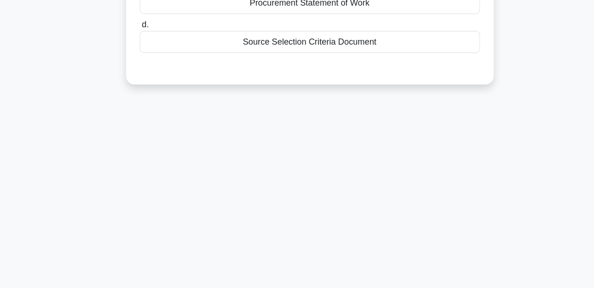
click at [525, 184] on div "64:07 Stop PMP 141/180 a. b. c." at bounding box center [297, 89] width 535 height 469
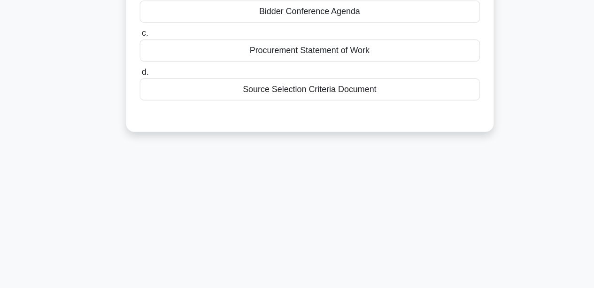
scroll to position [0, 0]
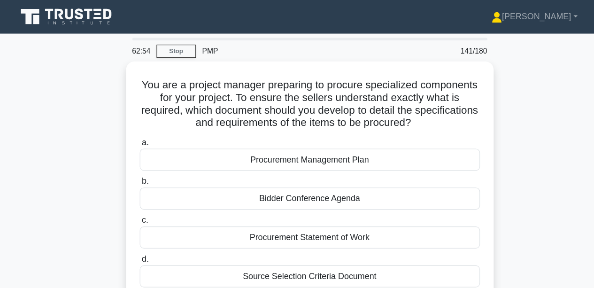
click at [491, 158] on div "You are a project manager preparing to procure specialized components for your …" at bounding box center [297, 175] width 535 height 241
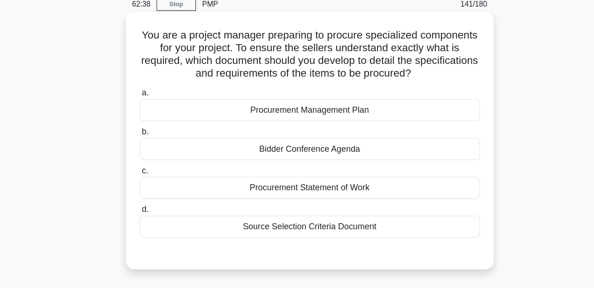
scroll to position [11, 0]
drag, startPoint x: 330, startPoint y: 68, endPoint x: 377, endPoint y: 65, distance: 47.0
click at [377, 65] on h5 "You are a project manager preparing to procure specialized components for your …" at bounding box center [297, 79] width 306 height 46
click at [332, 194] on div "Procurement Statement of Work" at bounding box center [297, 199] width 304 height 20
click at [145, 186] on input "c. Procurement Statement of Work" at bounding box center [145, 183] width 0 height 6
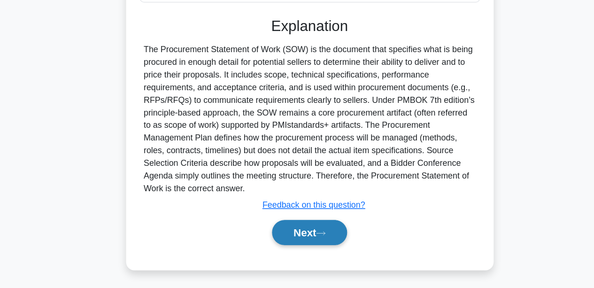
click at [322, 240] on button "Next" at bounding box center [296, 238] width 67 height 23
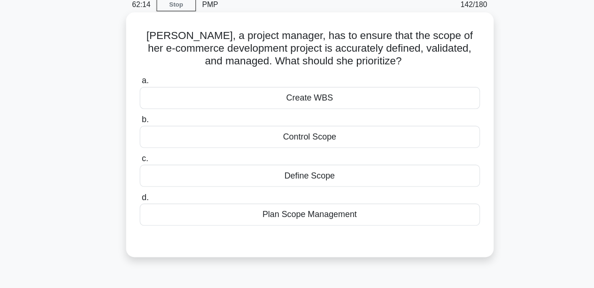
click at [285, 185] on div "Define Scope" at bounding box center [297, 187] width 304 height 20
click at [145, 175] on input "c. Define Scope" at bounding box center [145, 172] width 0 height 6
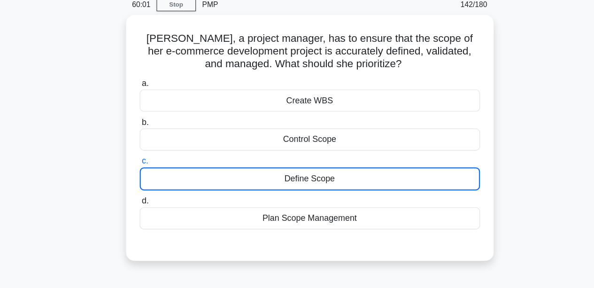
click at [520, 163] on div "Anna, a project manager, has to ensure that the scope of her e-commerce develop…" at bounding box center [297, 159] width 535 height 231
click at [477, 80] on div "Anna, a project manager, has to ensure that the scope of her e-commerce develop…" at bounding box center [297, 159] width 535 height 231
click at [492, 257] on div "Anna, a project manager, has to ensure that the scope of her e-commerce develop…" at bounding box center [297, 159] width 535 height 231
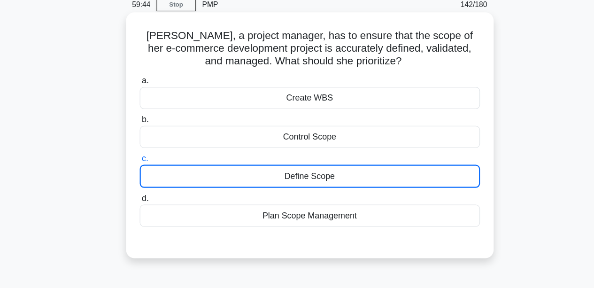
click at [342, 185] on div "Define Scope" at bounding box center [297, 187] width 304 height 21
click at [145, 175] on input "c. Define Scope" at bounding box center [145, 172] width 0 height 6
click at [342, 185] on div "Define Scope" at bounding box center [297, 187] width 304 height 21
click at [145, 175] on input "c. Define Scope" at bounding box center [145, 172] width 0 height 6
click at [342, 185] on div "Define Scope" at bounding box center [297, 187] width 304 height 21
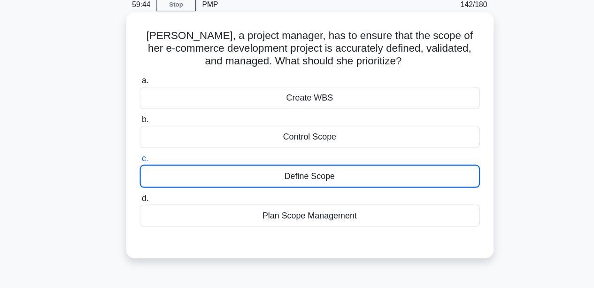
click at [145, 175] on input "c. Define Scope" at bounding box center [145, 172] width 0 height 6
click at [342, 185] on div "Define Scope" at bounding box center [297, 187] width 304 height 21
click at [145, 175] on input "c. Define Scope" at bounding box center [145, 172] width 0 height 6
click at [342, 185] on div "Define Scope" at bounding box center [297, 187] width 304 height 21
click at [145, 175] on input "c. Define Scope" at bounding box center [145, 172] width 0 height 6
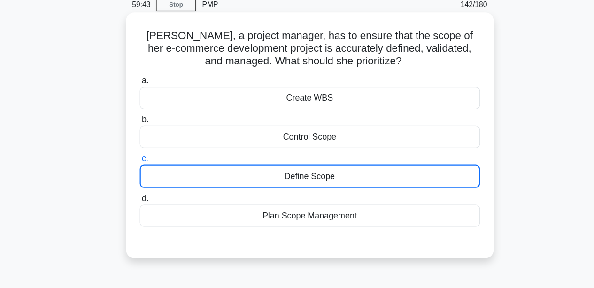
click at [342, 185] on div "Define Scope" at bounding box center [297, 187] width 304 height 21
click at [145, 175] on input "c. Define Scope" at bounding box center [145, 172] width 0 height 6
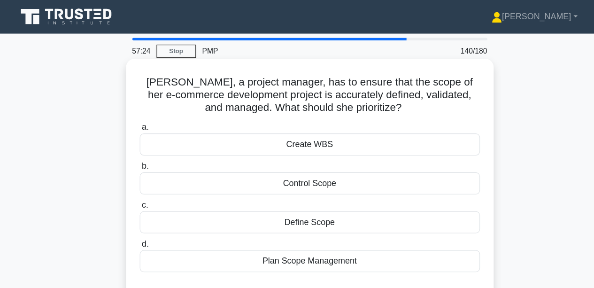
click at [324, 209] on div "a. Create WBS b. Control Scope c. d." at bounding box center [296, 175] width 315 height 139
click at [318, 200] on div "Define Scope" at bounding box center [297, 199] width 304 height 20
click at [145, 186] on input "c. Define Scope" at bounding box center [145, 183] width 0 height 6
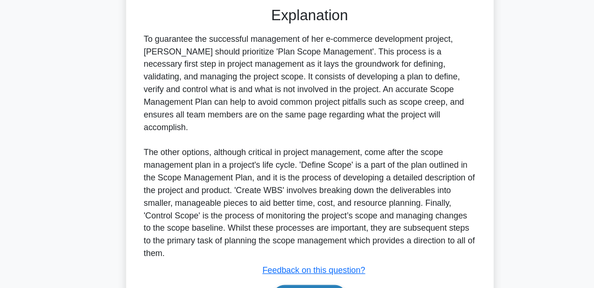
scroll to position [268, 0]
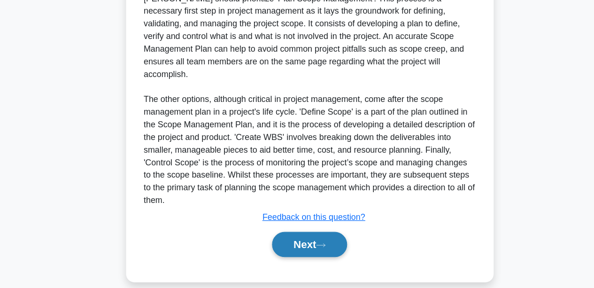
click at [292, 237] on button "Next" at bounding box center [296, 248] width 67 height 23
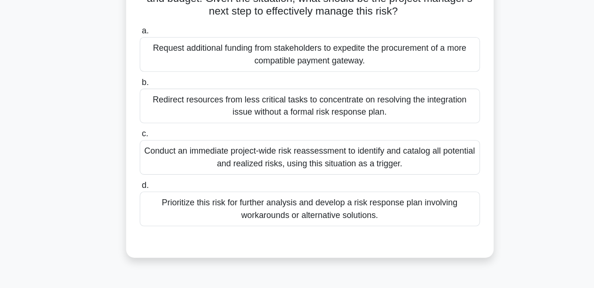
scroll to position [178, 0]
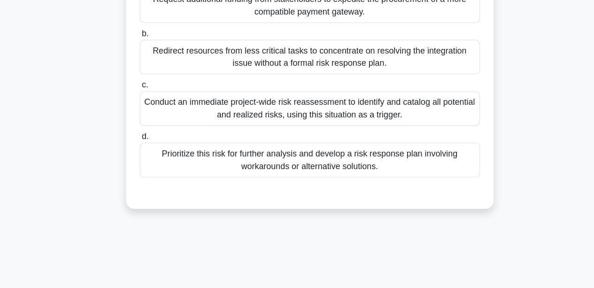
click at [323, 128] on div "Conduct an immediate project-wide risk reassessment to identify and catalog all…" at bounding box center [297, 127] width 304 height 31
click at [145, 109] on input "c. Conduct an immediate project-wide risk reassessment to identify and catalog …" at bounding box center [145, 106] width 0 height 6
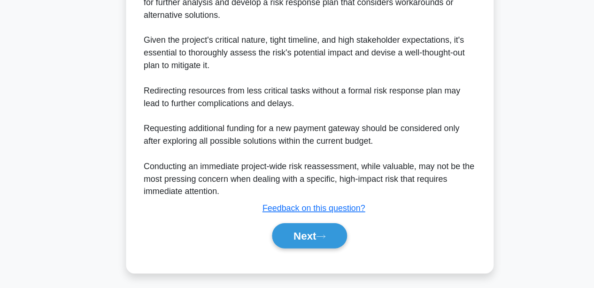
scroll to position [392, 0]
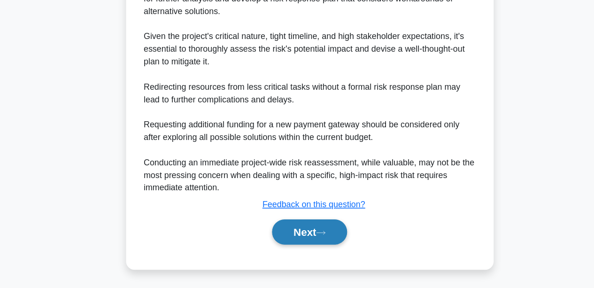
click at [299, 240] on button "Next" at bounding box center [296, 237] width 67 height 23
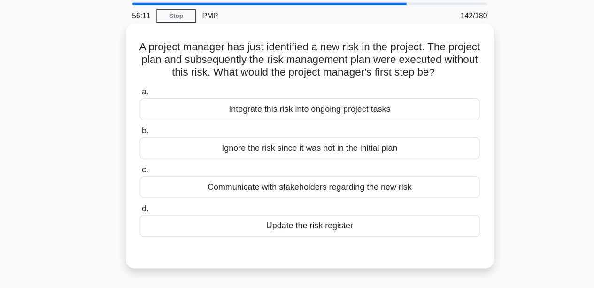
scroll to position [11, 0]
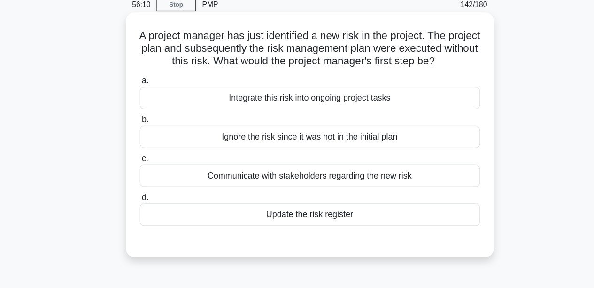
click at [236, 226] on div "Update the risk register" at bounding box center [297, 222] width 304 height 20
click at [145, 210] on input "d. Update the risk register" at bounding box center [145, 207] width 0 height 6
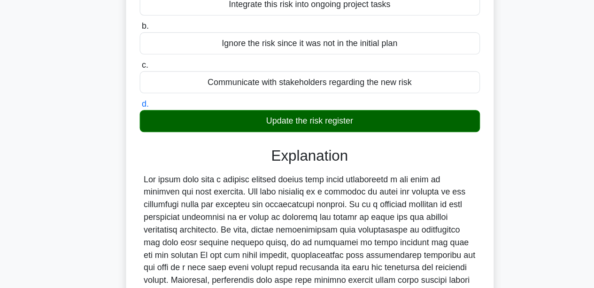
scroll to position [222, 0]
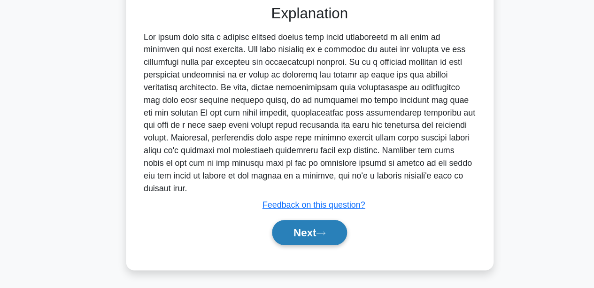
click at [275, 237] on button "Next" at bounding box center [296, 238] width 67 height 23
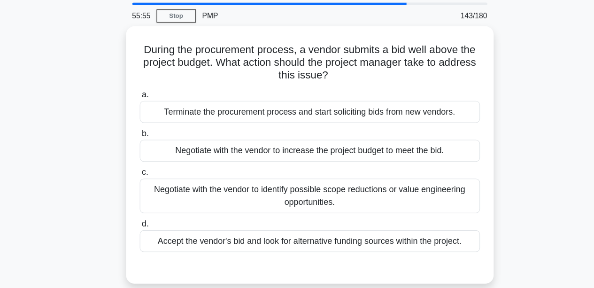
scroll to position [11, 0]
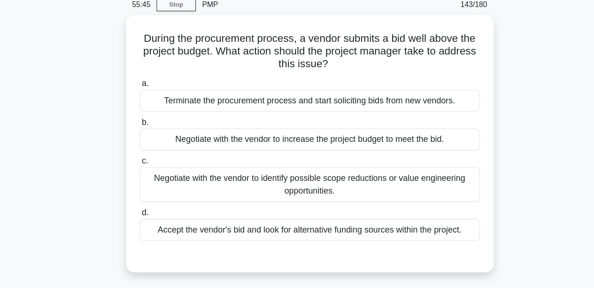
click at [125, 186] on div "During the procurement process, a vendor submits a bid well above the project b…" at bounding box center [297, 164] width 535 height 241
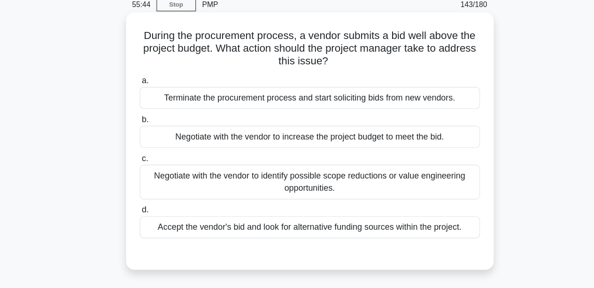
click at [201, 184] on div "Negotiate with the vendor to identify possible scope reductions or value engine…" at bounding box center [297, 192] width 304 height 31
click at [145, 175] on input "c. Negotiate with the vendor to identify possible scope reductions or value eng…" at bounding box center [145, 172] width 0 height 6
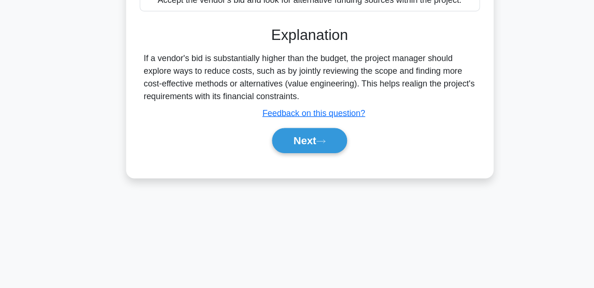
scroll to position [219, 0]
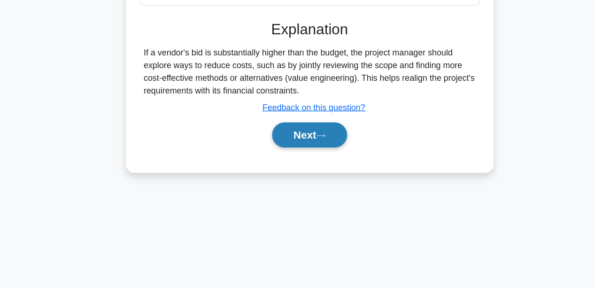
click at [293, 159] on button "Next" at bounding box center [296, 150] width 67 height 23
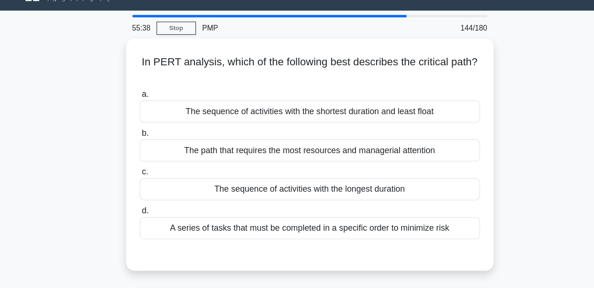
scroll to position [0, 0]
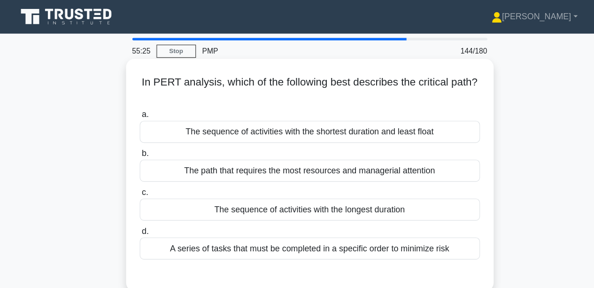
click at [221, 126] on div "The sequence of activities with the shortest duration and least float" at bounding box center [297, 118] width 304 height 20
click at [145, 106] on input "a. The sequence of activities with the shortest duration and least float" at bounding box center [145, 102] width 0 height 6
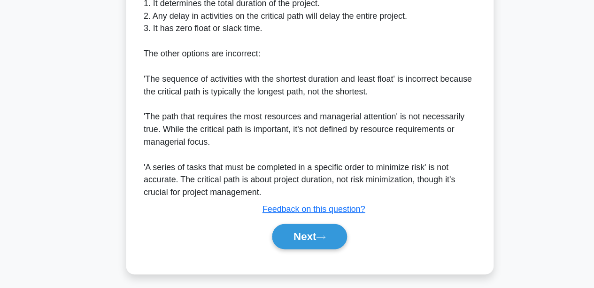
scroll to position [336, 0]
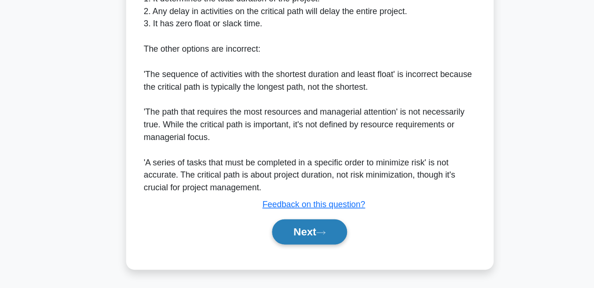
click at [289, 247] on button "Next" at bounding box center [296, 237] width 67 height 23
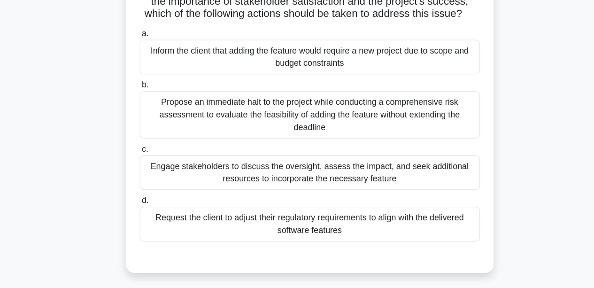
scroll to position [176, 0]
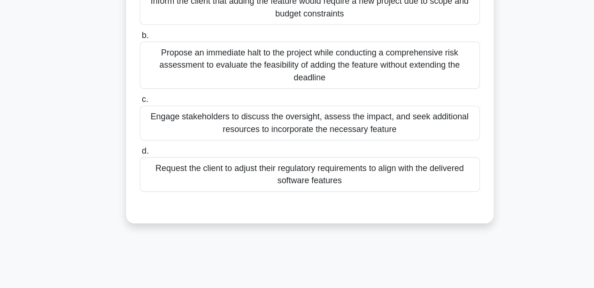
click at [220, 156] on div "Engage stakeholders to discuss the oversight, assess the impact, and seek addit…" at bounding box center [297, 140] width 304 height 31
click at [145, 122] on input "c. Engage stakeholders to discuss the oversight, assess the impact, and seek ad…" at bounding box center [145, 119] width 0 height 6
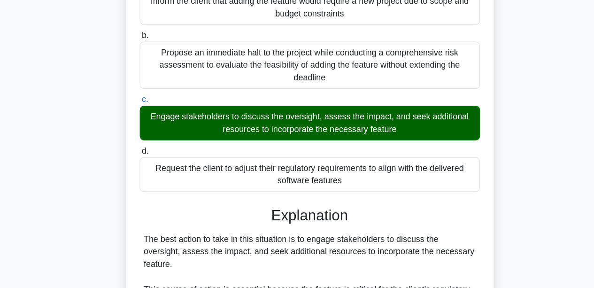
scroll to position [436, 0]
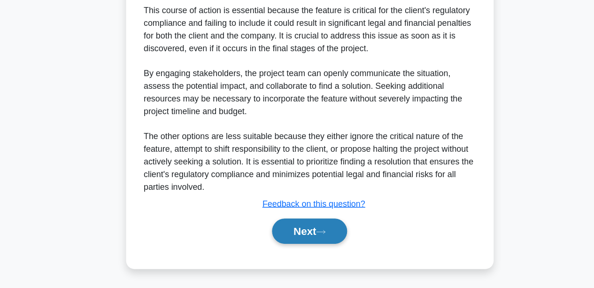
click at [312, 228] on button "Next" at bounding box center [296, 236] width 67 height 23
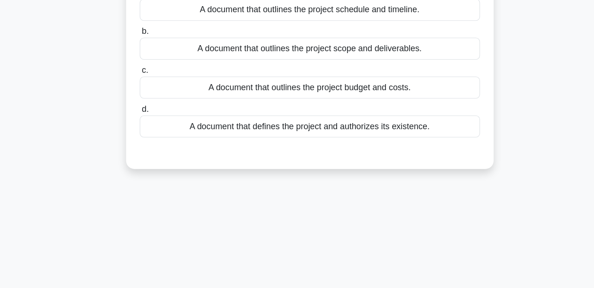
scroll to position [0, 0]
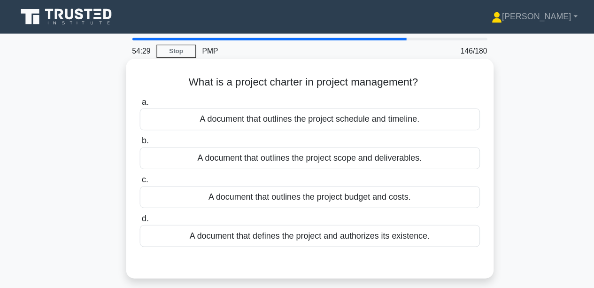
click at [197, 212] on div "A document that defines the project and authorizes its existence." at bounding box center [297, 211] width 304 height 20
click at [145, 199] on input "d. A document that defines the project and authorizes its existence." at bounding box center [145, 195] width 0 height 6
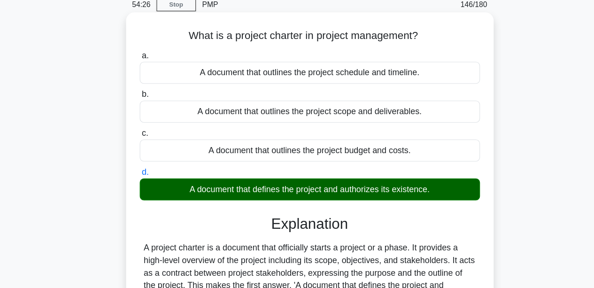
scroll to position [219, 0]
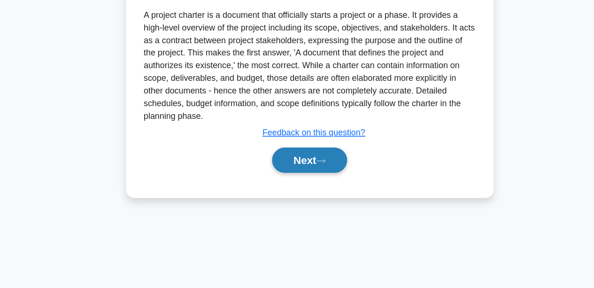
click at [266, 180] on button "Next" at bounding box center [296, 173] width 67 height 23
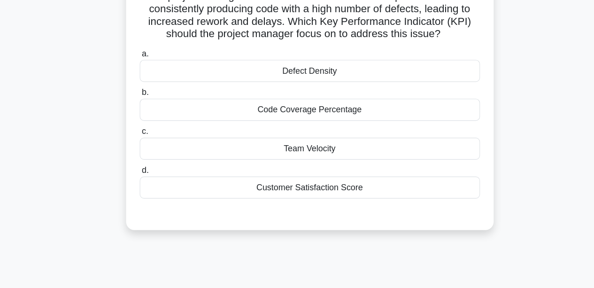
scroll to position [39, 0]
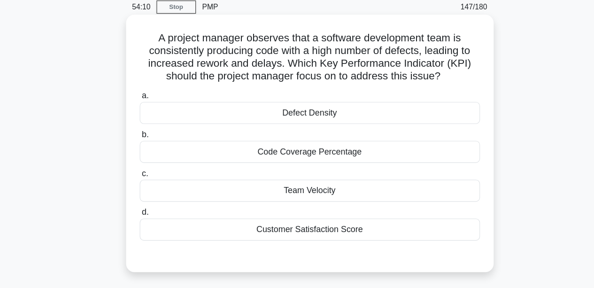
click at [271, 206] on div "Customer Satisfaction Score" at bounding box center [297, 205] width 304 height 20
click at [145, 193] on input "d. Customer Satisfaction Score" at bounding box center [145, 190] width 0 height 6
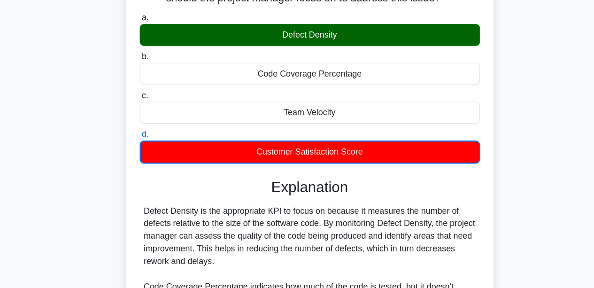
scroll to position [257, 0]
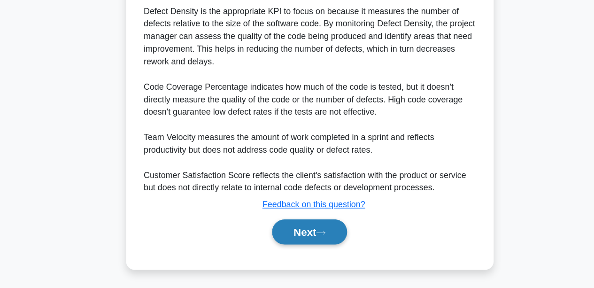
click at [278, 239] on button "Next" at bounding box center [296, 237] width 67 height 23
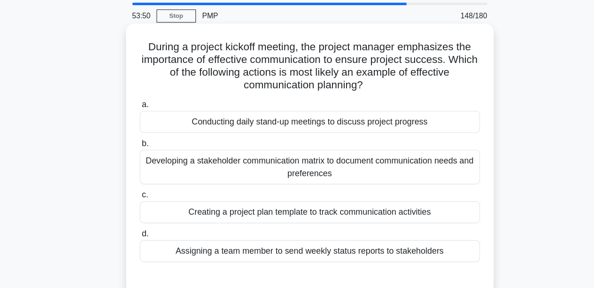
scroll to position [11, 0]
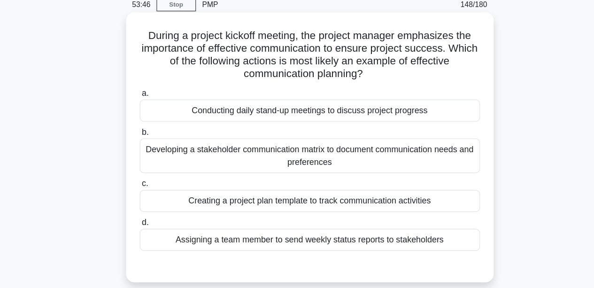
click at [183, 166] on div "Developing a stakeholder communication matrix to document communication needs a…" at bounding box center [297, 169] width 304 height 31
click at [145, 152] on input "b. Developing a stakeholder communication matrix to document communication need…" at bounding box center [145, 148] width 0 height 6
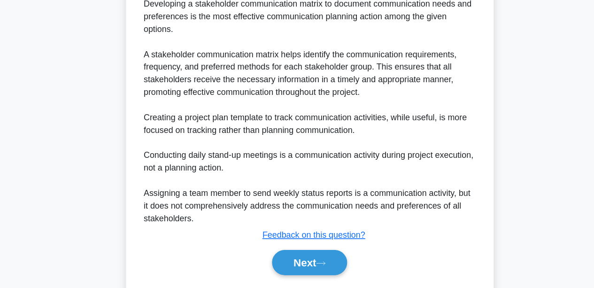
scroll to position [301, 0]
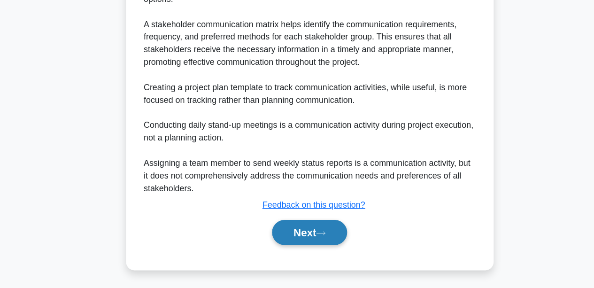
click at [288, 232] on button "Next" at bounding box center [296, 238] width 67 height 23
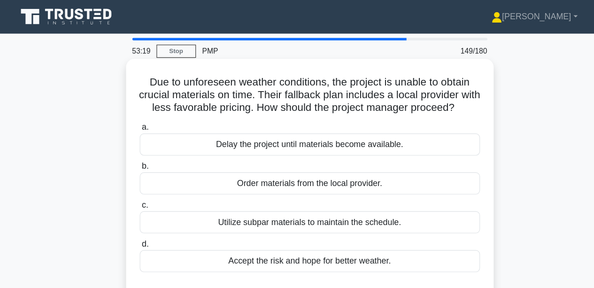
scroll to position [11, 0]
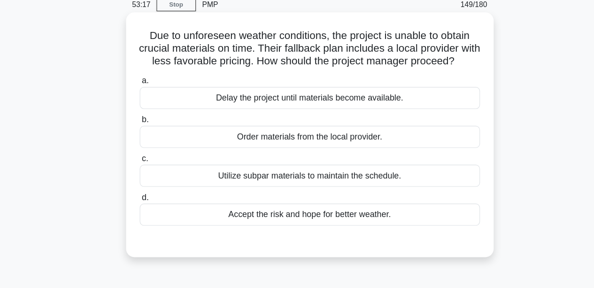
click at [270, 162] on div "Order materials from the local provider." at bounding box center [297, 153] width 304 height 20
click at [145, 140] on input "b. Order materials from the local provider." at bounding box center [145, 137] width 0 height 6
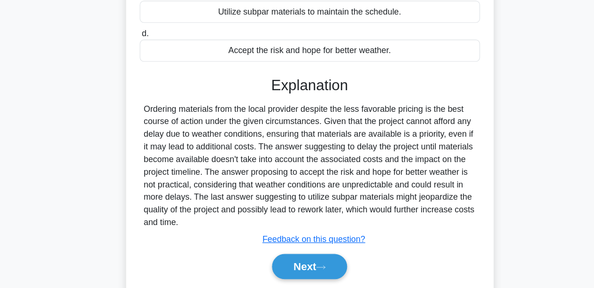
scroll to position [219, 0]
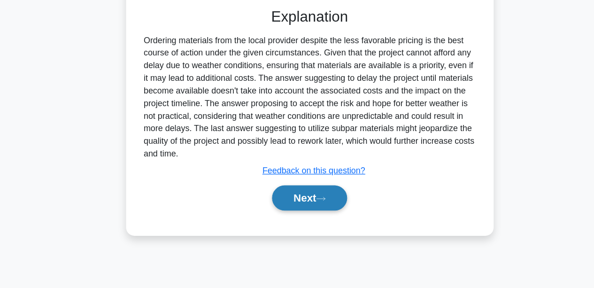
click at [295, 214] on button "Next" at bounding box center [296, 207] width 67 height 23
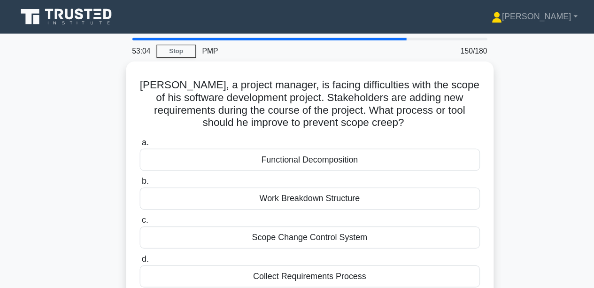
scroll to position [11, 0]
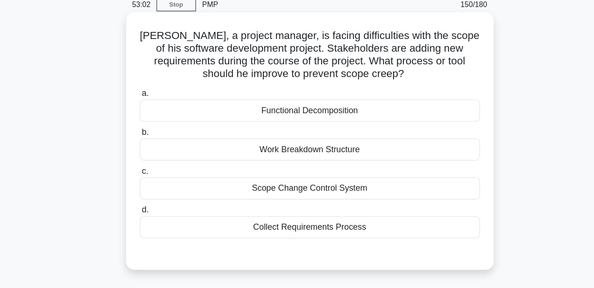
click at [233, 199] on div "Scope Change Control System" at bounding box center [297, 199] width 304 height 20
click at [145, 186] on input "c. Scope Change Control System" at bounding box center [145, 183] width 0 height 6
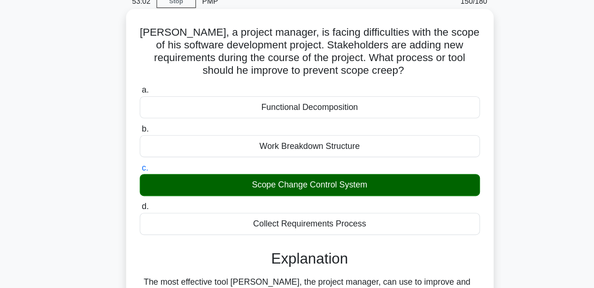
scroll to position [219, 0]
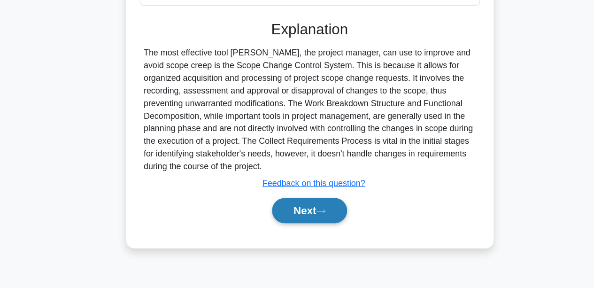
click at [284, 223] on button "Next" at bounding box center [296, 218] width 67 height 23
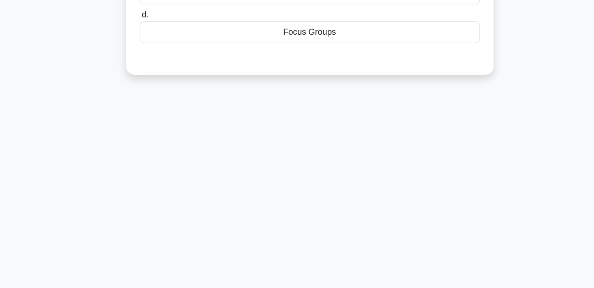
scroll to position [0, 0]
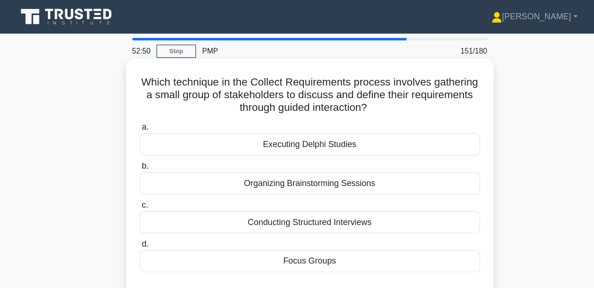
click at [271, 241] on div "Focus Groups" at bounding box center [297, 233] width 304 height 20
click at [145, 221] on input "d. Focus Groups" at bounding box center [145, 218] width 0 height 6
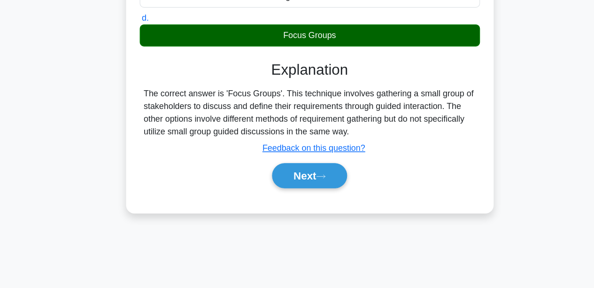
scroll to position [219, 0]
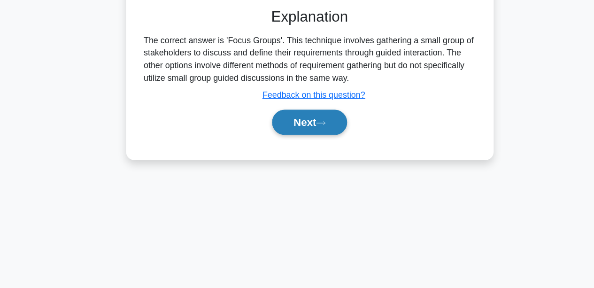
click at [302, 144] on button "Next" at bounding box center [296, 139] width 67 height 23
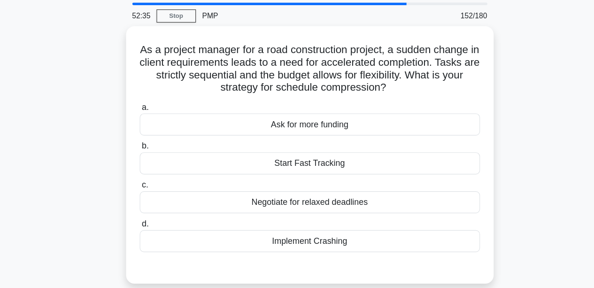
scroll to position [11, 0]
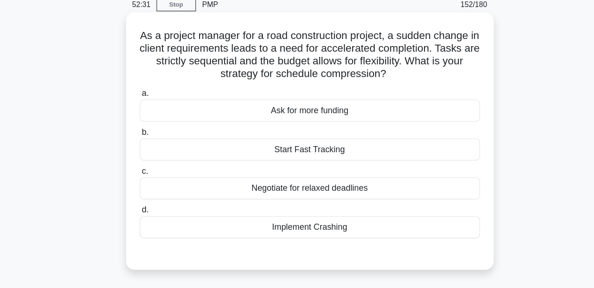
click at [243, 160] on div "Start Fast Tracking" at bounding box center [297, 164] width 304 height 20
click at [145, 152] on input "b. Start Fast Tracking" at bounding box center [145, 148] width 0 height 6
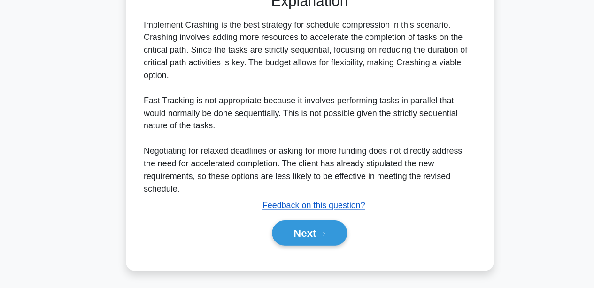
scroll to position [246, 0]
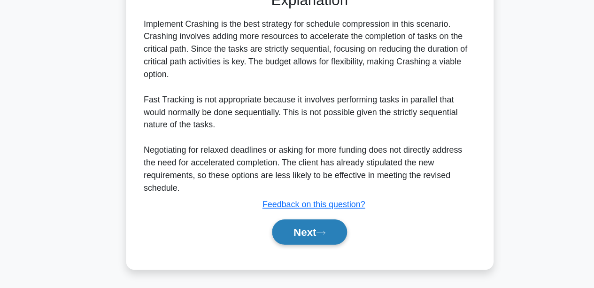
click at [309, 238] on icon at bounding box center [307, 238] width 8 height 5
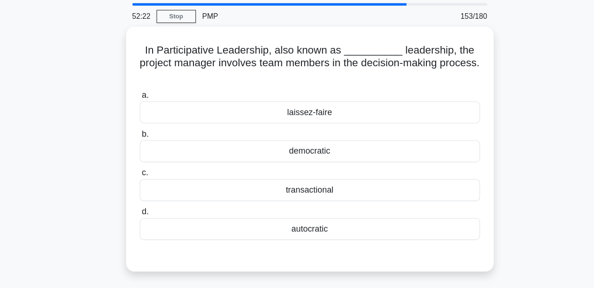
scroll to position [11, 0]
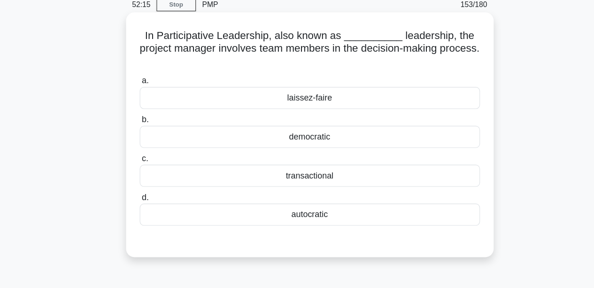
click at [255, 160] on div "democratic" at bounding box center [297, 153] width 304 height 20
click at [145, 140] on input "b. democratic" at bounding box center [145, 137] width 0 height 6
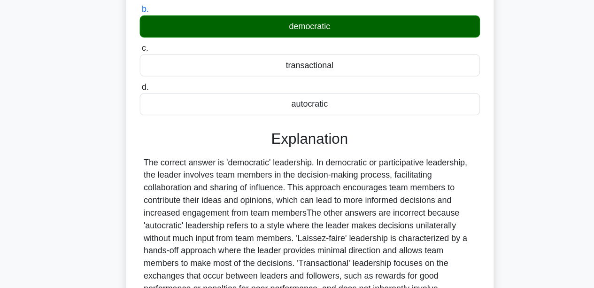
scroll to position [219, 0]
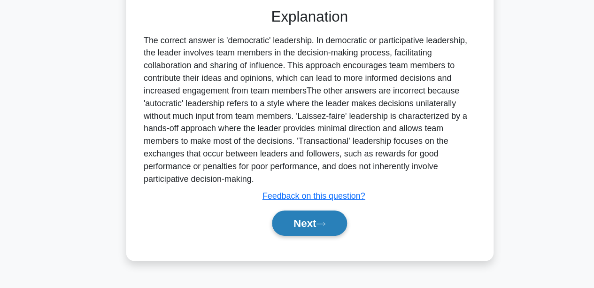
click at [318, 223] on button "Next" at bounding box center [296, 229] width 67 height 23
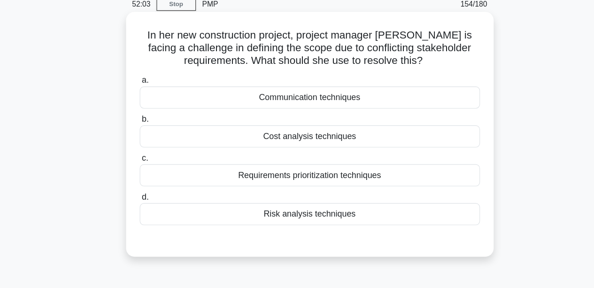
scroll to position [11, 0]
click at [254, 118] on div "Communication techniques" at bounding box center [297, 118] width 304 height 20
click at [145, 106] on input "a. Communication techniques" at bounding box center [145, 102] width 0 height 6
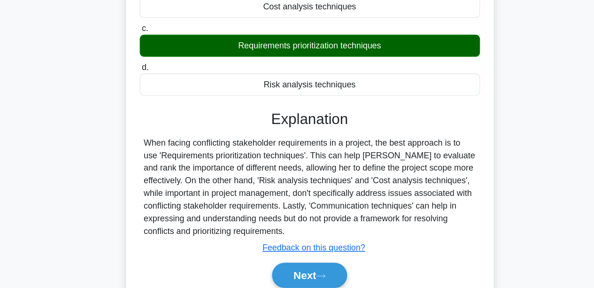
scroll to position [179, 0]
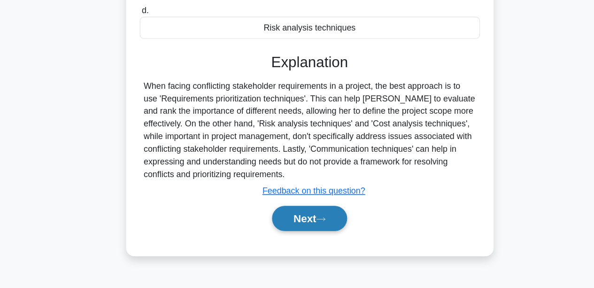
click at [302, 233] on button "Next" at bounding box center [296, 225] width 67 height 23
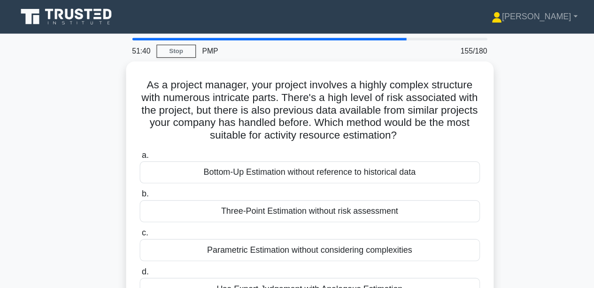
scroll to position [11, 0]
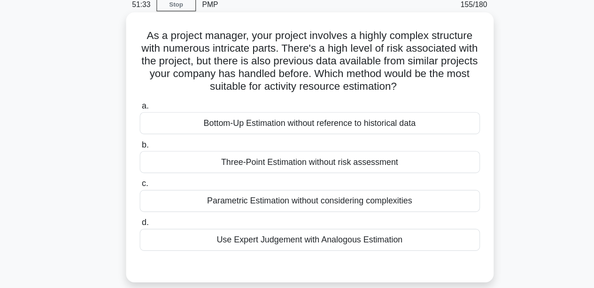
click at [258, 244] on div "Use Expert Judgement with Analogous Estimation" at bounding box center [297, 245] width 304 height 20
click at [145, 232] on input "d. Use Expert Judgement with Analogous Estimation" at bounding box center [145, 229] width 0 height 6
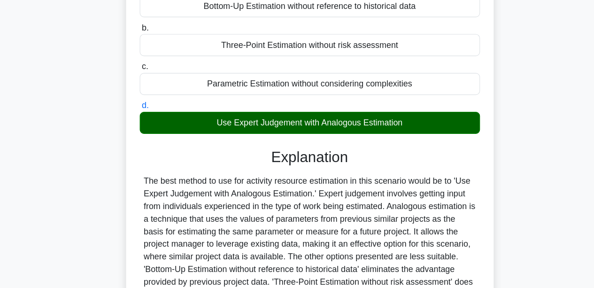
scroll to position [221, 0]
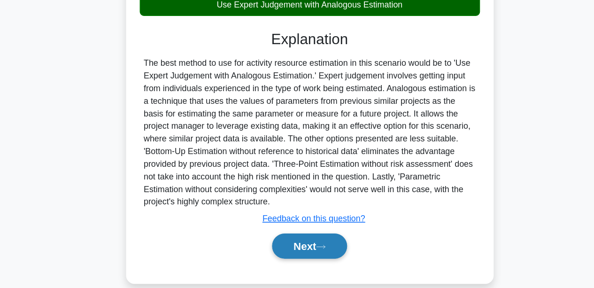
click at [315, 250] on button "Next" at bounding box center [296, 250] width 67 height 23
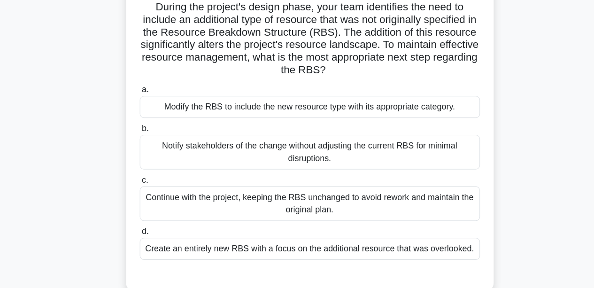
scroll to position [53, 0]
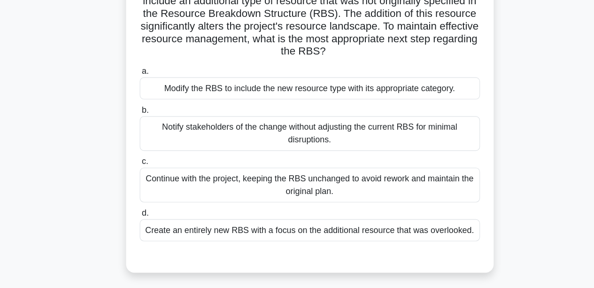
click at [171, 115] on div "Modify the RBS to include the new resource type with its appropriate category." at bounding box center [297, 109] width 304 height 20
click at [145, 97] on input "a. Modify the RBS to include the new resource type with its appropriate categor…" at bounding box center [145, 94] width 0 height 6
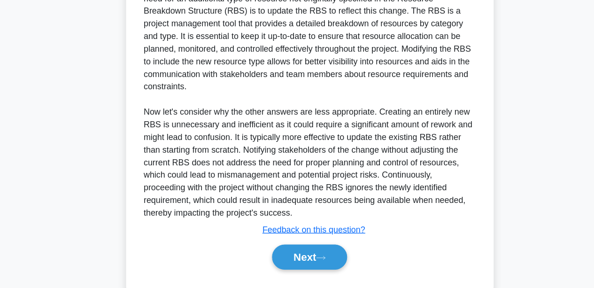
scroll to position [346, 0]
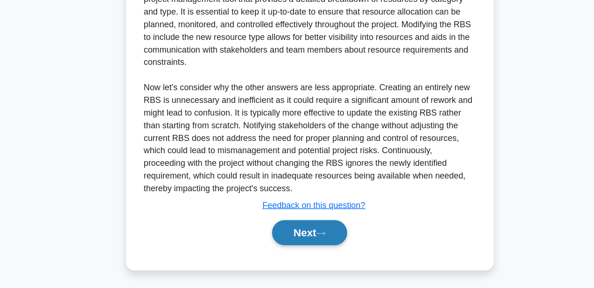
click at [267, 229] on button "Next" at bounding box center [296, 238] width 67 height 23
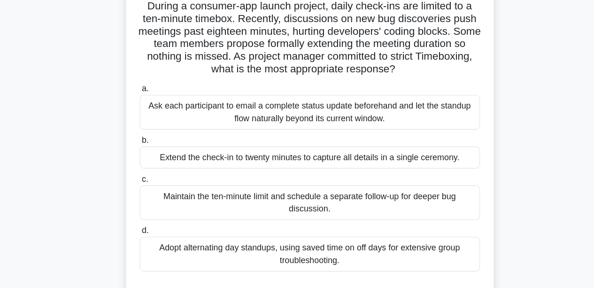
scroll to position [51, 0]
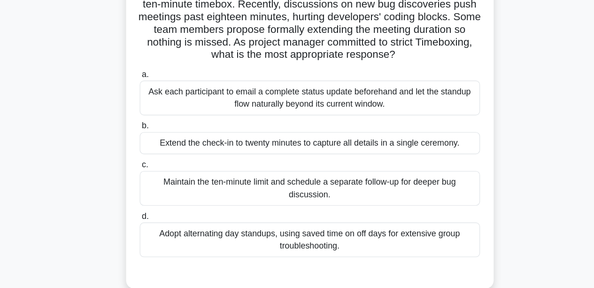
click at [204, 118] on div "Ask each participant to email a complete status update beforehand and let the s…" at bounding box center [297, 117] width 304 height 31
click at [145, 100] on input "a. Ask each participant to email a complete status update beforehand and let th…" at bounding box center [145, 97] width 0 height 6
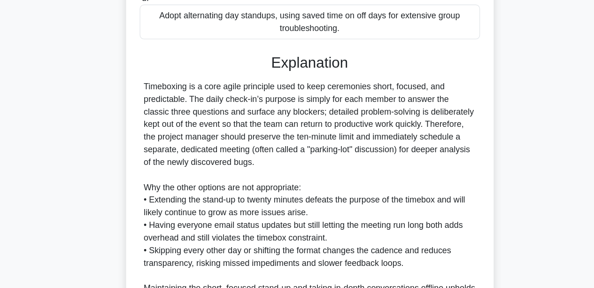
scroll to position [347, 0]
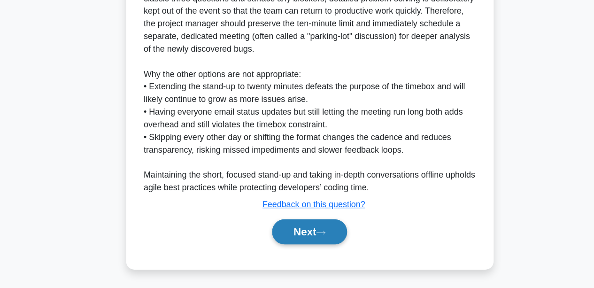
click at [304, 244] on button "Next" at bounding box center [296, 237] width 67 height 23
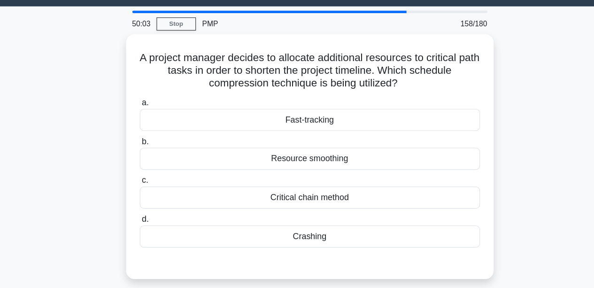
scroll to position [0, 0]
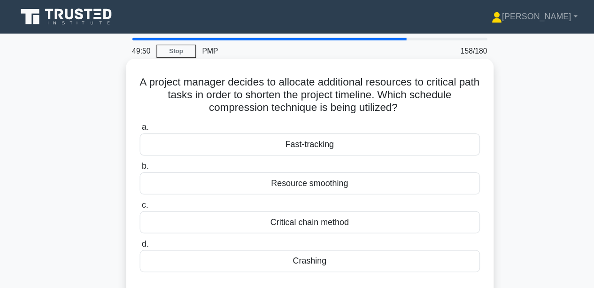
click at [241, 232] on div "Crashing" at bounding box center [297, 233] width 304 height 20
click at [145, 221] on input "d. Crashing" at bounding box center [145, 218] width 0 height 6
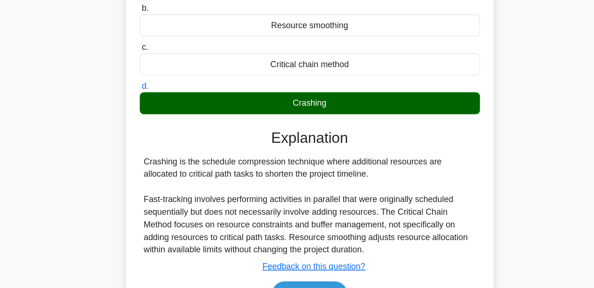
scroll to position [179, 0]
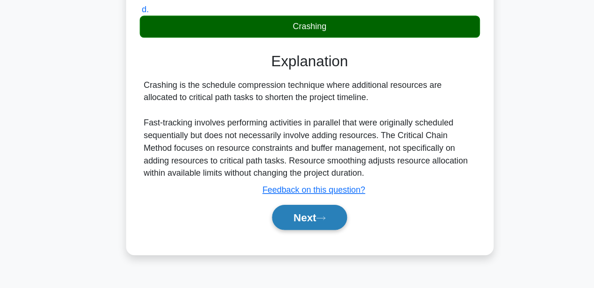
click at [263, 221] on button "Next" at bounding box center [296, 224] width 67 height 23
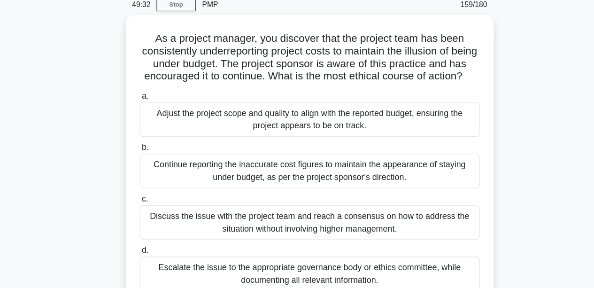
scroll to position [53, 0]
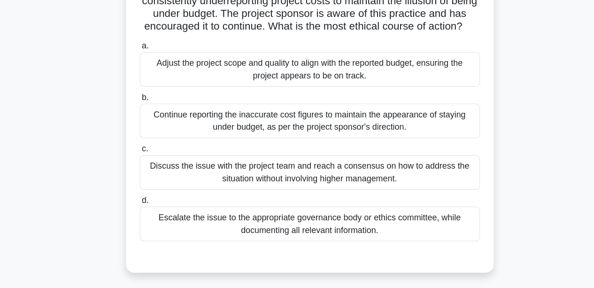
click at [194, 226] on div "Escalate the issue to the appropriate governance body or ethics committee, whil…" at bounding box center [297, 230] width 304 height 31
click at [145, 213] on input "d. Escalate the issue to the appropriate governance body or ethics committee, w…" at bounding box center [145, 209] width 0 height 6
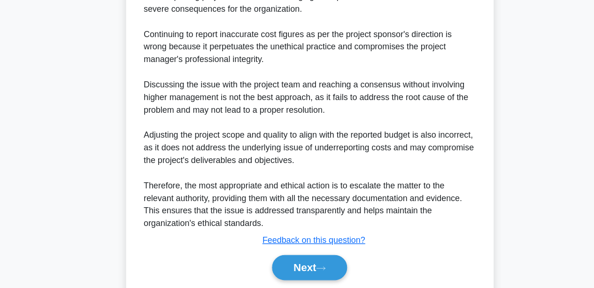
scroll to position [402, 0]
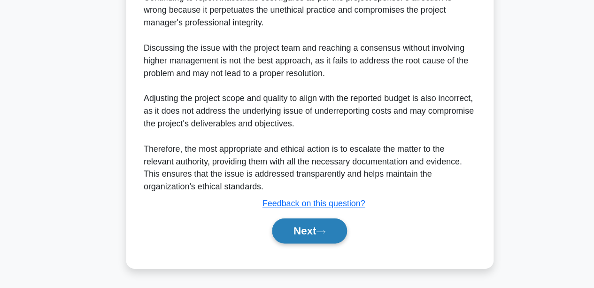
click at [300, 242] on button "Next" at bounding box center [296, 236] width 67 height 23
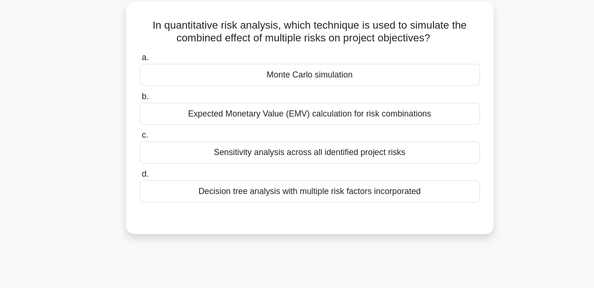
scroll to position [0, 0]
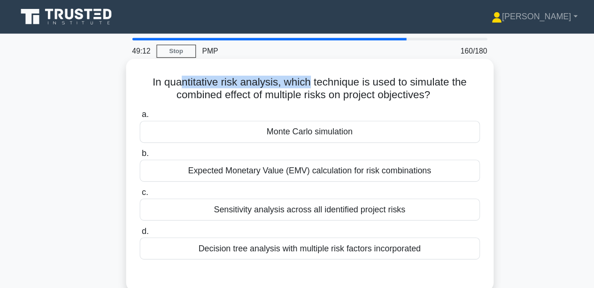
drag, startPoint x: 179, startPoint y: 71, endPoint x: 296, endPoint y: 67, distance: 116.9
click at [296, 68] on h5 "In quantitative risk analysis, which technique is used to simulate the combined…" at bounding box center [297, 79] width 306 height 23
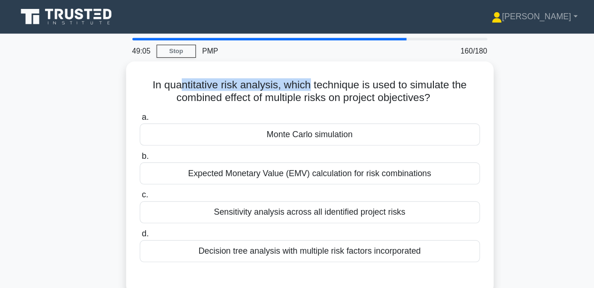
scroll to position [11, 0]
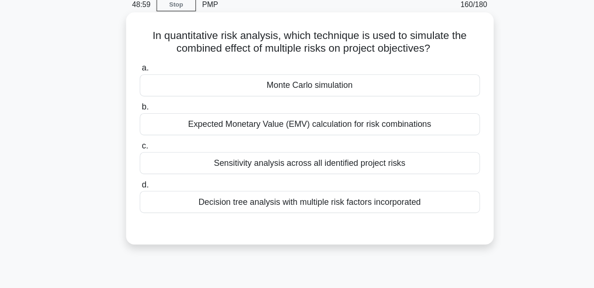
click at [227, 213] on div "Decision tree analysis with multiple risk factors incorporated" at bounding box center [297, 211] width 304 height 20
click at [145, 199] on input "d. Decision tree analysis with multiple risk factors incorporated" at bounding box center [145, 195] width 0 height 6
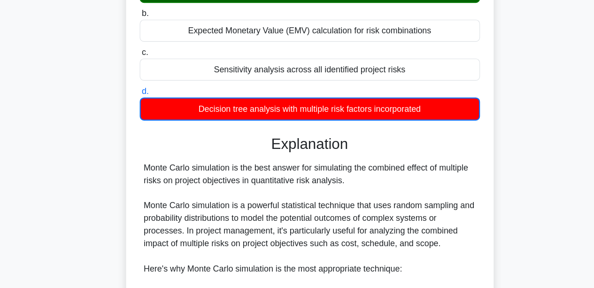
scroll to position [95, 0]
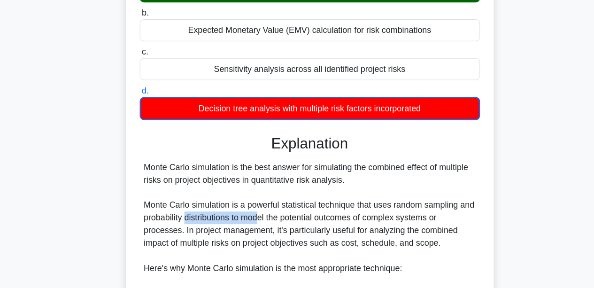
drag, startPoint x: 202, startPoint y: 226, endPoint x: 255, endPoint y: 223, distance: 53.1
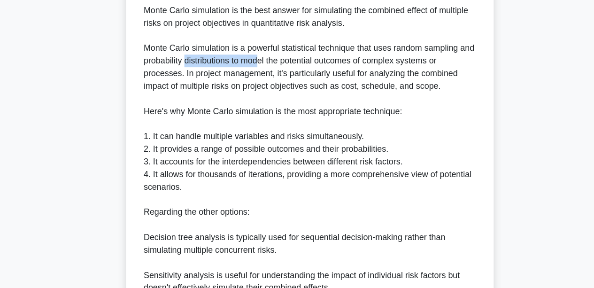
scroll to position [263, 0]
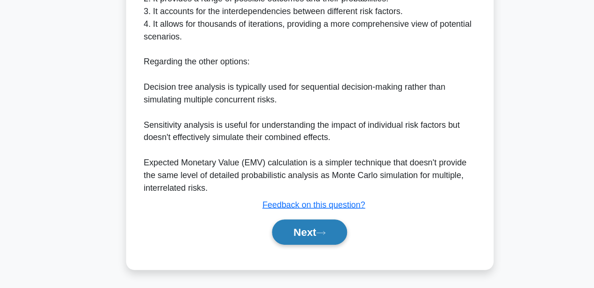
click at [298, 229] on button "Next" at bounding box center [296, 237] width 67 height 23
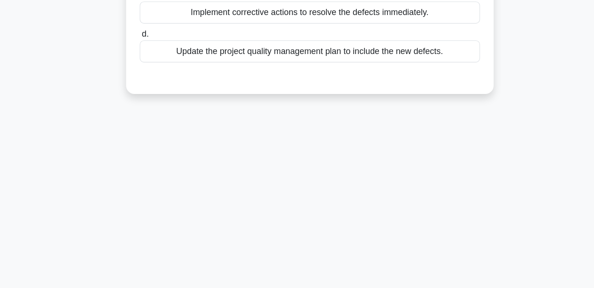
scroll to position [0, 0]
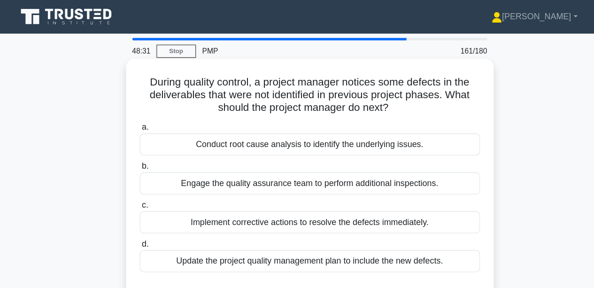
click at [241, 130] on div "Conduct root cause analysis to identify the underlying issues." at bounding box center [297, 129] width 304 height 20
click at [145, 117] on input "a. Conduct root cause analysis to identify the underlying issues." at bounding box center [145, 114] width 0 height 6
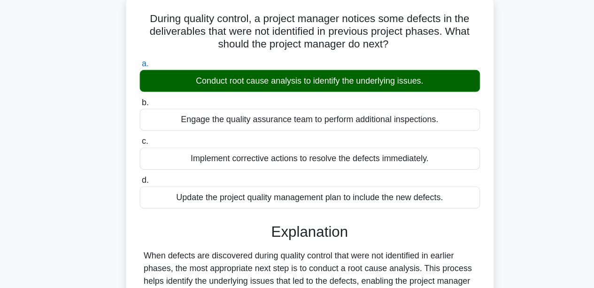
scroll to position [219, 0]
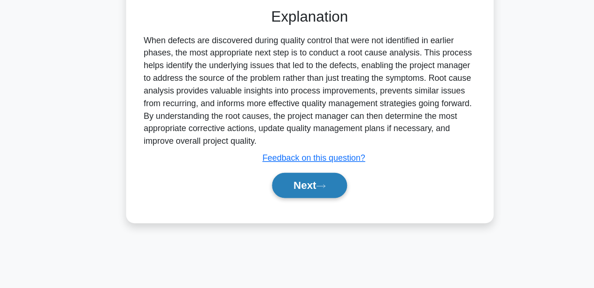
click at [294, 201] on button "Next" at bounding box center [296, 195] width 67 height 23
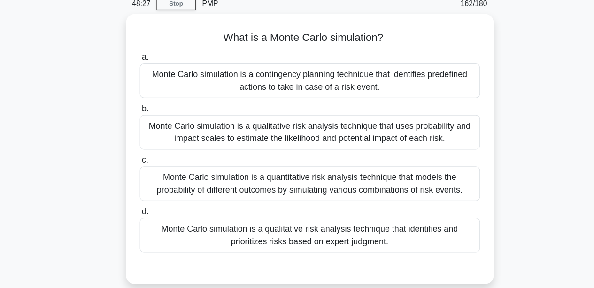
scroll to position [0, 0]
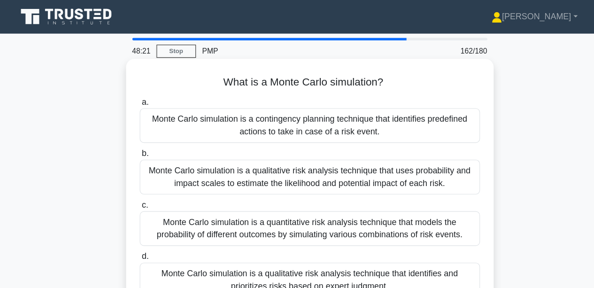
click at [280, 156] on div "Monte Carlo simulation is a qualitative risk analysis technique that uses proba…" at bounding box center [297, 158] width 304 height 31
click at [145, 140] on input "b. Monte Carlo simulation is a qualitative risk analysis technique that uses pr…" at bounding box center [145, 137] width 0 height 6
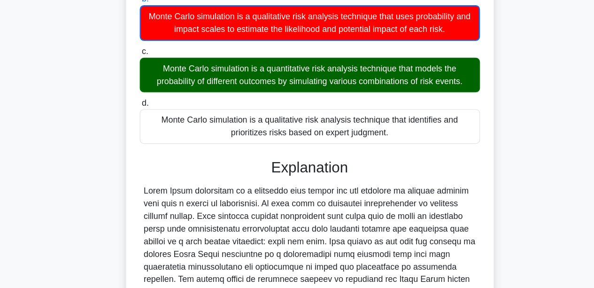
scroll to position [257, 0]
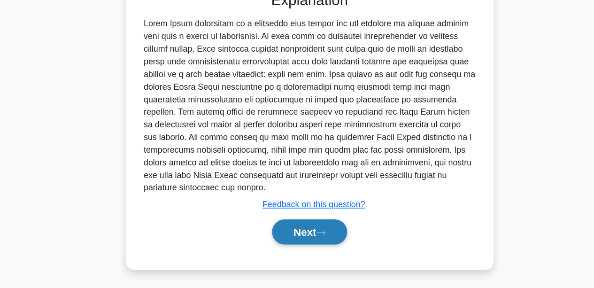
click at [300, 237] on button "Next" at bounding box center [296, 237] width 67 height 23
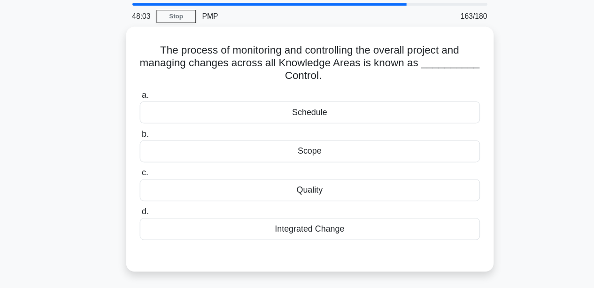
scroll to position [11, 0]
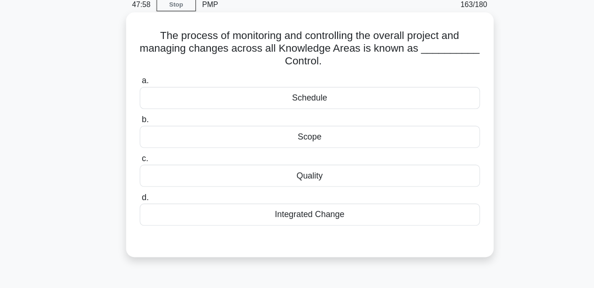
click at [242, 189] on div "Quality" at bounding box center [297, 187] width 304 height 20
click at [145, 175] on input "c. Quality" at bounding box center [145, 172] width 0 height 6
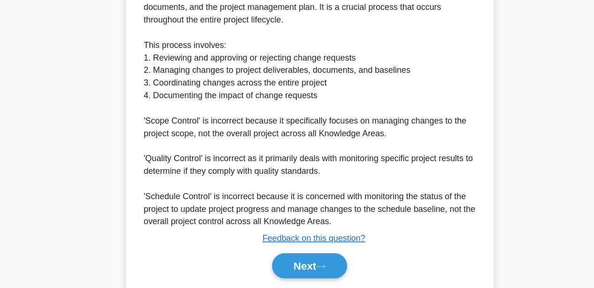
scroll to position [325, 0]
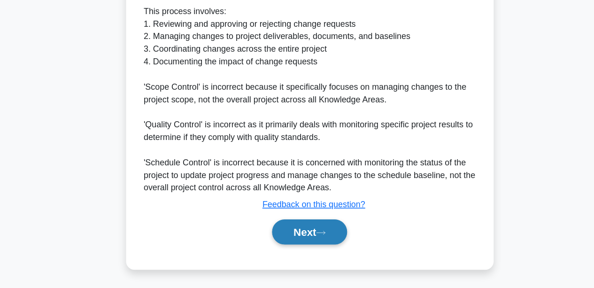
click at [282, 228] on button "Next" at bounding box center [296, 237] width 67 height 23
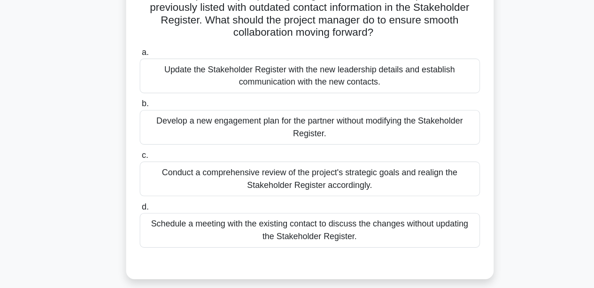
scroll to position [83, 0]
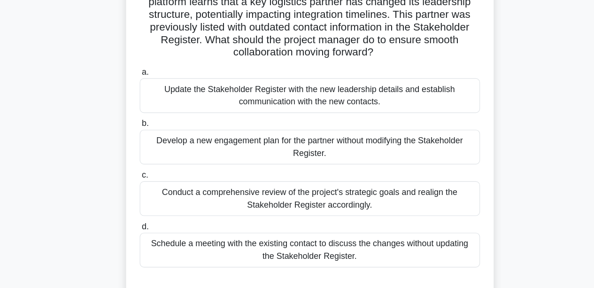
click at [177, 89] on div "Update the Stakeholder Register with the new leadership details and establish c…" at bounding box center [297, 85] width 304 height 31
click at [145, 68] on input "a. Update the Stakeholder Register with the new leadership details and establis…" at bounding box center [145, 64] width 0 height 6
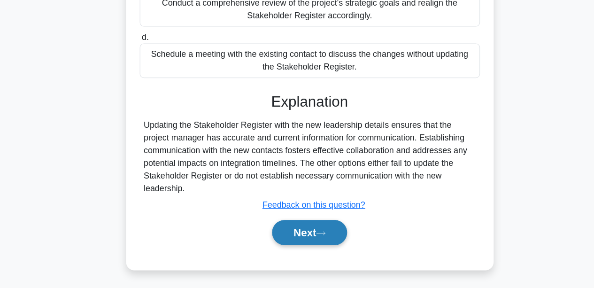
click at [277, 237] on button "Next" at bounding box center [296, 238] width 67 height 23
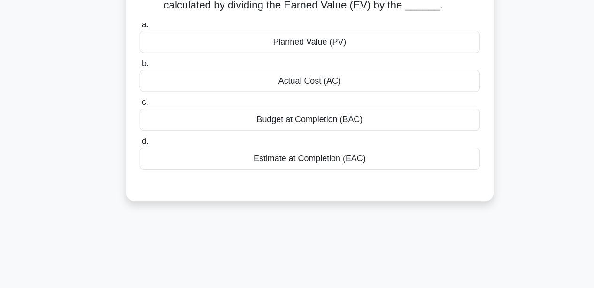
scroll to position [0, 0]
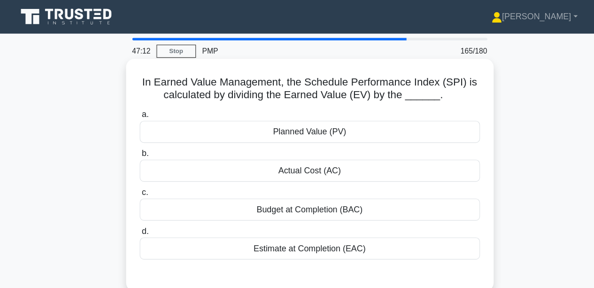
click at [252, 149] on div "Actual Cost (AC)" at bounding box center [297, 153] width 304 height 20
click at [145, 140] on input "b. Actual Cost (AC)" at bounding box center [145, 137] width 0 height 6
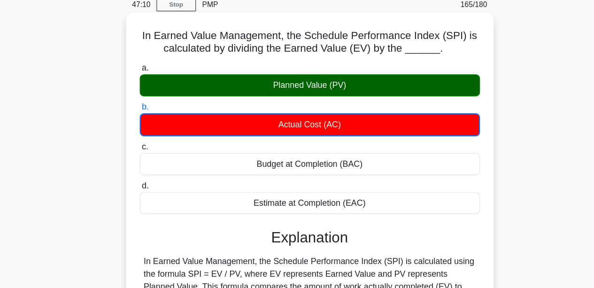
scroll to position [179, 0]
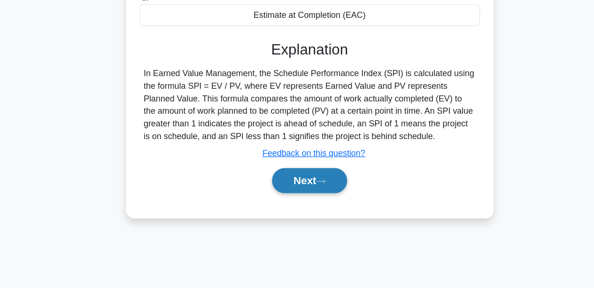
click at [267, 190] on button "Next" at bounding box center [296, 191] width 67 height 23
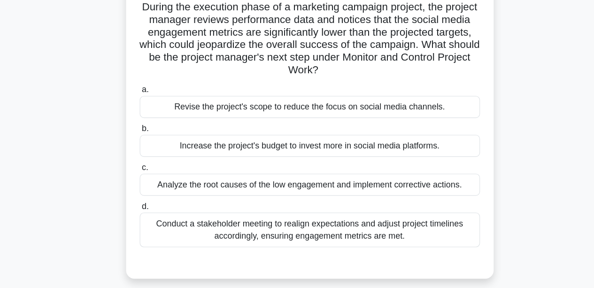
scroll to position [53, 0]
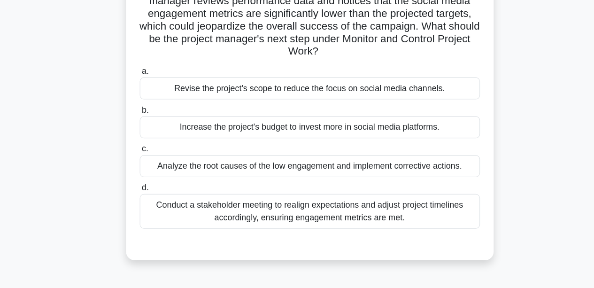
click at [238, 187] on div "Analyze the root causes of the low engagement and implement corrective actions." at bounding box center [297, 179] width 304 height 20
click at [145, 167] on input "c. Analyze the root causes of the low engagement and implement corrective actio…" at bounding box center [145, 163] width 0 height 6
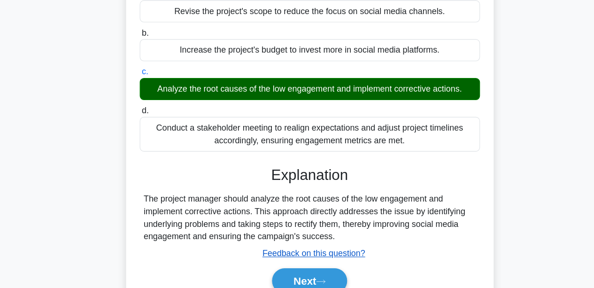
scroll to position [219, 0]
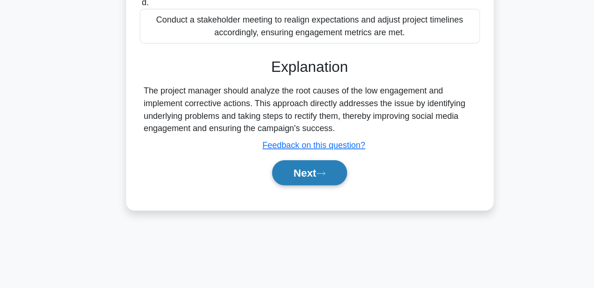
click at [295, 188] on button "Next" at bounding box center [296, 184] width 67 height 23
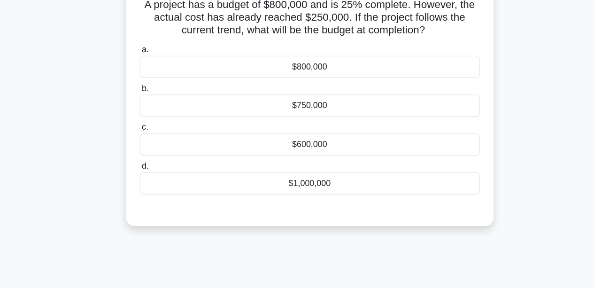
scroll to position [0, 0]
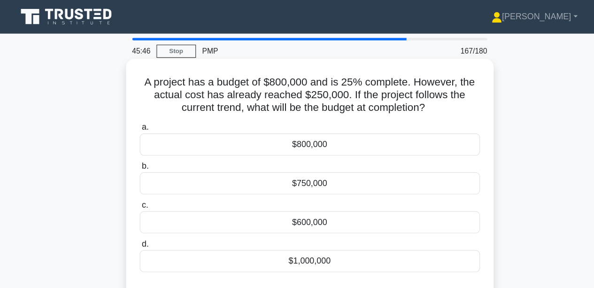
click at [331, 226] on div "$1,000,000" at bounding box center [297, 233] width 304 height 20
click at [145, 221] on input "d. $1,000,000" at bounding box center [145, 218] width 0 height 6
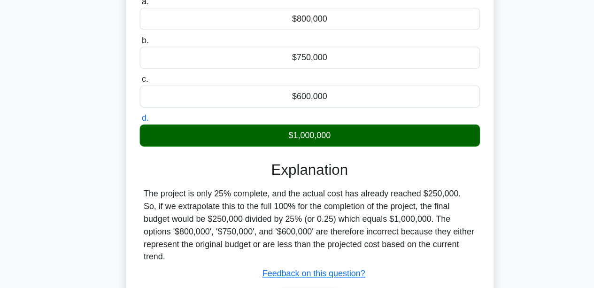
scroll to position [179, 0]
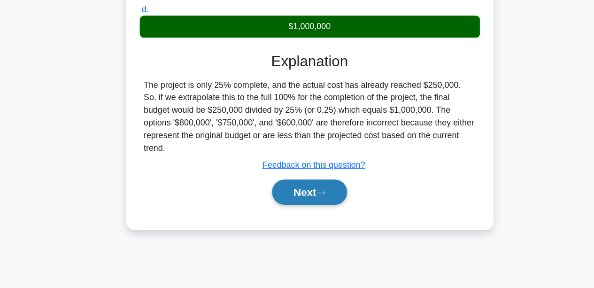
click at [283, 206] on button "Next" at bounding box center [296, 202] width 67 height 23
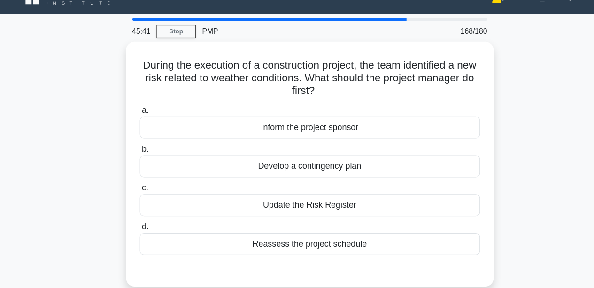
scroll to position [0, 0]
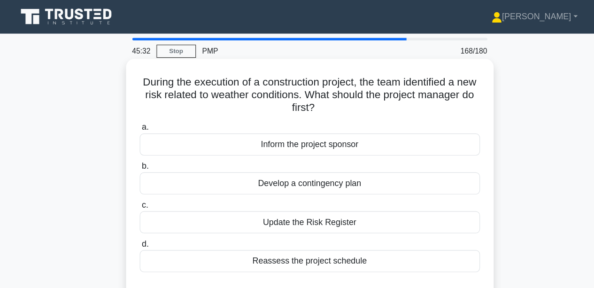
click at [264, 153] on label "b. Develop a contingency plan" at bounding box center [297, 158] width 304 height 31
click at [145, 152] on input "b. Develop a contingency plan" at bounding box center [145, 148] width 0 height 6
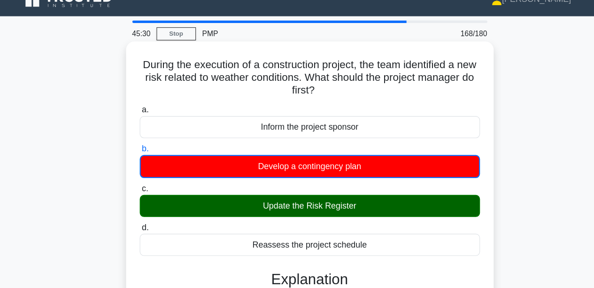
scroll to position [11, 0]
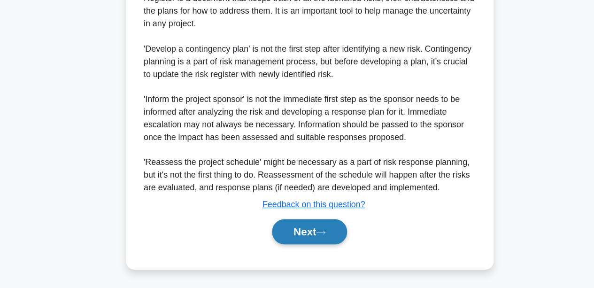
click at [290, 236] on button "Next" at bounding box center [296, 237] width 67 height 23
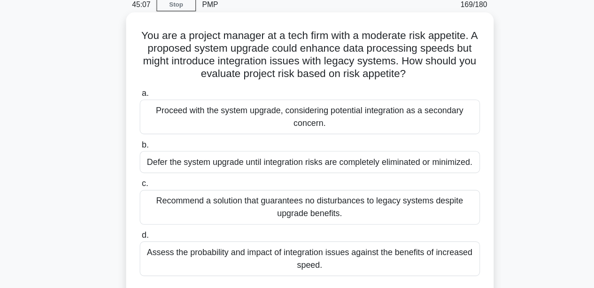
click at [258, 250] on div "Assess the probability and impact of integration issues against the benefits of…" at bounding box center [297, 261] width 304 height 31
click at [145, 244] on input "d. Assess the probability and impact of integration issues against the benefits…" at bounding box center [145, 240] width 0 height 6
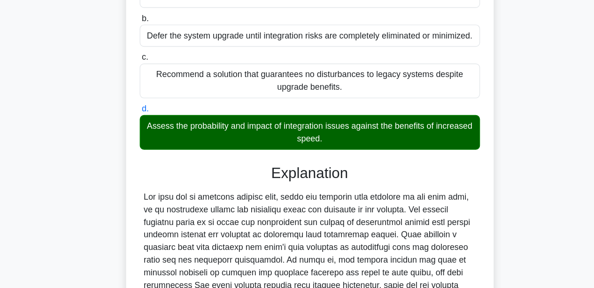
scroll to position [263, 0]
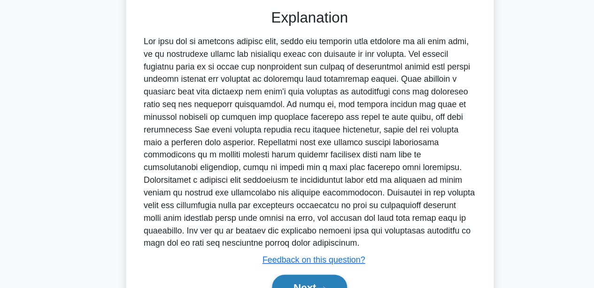
click at [302, 278] on button "Next" at bounding box center [296, 286] width 67 height 23
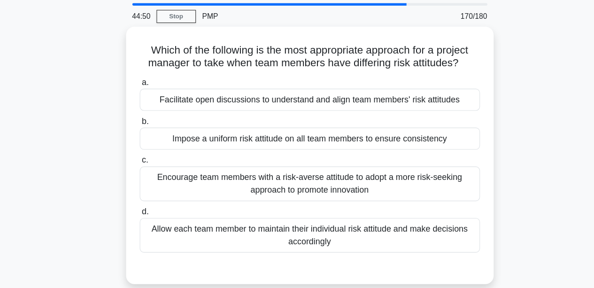
scroll to position [11, 0]
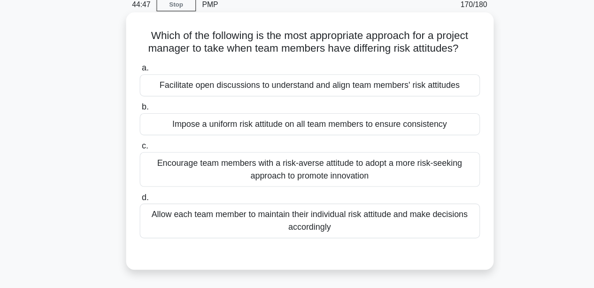
click at [253, 108] on div "Facilitate open discussions to understand and align team members' risk attitudes" at bounding box center [297, 107] width 304 height 20
click at [145, 94] on input "a. Facilitate open discussions to understand and align team members' risk attit…" at bounding box center [145, 91] width 0 height 6
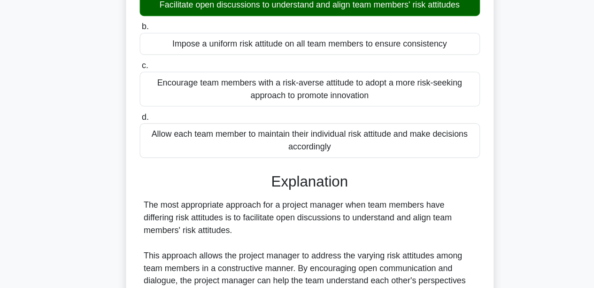
scroll to position [221, 0]
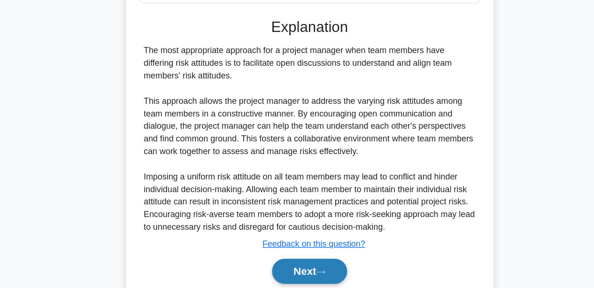
click at [297, 269] on button "Next" at bounding box center [296, 272] width 67 height 23
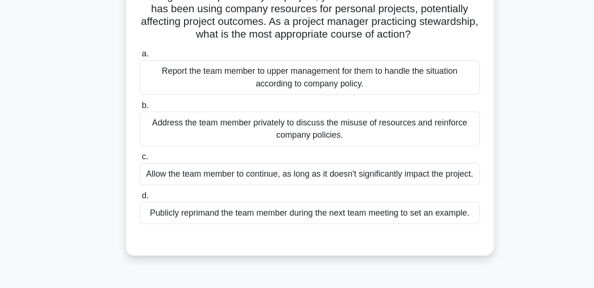
scroll to position [0, 0]
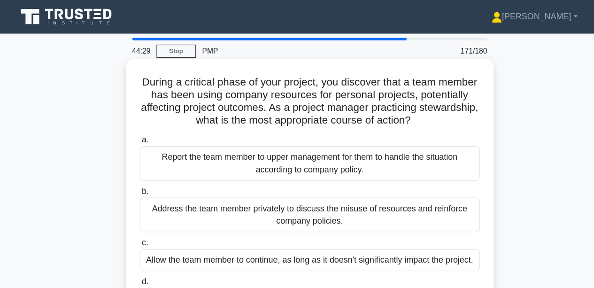
click at [200, 195] on div "Address the team member privately to discuss the misuse of resources and reinfo…" at bounding box center [297, 191] width 304 height 31
click at [145, 174] on input "b. Address the team member privately to discuss the misuse of resources and rei…" at bounding box center [145, 171] width 0 height 6
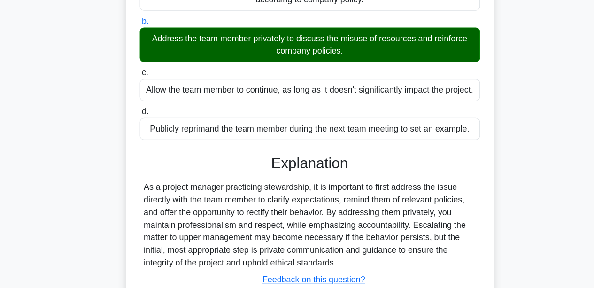
scroll to position [219, 0]
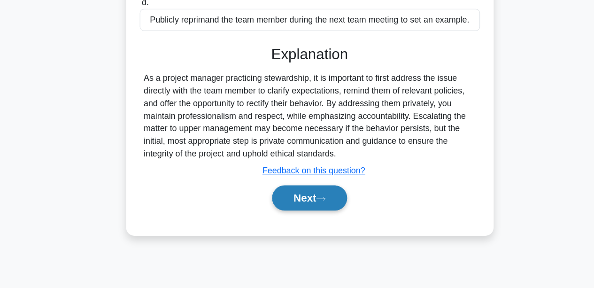
click at [278, 211] on button "Next" at bounding box center [296, 207] width 67 height 23
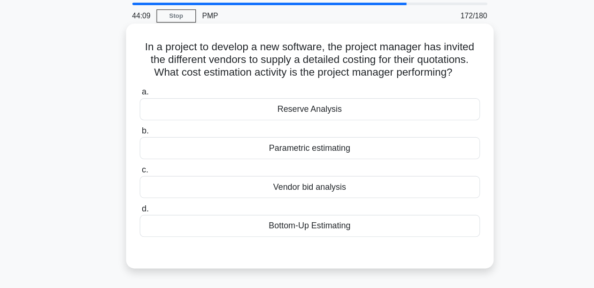
scroll to position [11, 0]
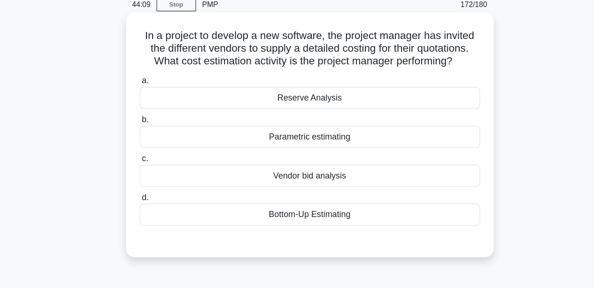
click at [283, 186] on div "Vendor bid analysis" at bounding box center [297, 187] width 304 height 20
click at [145, 175] on input "c. Vendor bid analysis" at bounding box center [145, 172] width 0 height 6
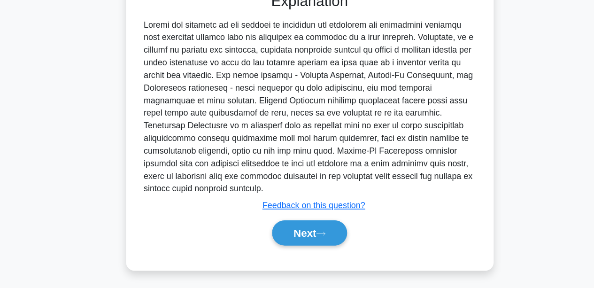
scroll to position [233, 0]
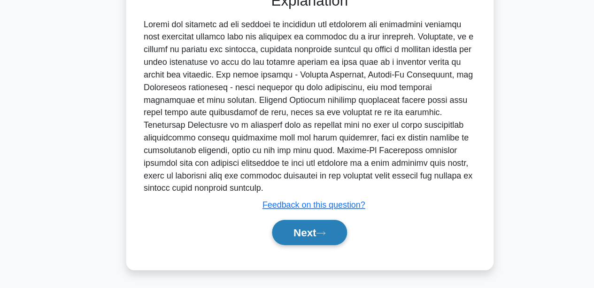
click at [301, 234] on button "Next" at bounding box center [296, 238] width 67 height 23
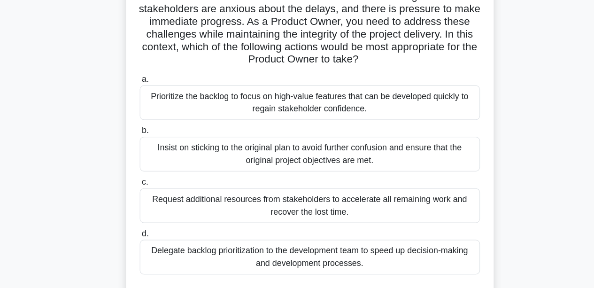
scroll to position [137, 0]
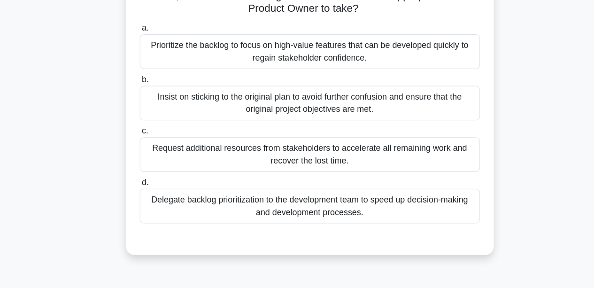
click at [350, 223] on div "Delegate backlog prioritization to the development team to speed up decision-ma…" at bounding box center [297, 214] width 304 height 31
click at [145, 197] on input "d. Delegate backlog prioritization to the development team to speed up decision…" at bounding box center [145, 194] width 0 height 6
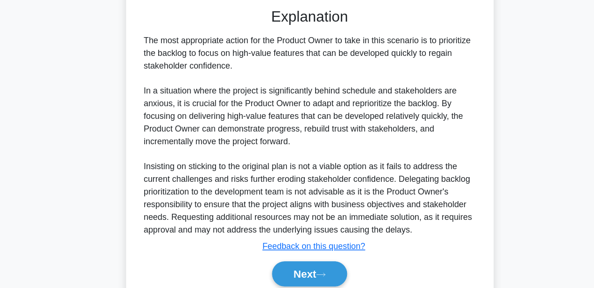
scroll to position [381, 0]
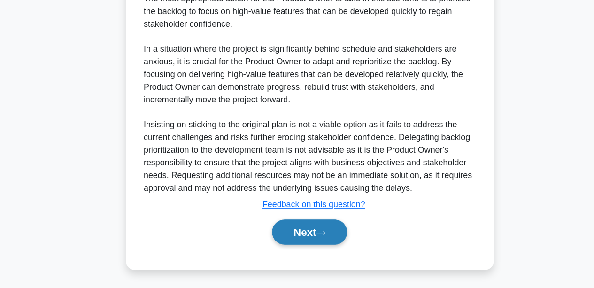
click at [303, 233] on button "Next" at bounding box center [296, 237] width 67 height 23
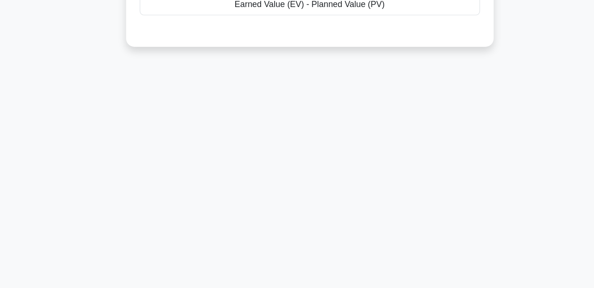
scroll to position [0, 0]
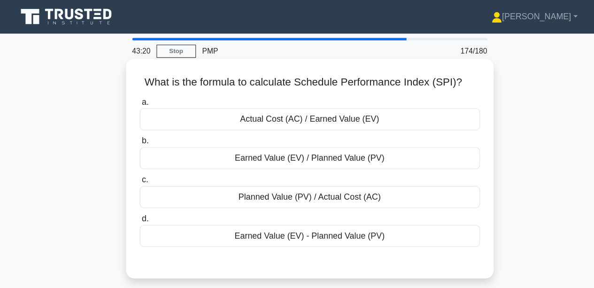
click at [244, 142] on div "Earned Value (EV) / Planned Value (PV)" at bounding box center [297, 141] width 304 height 20
click at [145, 129] on input "b. Earned Value (EV) / Planned Value (PV)" at bounding box center [145, 126] width 0 height 6
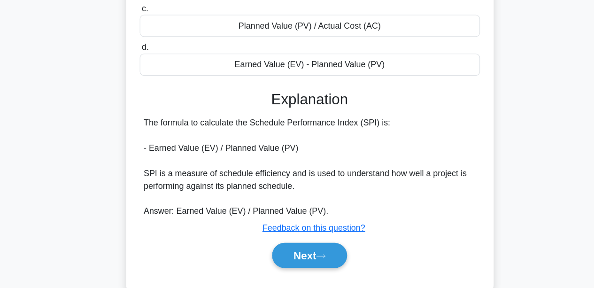
scroll to position [219, 0]
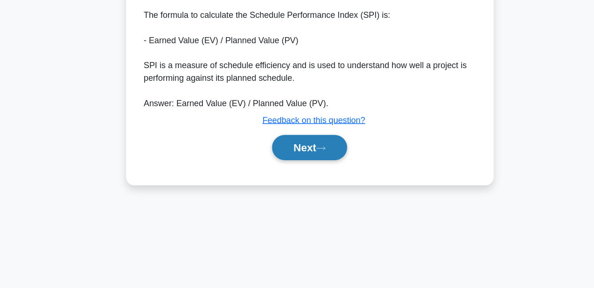
click at [268, 161] on button "Next" at bounding box center [296, 162] width 67 height 23
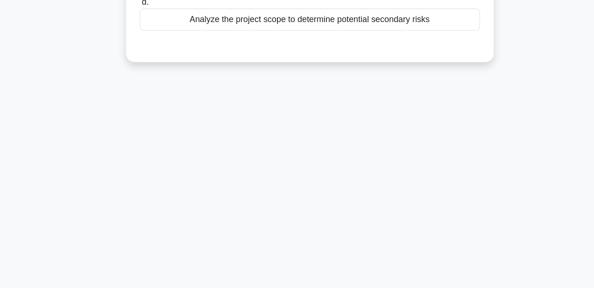
scroll to position [0, 0]
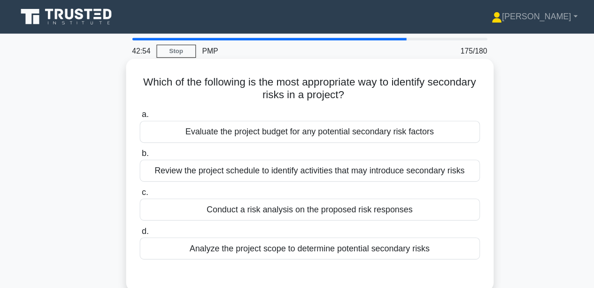
click at [214, 226] on div "Analyze the project scope to determine potential secondary risks" at bounding box center [297, 222] width 304 height 20
click at [145, 210] on input "d. Analyze the project scope to determine potential secondary risks" at bounding box center [145, 207] width 0 height 6
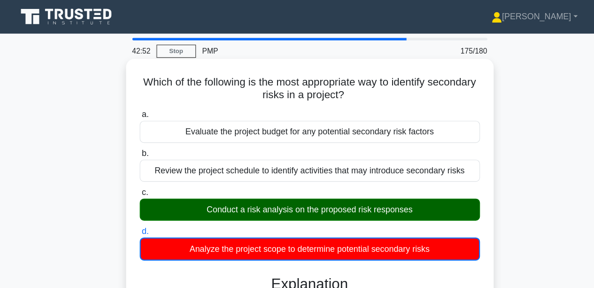
drag, startPoint x: 214, startPoint y: 226, endPoint x: 141, endPoint y: 214, distance: 74.1
click at [141, 214] on div "d. Analyze the project scope to determine potential secondary risks" at bounding box center [296, 217] width 315 height 32
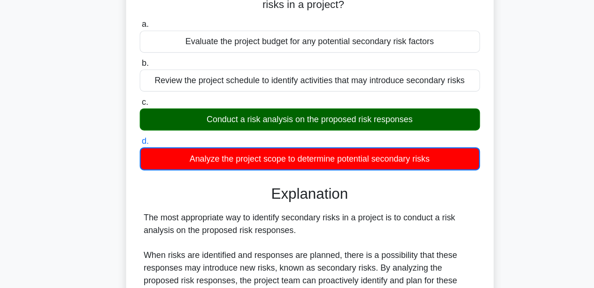
scroll to position [219, 0]
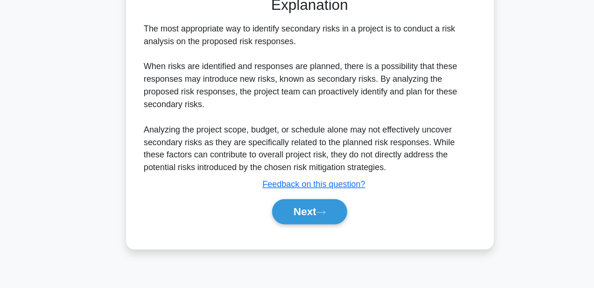
click at [302, 201] on div "Explanation The most appropriate way to identify secondary risks in a project i…" at bounding box center [297, 130] width 304 height 207
click at [296, 211] on button "Next" at bounding box center [296, 219] width 67 height 23
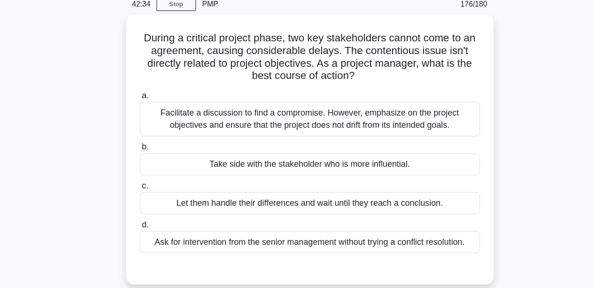
scroll to position [11, 0]
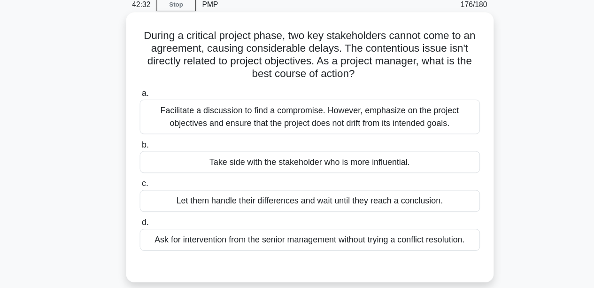
click at [243, 129] on div "Facilitate a discussion to find a compromise. However, emphasize on the project…" at bounding box center [297, 134] width 304 height 31
click at [145, 117] on input "a. Facilitate a discussion to find a compromise. However, emphasize on the proj…" at bounding box center [145, 114] width 0 height 6
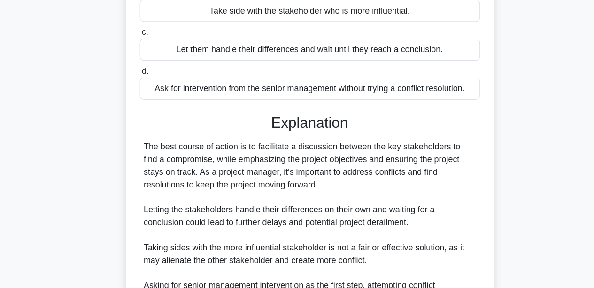
scroll to position [256, 0]
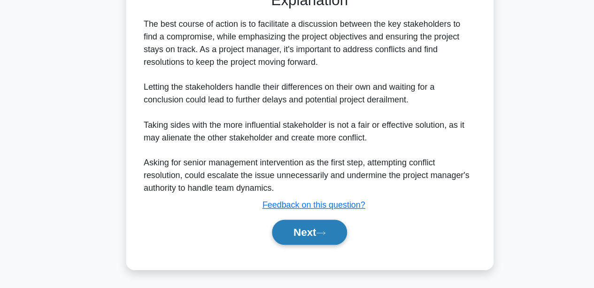
click at [309, 248] on button "Next" at bounding box center [296, 238] width 67 height 23
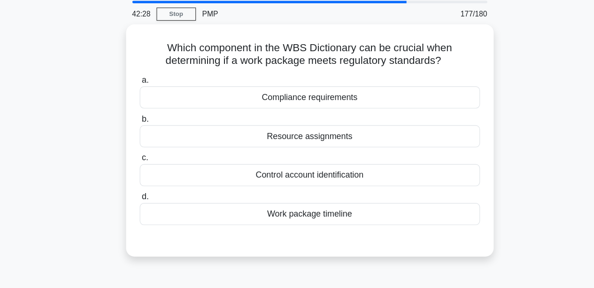
scroll to position [0, 0]
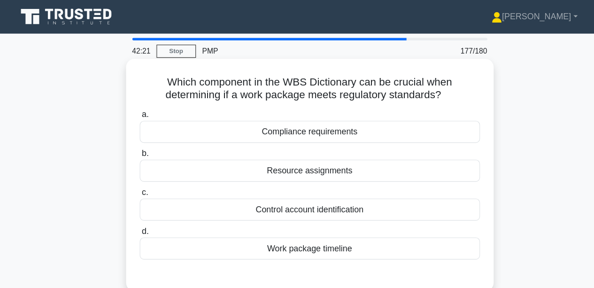
click at [311, 109] on div "Compliance requirements" at bounding box center [297, 118] width 304 height 20
click at [145, 106] on input "a. Compliance requirements" at bounding box center [145, 102] width 0 height 6
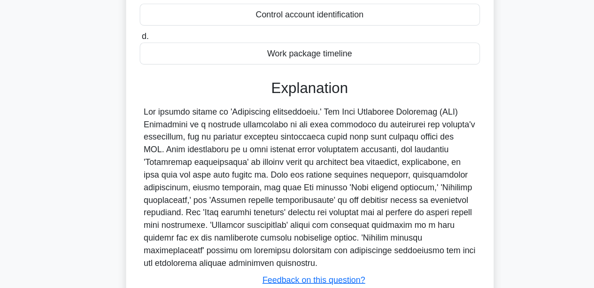
scroll to position [219, 0]
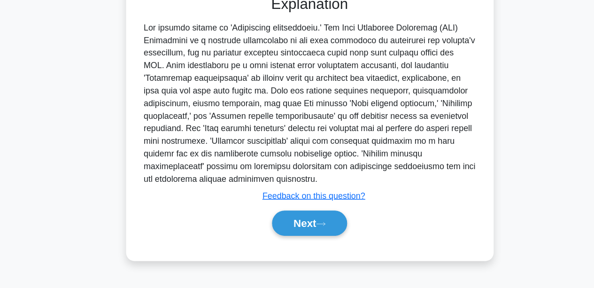
click at [306, 240] on div "Next" at bounding box center [297, 229] width 304 height 30
click at [299, 233] on button "Next" at bounding box center [296, 229] width 67 height 23
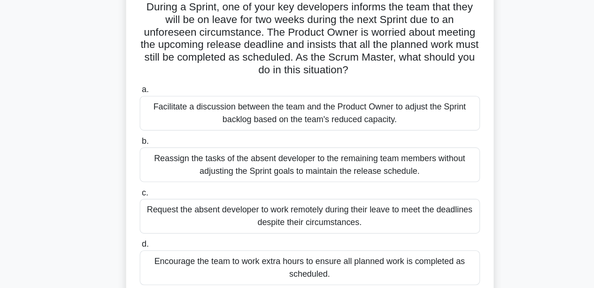
scroll to position [53, 0]
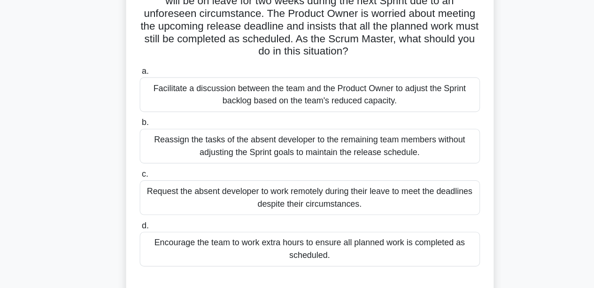
click at [221, 114] on div "Facilitate a discussion between the team and the Product Owner to adjust the Sp…" at bounding box center [297, 114] width 304 height 31
click at [145, 97] on input "a. Facilitate a discussion between the team and the Product Owner to adjust the…" at bounding box center [145, 94] width 0 height 6
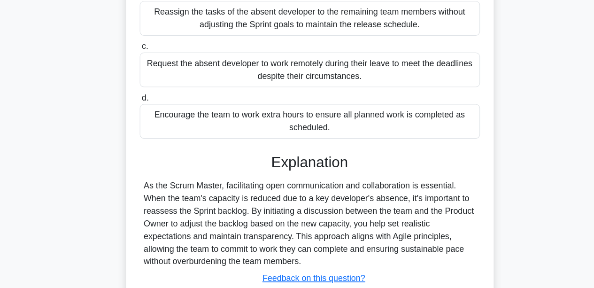
scroll to position [233, 0]
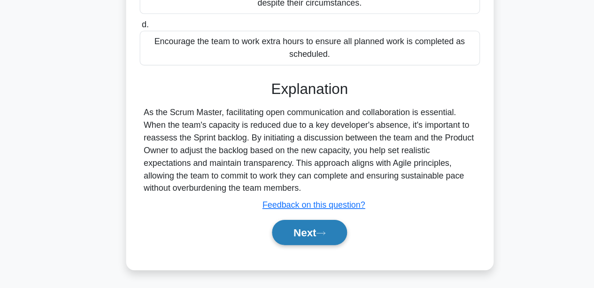
click at [298, 235] on button "Next" at bounding box center [296, 238] width 67 height 23
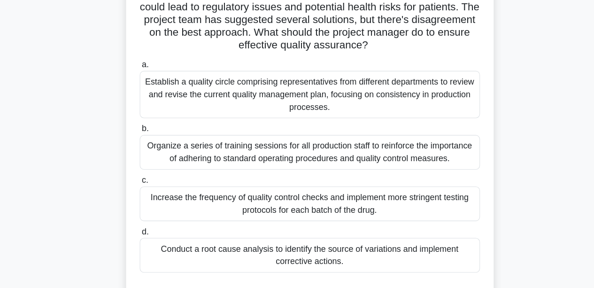
scroll to position [94, 0]
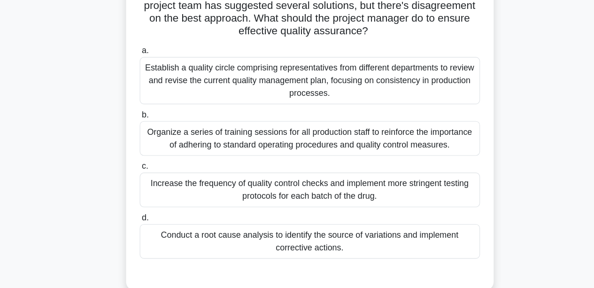
click at [309, 245] on div "Conduct a root cause analysis to identify the source of variations and implemen…" at bounding box center [297, 245] width 304 height 31
click at [145, 228] on input "d. Conduct a root cause analysis to identify the source of variations and imple…" at bounding box center [145, 225] width 0 height 6
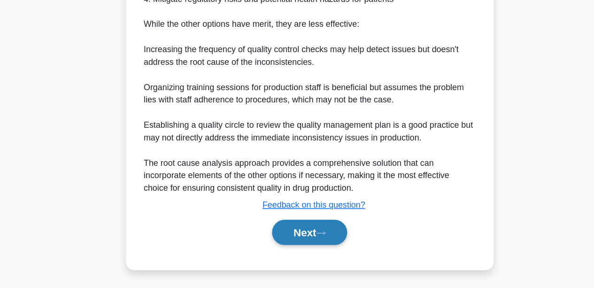
click at [284, 242] on button "Next" at bounding box center [296, 238] width 67 height 23
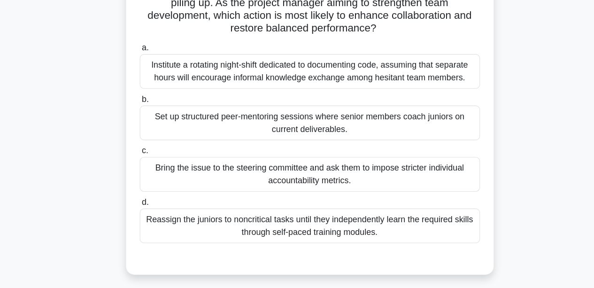
scroll to position [95, 0]
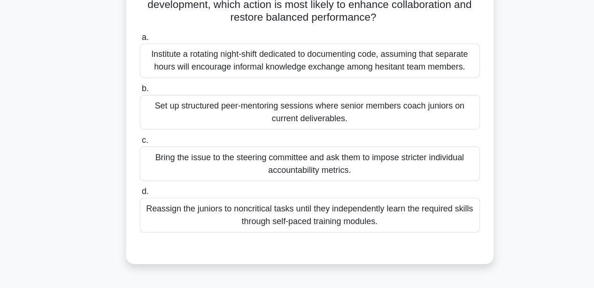
click at [205, 138] on div "Set up structured peer-mentoring sessions where senior members coach juniors on…" at bounding box center [297, 130] width 304 height 31
click at [145, 113] on input "b. Set up structured peer-mentoring sessions where senior members coach juniors…" at bounding box center [145, 110] width 0 height 6
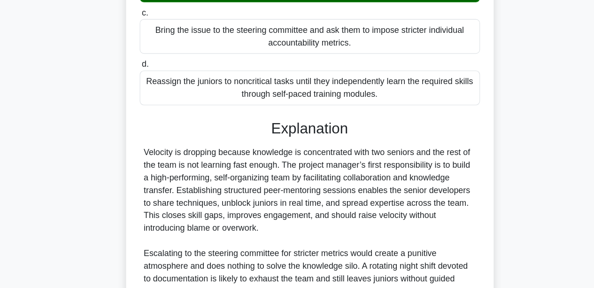
scroll to position [323, 0]
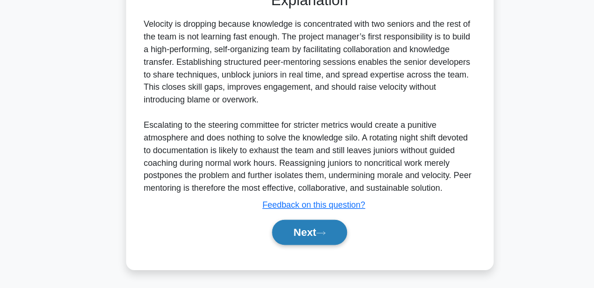
click at [307, 235] on button "Next" at bounding box center [296, 238] width 67 height 23
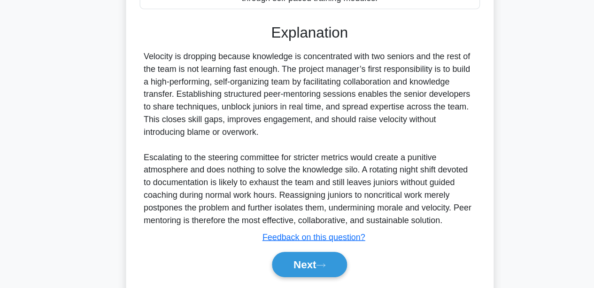
scroll to position [311, 0]
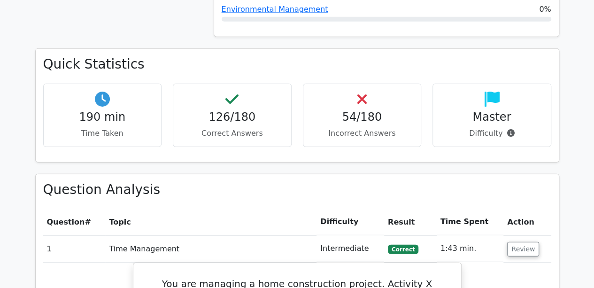
scroll to position [1126, 0]
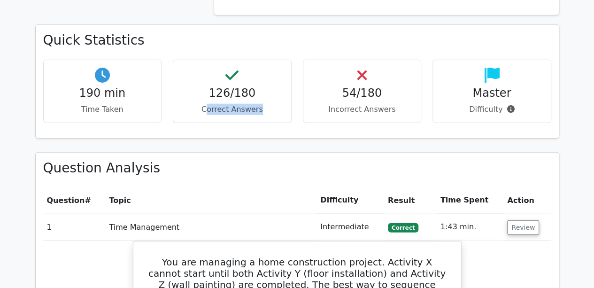
drag, startPoint x: 210, startPoint y: 108, endPoint x: 260, endPoint y: 99, distance: 50.2
click at [260, 99] on div "126/180 Correct Answers" at bounding box center [232, 91] width 119 height 63
drag, startPoint x: 342, startPoint y: 109, endPoint x: 400, endPoint y: 109, distance: 58.7
click at [400, 109] on p "Incorrect Answers" at bounding box center [362, 109] width 103 height 11
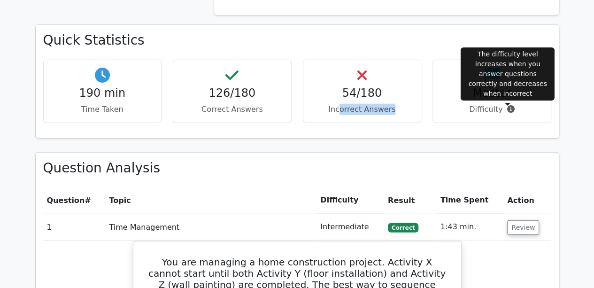
drag, startPoint x: 482, startPoint y: 109, endPoint x: 512, endPoint y: 109, distance: 29.6
click at [512, 109] on p "Difficulty" at bounding box center [491, 109] width 103 height 11
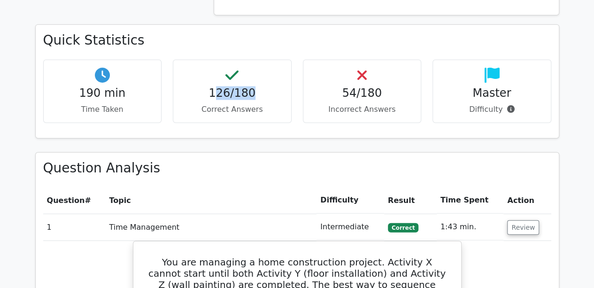
drag, startPoint x: 216, startPoint y: 92, endPoint x: 308, endPoint y: 92, distance: 92.0
click at [291, 88] on div "126/180 Correct Answers" at bounding box center [232, 91] width 130 height 63
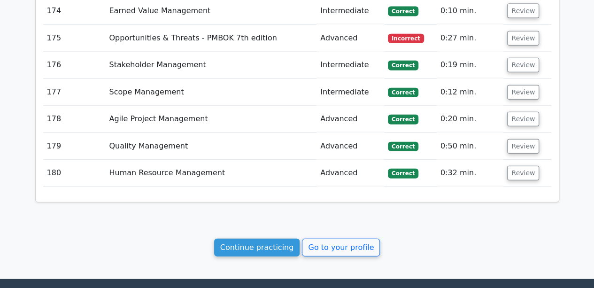
scroll to position [6465, 0]
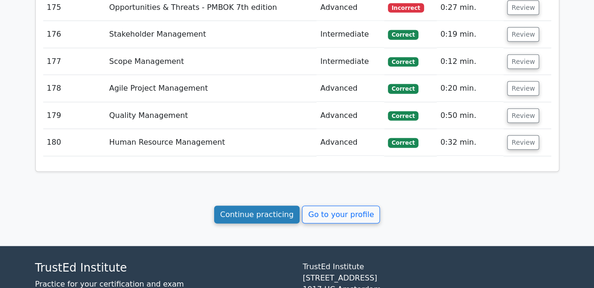
click at [236, 206] on link "Continue practicing" at bounding box center [257, 215] width 86 height 18
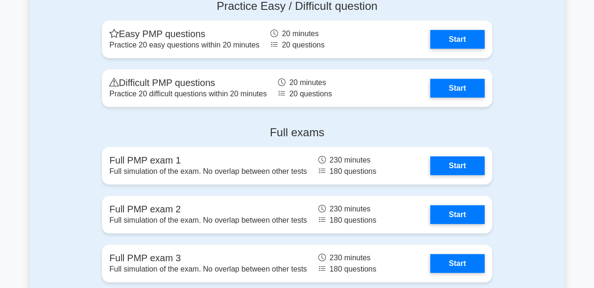
scroll to position [3075, 0]
